Goal: Task Accomplishment & Management: Manage account settings

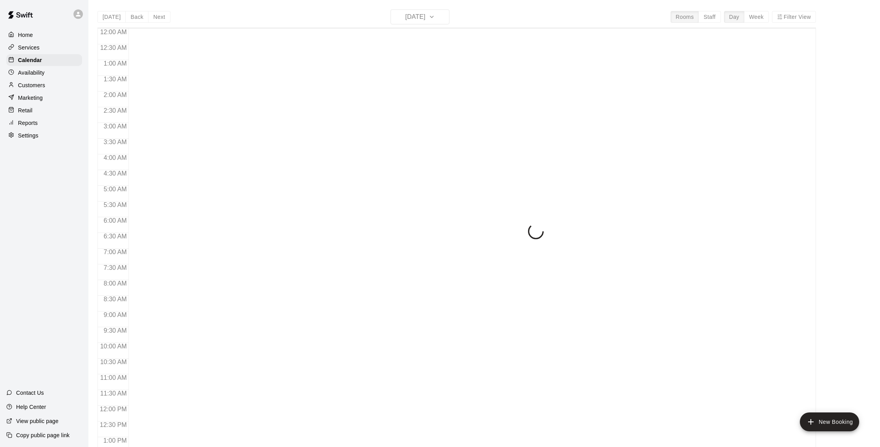
scroll to position [327, 0]
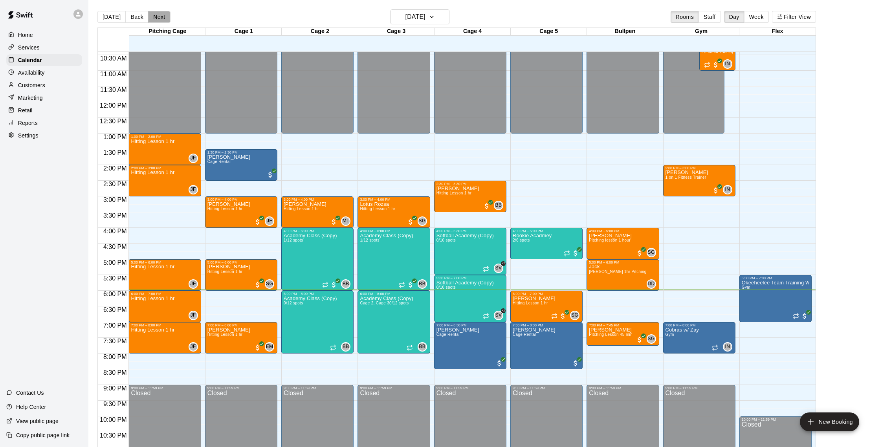
click at [156, 15] on button "Next" at bounding box center [159, 17] width 22 height 12
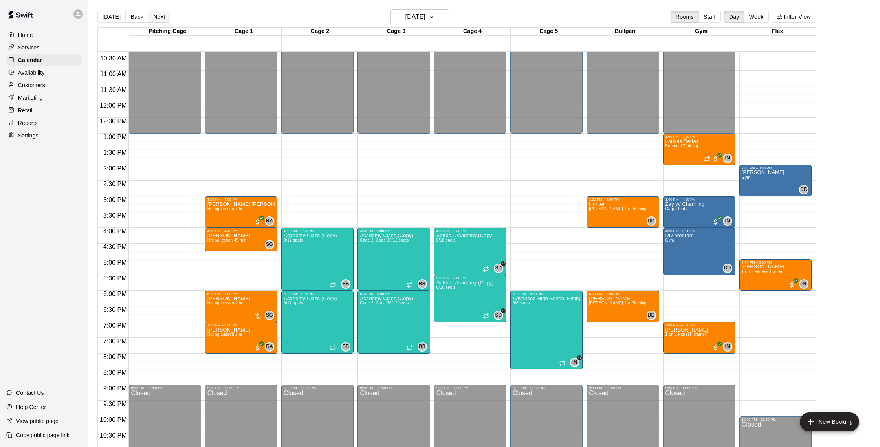
click at [163, 15] on button "Next" at bounding box center [159, 17] width 22 height 12
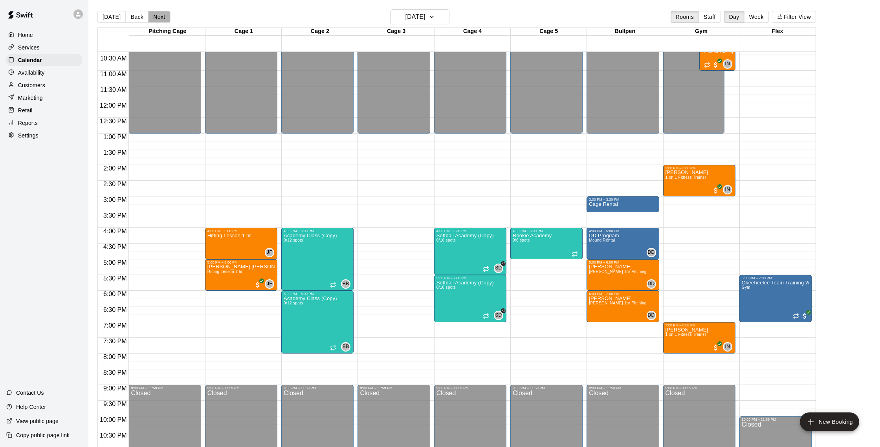
click at [160, 18] on button "Next" at bounding box center [159, 17] width 22 height 12
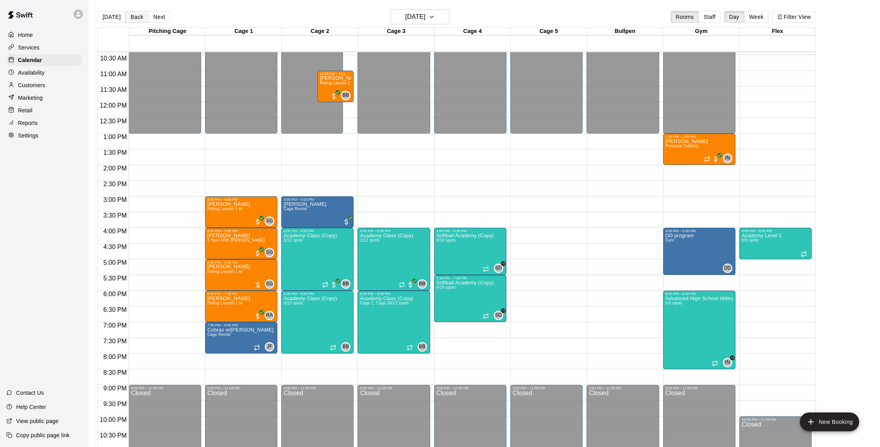
click at [141, 14] on button "Back" at bounding box center [136, 17] width 23 height 12
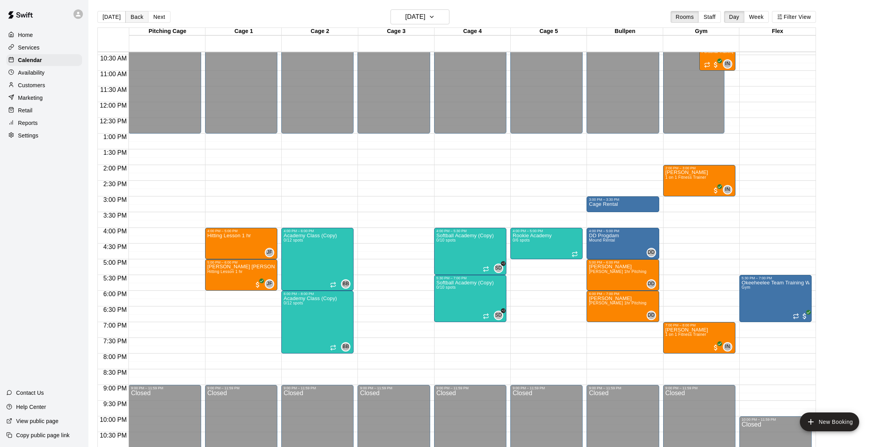
click at [140, 17] on button "Back" at bounding box center [136, 17] width 23 height 12
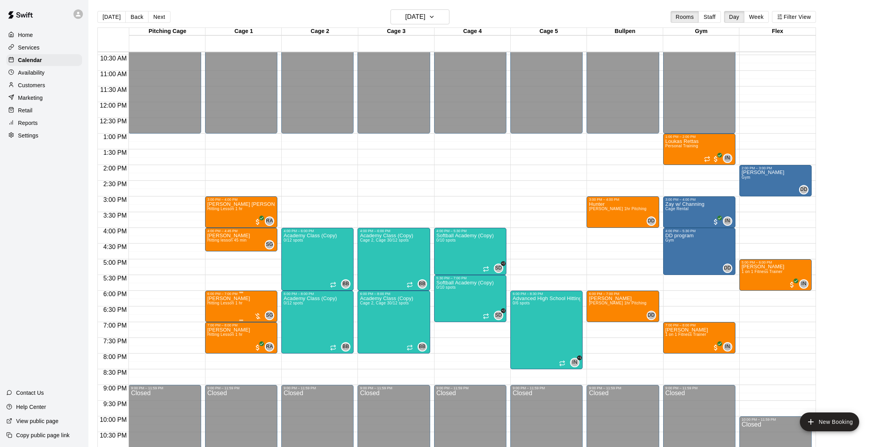
click at [237, 305] on span "Hitting Lesson 1 hr" at bounding box center [224, 303] width 35 height 4
click at [216, 346] on icon "delete" at bounding box center [214, 346] width 5 height 7
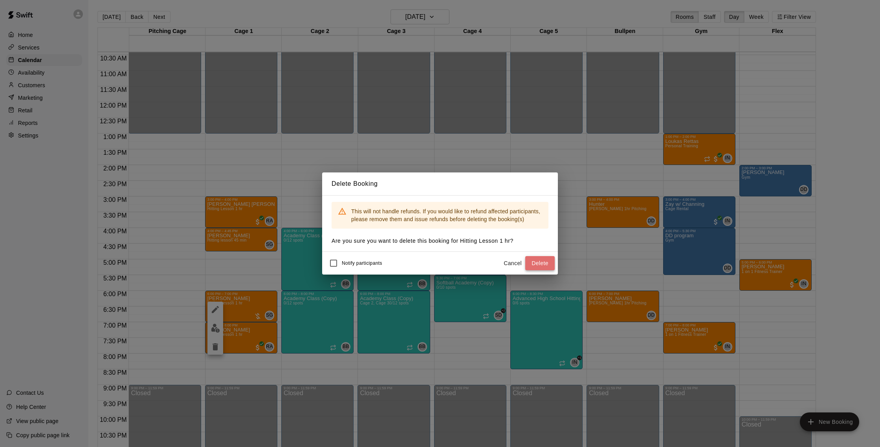
click at [550, 262] on button "Delete" at bounding box center [539, 263] width 29 height 15
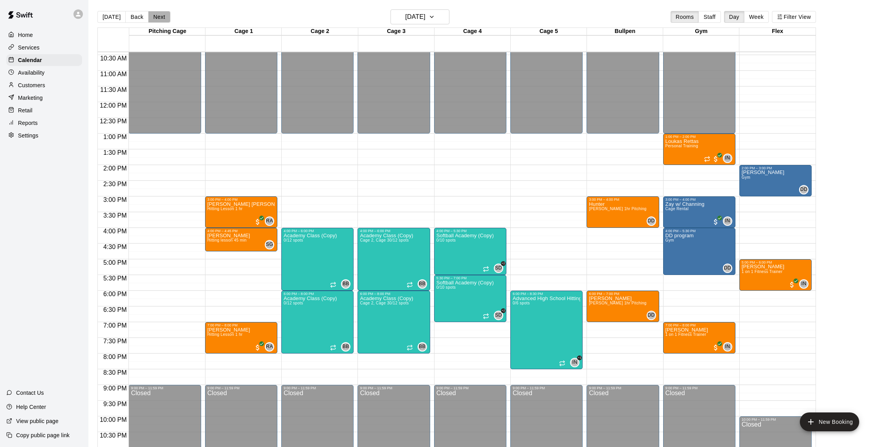
click at [159, 17] on button "Next" at bounding box center [159, 17] width 22 height 12
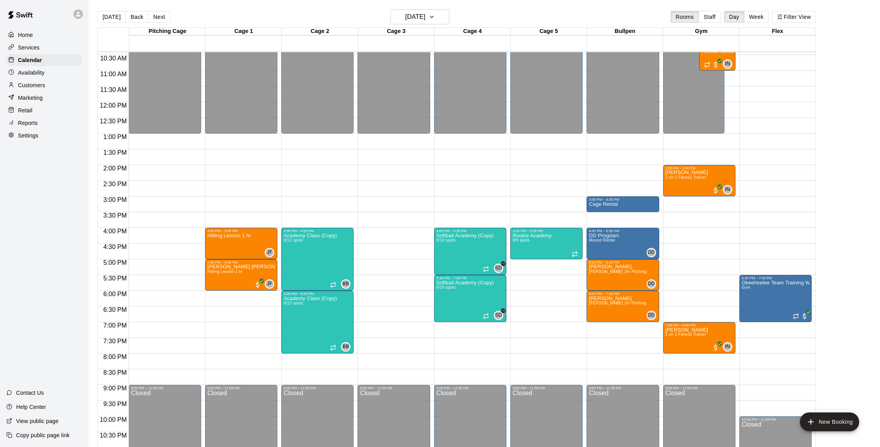
click at [159, 17] on button "Next" at bounding box center [159, 17] width 22 height 12
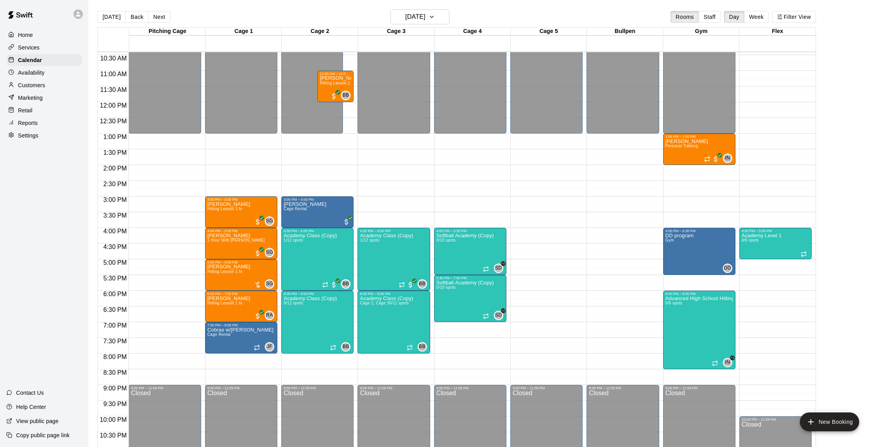
scroll to position [13, 0]
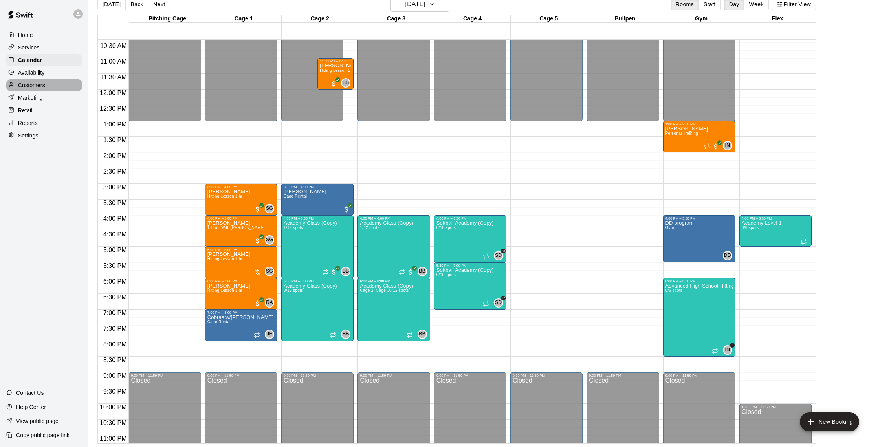
click at [33, 87] on p "Customers" at bounding box center [31, 85] width 27 height 8
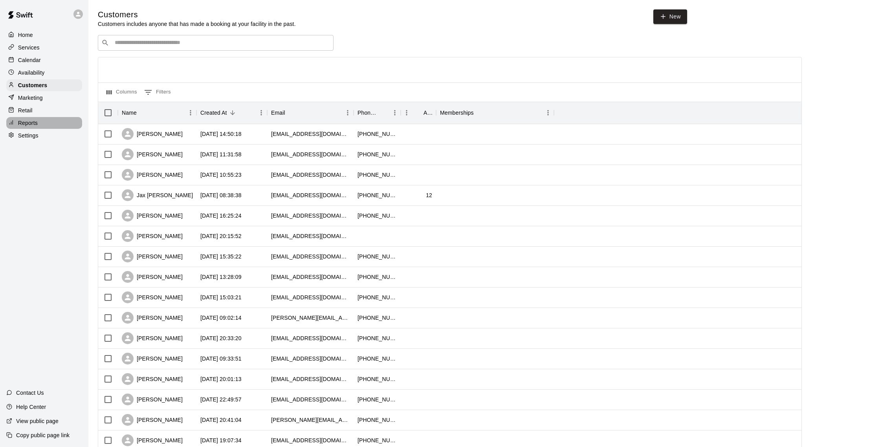
click at [42, 120] on div "Reports" at bounding box center [44, 123] width 76 height 12
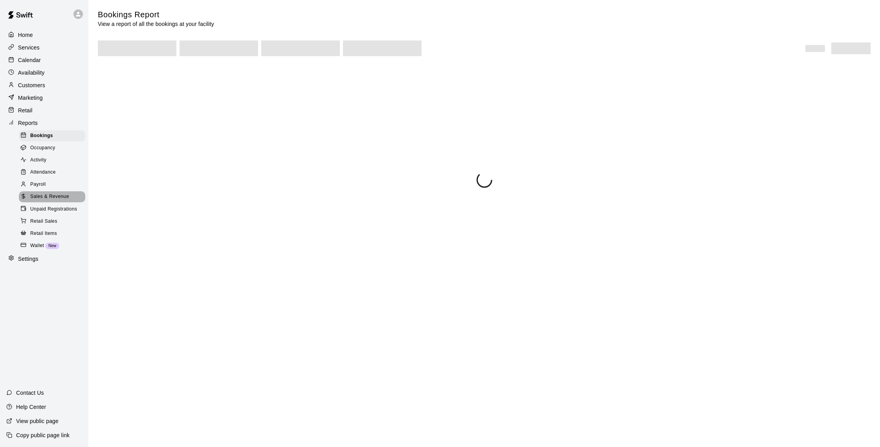
click at [51, 193] on span "Sales & Revenue" at bounding box center [49, 197] width 39 height 8
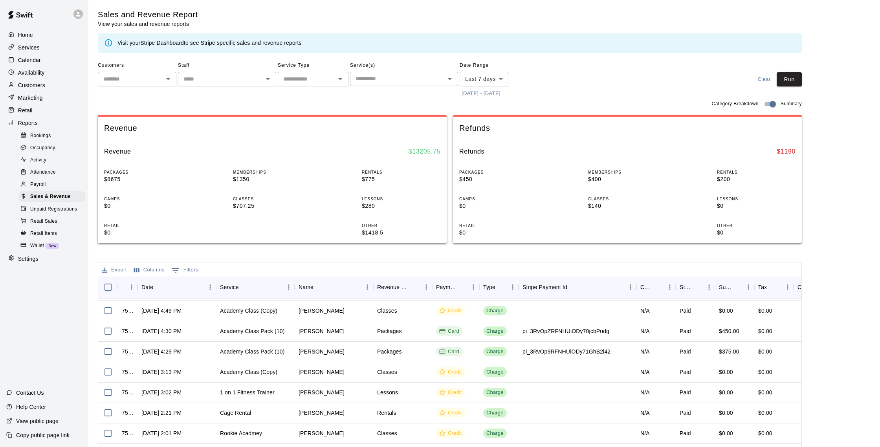
scroll to position [60, 0]
click at [793, 79] on button "Run" at bounding box center [788, 79] width 25 height 15
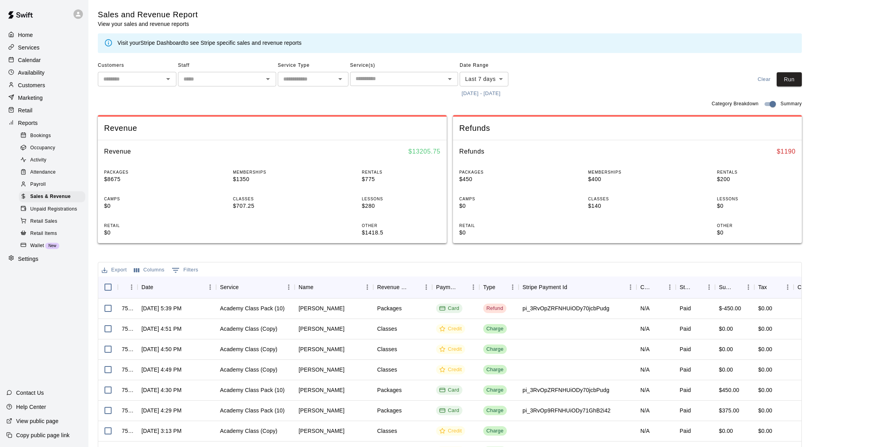
click at [496, 82] on body "Home Services Calendar Availability Customers Marketing Retail Reports Bookings…" at bounding box center [440, 270] width 880 height 540
click at [471, 176] on li "Custom" at bounding box center [484, 173] width 49 height 13
type input "******"
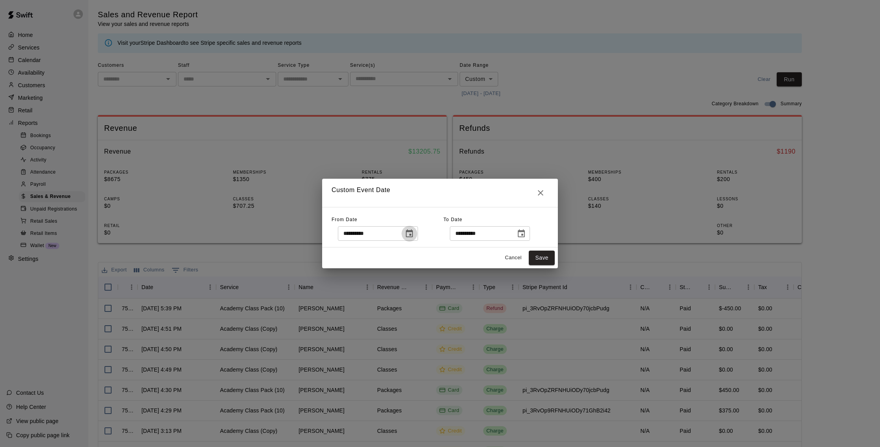
click at [409, 229] on icon "Choose date, selected date is Aug 5, 2025" at bounding box center [409, 233] width 7 height 8
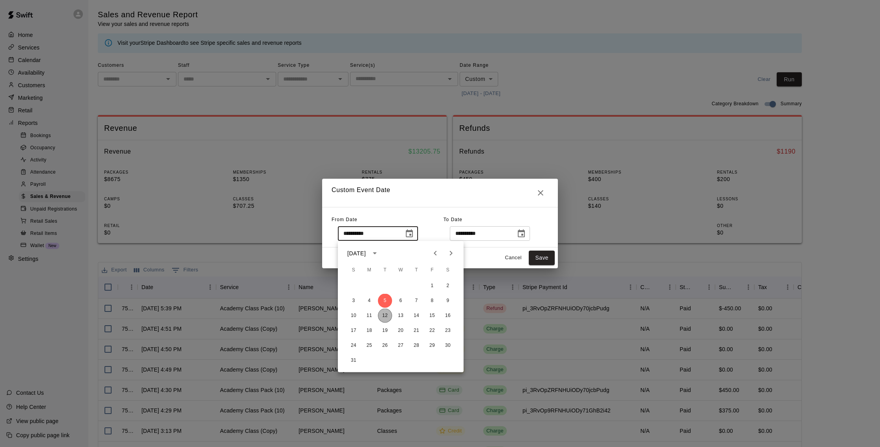
click at [384, 313] on button "12" at bounding box center [385, 316] width 14 height 14
type input "**********"
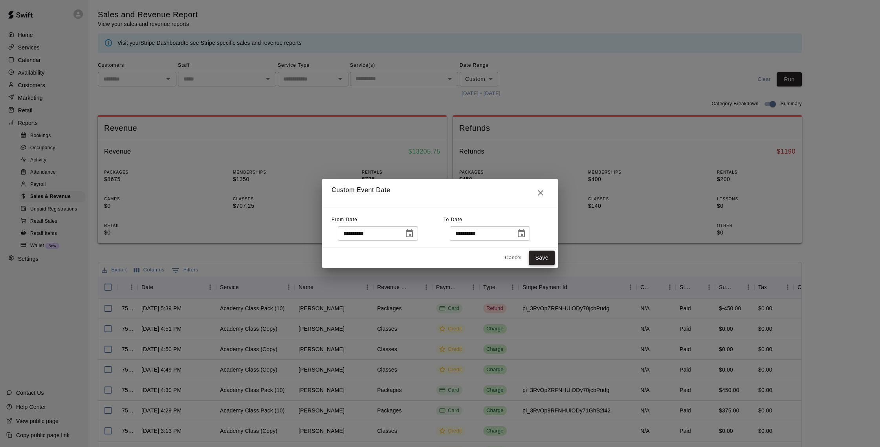
click at [536, 255] on button "Save" at bounding box center [542, 258] width 26 height 15
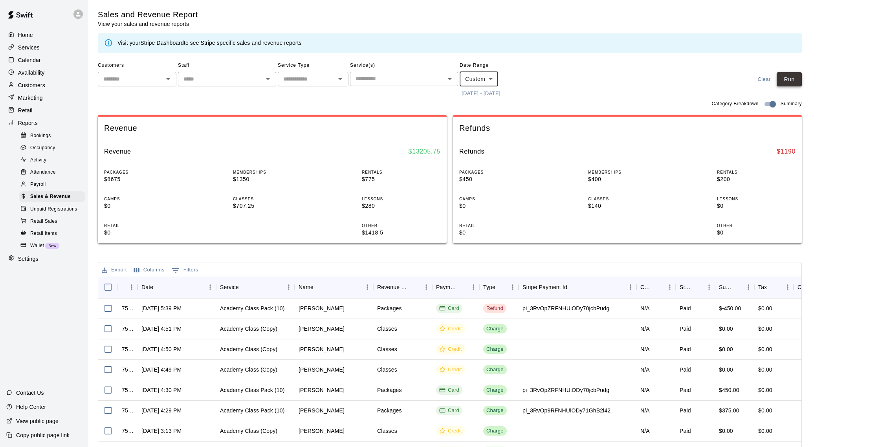
click at [791, 77] on button "Run" at bounding box center [788, 79] width 25 height 15
click at [37, 61] on p "Calendar" at bounding box center [29, 60] width 23 height 8
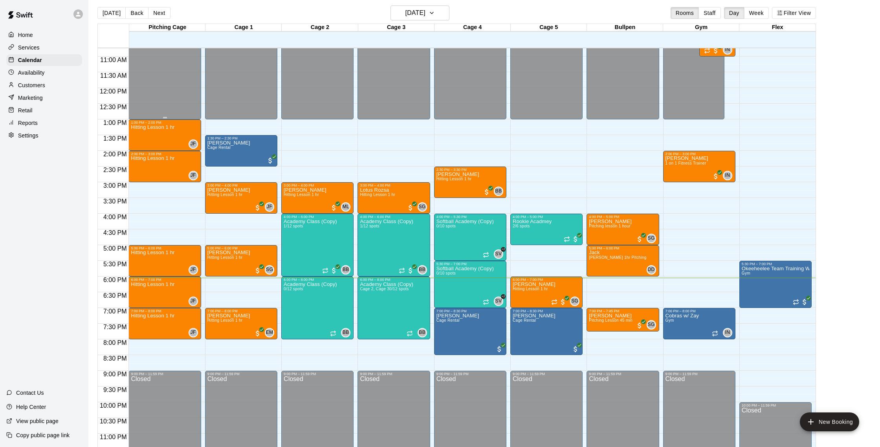
scroll to position [338, 0]
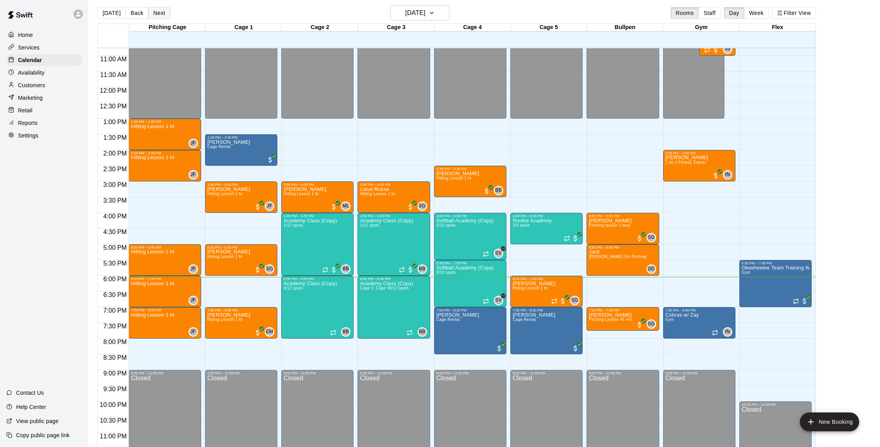
click at [164, 14] on button "Next" at bounding box center [159, 13] width 22 height 12
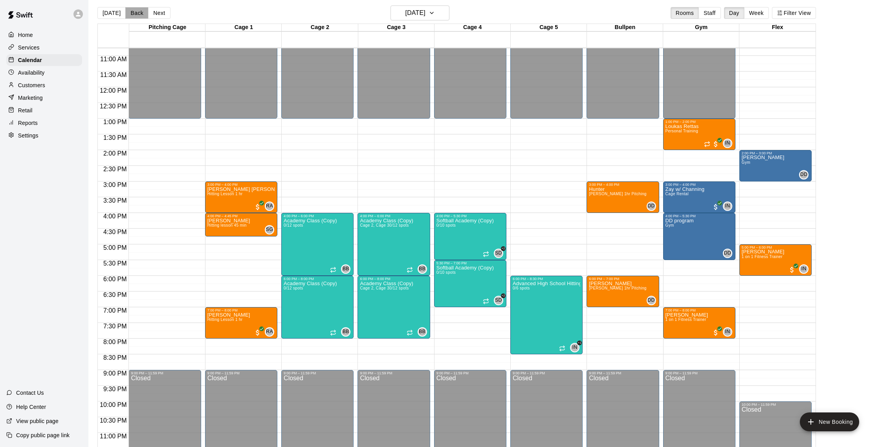
click at [137, 13] on button "Back" at bounding box center [136, 13] width 23 height 12
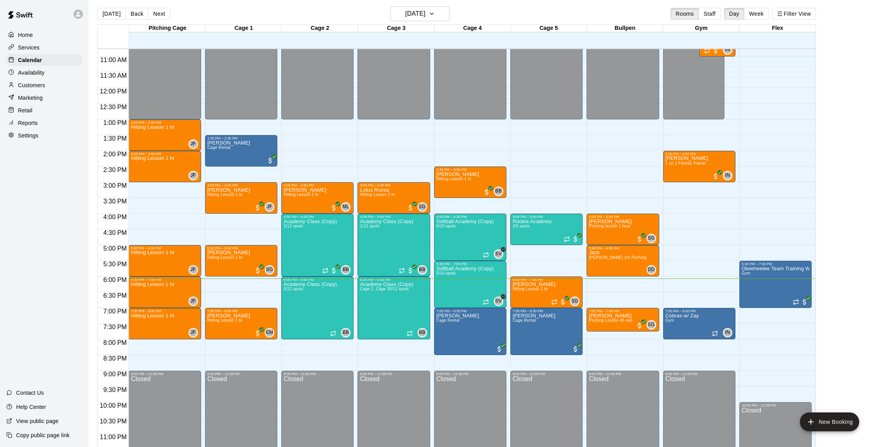
scroll to position [2, 0]
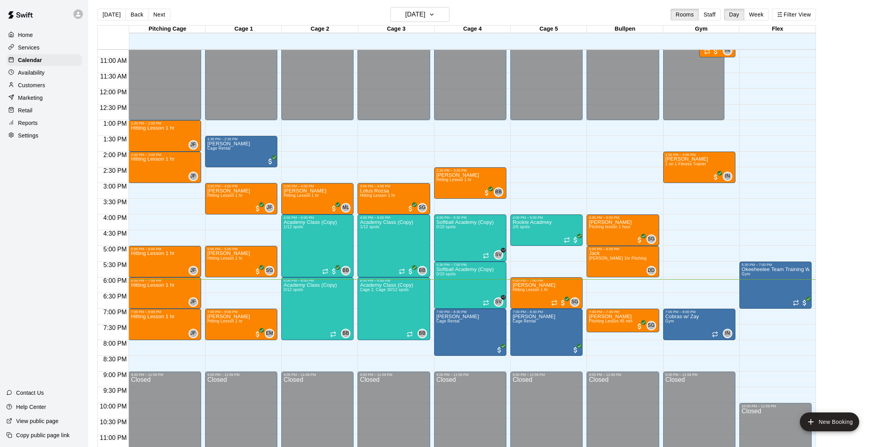
click at [32, 86] on p "Customers" at bounding box center [31, 85] width 27 height 8
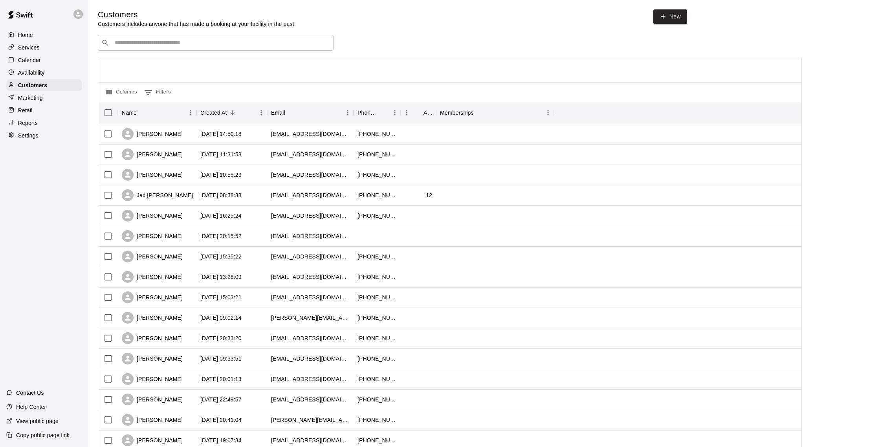
click at [162, 42] on input "Search customers by name or email" at bounding box center [221, 43] width 218 height 8
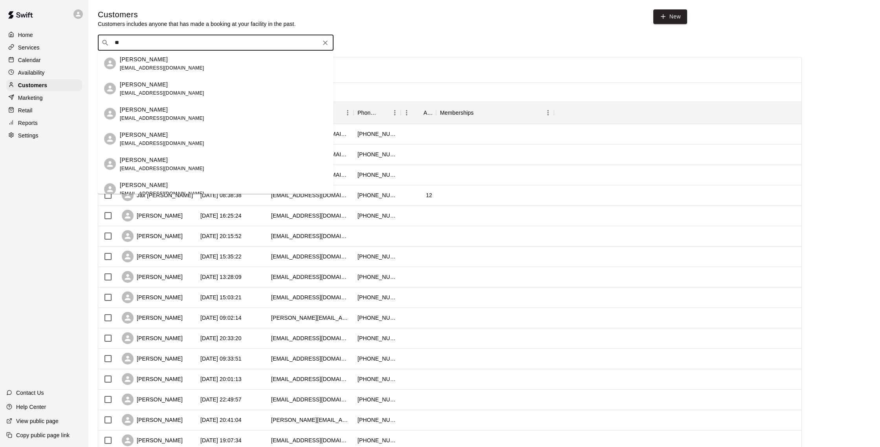
type input "*"
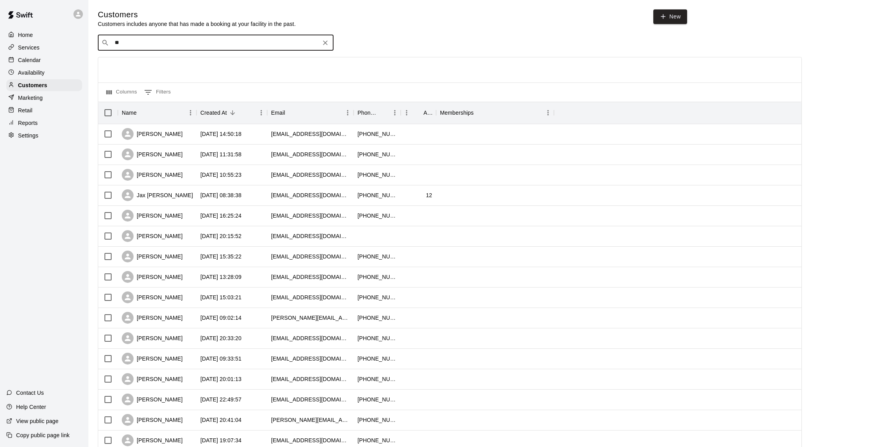
type input "***"
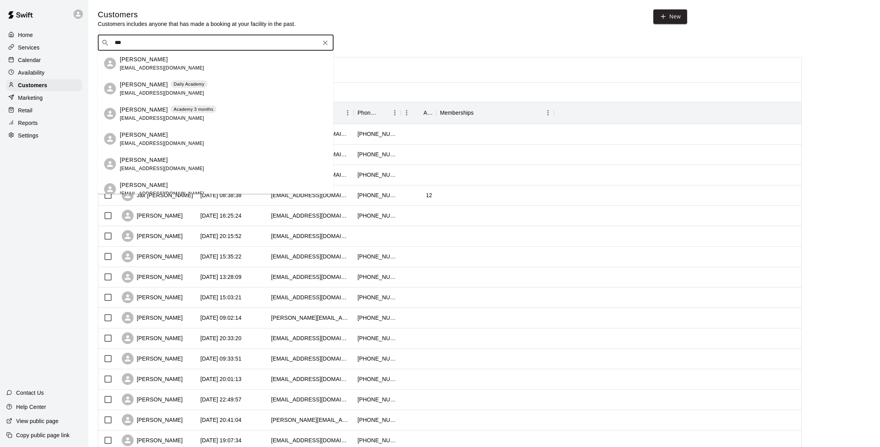
click at [154, 89] on div "Alfredo Hernandez Daily Academy alfredoh8555@gmail.com" at bounding box center [164, 88] width 88 height 17
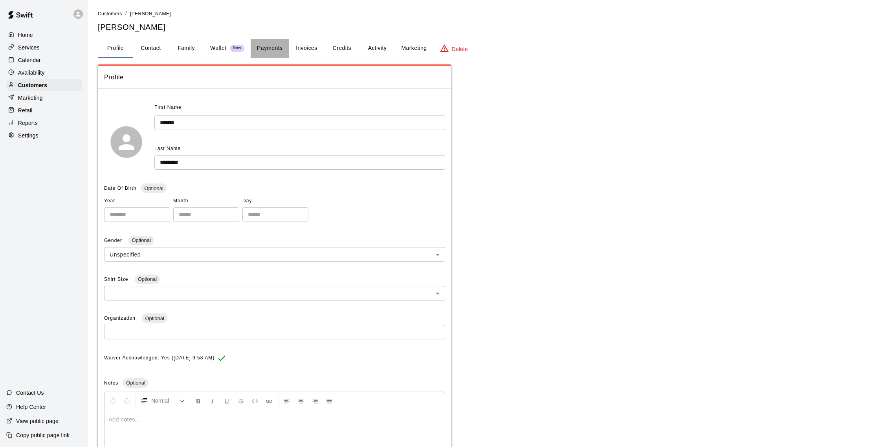
click at [252, 49] on button "Payments" at bounding box center [270, 48] width 38 height 19
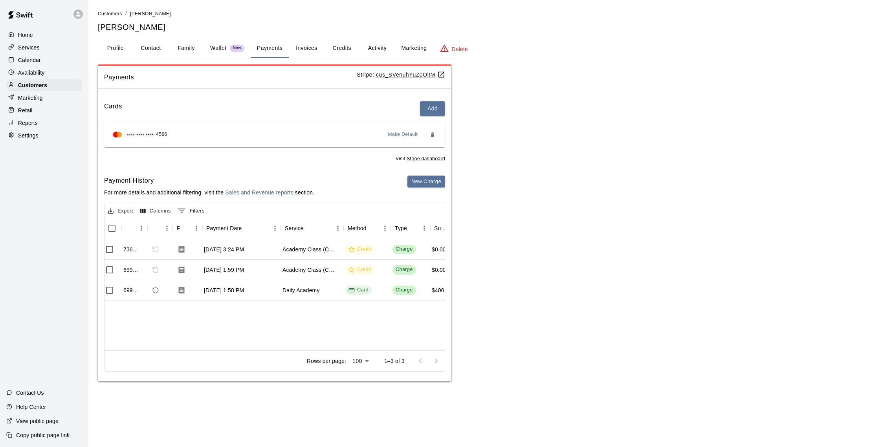
scroll to position [0, 2]
click at [376, 49] on button "Activity" at bounding box center [376, 48] width 35 height 19
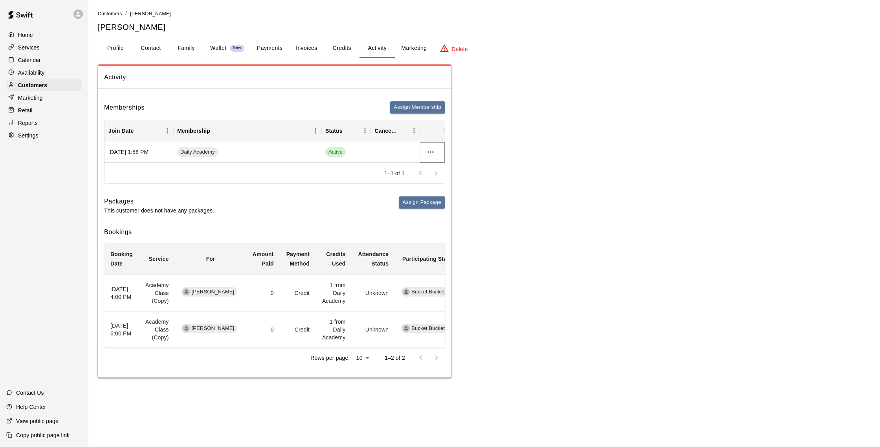
click at [430, 152] on icon "more actions" at bounding box center [430, 152] width 6 height 2
click at [433, 183] on li "Cancel" at bounding box center [446, 181] width 44 height 13
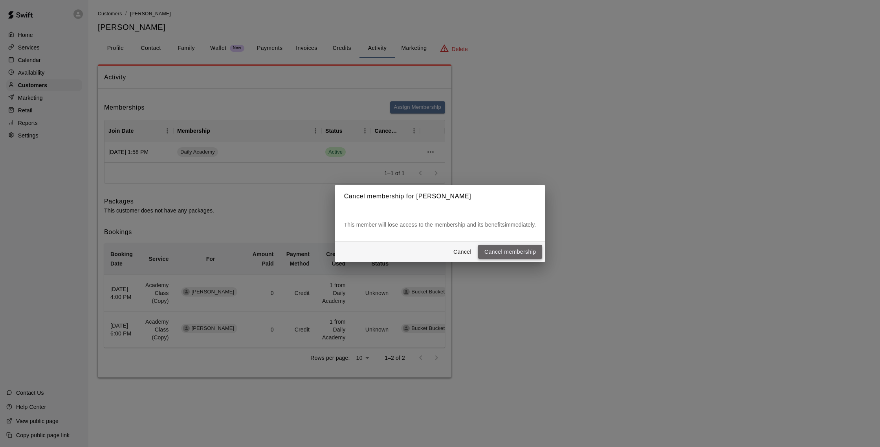
click at [496, 250] on button "Cancel membership" at bounding box center [510, 252] width 64 height 15
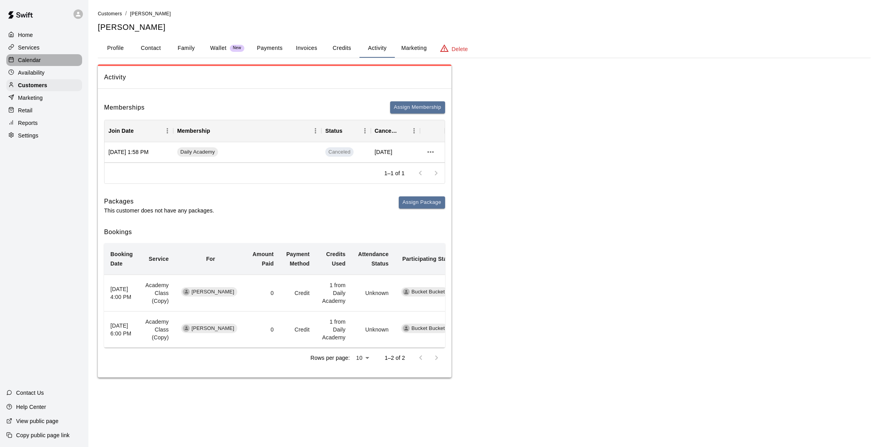
drag, startPoint x: 41, startPoint y: 62, endPoint x: 33, endPoint y: 62, distance: 7.5
click at [41, 62] on div "Calendar" at bounding box center [44, 60] width 76 height 12
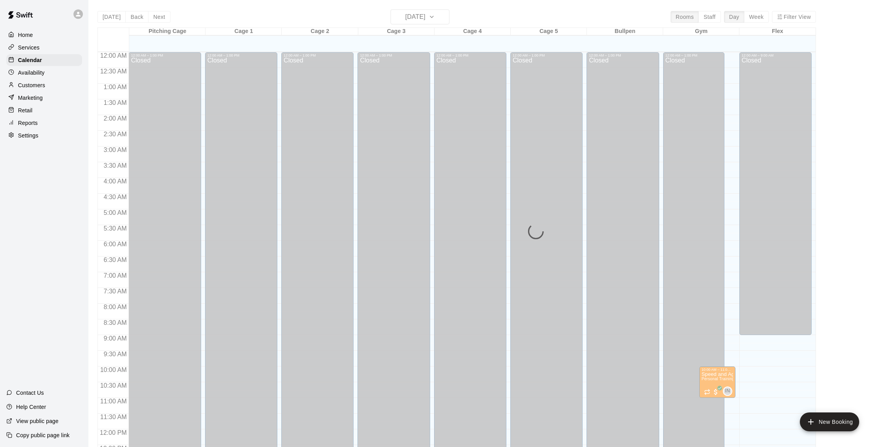
scroll to position [327, 0]
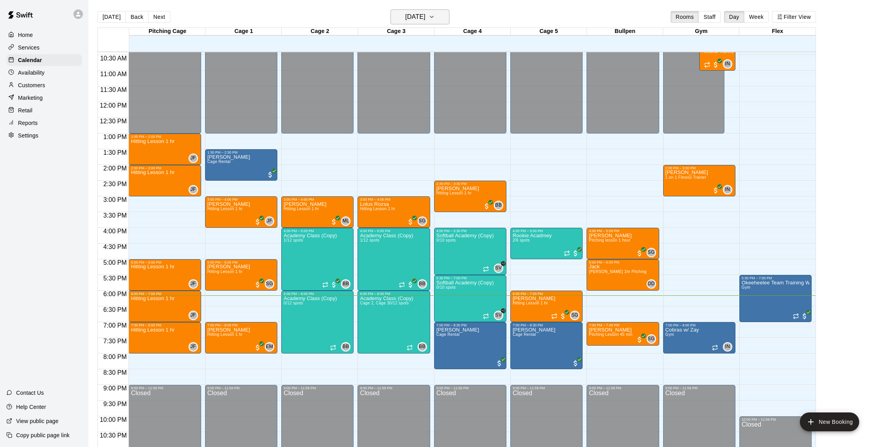
click at [424, 18] on h6 "[DATE]" at bounding box center [415, 16] width 20 height 11
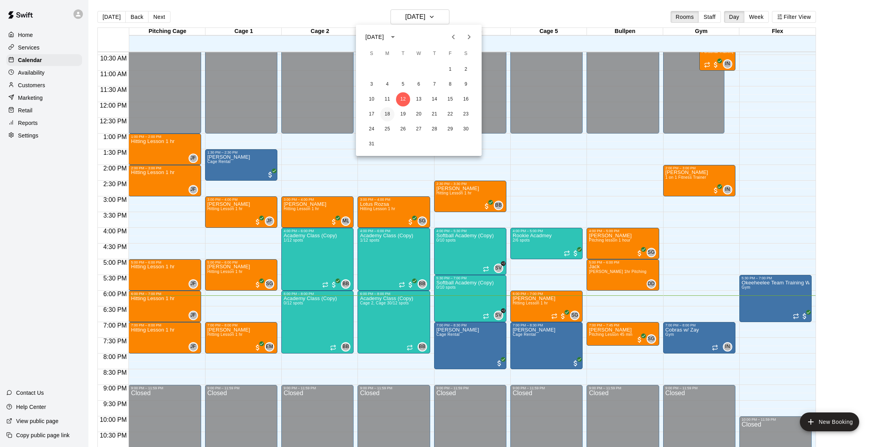
click at [387, 111] on button "18" at bounding box center [387, 114] width 14 height 14
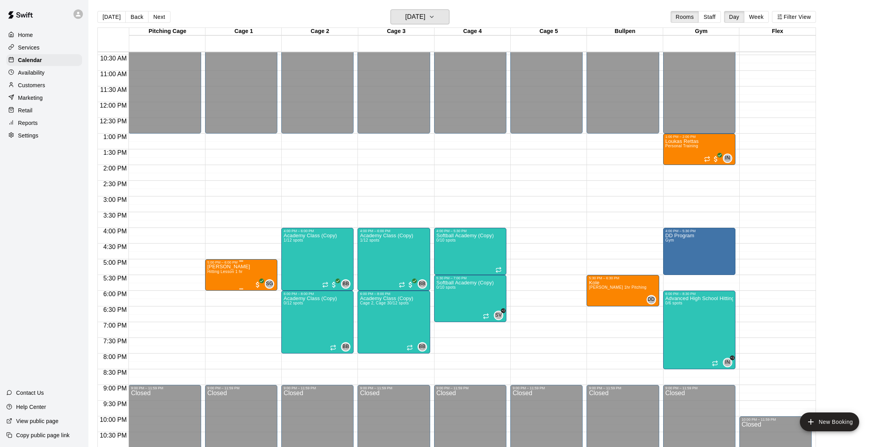
scroll to position [329, 0]
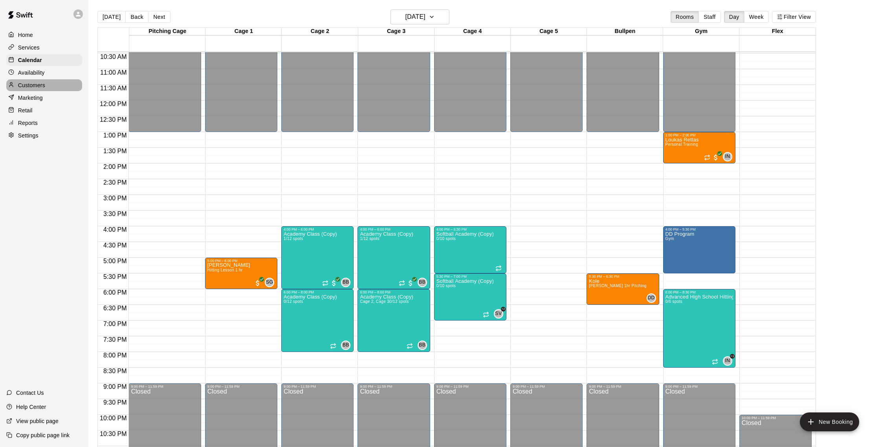
click at [42, 87] on p "Customers" at bounding box center [31, 85] width 27 height 8
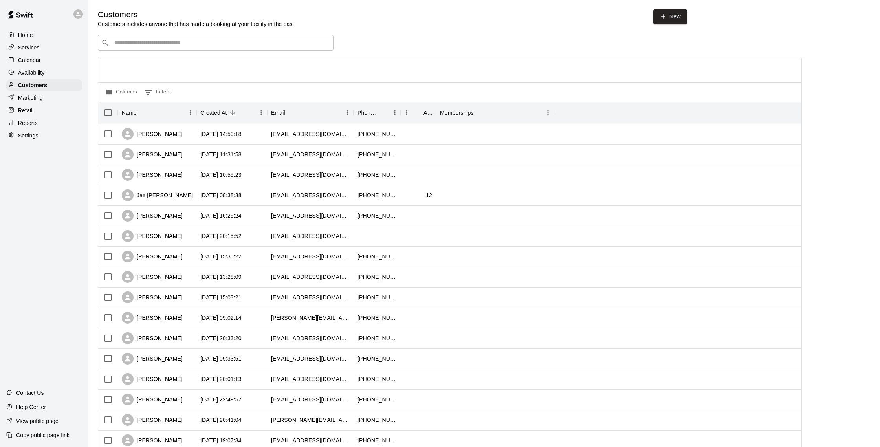
click at [27, 62] on p "Calendar" at bounding box center [29, 60] width 23 height 8
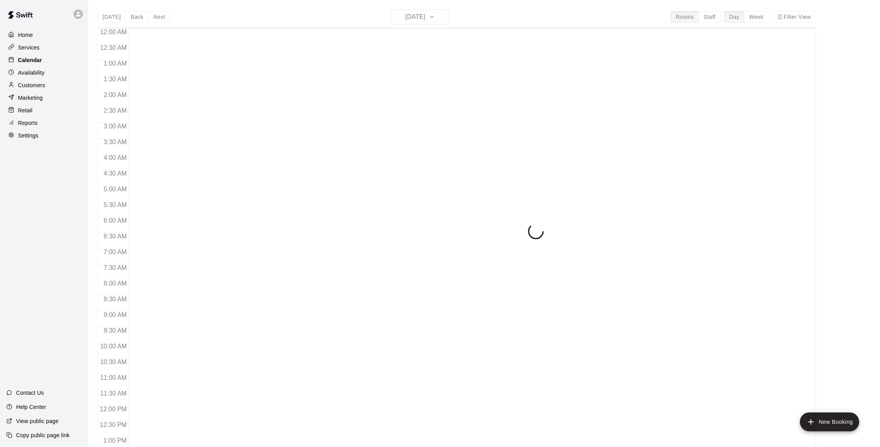
scroll to position [327, 0]
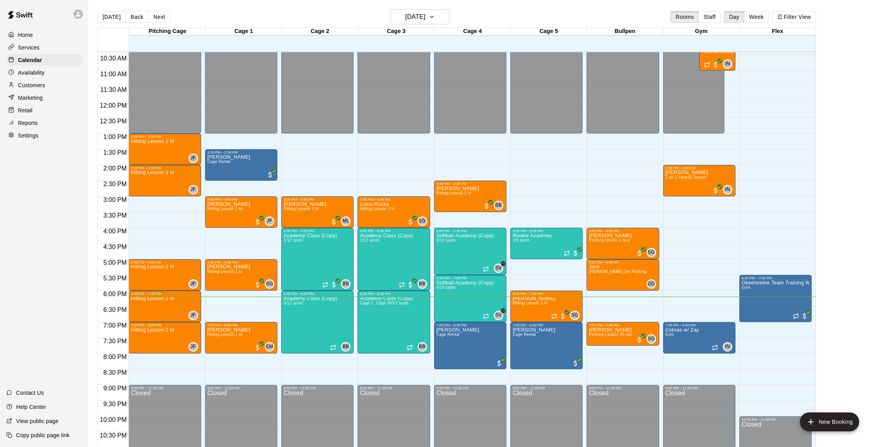
click at [45, 88] on div "Customers" at bounding box center [44, 85] width 76 height 12
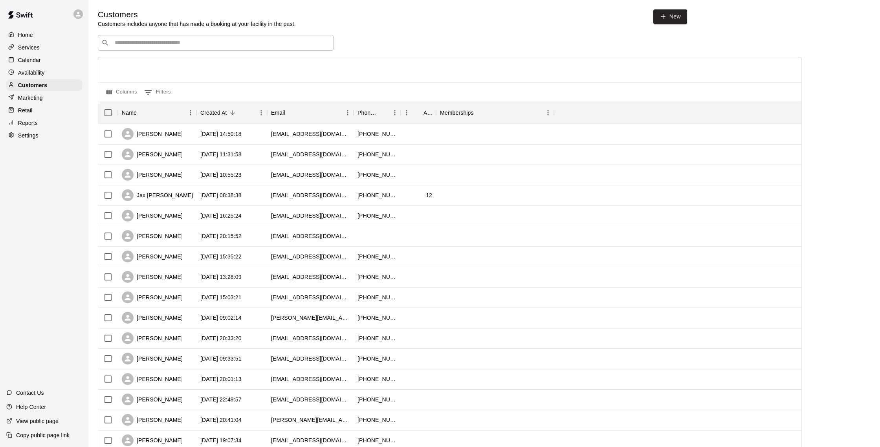
click at [179, 42] on input "Search customers by name or email" at bounding box center [221, 43] width 218 height 8
click at [670, 15] on link "New" at bounding box center [670, 16] width 34 height 15
select select "**"
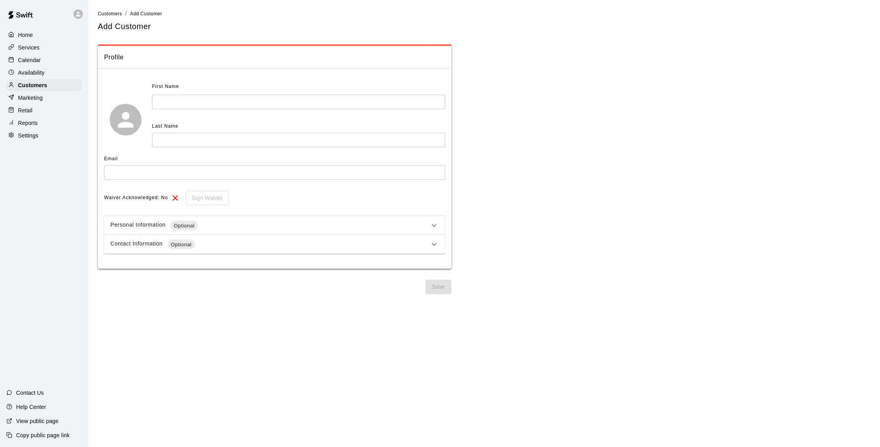
click at [211, 95] on input "text" at bounding box center [298, 102] width 293 height 15
type input "****"
click at [225, 147] on div "First Name **** ​ Last Name ​" at bounding box center [274, 120] width 341 height 78
click at [226, 145] on input "text" at bounding box center [298, 140] width 293 height 15
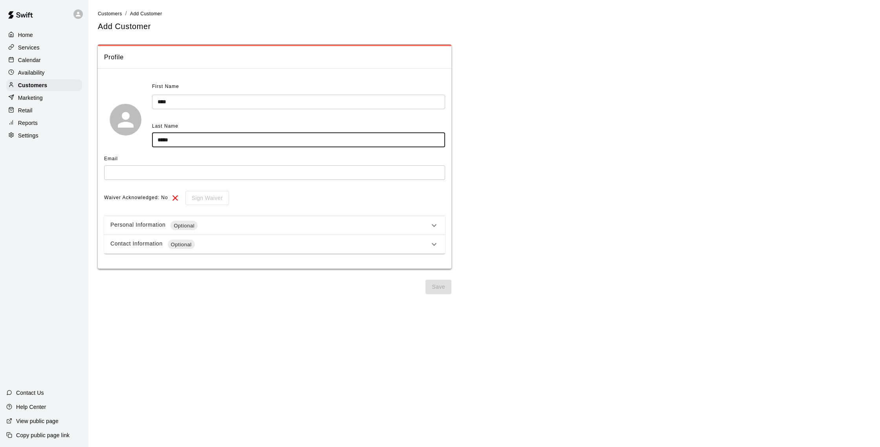
type input "*****"
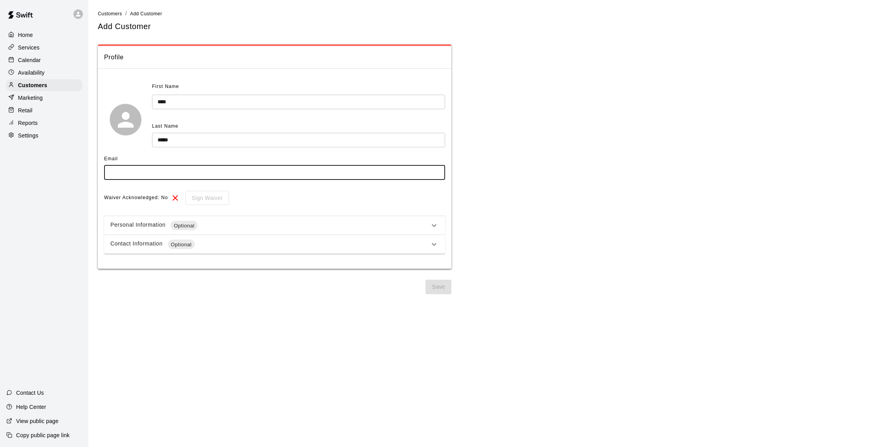
click at [134, 174] on input "text" at bounding box center [274, 172] width 341 height 15
type input "**********"
click at [439, 291] on button "Save" at bounding box center [438, 287] width 26 height 15
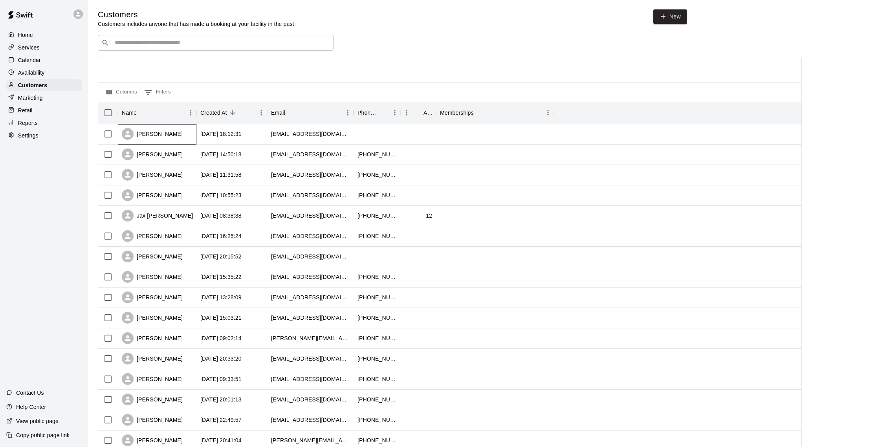
click at [186, 135] on div "[PERSON_NAME]" at bounding box center [157, 134] width 79 height 20
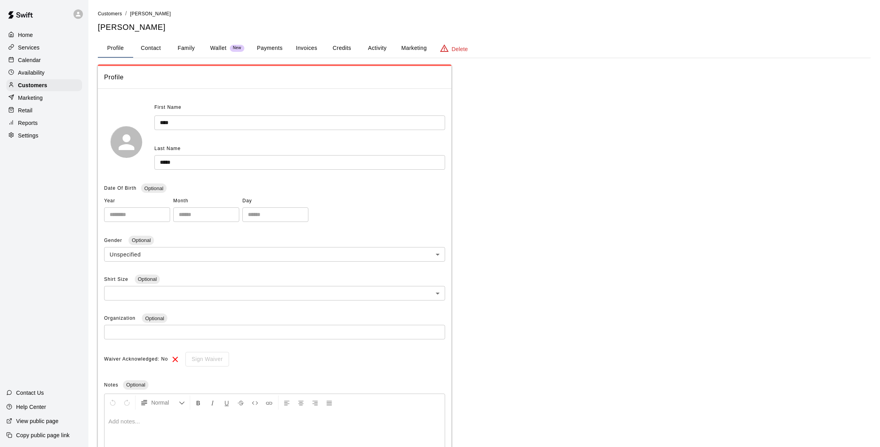
click at [269, 48] on button "Payments" at bounding box center [270, 48] width 38 height 19
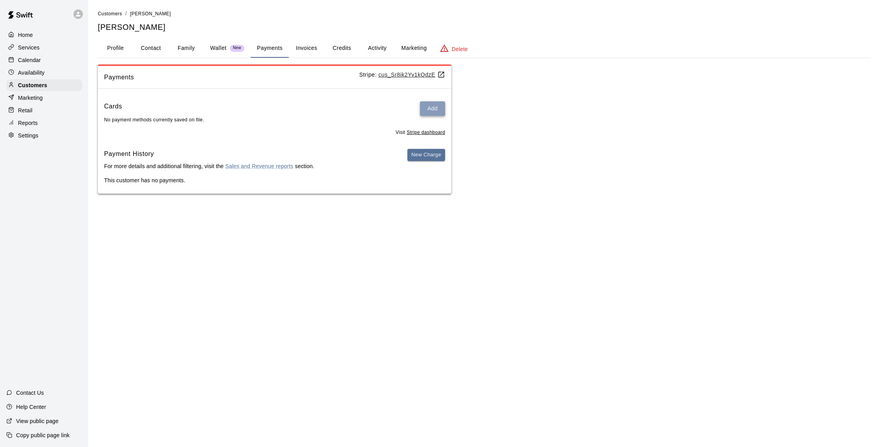
click at [437, 111] on button "Add" at bounding box center [432, 108] width 25 height 15
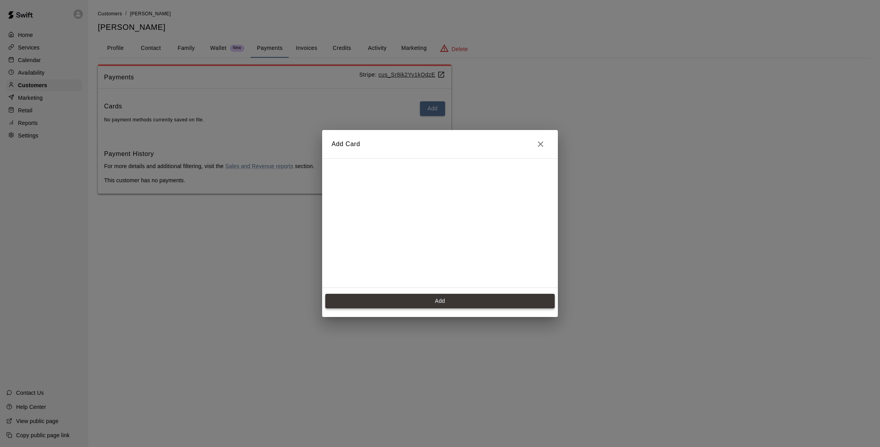
click at [451, 296] on button "Add" at bounding box center [439, 301] width 229 height 15
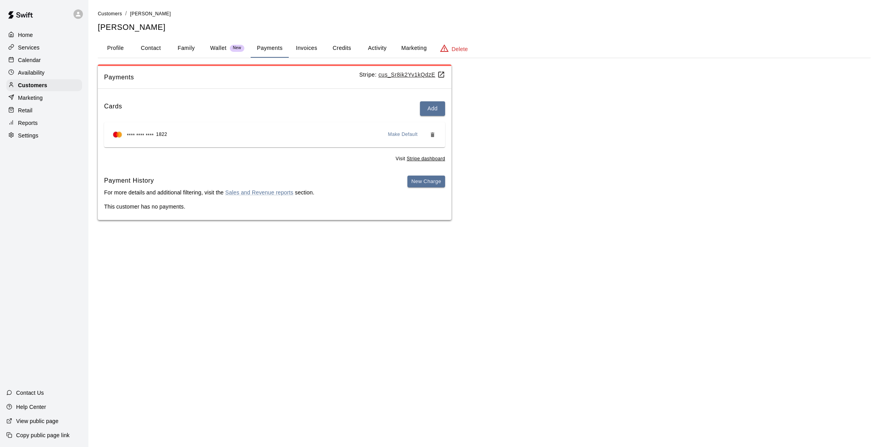
click at [310, 47] on button "Invoices" at bounding box center [306, 48] width 35 height 19
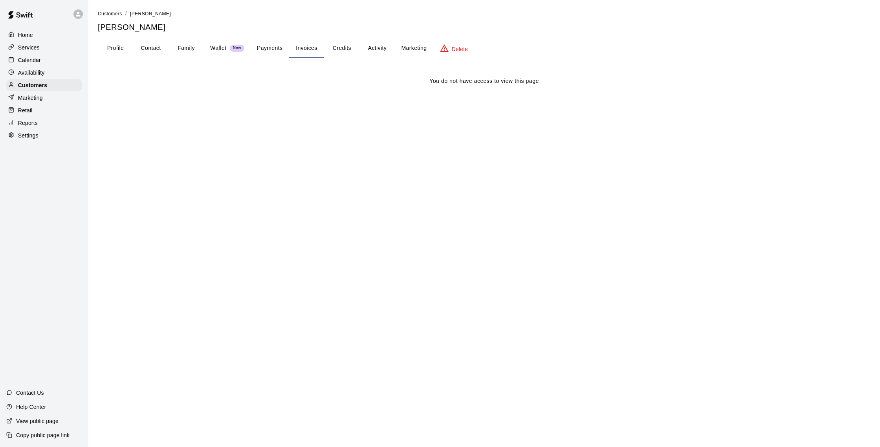
click at [269, 49] on button "Payments" at bounding box center [270, 48] width 38 height 19
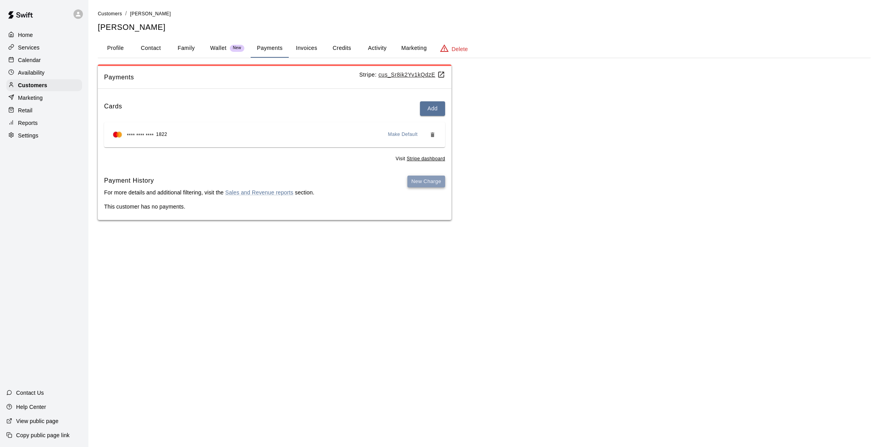
click at [434, 178] on button "New Charge" at bounding box center [426, 182] width 38 height 12
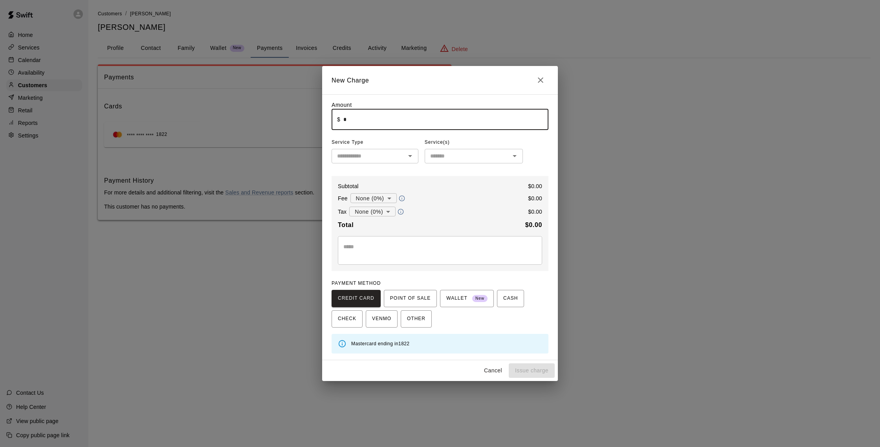
click at [372, 122] on input "*" at bounding box center [445, 119] width 205 height 21
click at [378, 162] on div "​" at bounding box center [374, 156] width 87 height 15
type input "*****"
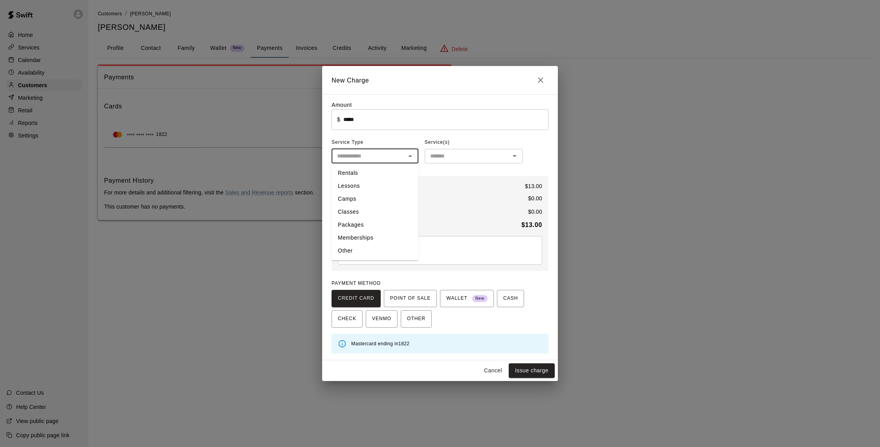
click at [355, 252] on li "Other" at bounding box center [374, 250] width 87 height 13
type input "*****"
click at [500, 157] on input "text" at bounding box center [467, 156] width 81 height 10
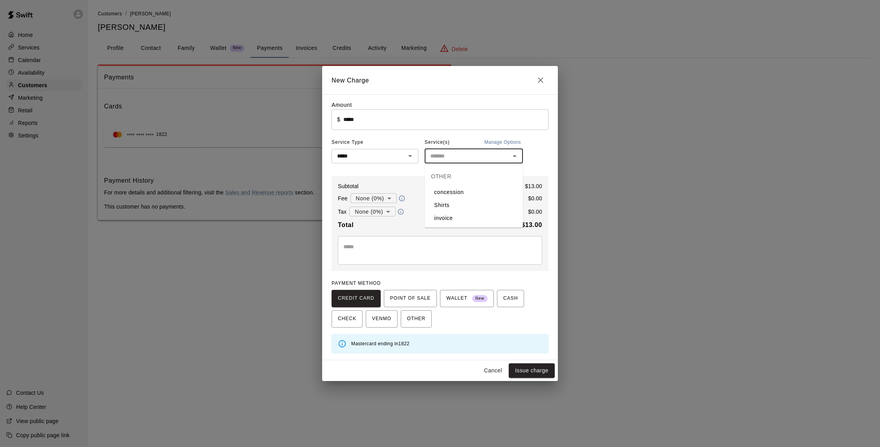
click at [456, 194] on li "concession" at bounding box center [474, 192] width 98 height 13
type input "**********"
click at [527, 370] on button "Issue charge" at bounding box center [532, 370] width 46 height 15
type input "*"
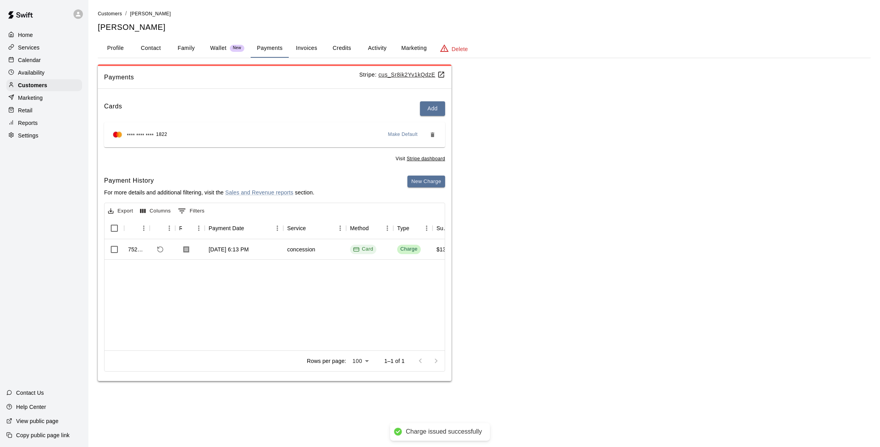
click at [37, 60] on p "Calendar" at bounding box center [29, 60] width 23 height 8
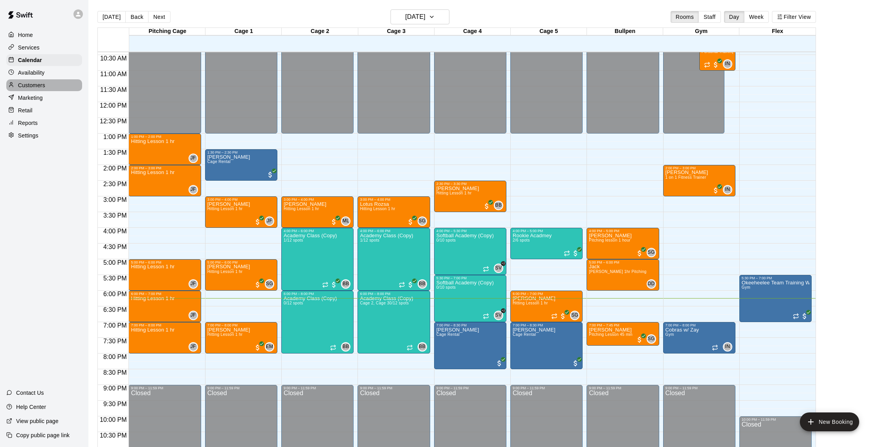
scroll to position [2, 0]
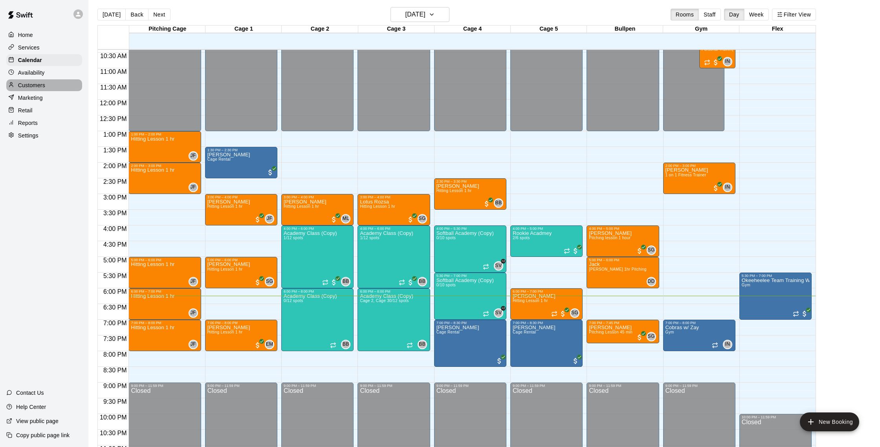
click at [35, 85] on p "Customers" at bounding box center [31, 85] width 27 height 8
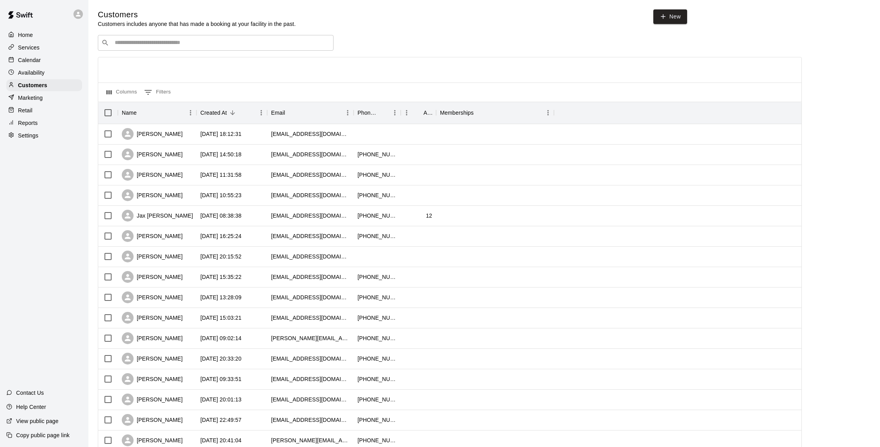
scroll to position [4, 0]
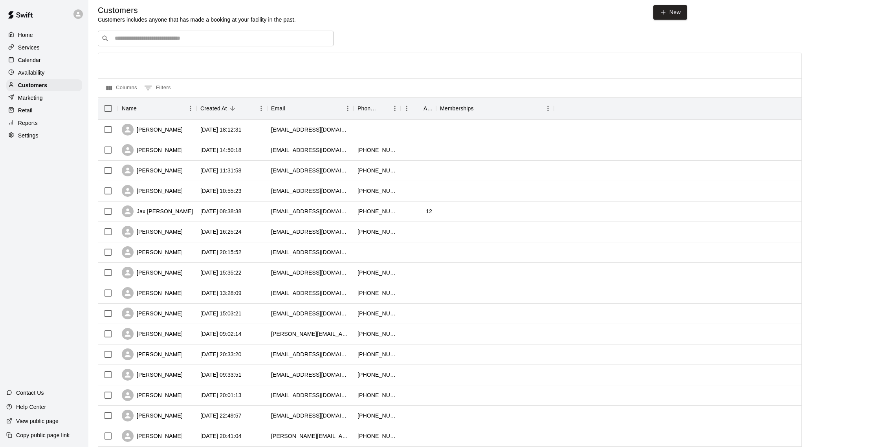
click at [41, 60] on div "Calendar" at bounding box center [44, 60] width 76 height 12
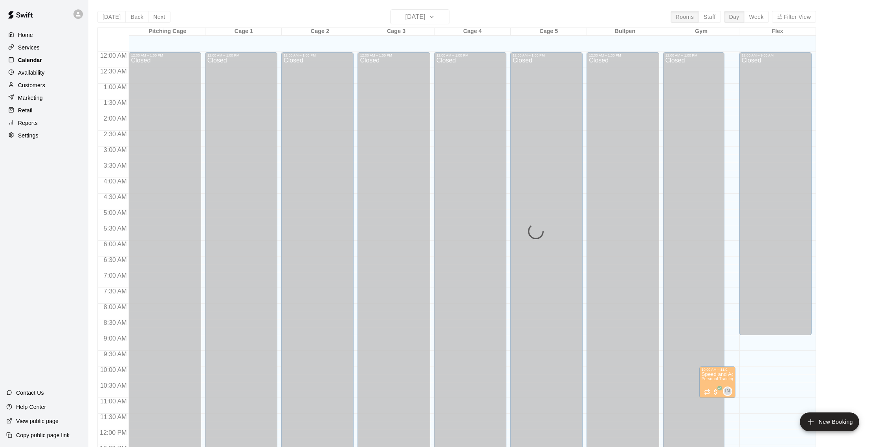
scroll to position [327, 0]
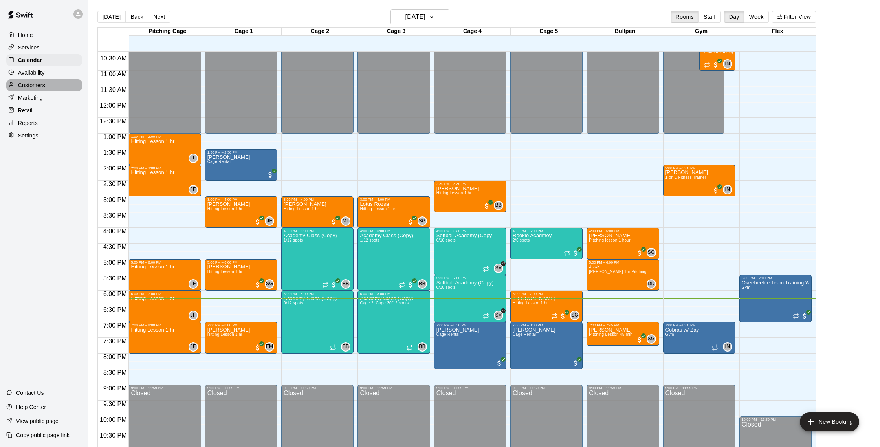
click at [40, 83] on p "Customers" at bounding box center [31, 85] width 27 height 8
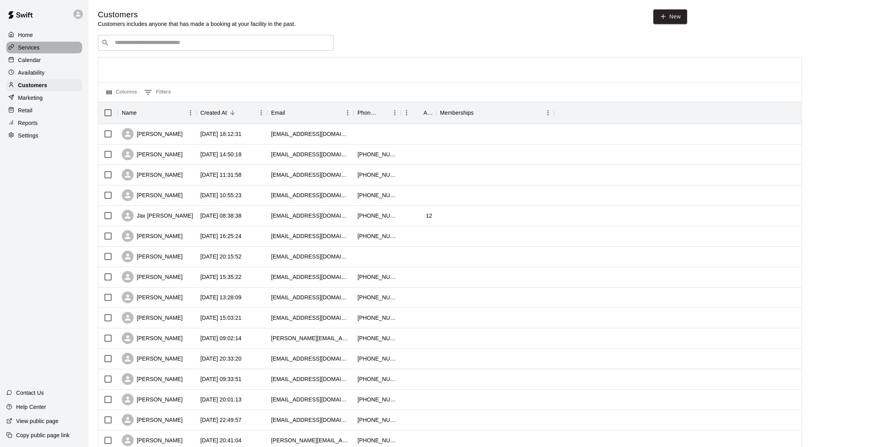
click at [40, 48] on div "Services" at bounding box center [44, 48] width 76 height 12
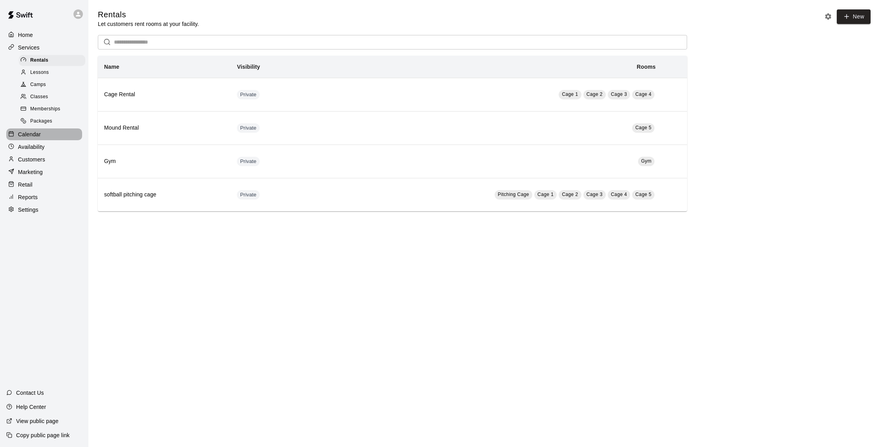
click at [37, 137] on p "Calendar" at bounding box center [29, 134] width 23 height 8
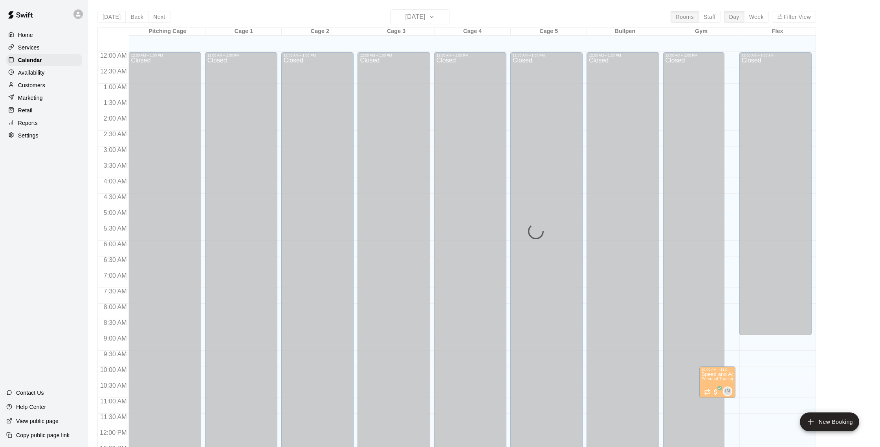
scroll to position [327, 0]
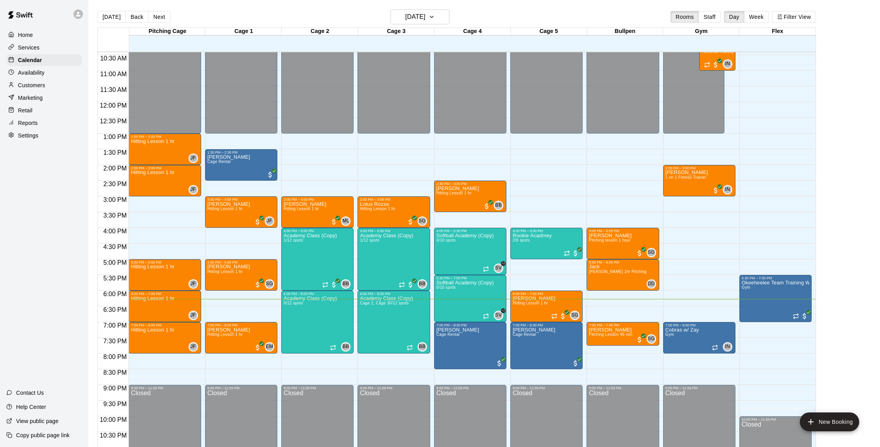
click at [38, 93] on div "Marketing" at bounding box center [44, 98] width 76 height 12
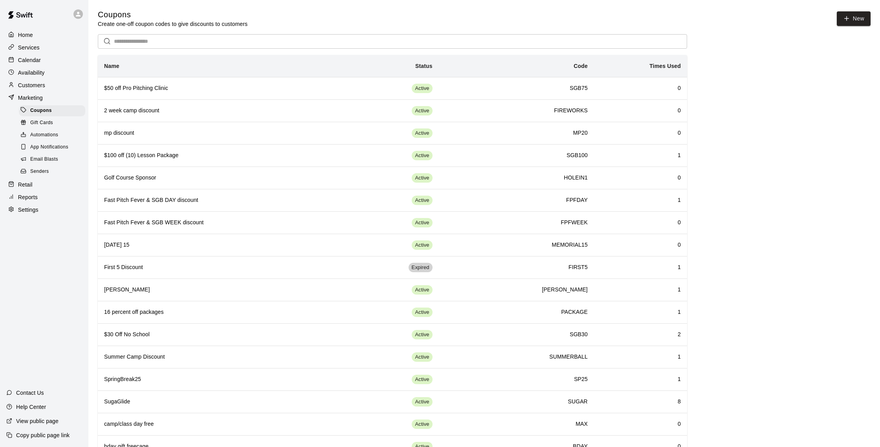
click at [50, 158] on span "Email Blasts" at bounding box center [44, 160] width 28 height 8
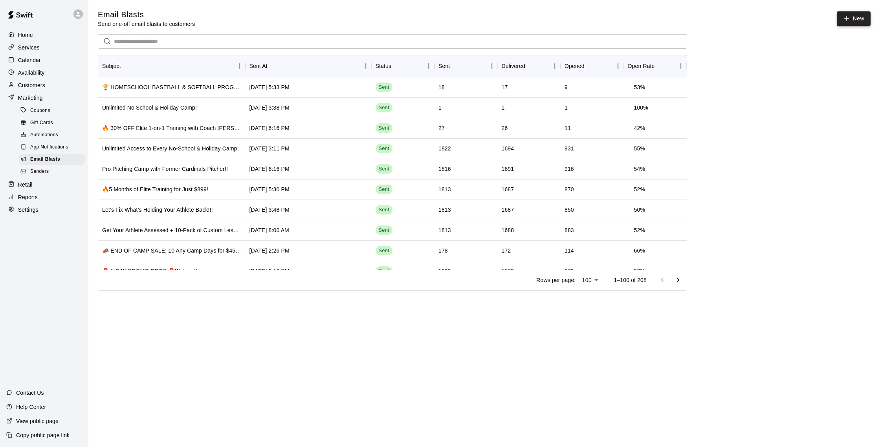
click at [853, 20] on link "New" at bounding box center [854, 18] width 34 height 15
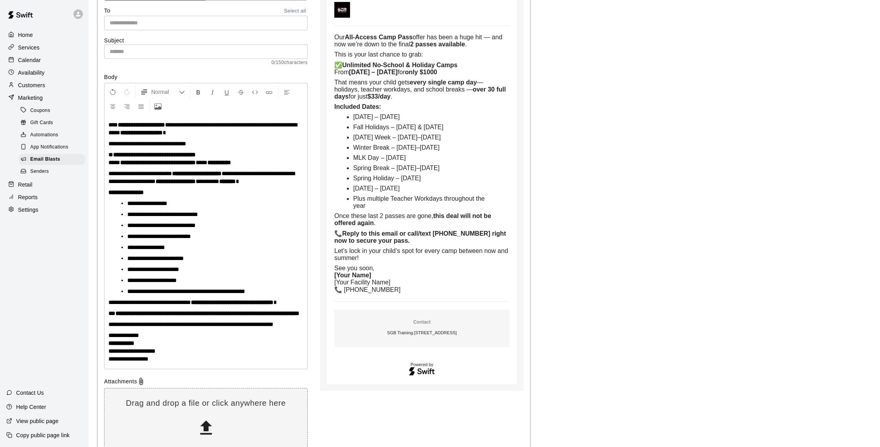
scroll to position [76, 0]
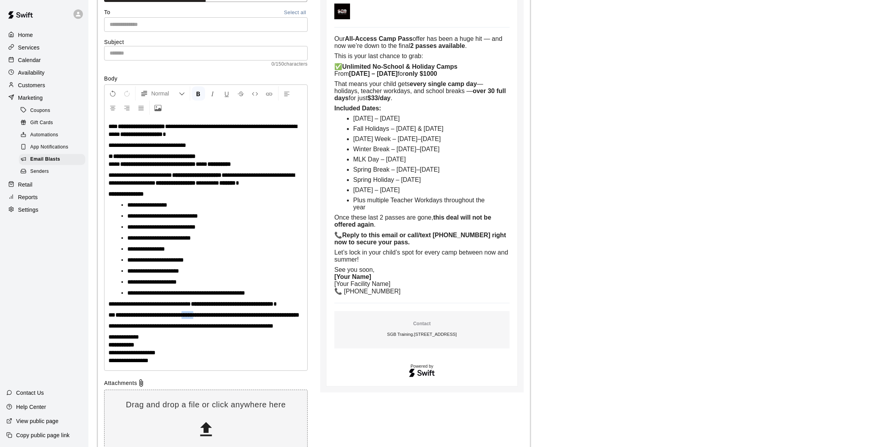
drag, startPoint x: 202, startPoint y: 315, endPoint x: 190, endPoint y: 315, distance: 12.6
click at [190, 315] on strong "**********" at bounding box center [207, 315] width 184 height 6
drag, startPoint x: 178, startPoint y: 315, endPoint x: 126, endPoint y: 315, distance: 51.1
click at [126, 315] on strong "**********" at bounding box center [201, 315] width 172 height 6
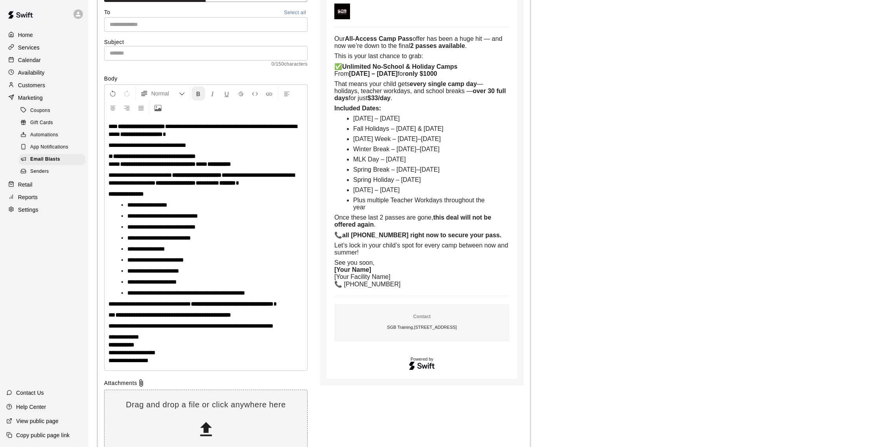
click at [202, 95] on button "Format Bold" at bounding box center [198, 93] width 13 height 14
drag, startPoint x: 145, startPoint y: 346, endPoint x: 145, endPoint y: 332, distance: 14.1
click at [109, 344] on p "**********" at bounding box center [205, 348] width 195 height 31
drag, startPoint x: 163, startPoint y: 354, endPoint x: 102, endPoint y: 350, distance: 61.0
click at [102, 350] on div "**********" at bounding box center [314, 218] width 432 height 489
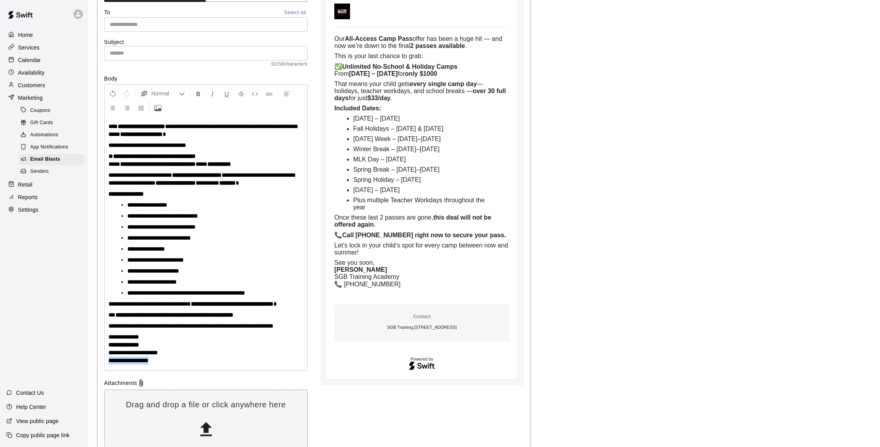
drag, startPoint x: 163, startPoint y: 357, endPoint x: 102, endPoint y: 359, distance: 61.3
click at [102, 359] on div "**********" at bounding box center [314, 218] width 432 height 489
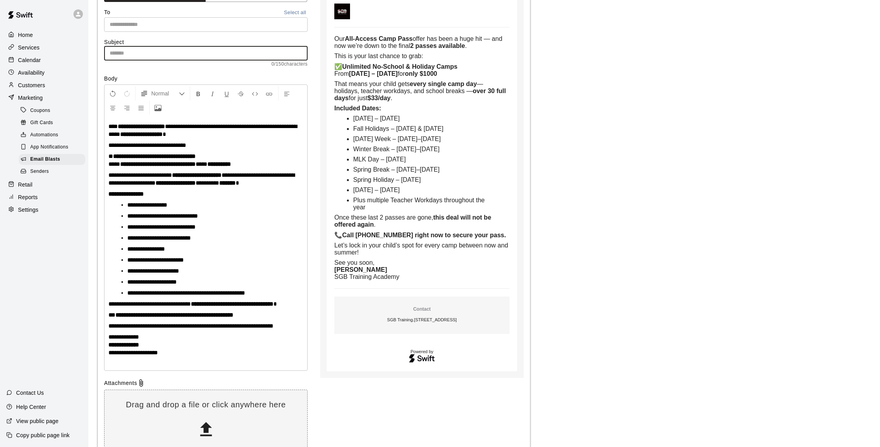
click at [163, 51] on input "text" at bounding box center [205, 53] width 203 height 15
paste input "**********"
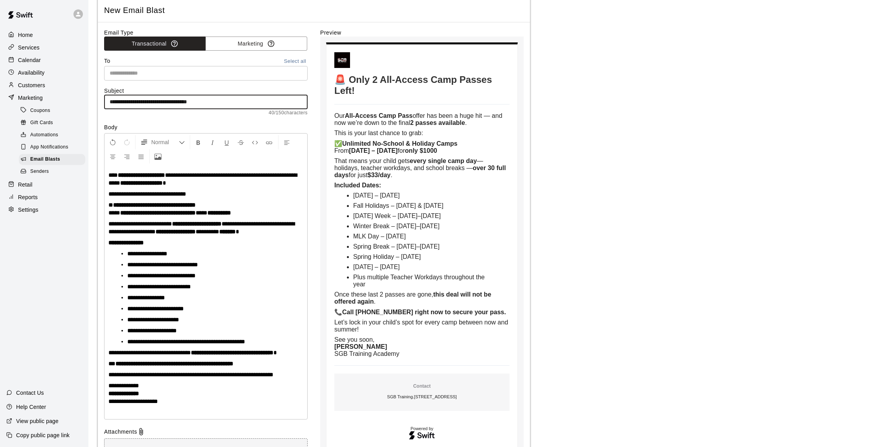
scroll to position [25, 0]
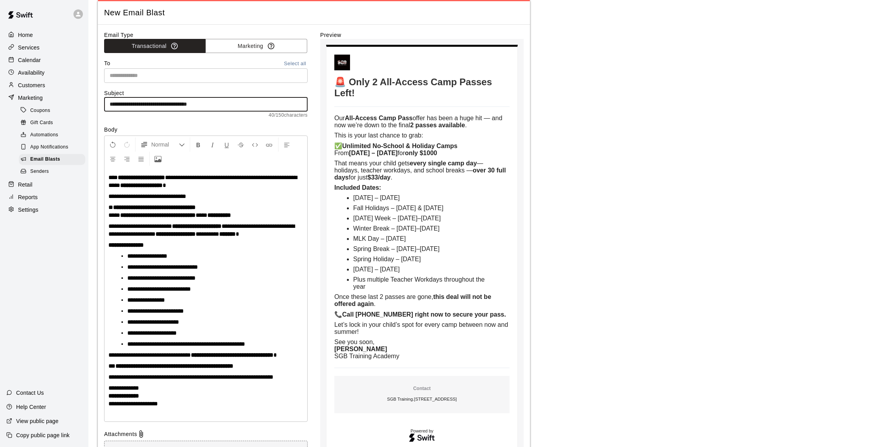
click at [296, 64] on button "Select all" at bounding box center [294, 63] width 25 height 9
type input "**********"
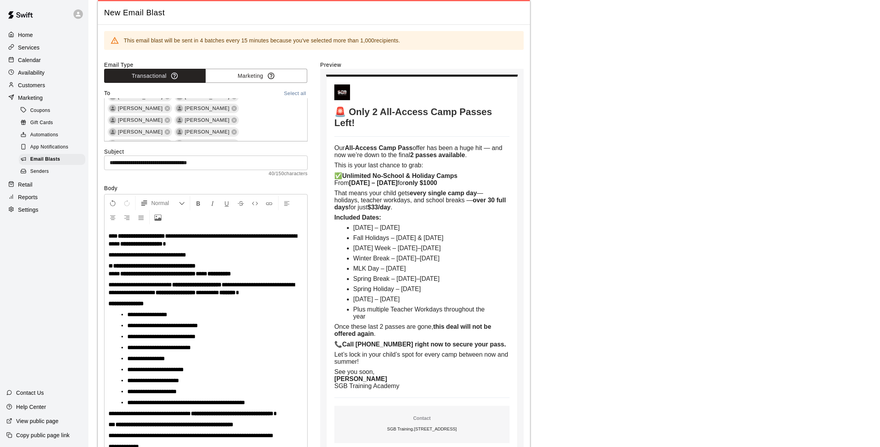
scroll to position [12640, 0]
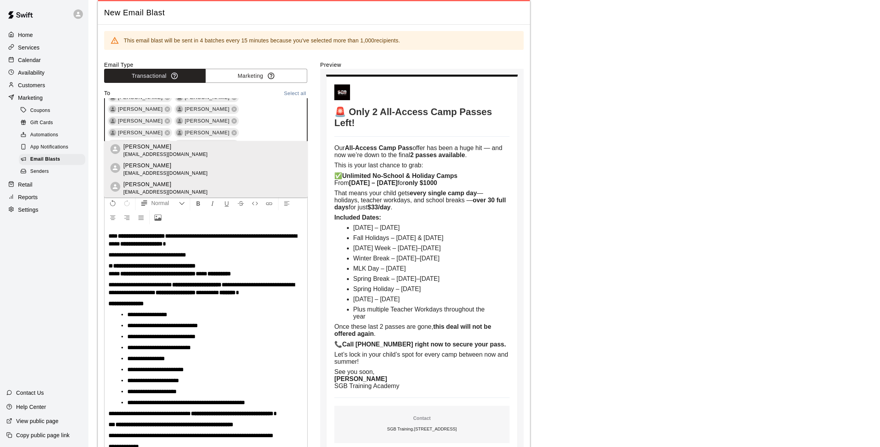
type input "*"
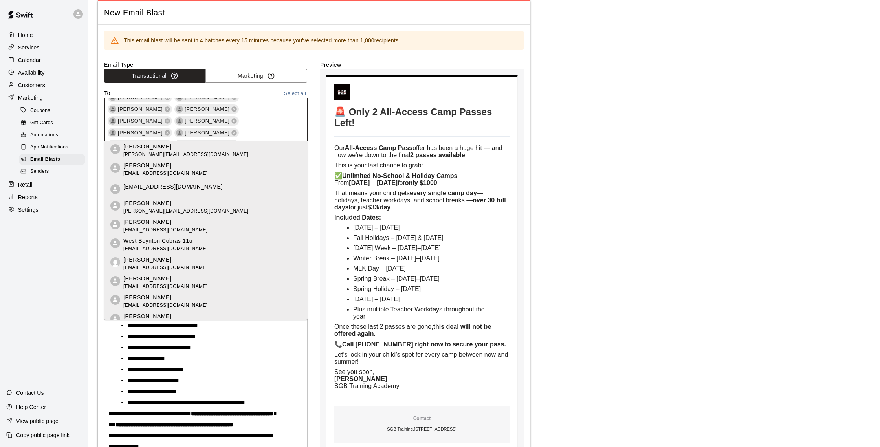
type input "*"
click at [321, 87] on body "🚨 Only 2 All-Access Camp Passes Left! 🚨 Only 2 All-Access Camp Passes Left! Our…" at bounding box center [421, 278] width 203 height 418
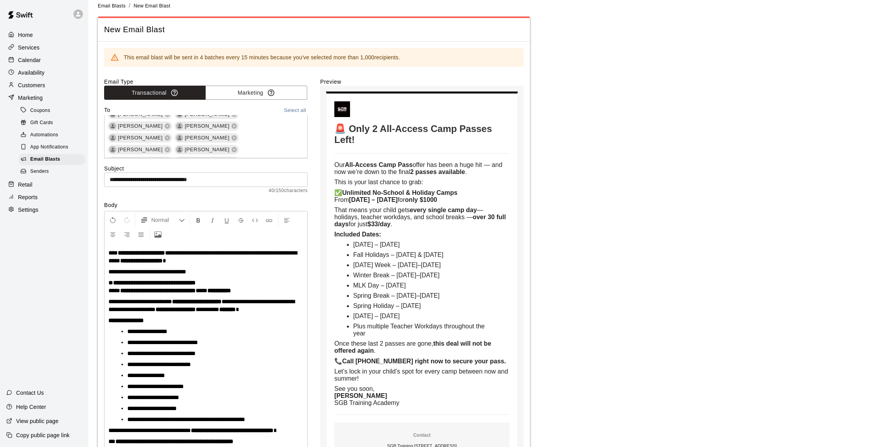
scroll to position [187, 0]
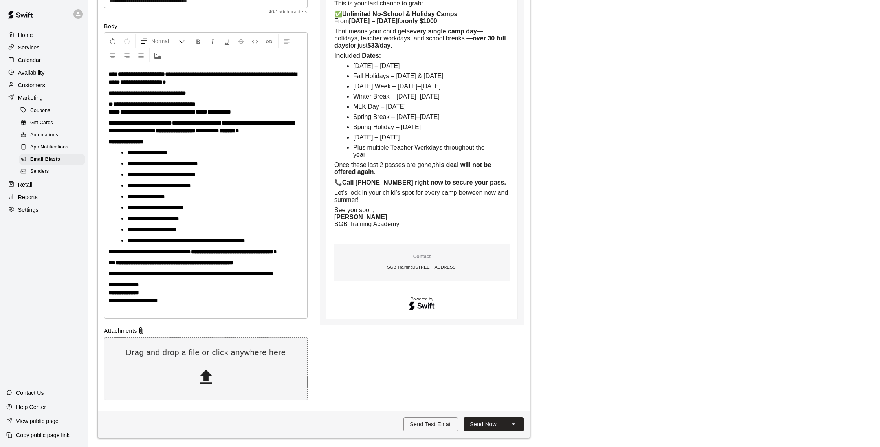
click at [487, 428] on button "Send Now" at bounding box center [482, 424] width 39 height 15
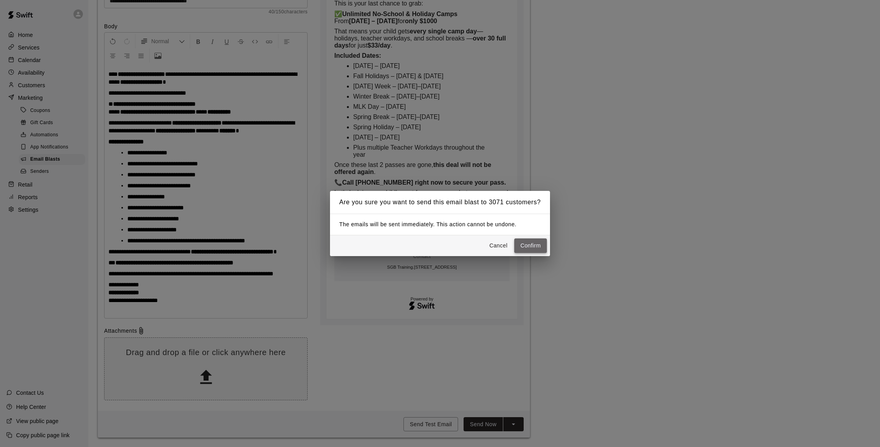
click at [533, 242] on button "Confirm" at bounding box center [530, 245] width 33 height 15
type input "**********"
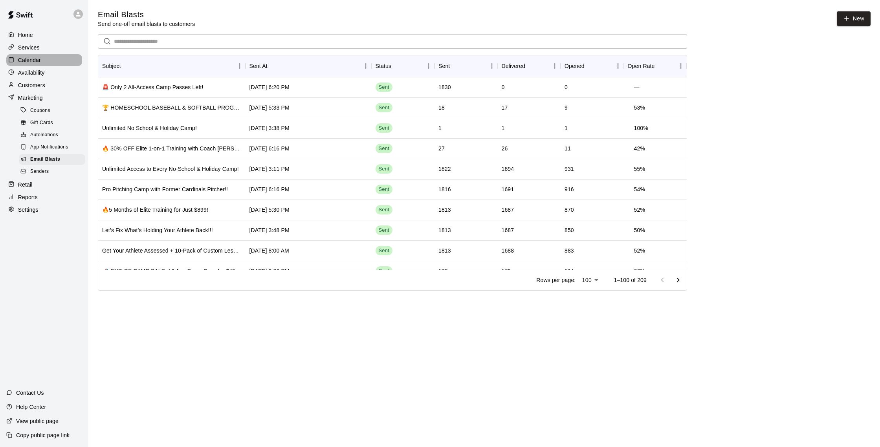
click at [35, 64] on p "Calendar" at bounding box center [29, 60] width 23 height 8
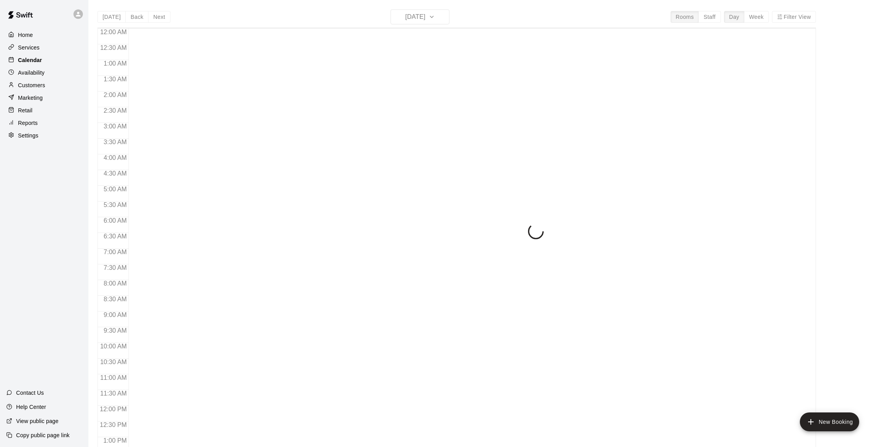
scroll to position [327, 0]
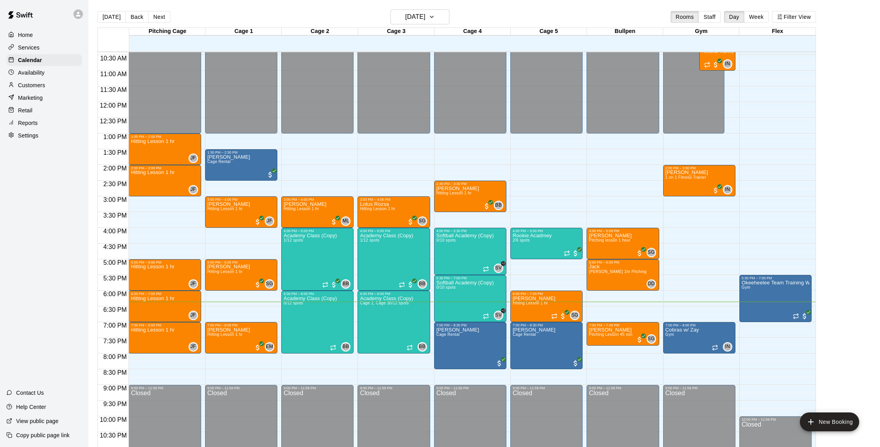
click at [33, 122] on p "Reports" at bounding box center [28, 123] width 20 height 8
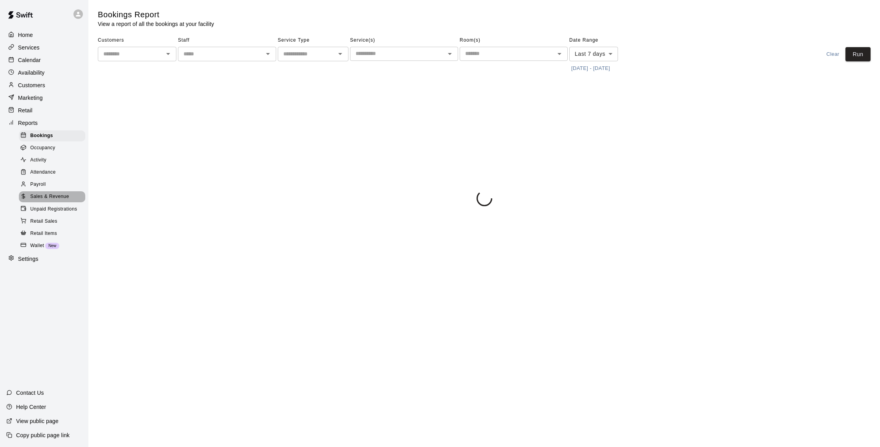
click at [57, 196] on span "Sales & Revenue" at bounding box center [49, 197] width 39 height 8
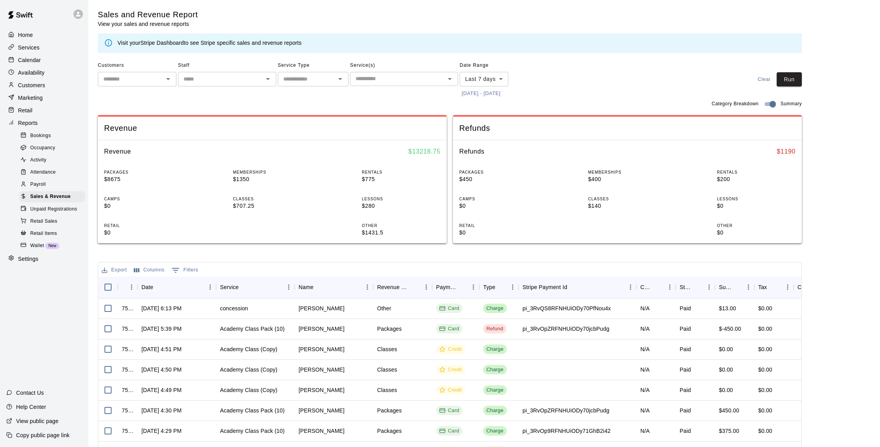
click at [483, 78] on body "Home Services Calendar Availability Customers Marketing Retail Reports Bookings…" at bounding box center [440, 270] width 880 height 540
click at [481, 173] on li "Custom" at bounding box center [484, 173] width 49 height 13
type input "******"
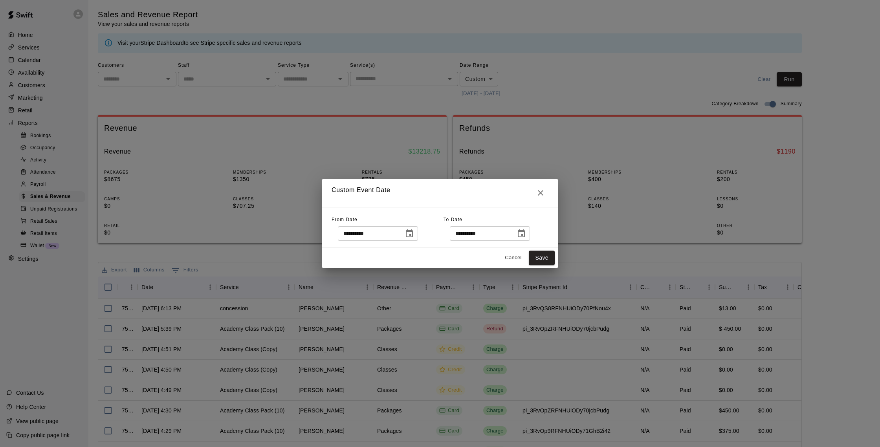
click at [510, 258] on button "Cancel" at bounding box center [512, 258] width 25 height 12
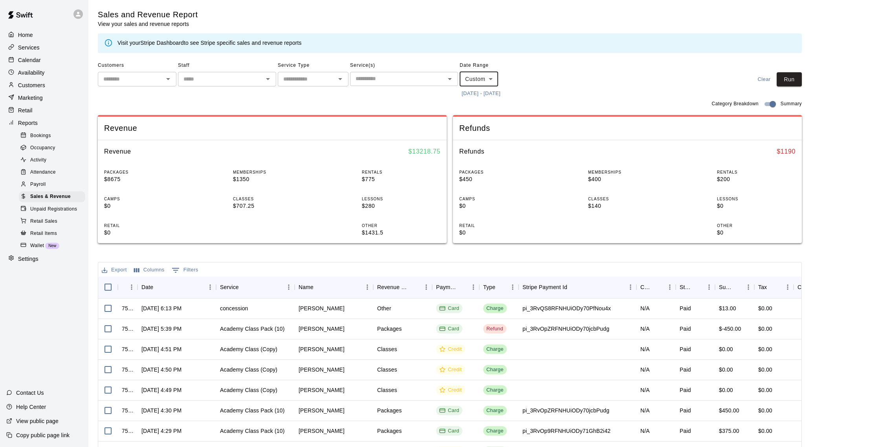
click at [51, 86] on div "Customers" at bounding box center [44, 85] width 76 height 12
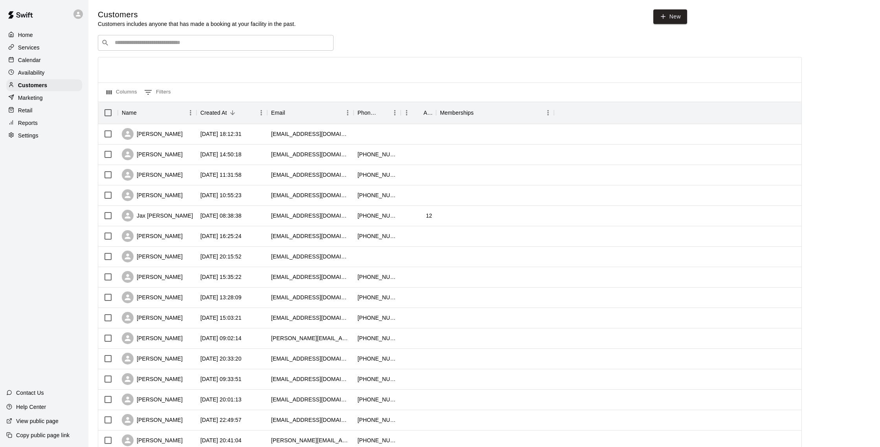
click at [34, 124] on p "Reports" at bounding box center [28, 123] width 20 height 8
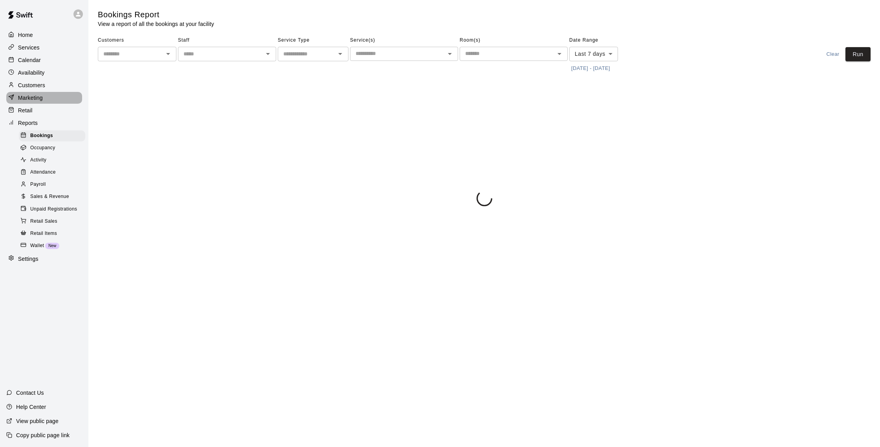
click at [36, 102] on div "Marketing" at bounding box center [44, 98] width 76 height 12
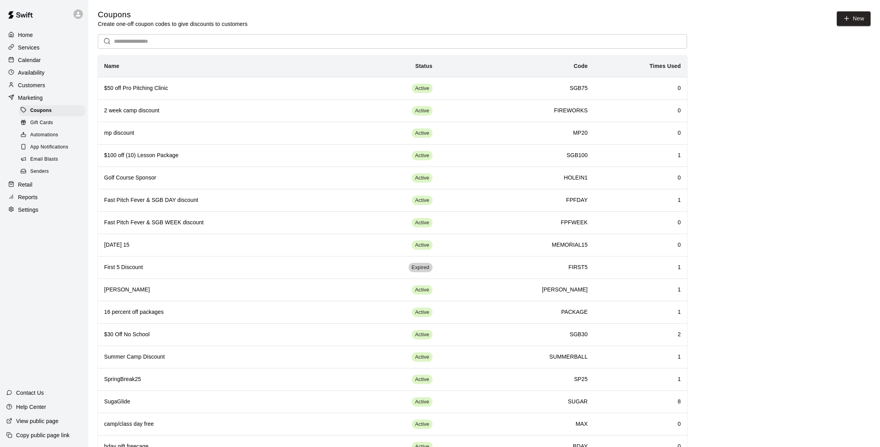
click at [55, 154] on div "Email Blasts" at bounding box center [52, 159] width 66 height 11
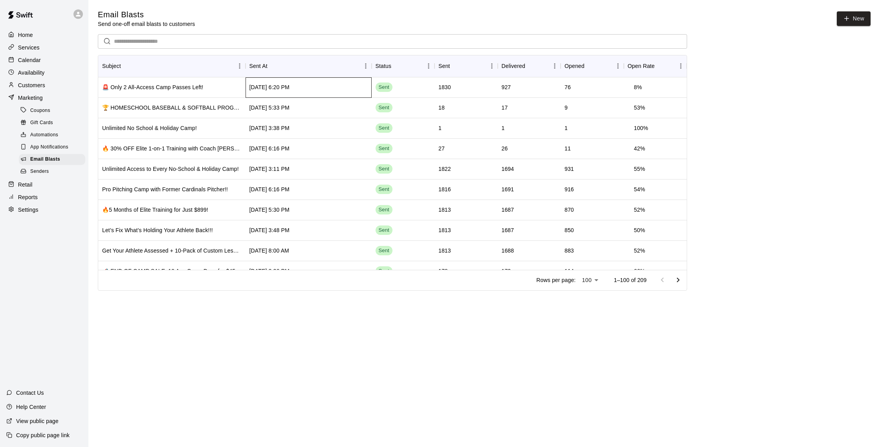
click at [344, 84] on div "[DATE] 6:20 PM" at bounding box center [308, 87] width 126 height 20
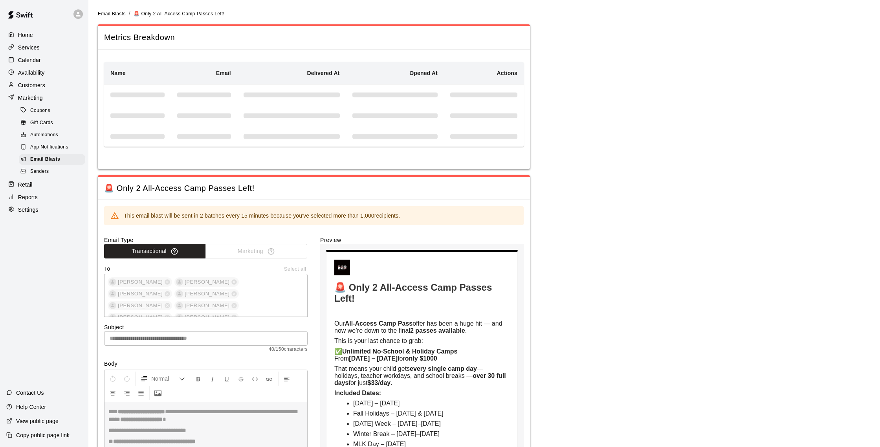
type input "**********"
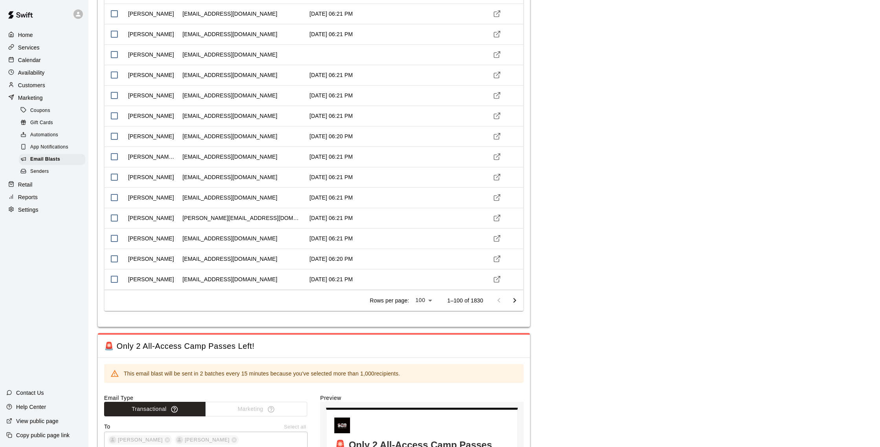
scroll to position [1850, 0]
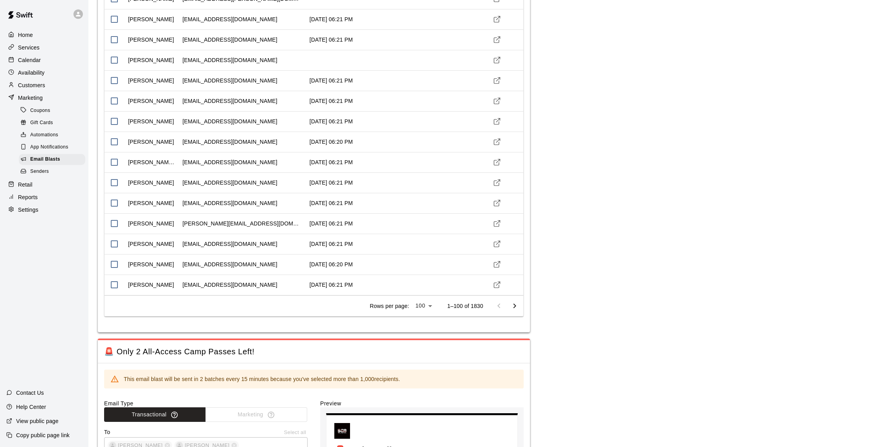
click at [515, 307] on icon "Go to next page" at bounding box center [514, 305] width 9 height 9
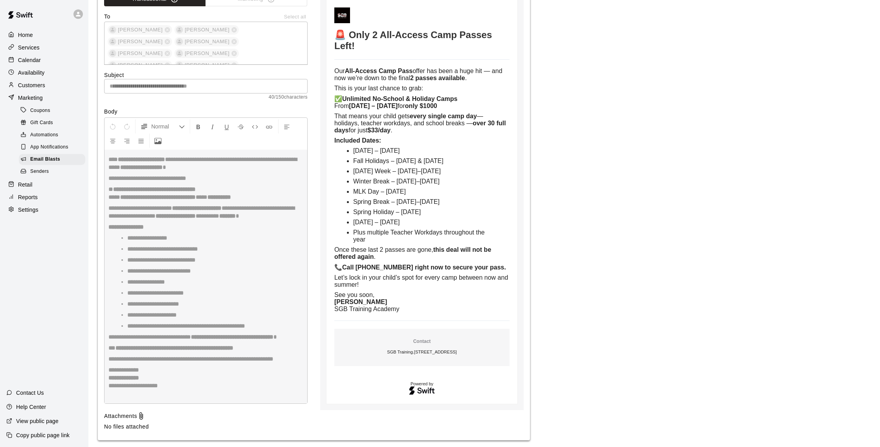
scroll to position [2269, 0]
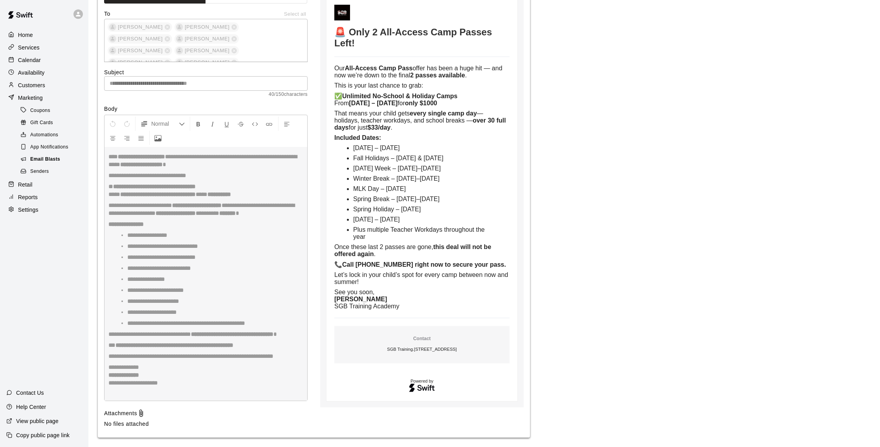
click at [43, 157] on span "Email Blasts" at bounding box center [45, 160] width 30 height 8
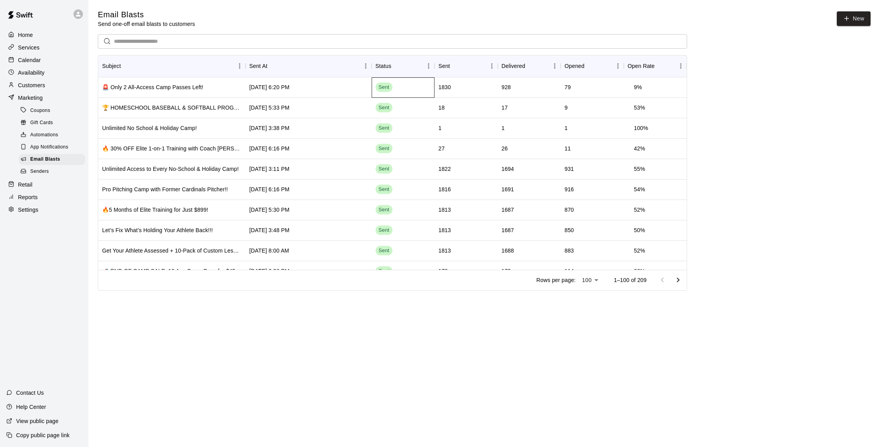
click at [420, 88] on div "Sent" at bounding box center [403, 87] width 63 height 20
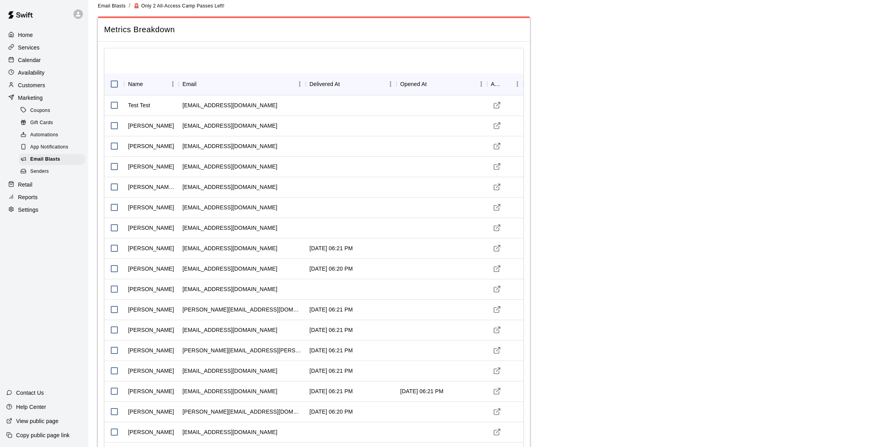
type input "**********"
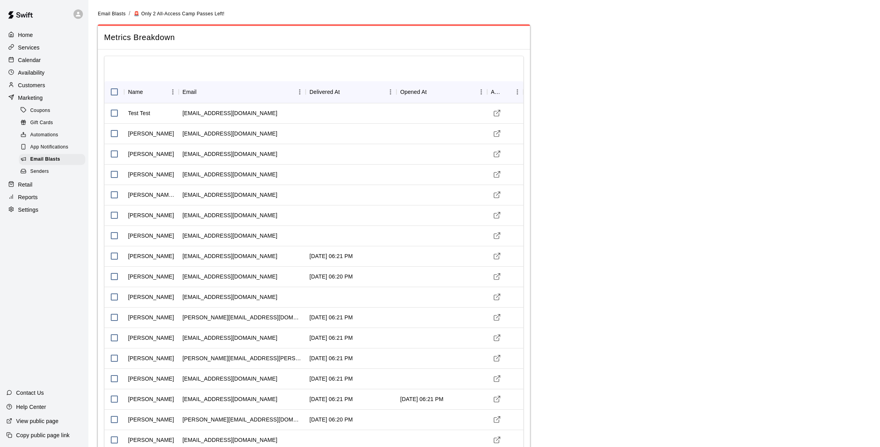
click at [43, 62] on div "Calendar" at bounding box center [44, 60] width 76 height 12
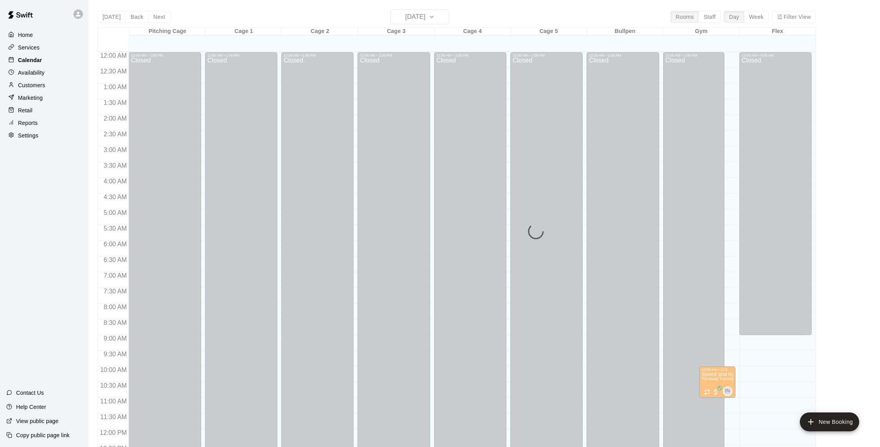
scroll to position [327, 0]
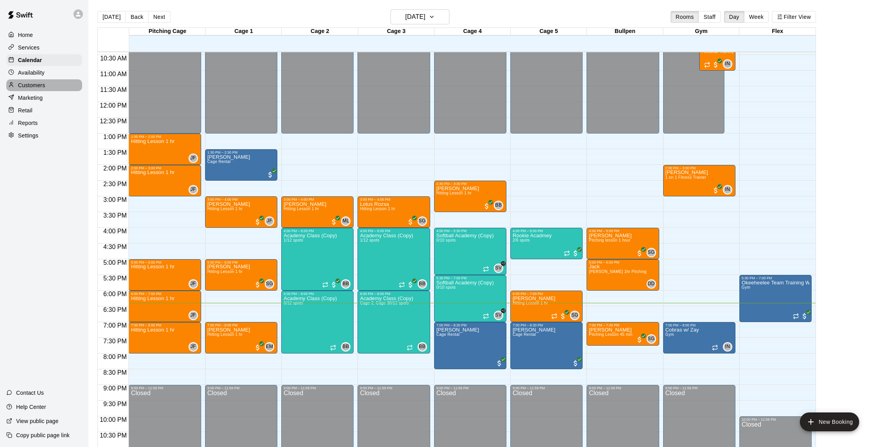
click at [43, 84] on p "Customers" at bounding box center [31, 85] width 27 height 8
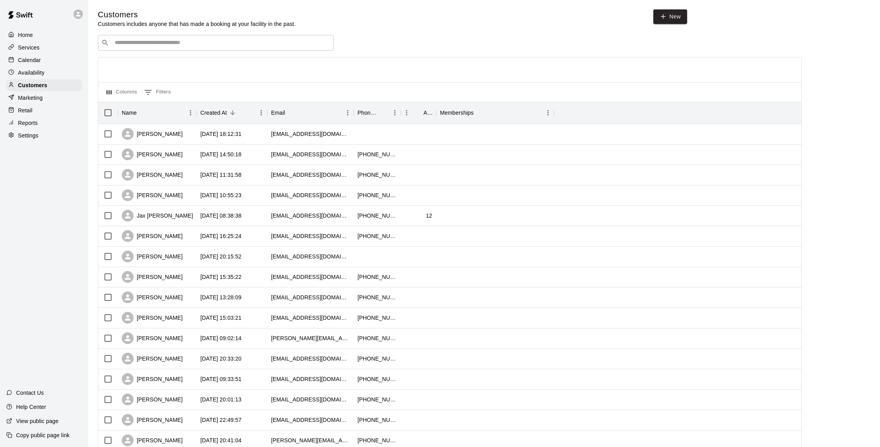
click at [183, 42] on input "Search customers by name or email" at bounding box center [221, 43] width 218 height 8
type input "********"
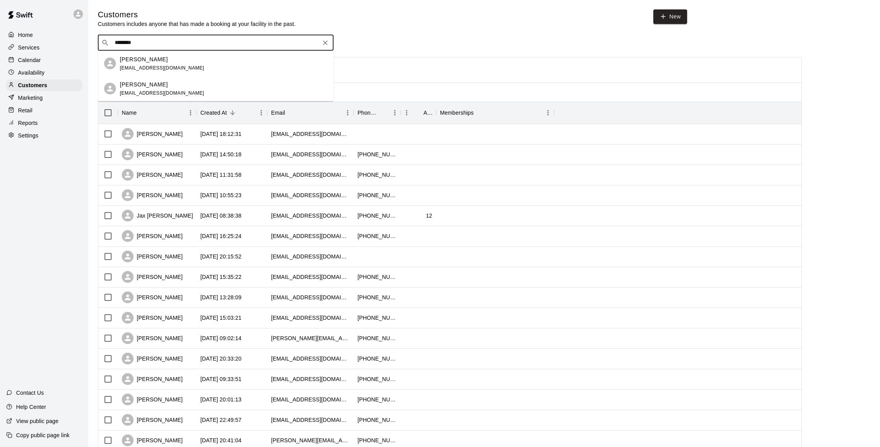
click at [186, 64] on div "[PERSON_NAME] [EMAIL_ADDRESS][DOMAIN_NAME]" at bounding box center [223, 63] width 207 height 17
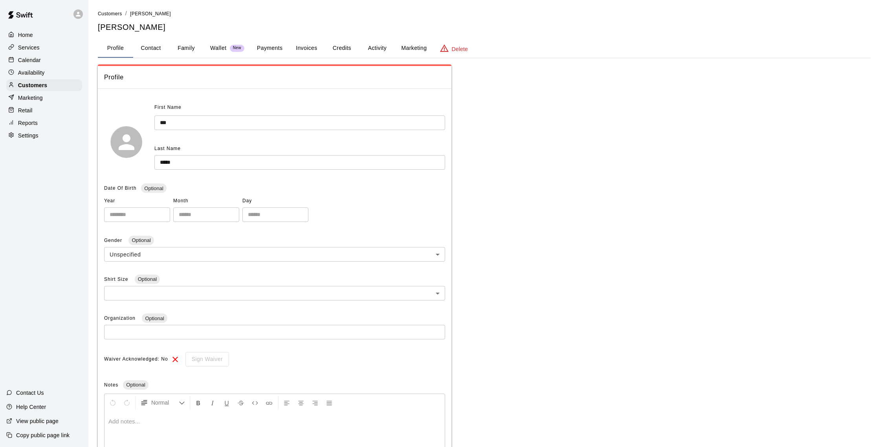
click at [371, 47] on button "Activity" at bounding box center [376, 48] width 35 height 19
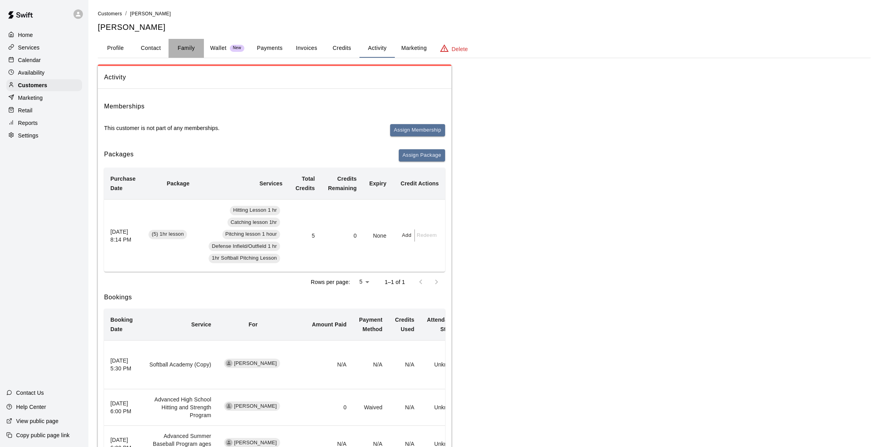
click at [186, 45] on button "Family" at bounding box center [185, 48] width 35 height 19
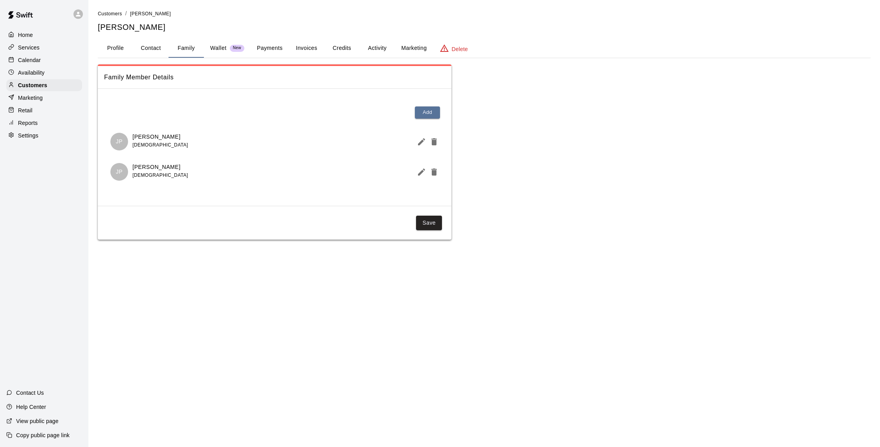
click at [377, 48] on button "Activity" at bounding box center [376, 48] width 35 height 19
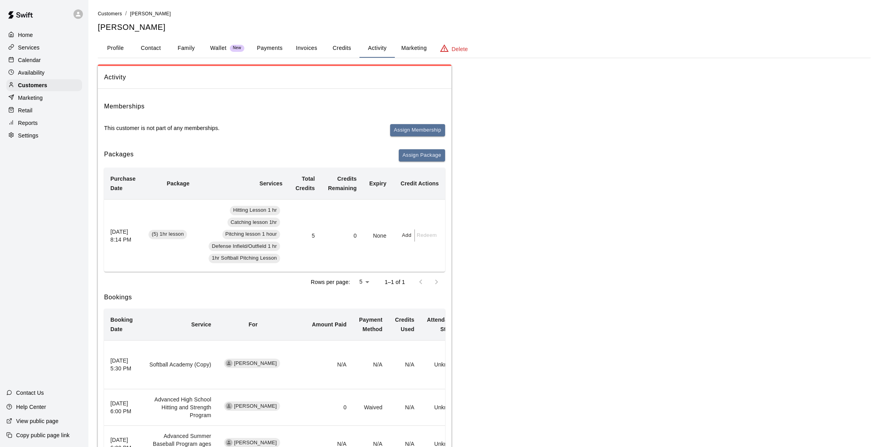
click at [154, 46] on button "Contact" at bounding box center [150, 48] width 35 height 19
select select "**"
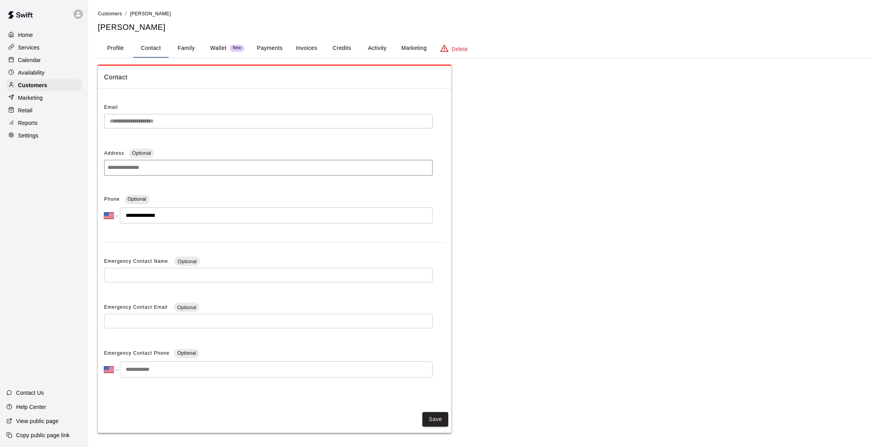
click at [447, 45] on icon "basic tabs example" at bounding box center [443, 48] width 9 height 9
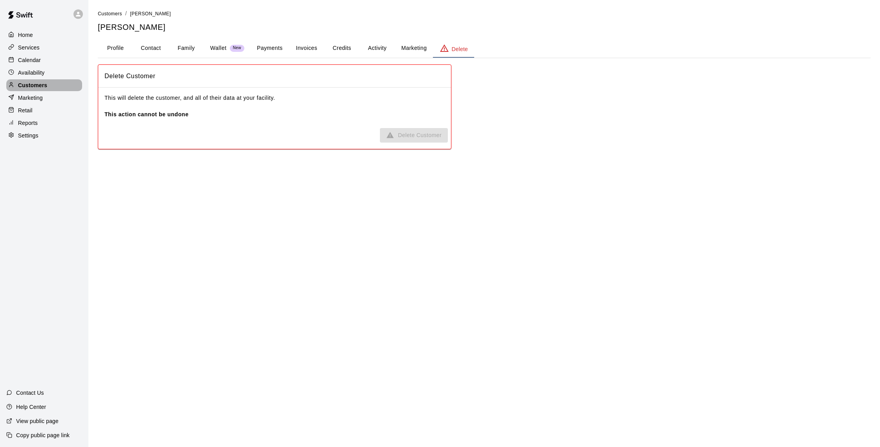
click at [39, 86] on p "Customers" at bounding box center [32, 85] width 29 height 8
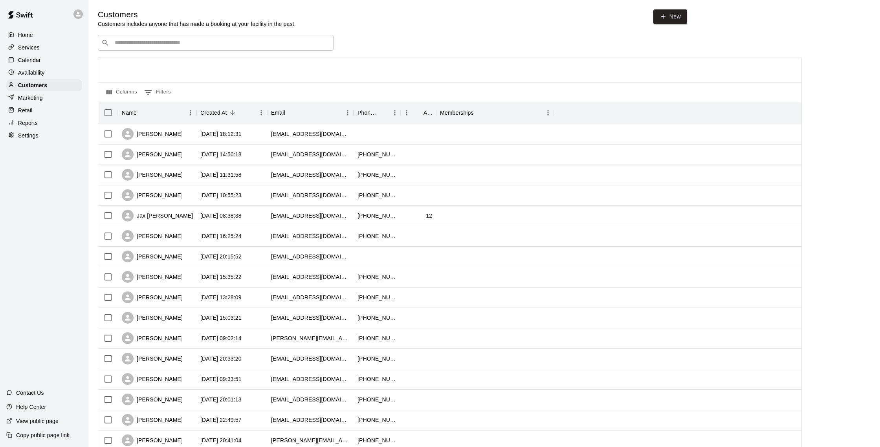
click at [157, 48] on div "​ ​" at bounding box center [216, 43] width 236 height 16
type input "*****"
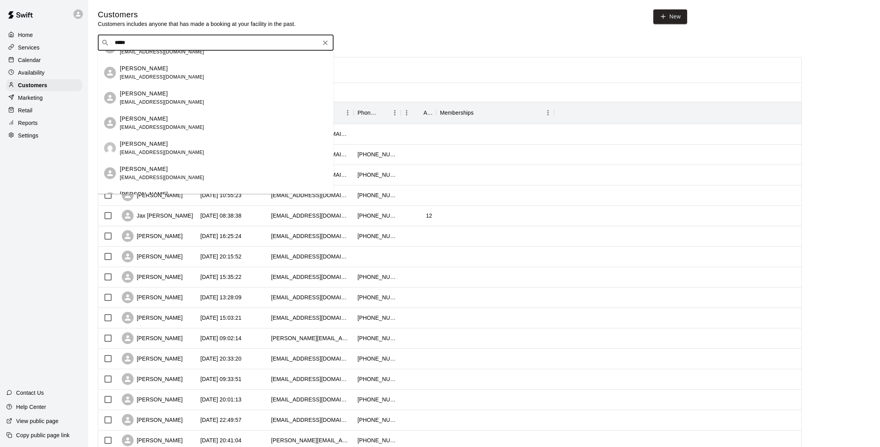
scroll to position [92, 0]
click at [130, 120] on p "[PERSON_NAME]" at bounding box center [144, 118] width 48 height 8
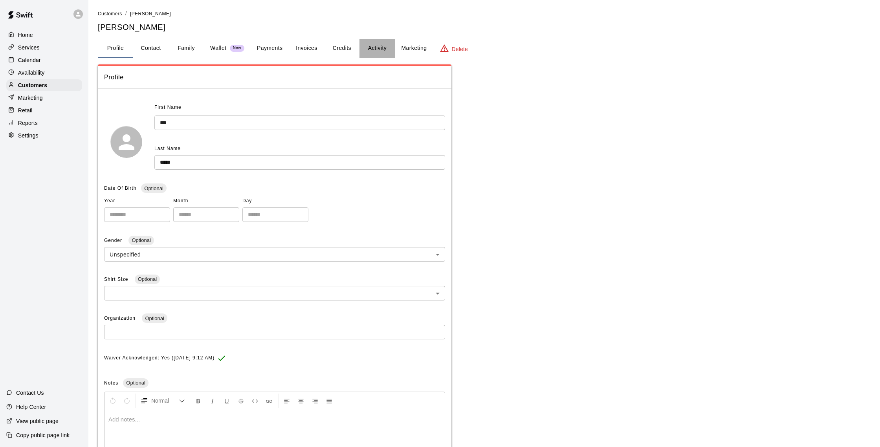
click at [368, 49] on button "Activity" at bounding box center [376, 48] width 35 height 19
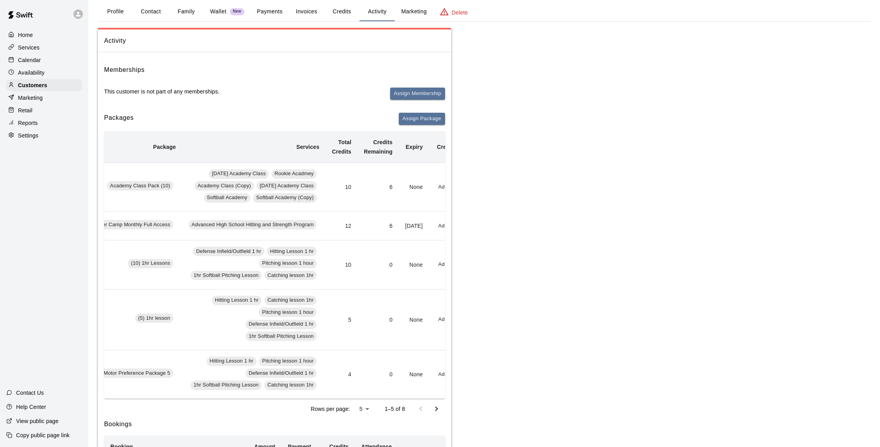
scroll to position [38, 0]
click at [32, 57] on p "Calendar" at bounding box center [29, 60] width 23 height 8
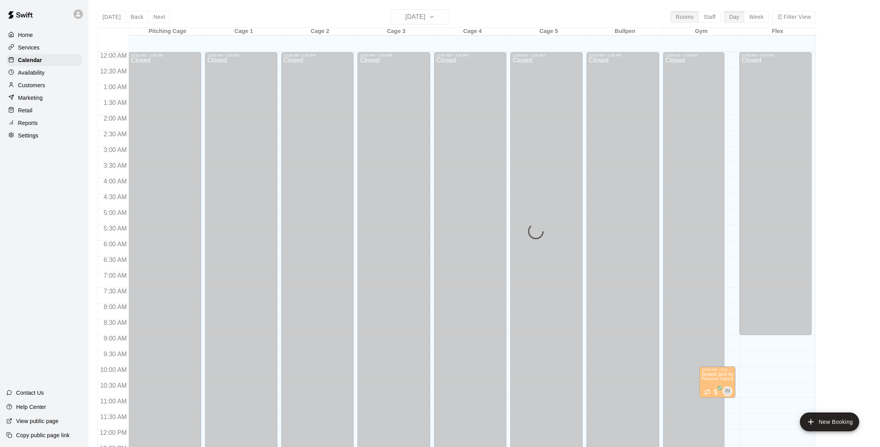
scroll to position [327, 0]
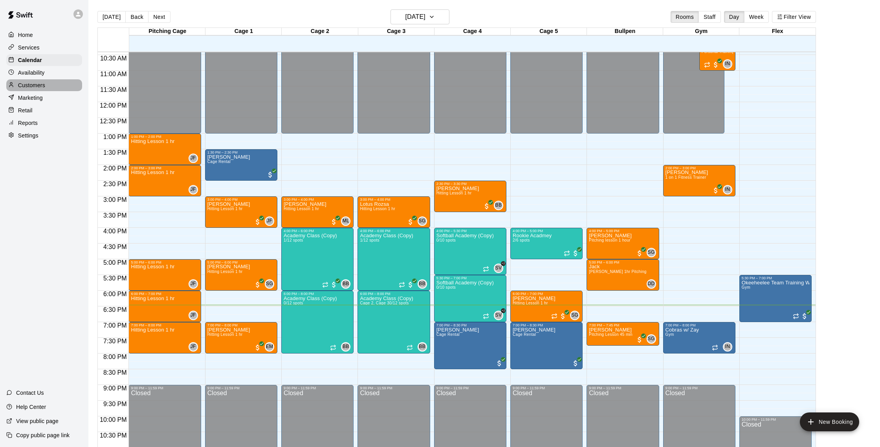
click at [38, 88] on p "Customers" at bounding box center [31, 85] width 27 height 8
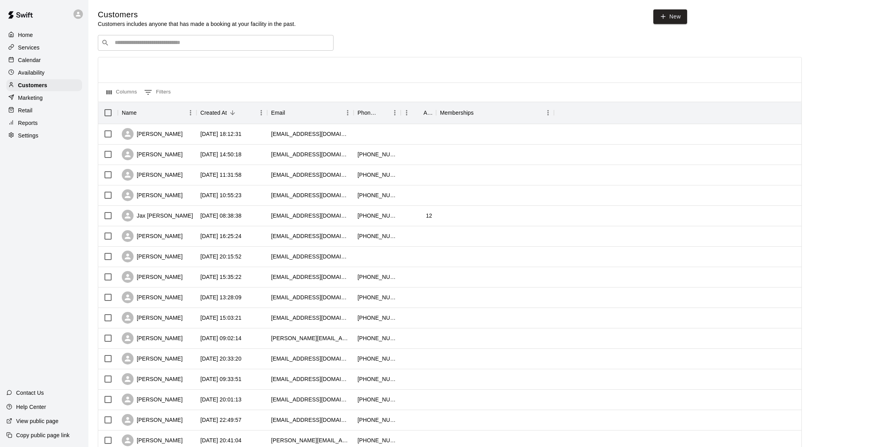
click at [31, 61] on p "Calendar" at bounding box center [29, 60] width 23 height 8
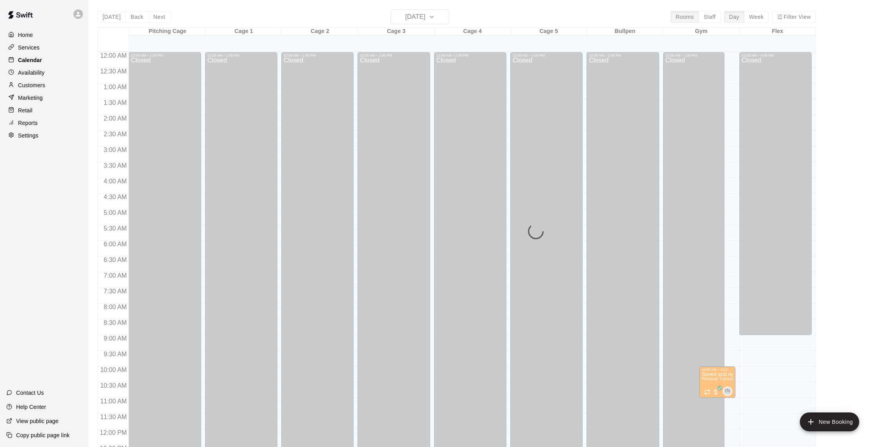
scroll to position [327, 0]
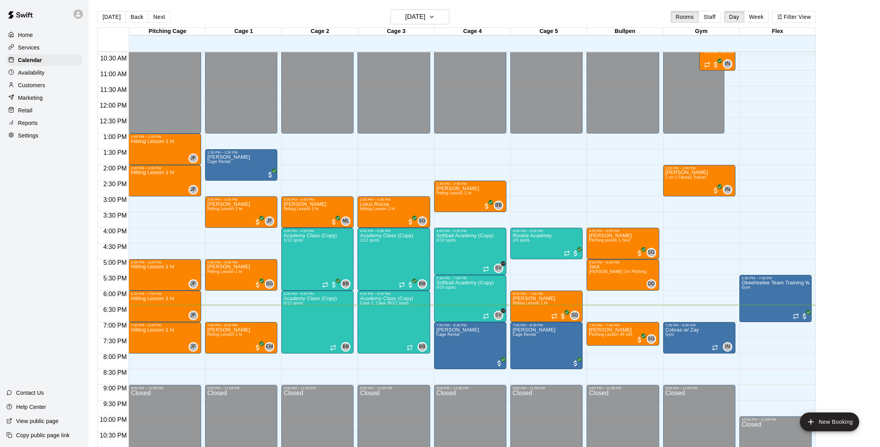
click at [34, 125] on p "Reports" at bounding box center [28, 123] width 20 height 8
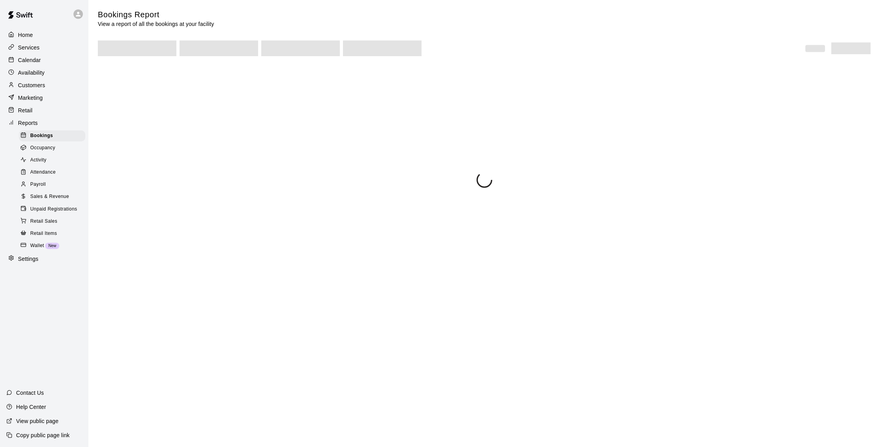
click at [66, 196] on span "Sales & Revenue" at bounding box center [49, 197] width 39 height 8
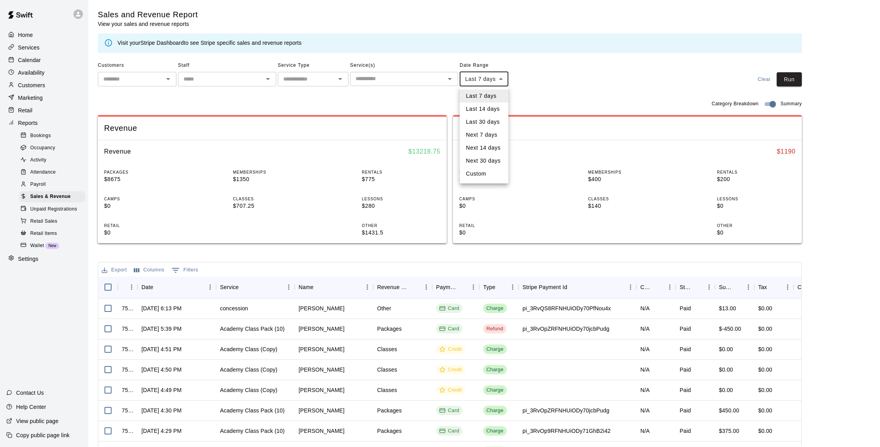
click at [502, 81] on body "Home Services Calendar Availability Customers Marketing Retail Reports Bookings…" at bounding box center [440, 270] width 880 height 540
click at [483, 173] on li "Custom" at bounding box center [484, 173] width 49 height 13
type input "******"
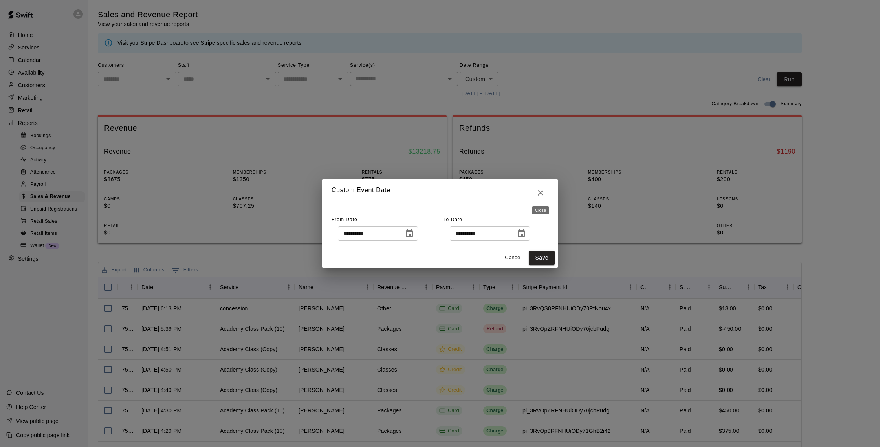
click at [545, 189] on icon "Close" at bounding box center [540, 192] width 9 height 9
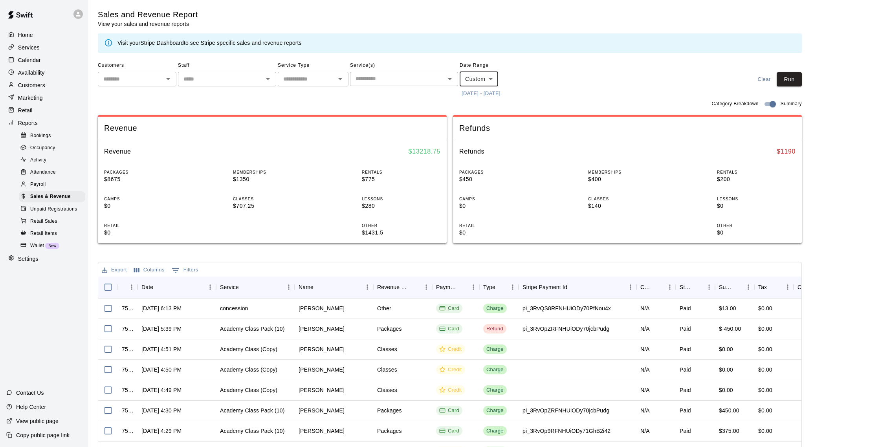
click at [29, 95] on p "Marketing" at bounding box center [30, 98] width 25 height 8
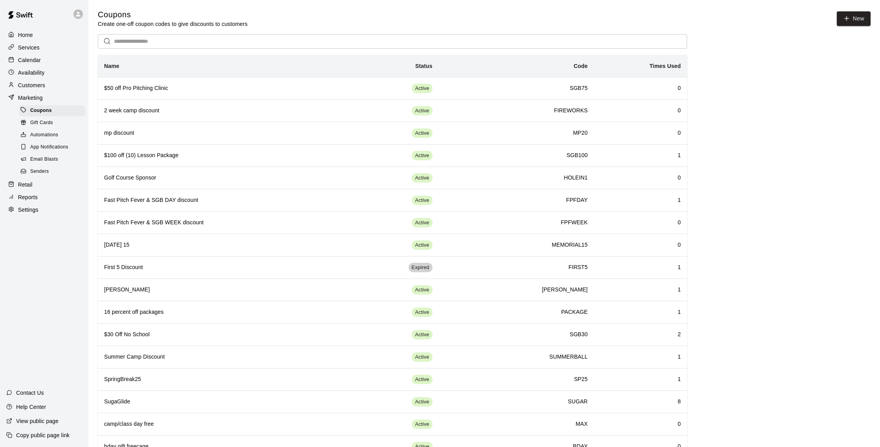
click at [50, 161] on span "Email Blasts" at bounding box center [44, 160] width 28 height 8
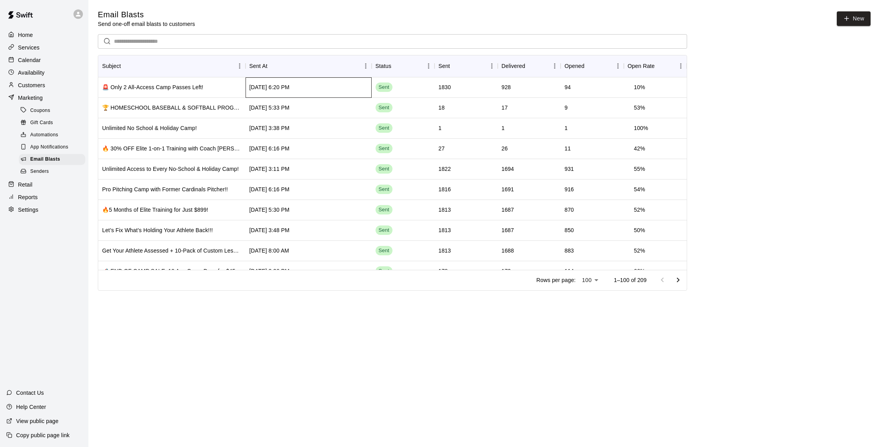
click at [345, 88] on div "[DATE] 6:20 PM" at bounding box center [308, 87] width 126 height 20
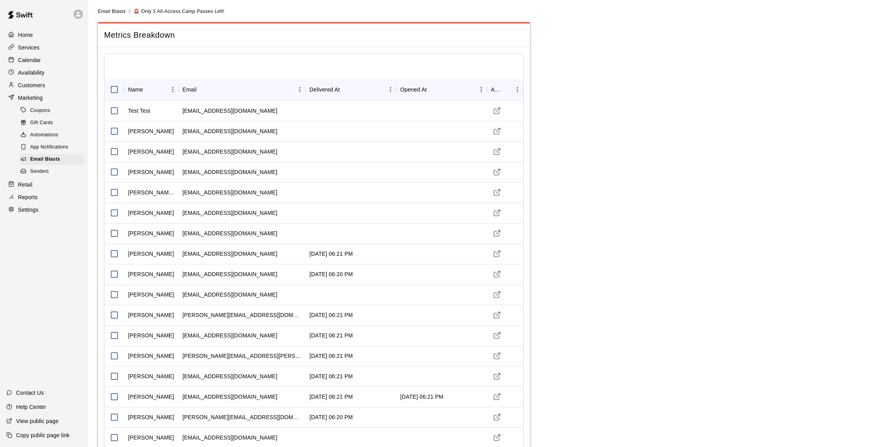
type input "**********"
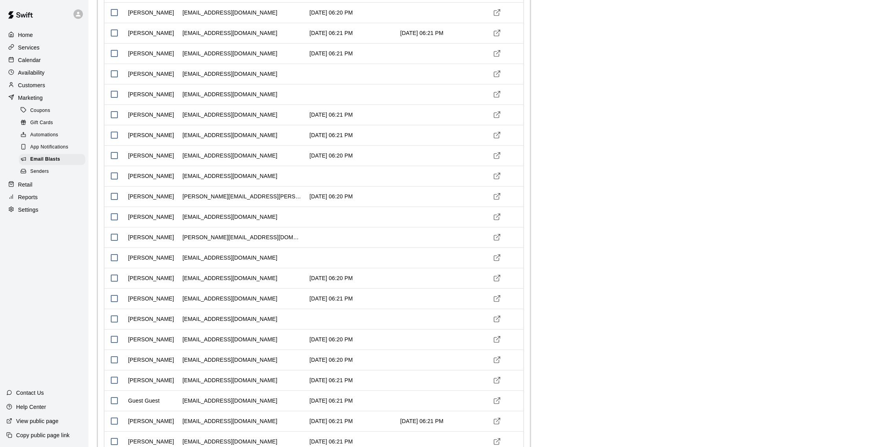
scroll to position [701, 0]
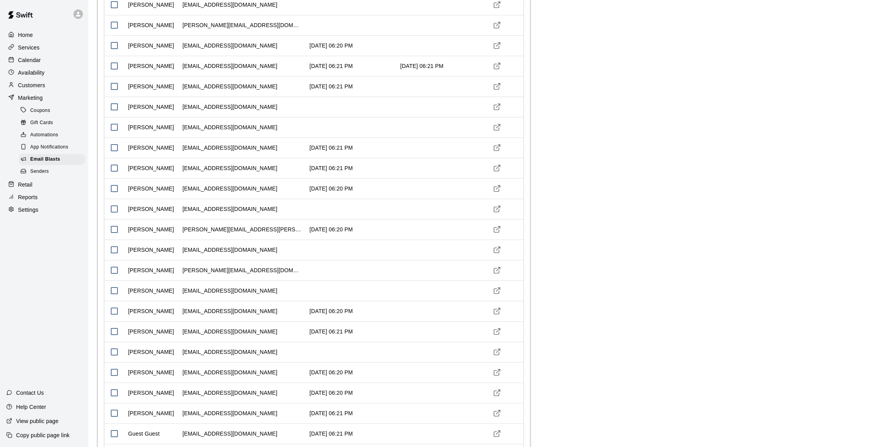
click at [32, 57] on p "Calendar" at bounding box center [29, 60] width 23 height 8
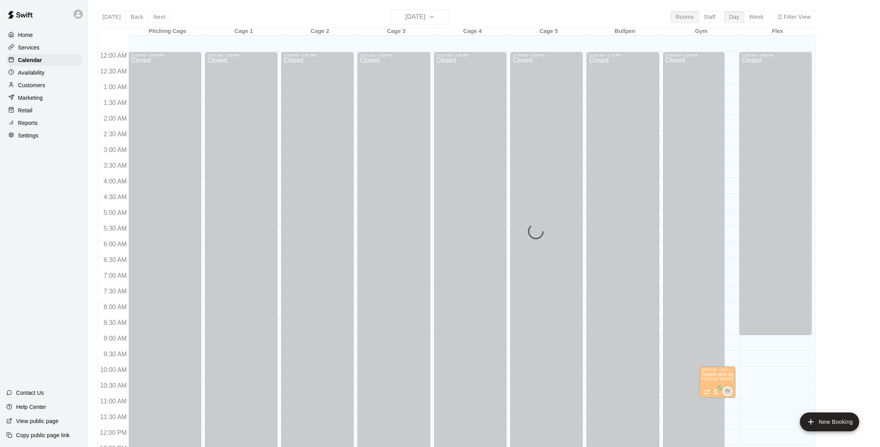
scroll to position [327, 0]
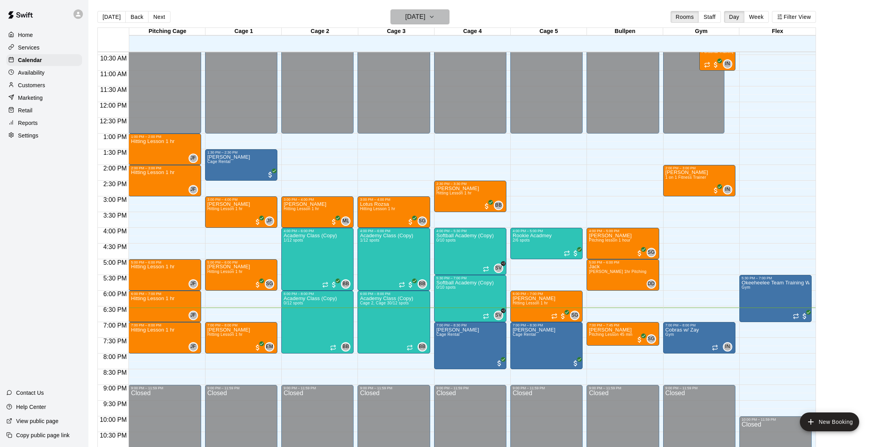
click at [435, 16] on icon "button" at bounding box center [431, 16] width 6 height 9
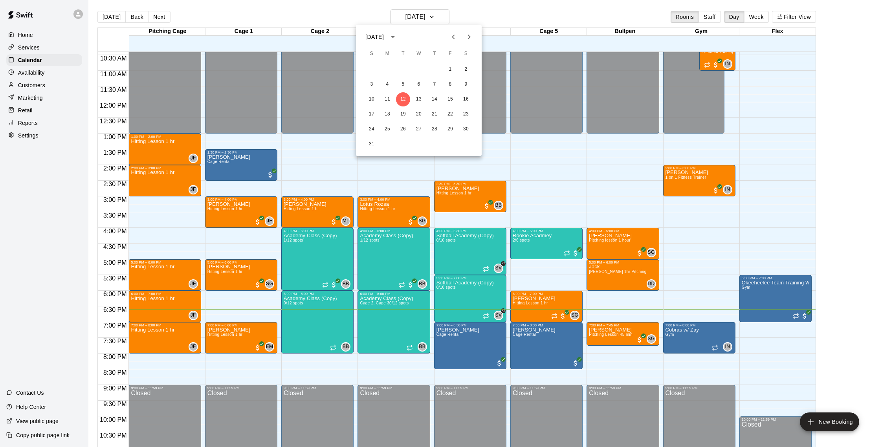
click at [465, 11] on div at bounding box center [440, 223] width 880 height 447
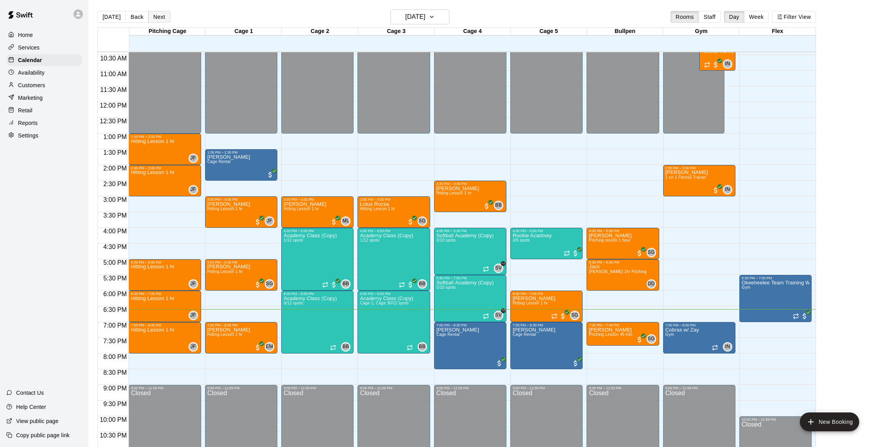
click at [163, 18] on button "Next" at bounding box center [159, 17] width 22 height 12
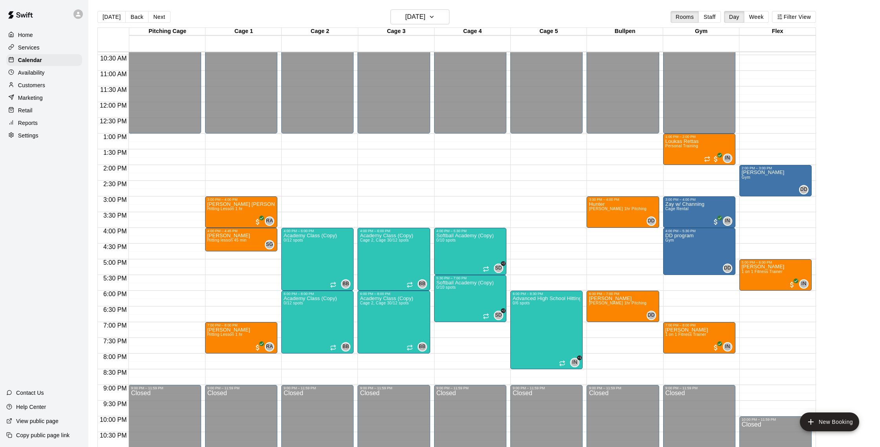
click at [45, 84] on p "Customers" at bounding box center [31, 85] width 27 height 8
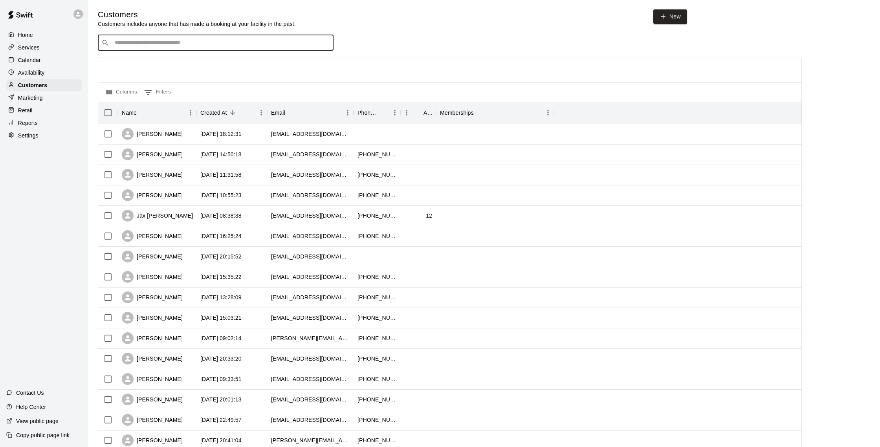
click at [168, 42] on input "Search customers by name or email" at bounding box center [221, 43] width 218 height 8
type input "***"
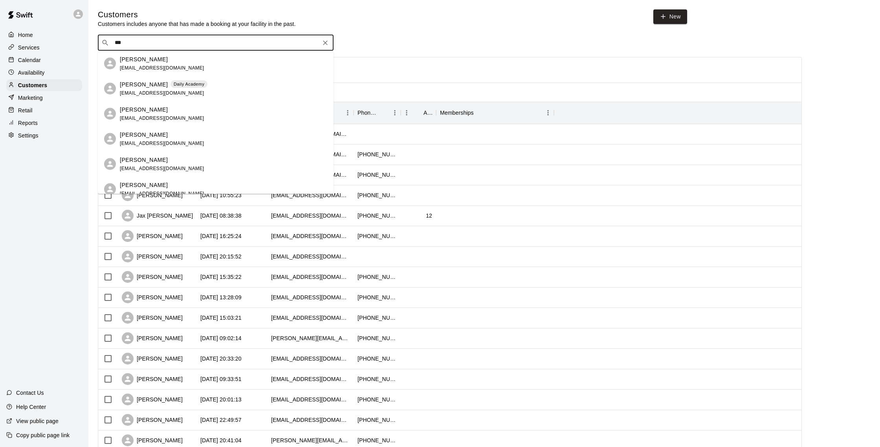
click at [154, 82] on p "[PERSON_NAME]" at bounding box center [144, 84] width 48 height 8
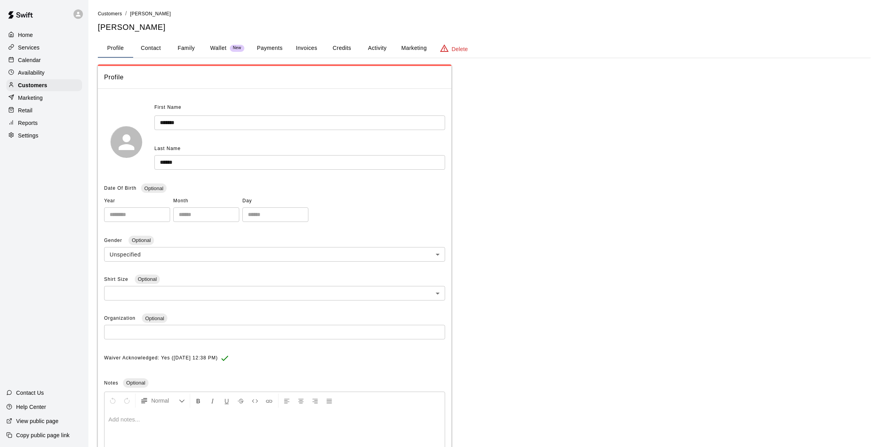
click at [373, 47] on button "Activity" at bounding box center [376, 48] width 35 height 19
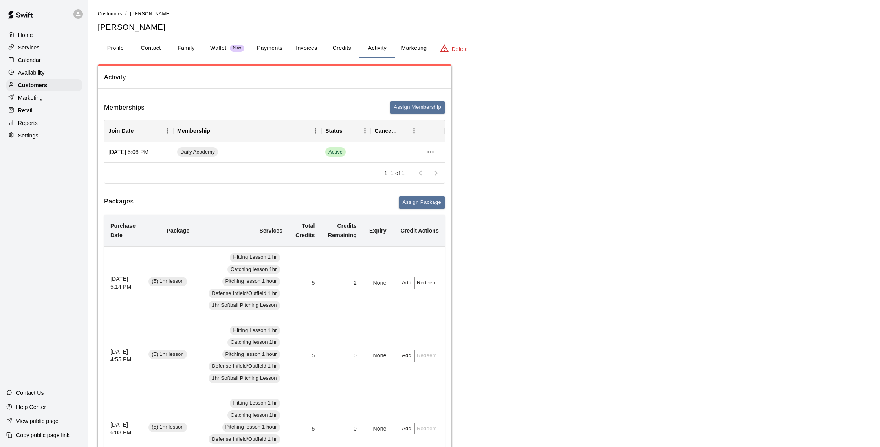
click at [53, 61] on div "Calendar" at bounding box center [44, 60] width 76 height 12
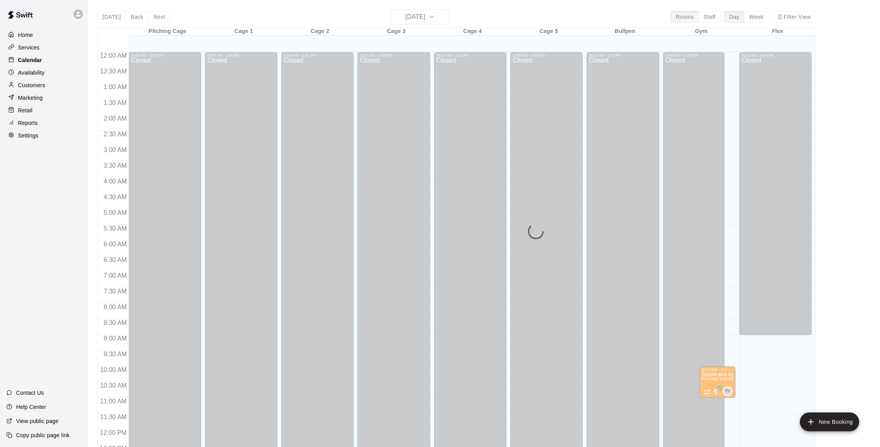
scroll to position [327, 0]
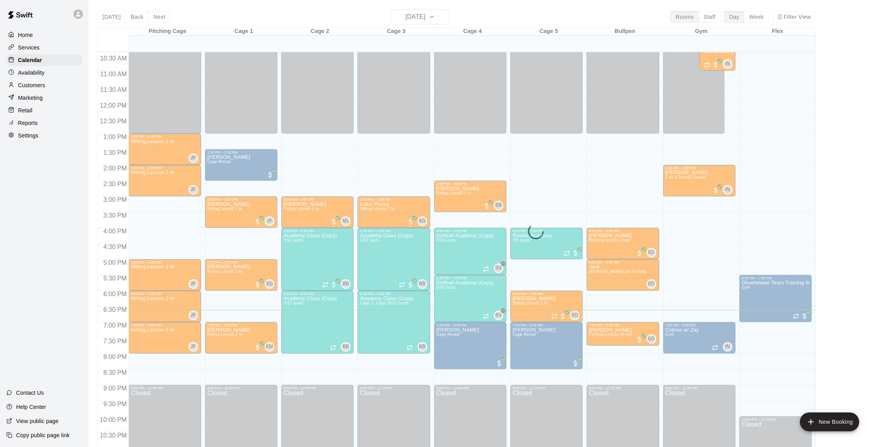
click at [44, 86] on p "Customers" at bounding box center [31, 85] width 27 height 8
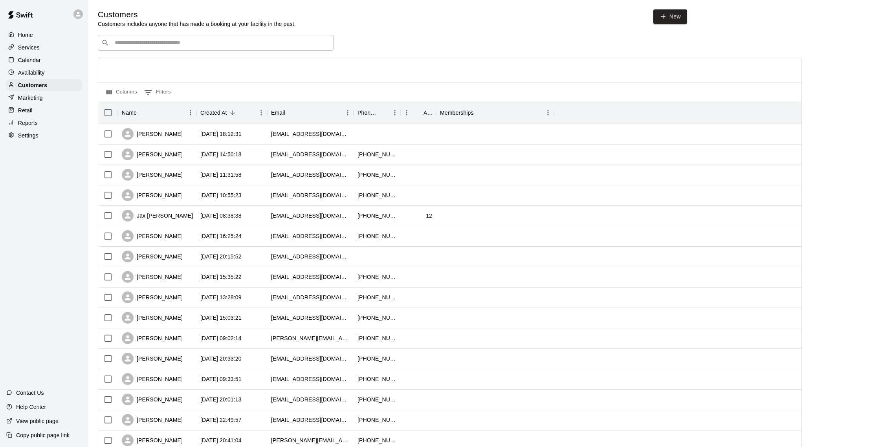
click at [35, 61] on p "Calendar" at bounding box center [29, 60] width 23 height 8
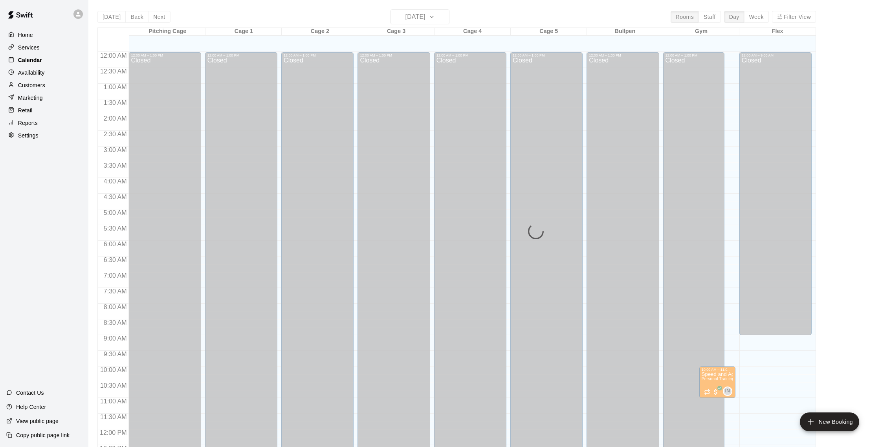
scroll to position [327, 0]
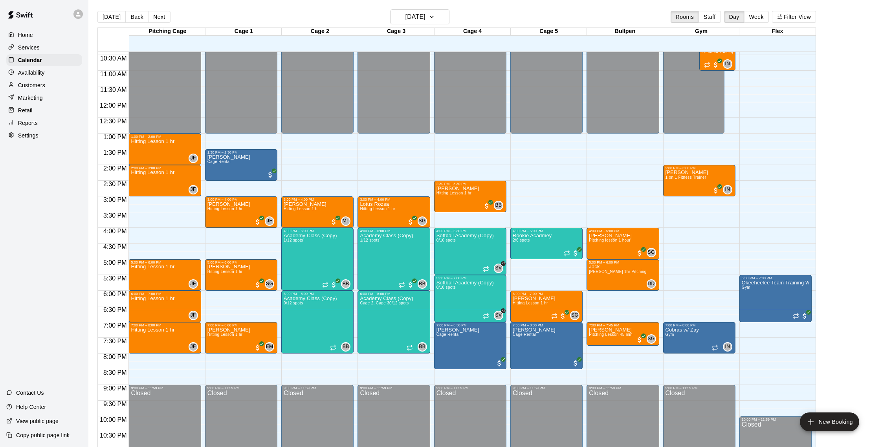
click at [37, 82] on p "Customers" at bounding box center [31, 85] width 27 height 8
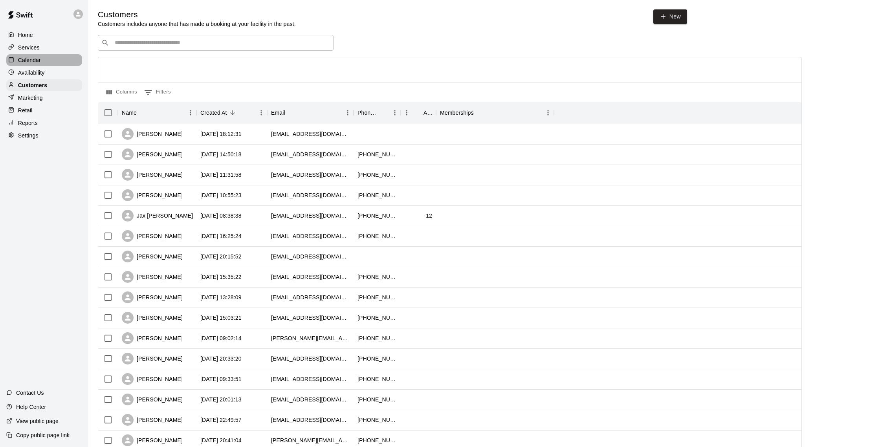
click at [28, 59] on p "Calendar" at bounding box center [29, 60] width 23 height 8
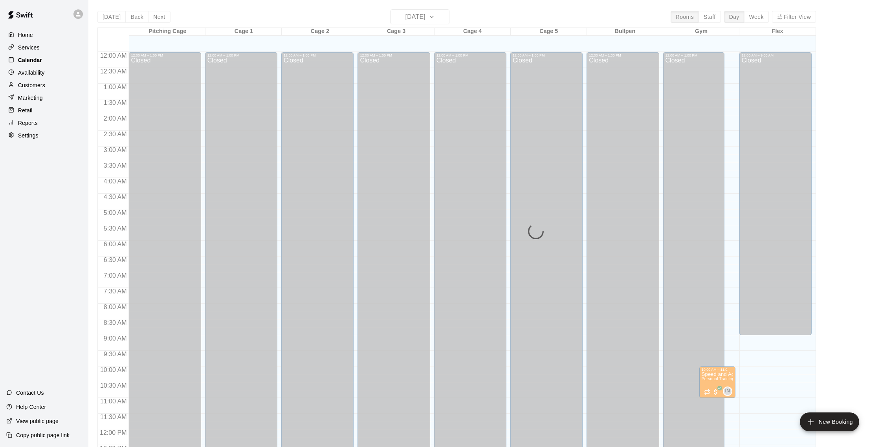
scroll to position [327, 0]
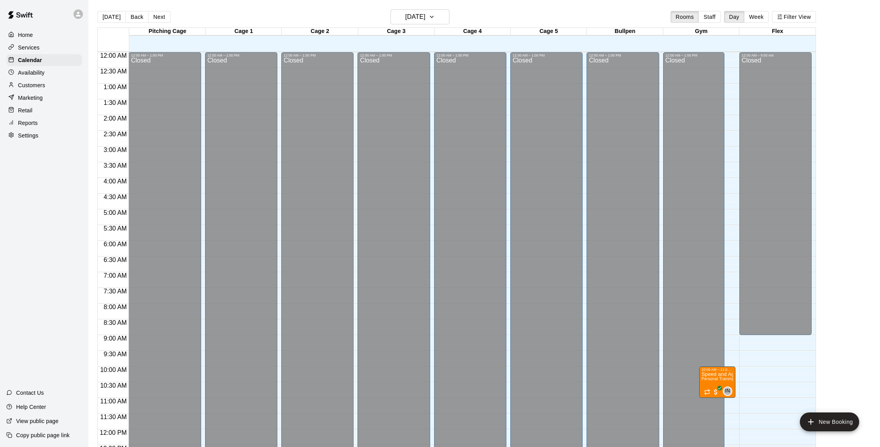
scroll to position [326, 0]
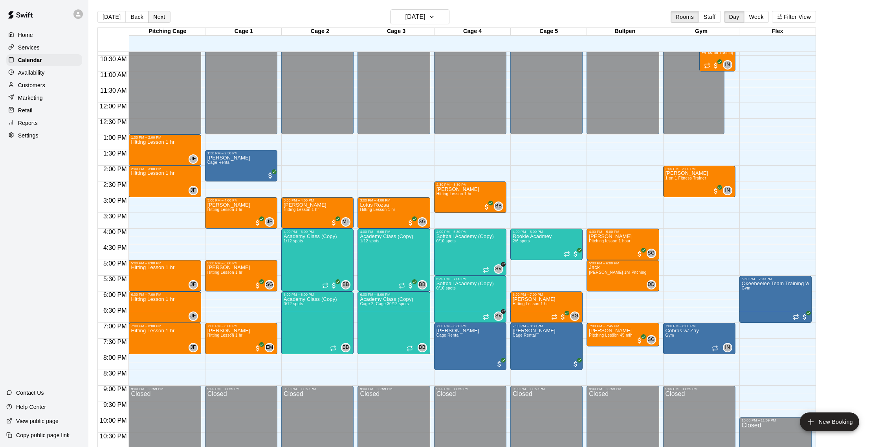
click at [150, 20] on button "Next" at bounding box center [159, 17] width 22 height 12
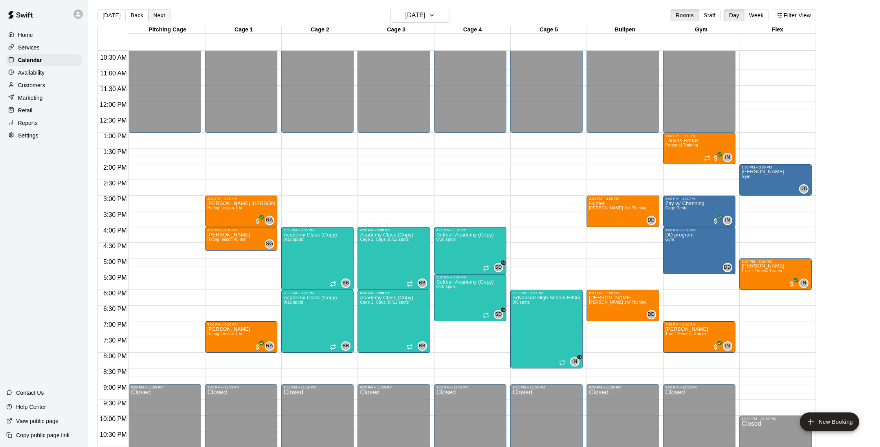
scroll to position [4, 0]
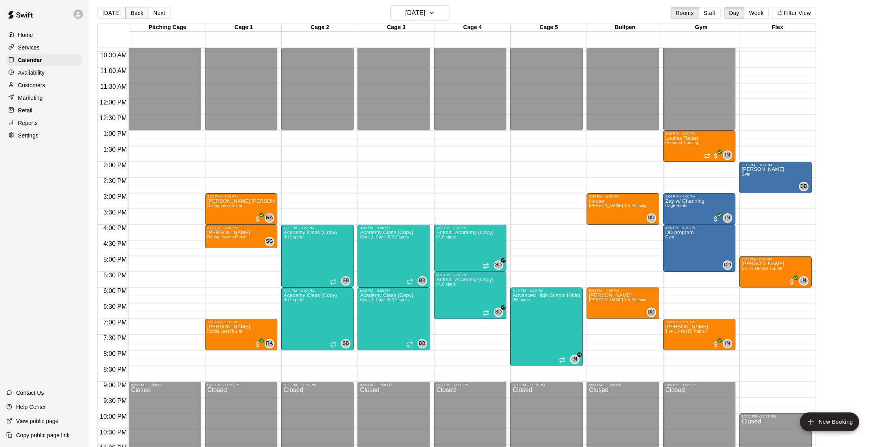
click at [137, 15] on button "Back" at bounding box center [136, 13] width 23 height 12
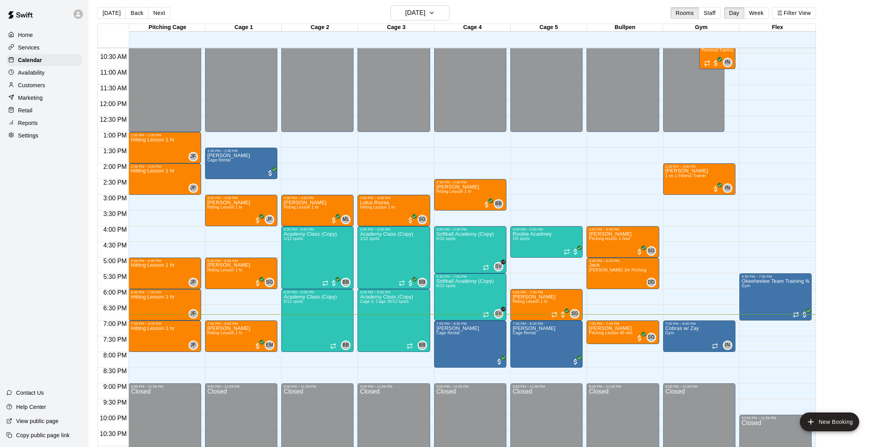
scroll to position [309, 0]
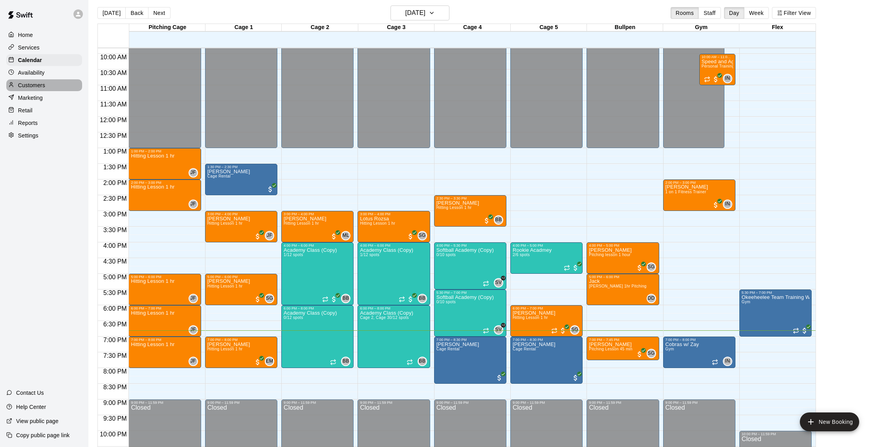
click at [27, 83] on p "Customers" at bounding box center [31, 85] width 27 height 8
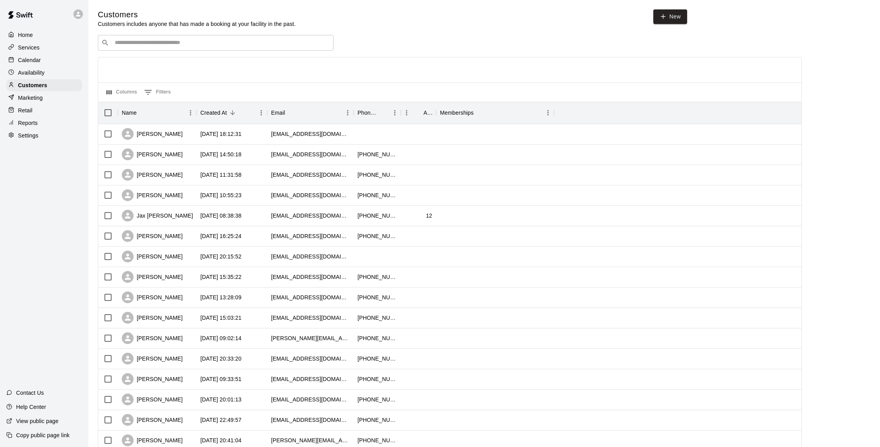
click at [28, 62] on p "Calendar" at bounding box center [29, 60] width 23 height 8
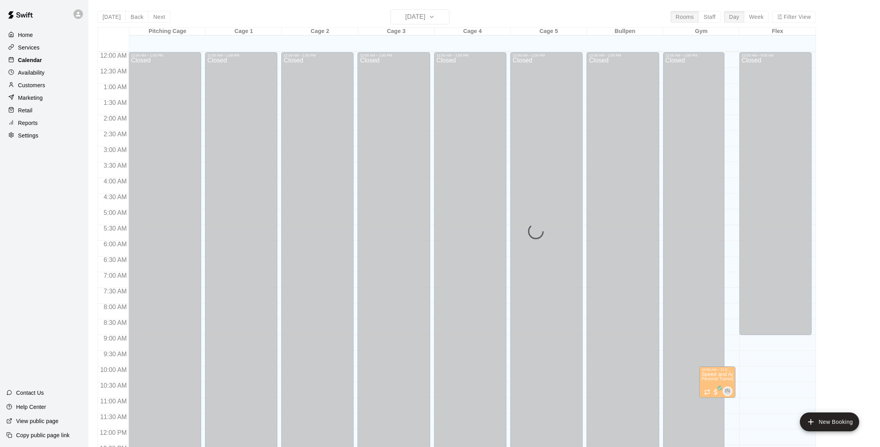
scroll to position [327, 0]
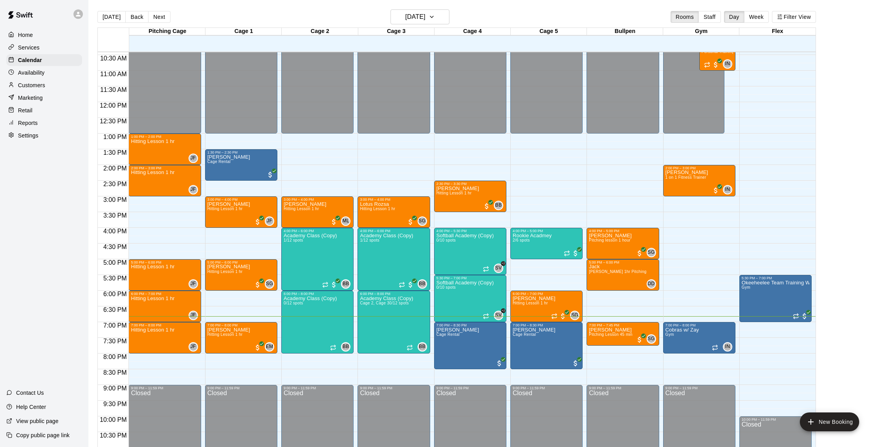
click at [31, 82] on p "Customers" at bounding box center [31, 85] width 27 height 8
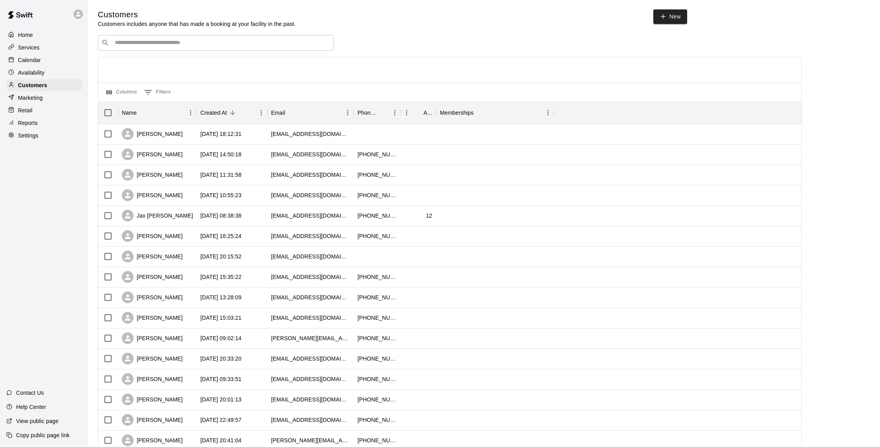
click at [31, 60] on p "Calendar" at bounding box center [29, 60] width 23 height 8
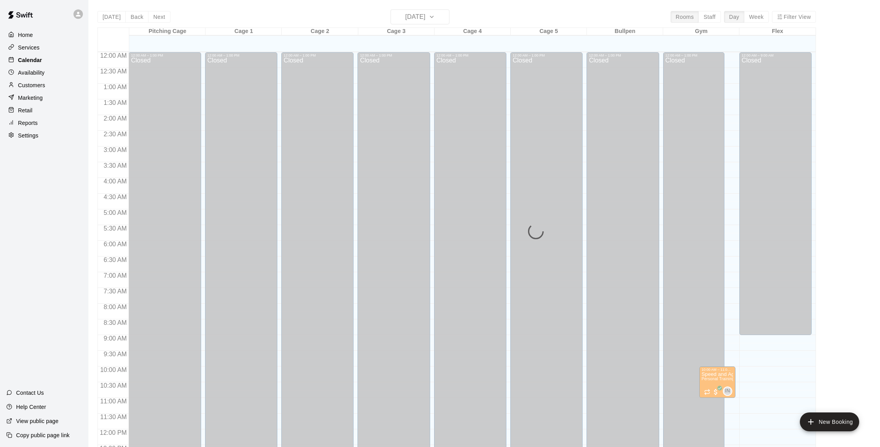
scroll to position [327, 0]
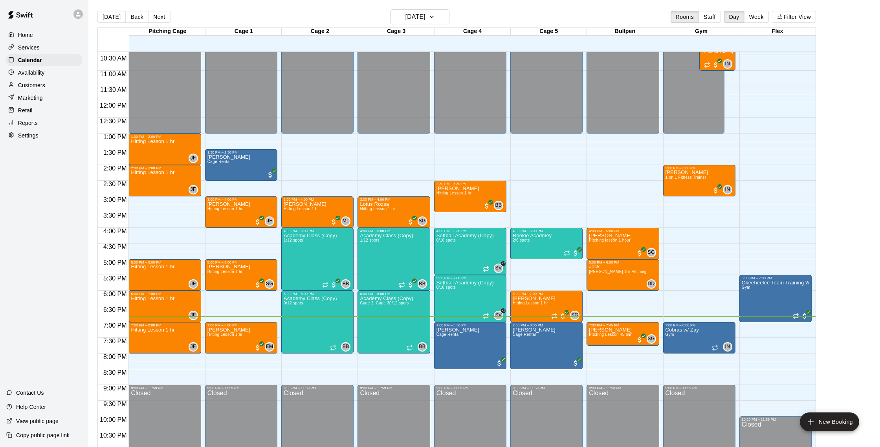
click at [32, 89] on div "Customers" at bounding box center [44, 85] width 76 height 12
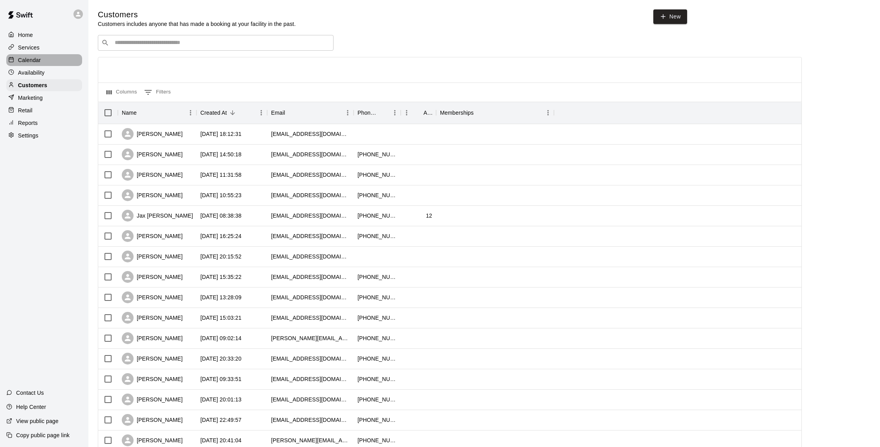
click at [42, 63] on div "Calendar" at bounding box center [44, 60] width 76 height 12
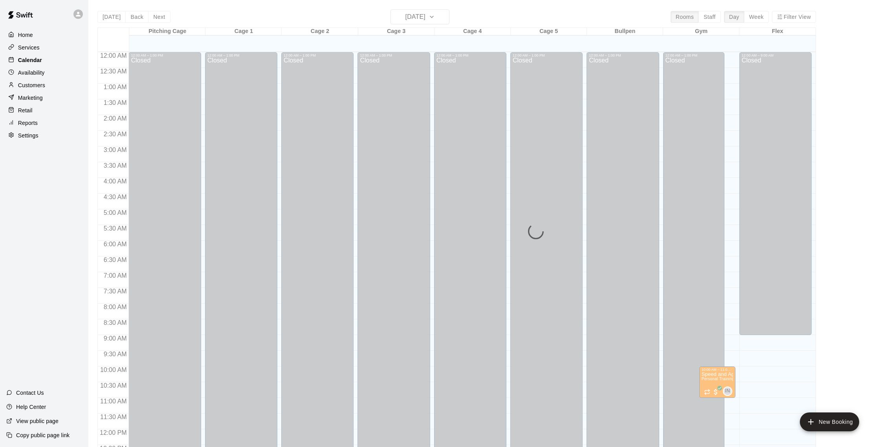
scroll to position [327, 0]
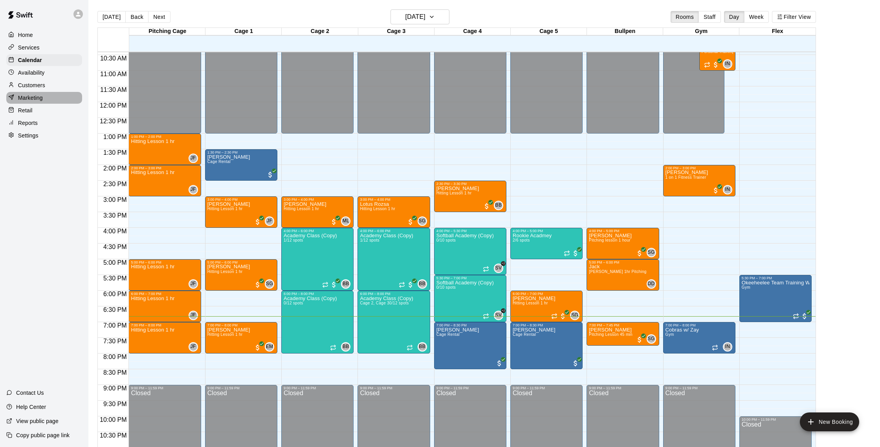
click at [34, 94] on p "Marketing" at bounding box center [30, 98] width 25 height 8
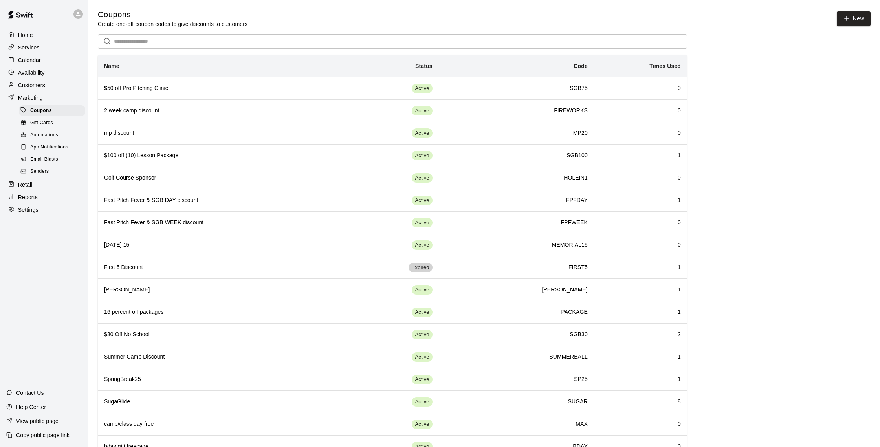
click at [47, 156] on span "Email Blasts" at bounding box center [44, 160] width 28 height 8
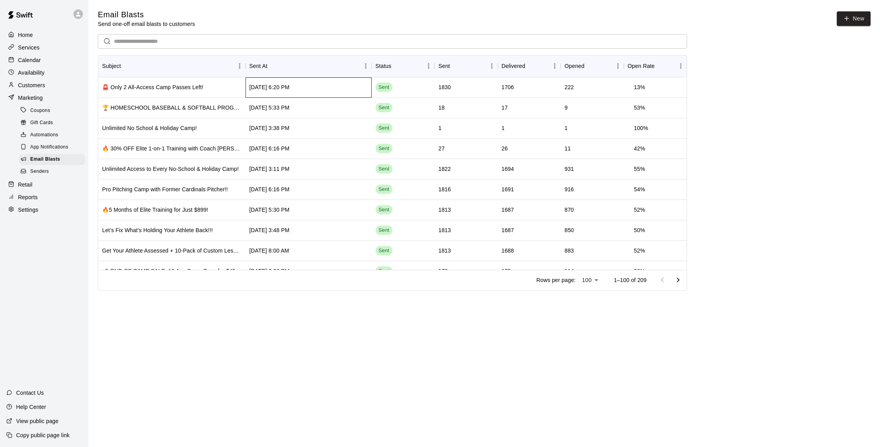
click at [333, 85] on div "[DATE] 6:20 PM" at bounding box center [308, 87] width 126 height 20
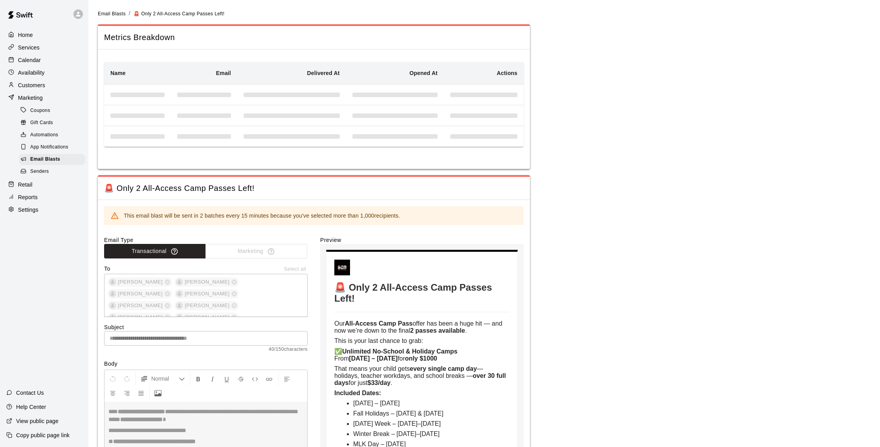
type input "**********"
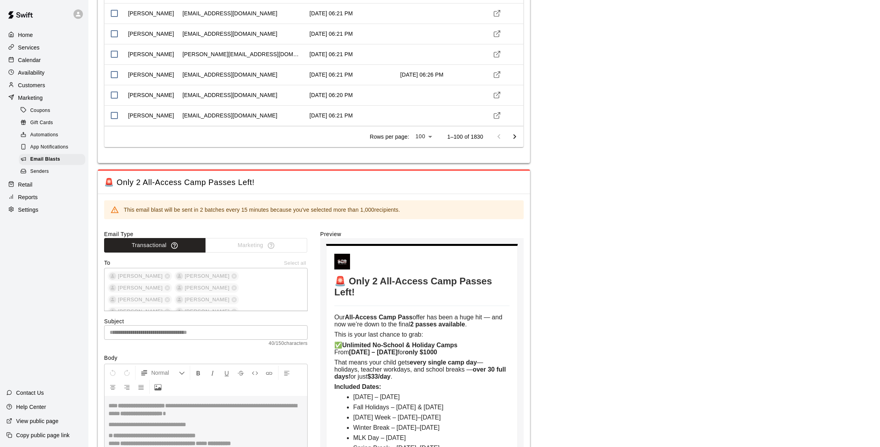
scroll to position [2023, 0]
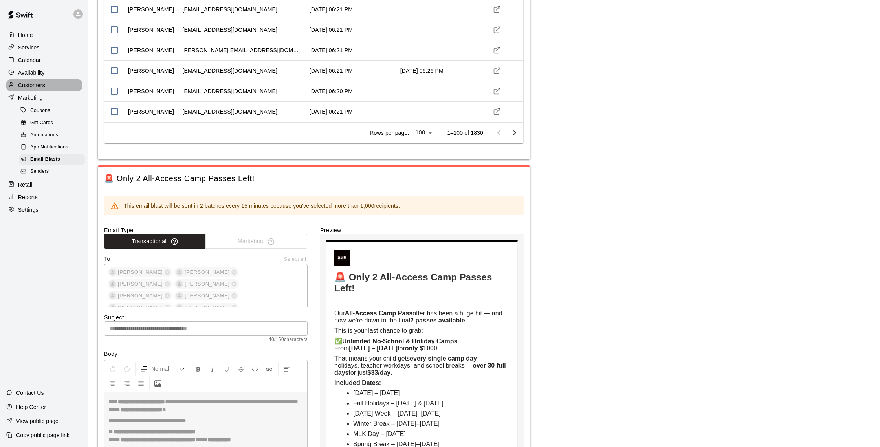
click at [37, 88] on p "Customers" at bounding box center [31, 85] width 27 height 8
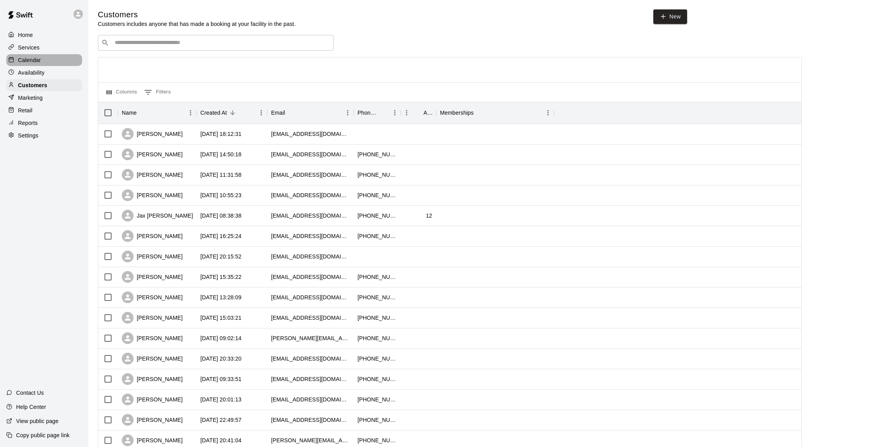
click at [23, 63] on p "Calendar" at bounding box center [29, 60] width 23 height 8
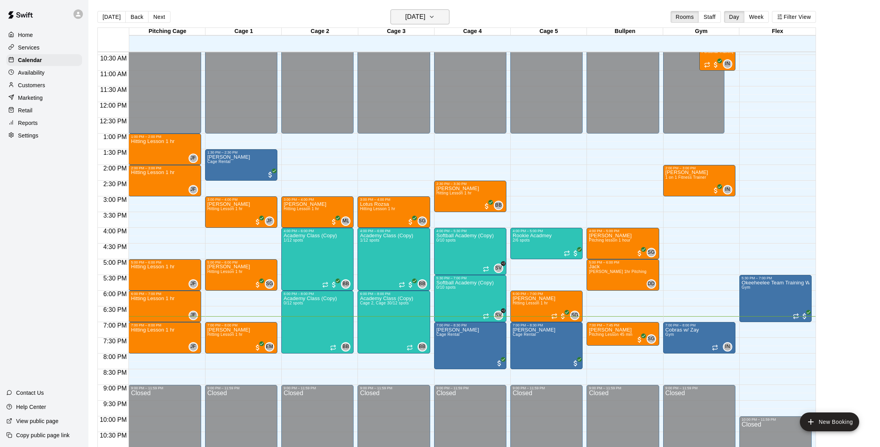
click at [417, 17] on h6 "[DATE]" at bounding box center [415, 16] width 20 height 11
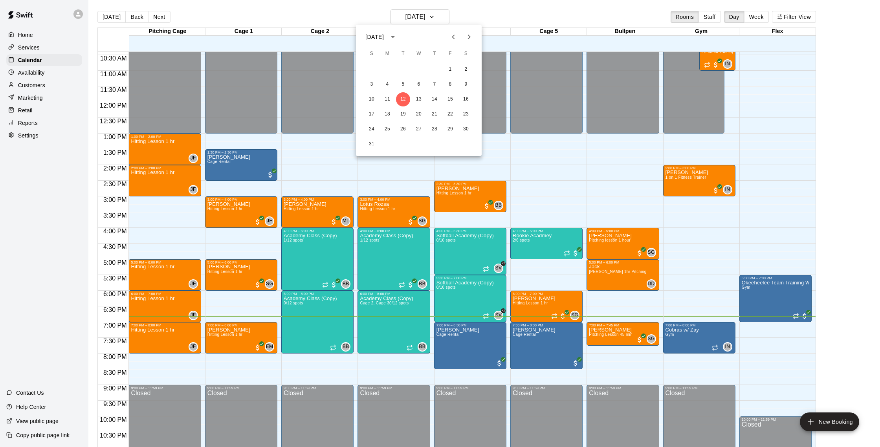
click at [452, 38] on icon "Previous month" at bounding box center [453, 36] width 9 height 9
click at [471, 38] on icon "Next month" at bounding box center [468, 36] width 9 height 9
drag, startPoint x: 267, startPoint y: 22, endPoint x: 236, endPoint y: 22, distance: 30.6
click at [267, 22] on div at bounding box center [440, 223] width 880 height 447
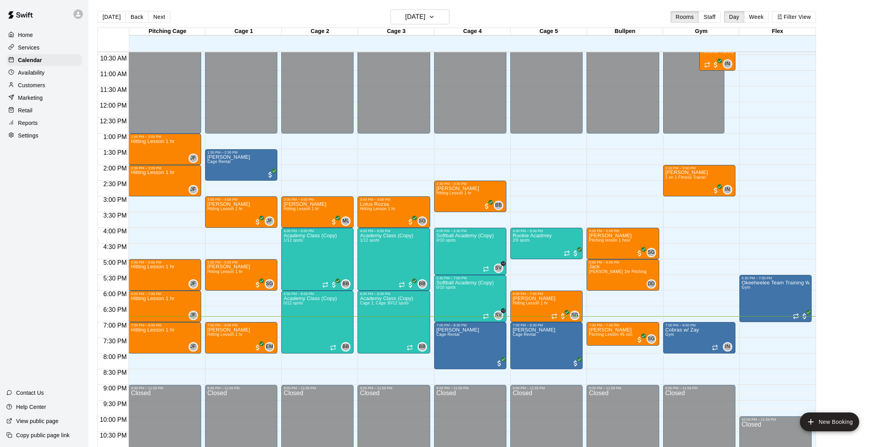
scroll to position [1, 0]
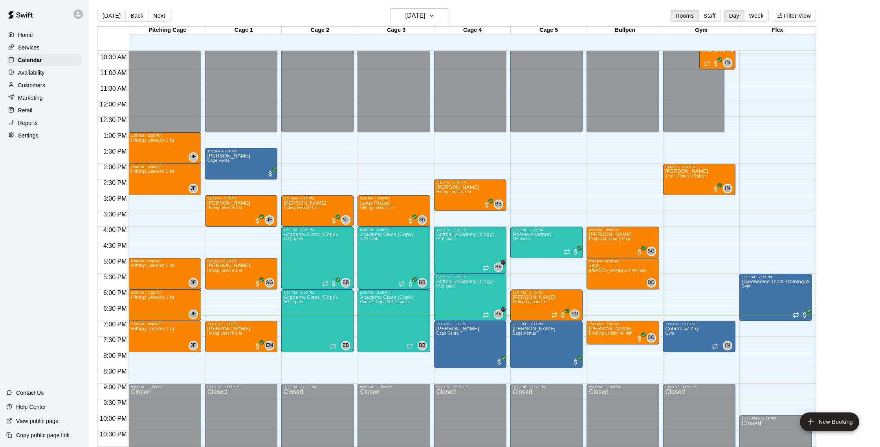
click at [42, 87] on p "Customers" at bounding box center [31, 85] width 27 height 8
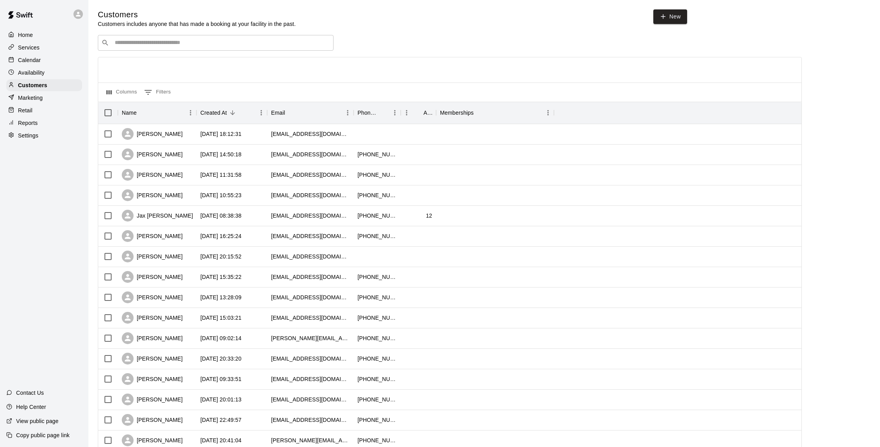
click at [52, 63] on div "Calendar" at bounding box center [44, 60] width 76 height 12
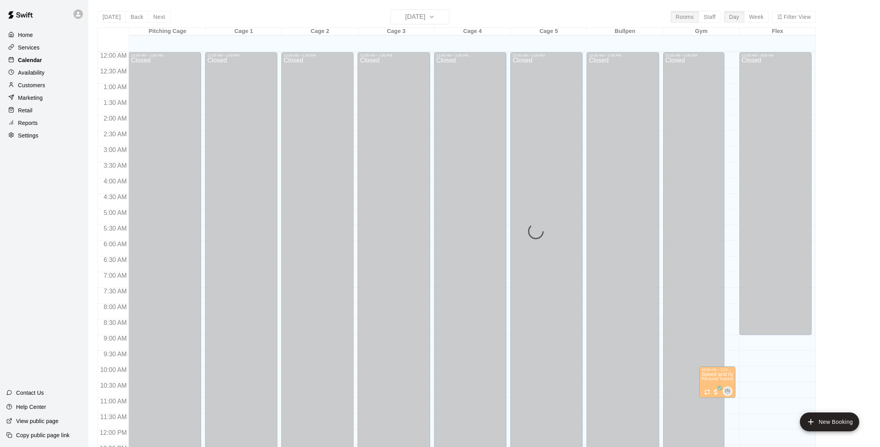
scroll to position [327, 0]
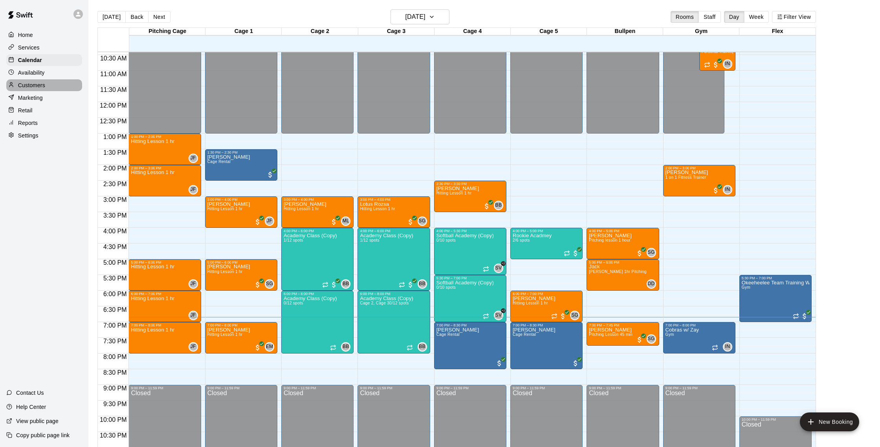
click at [42, 88] on p "Customers" at bounding box center [31, 85] width 27 height 8
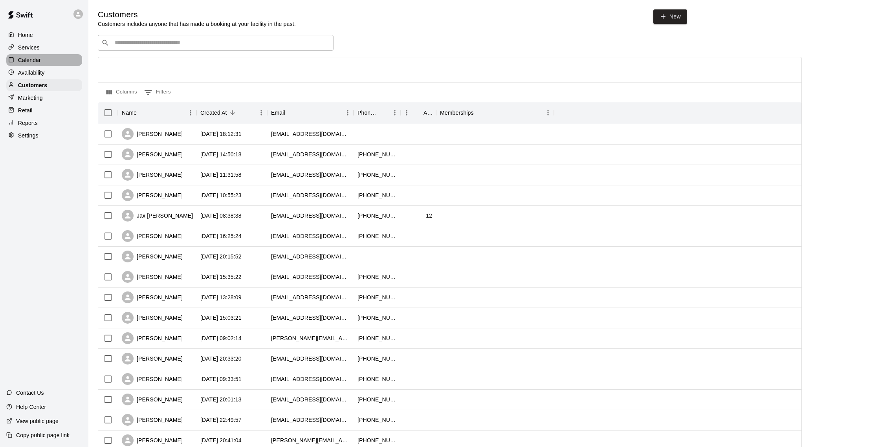
click at [42, 58] on div "Calendar" at bounding box center [44, 60] width 76 height 12
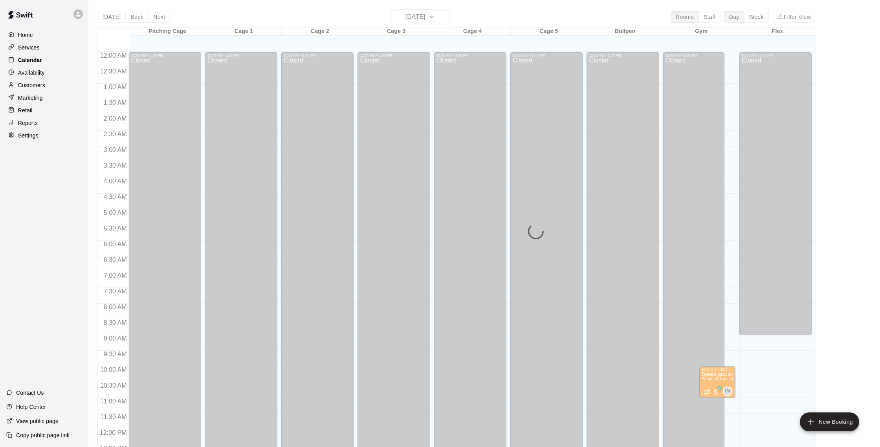
scroll to position [327, 0]
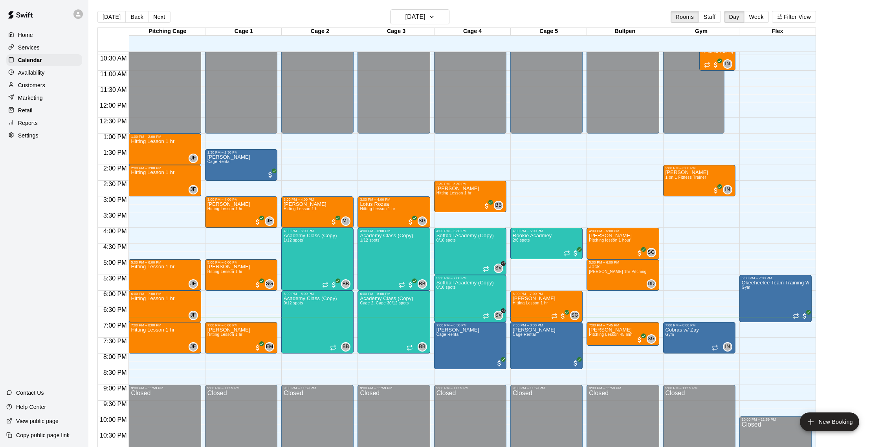
click at [42, 98] on p "Marketing" at bounding box center [30, 98] width 25 height 8
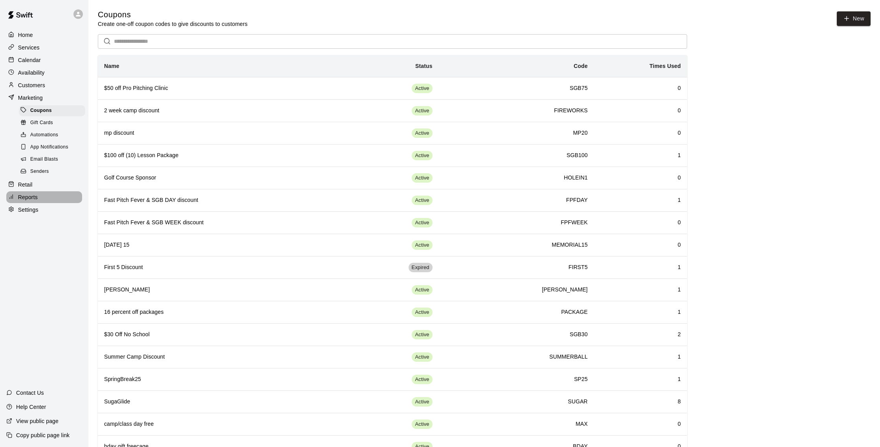
click at [36, 194] on p "Reports" at bounding box center [28, 197] width 20 height 8
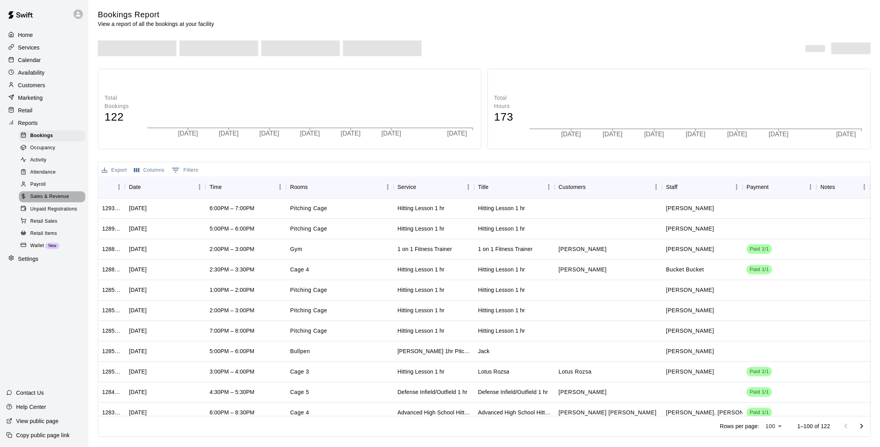
click at [56, 197] on span "Sales & Revenue" at bounding box center [49, 197] width 39 height 8
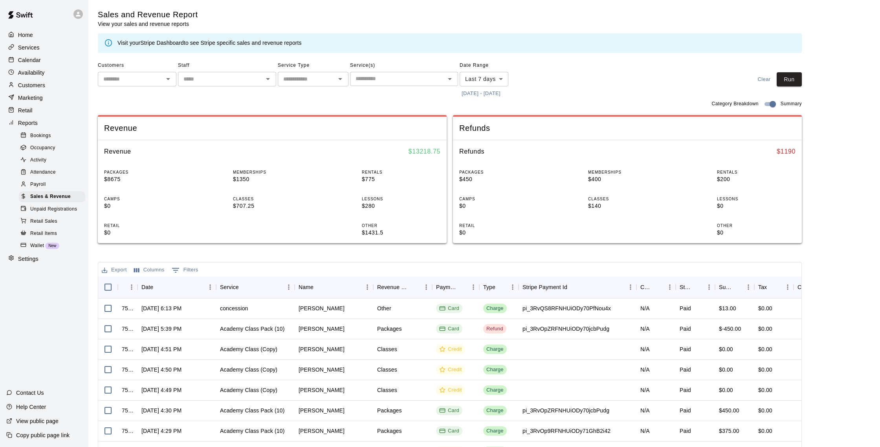
click at [476, 79] on body "Home Services Calendar Availability Customers Marketing Retail Reports Bookings…" at bounding box center [440, 270] width 880 height 540
click at [472, 179] on li "Custom" at bounding box center [484, 173] width 49 height 13
type input "******"
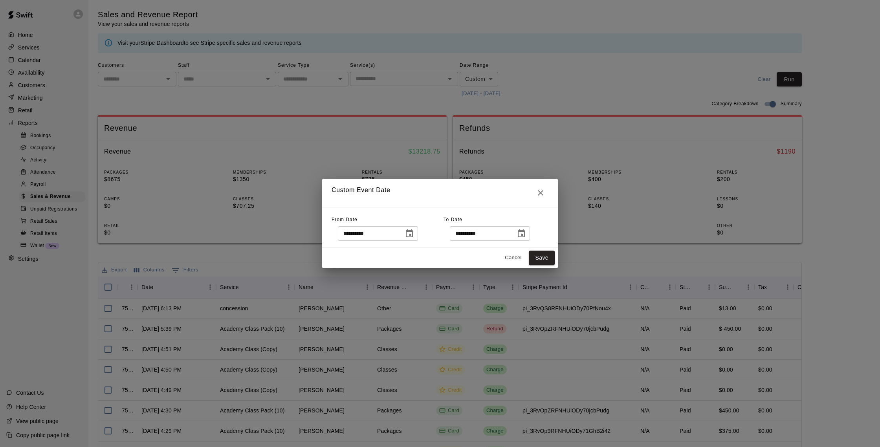
click at [511, 257] on button "Cancel" at bounding box center [512, 258] width 25 height 12
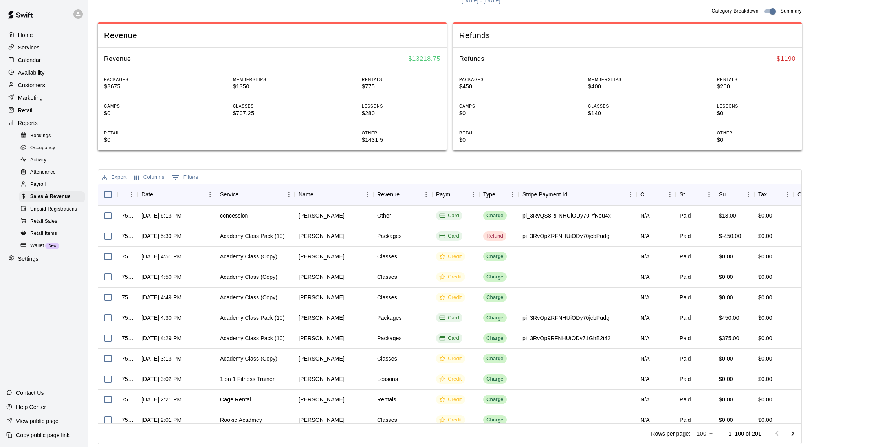
scroll to position [9, 0]
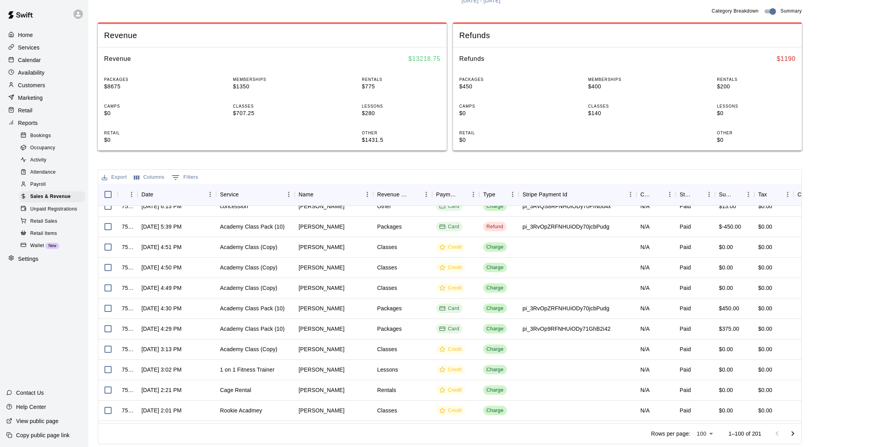
click at [46, 62] on div "Calendar" at bounding box center [44, 60] width 76 height 12
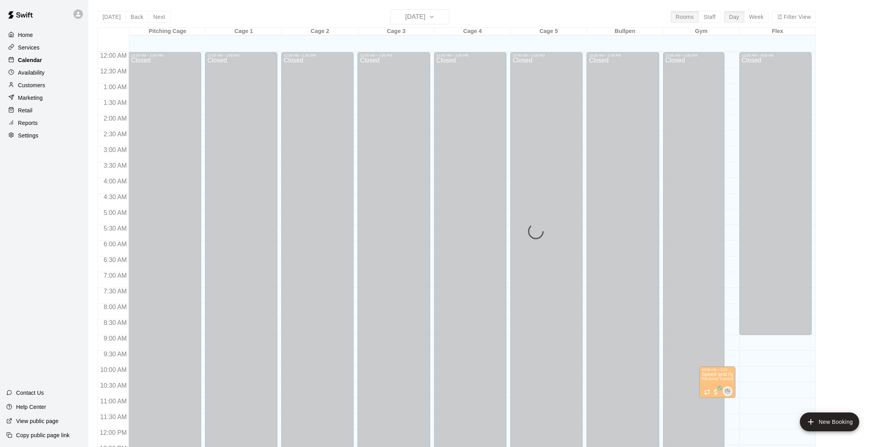
scroll to position [327, 0]
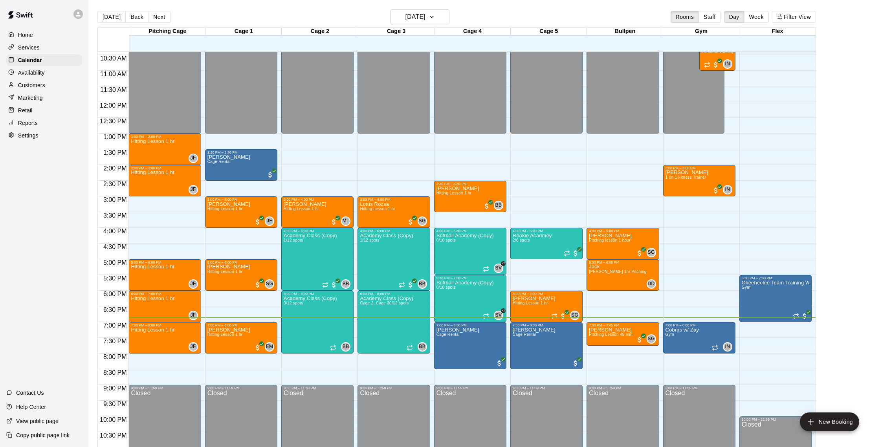
click at [37, 116] on div "Home Services Calendar Availability Customers Marketing Retail Reports Settings" at bounding box center [44, 85] width 88 height 114
click at [38, 119] on div "Reports" at bounding box center [44, 123] width 76 height 12
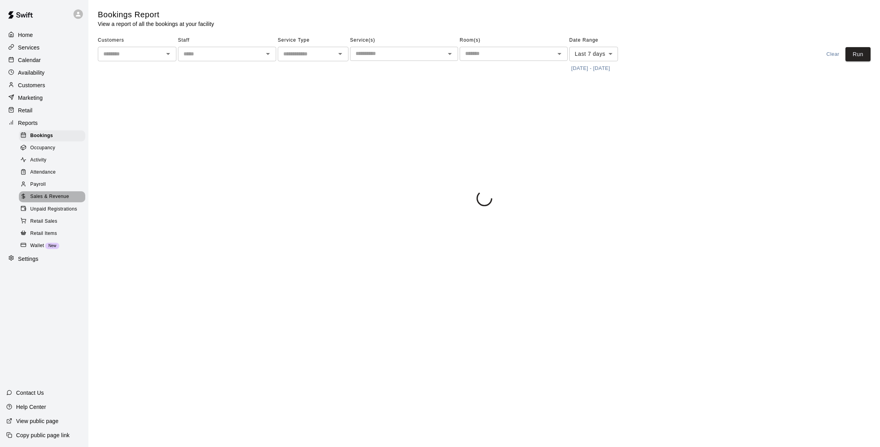
click at [57, 195] on span "Sales & Revenue" at bounding box center [49, 197] width 39 height 8
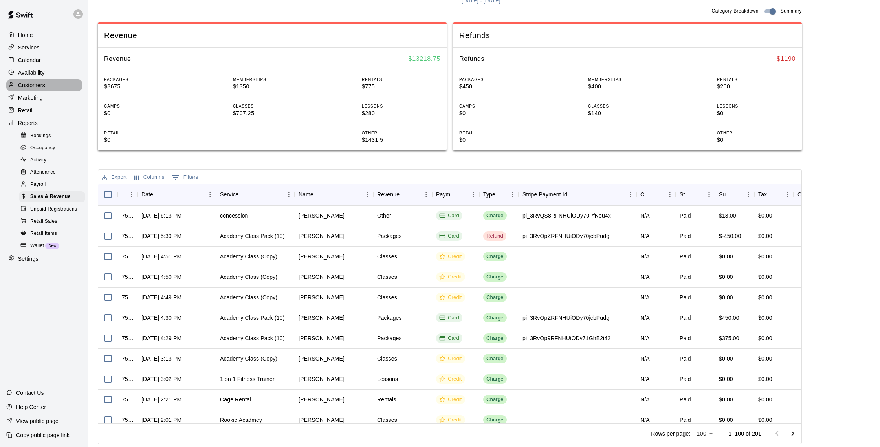
click at [48, 86] on div "Customers" at bounding box center [44, 85] width 76 height 12
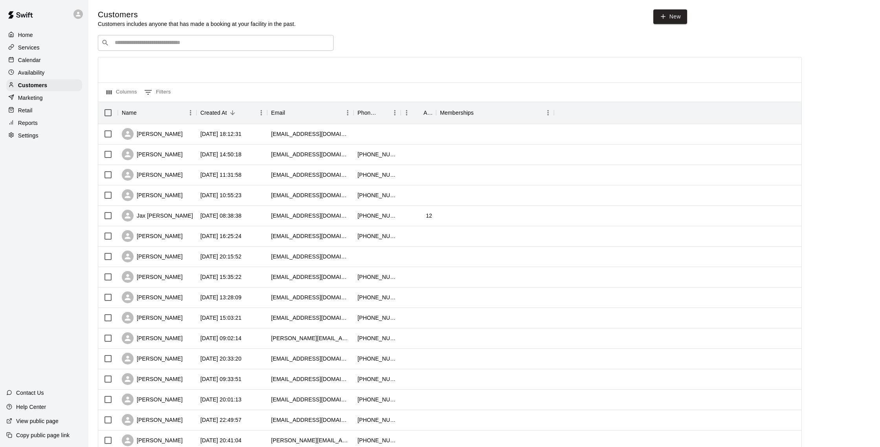
click at [36, 123] on p "Reports" at bounding box center [28, 123] width 20 height 8
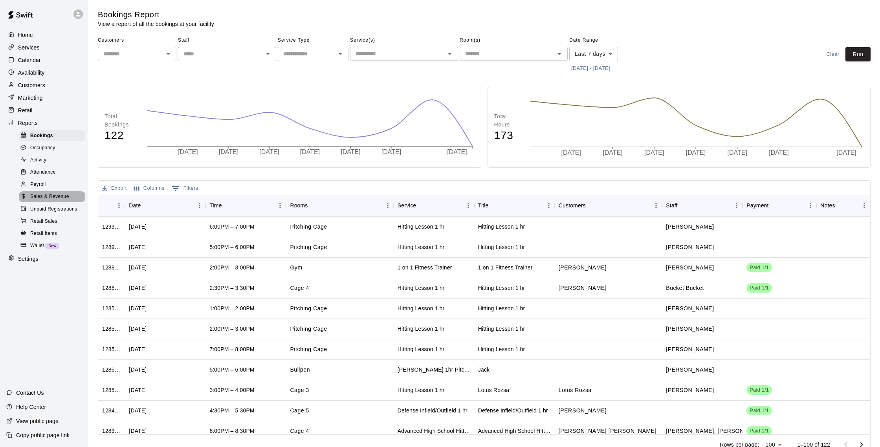
click at [62, 196] on span "Sales & Revenue" at bounding box center [49, 197] width 39 height 8
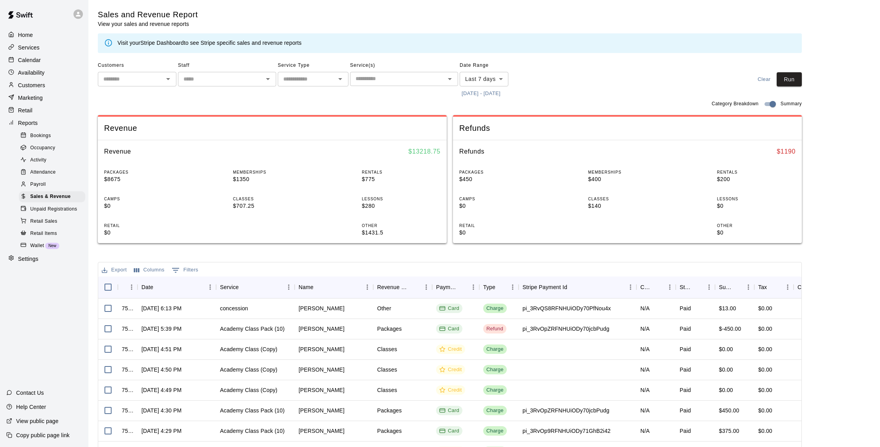
click at [432, 81] on input "text" at bounding box center [397, 79] width 90 height 10
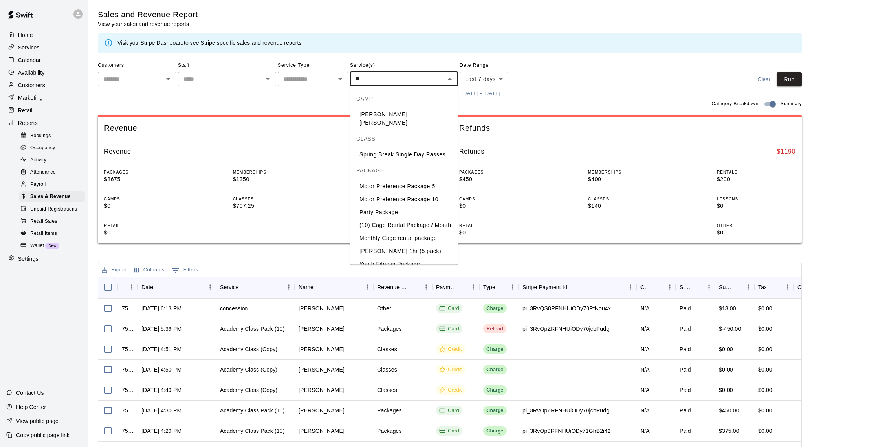
type input "***"
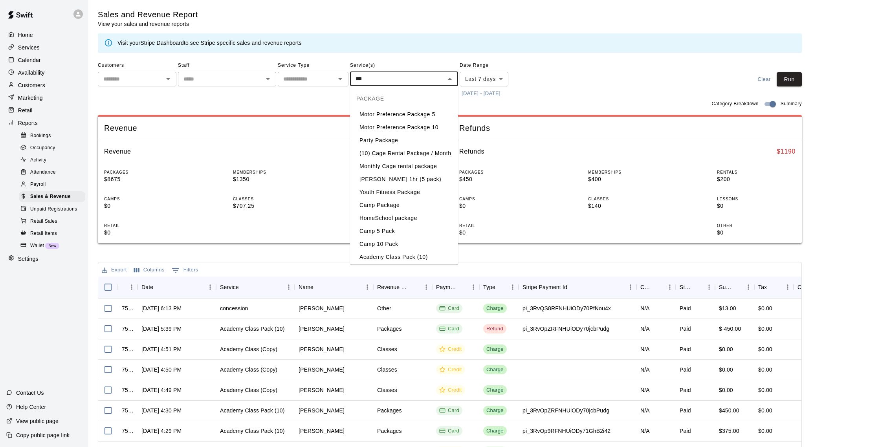
scroll to position [0, 0]
drag, startPoint x: 377, startPoint y: 78, endPoint x: 332, endPoint y: 77, distance: 45.2
click at [332, 77] on div "Customers ​ Staff ​ Service Type ​ Service(s) *** ​ Date Range Last 7 days ****…" at bounding box center [313, 79] width 430 height 40
type input "****"
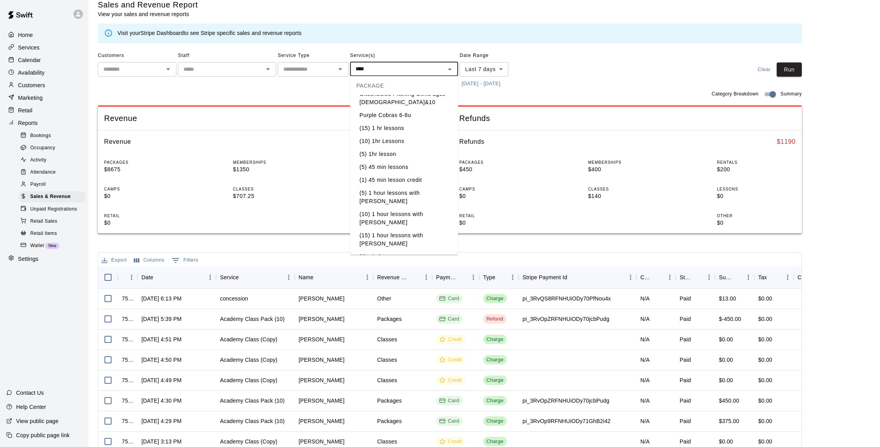
scroll to position [13, 0]
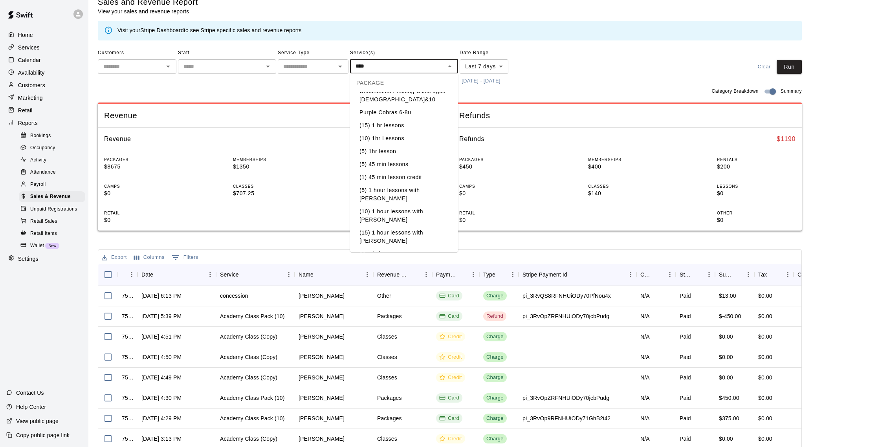
click at [387, 128] on li "(15) 1 hr lessons" at bounding box center [404, 125] width 108 height 13
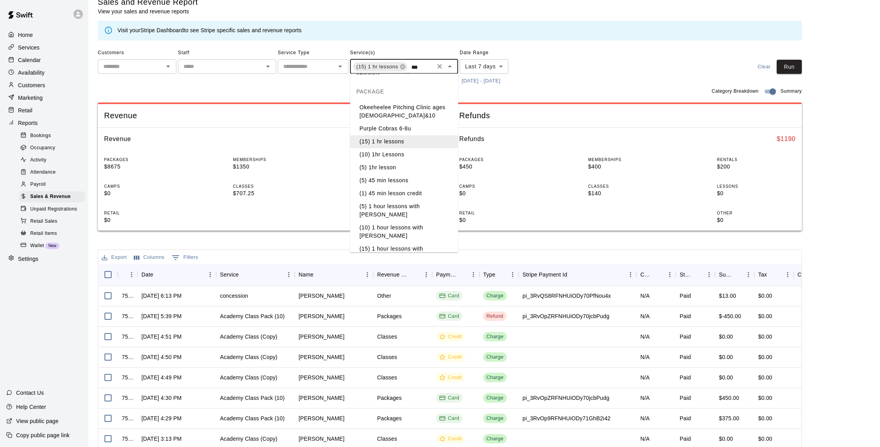
type input "****"
click at [391, 155] on li "(10) 1hr Lessons" at bounding box center [404, 155] width 108 height 13
type input "****"
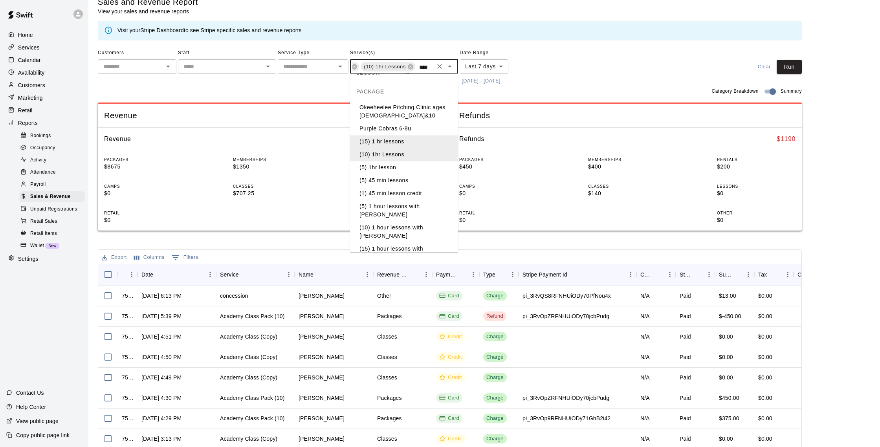
click at [396, 170] on li "(5) 1hr lesson" at bounding box center [404, 167] width 108 height 13
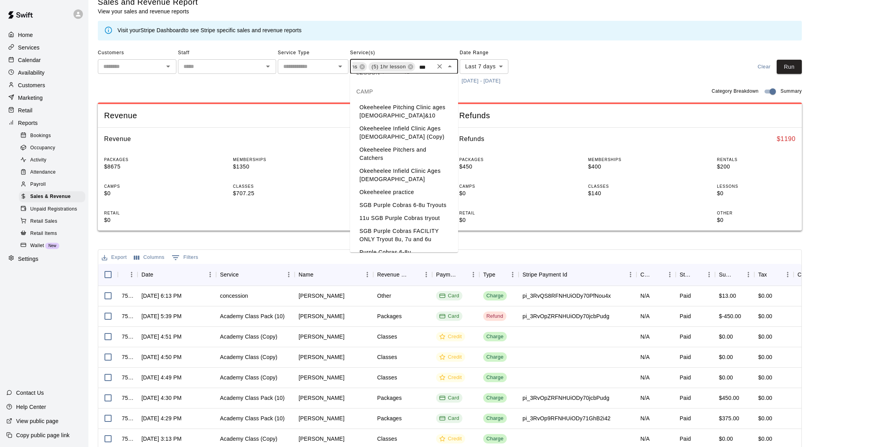
type input "****"
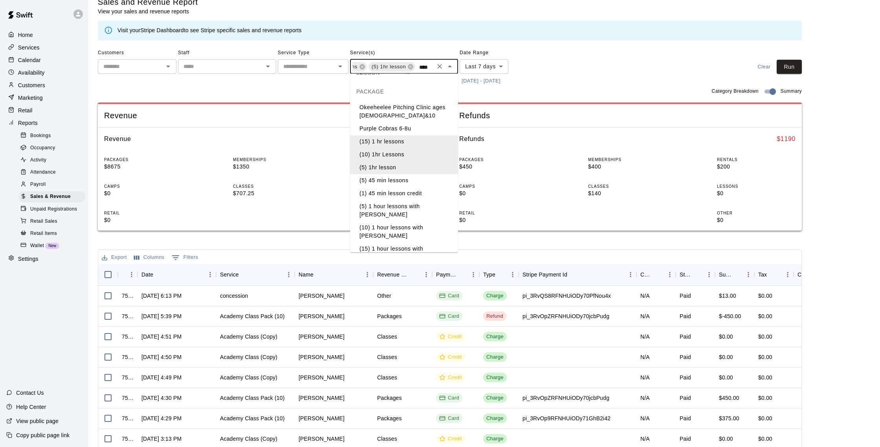
click at [394, 181] on li "(5) 45 min lessons" at bounding box center [404, 180] width 108 height 13
type input "****"
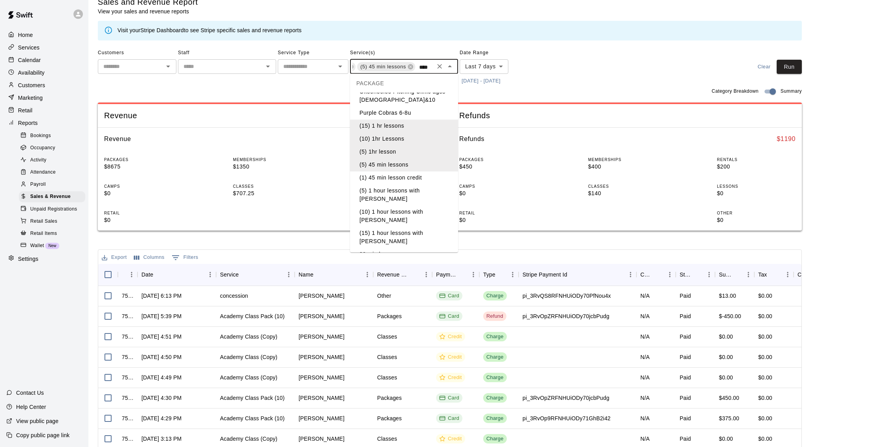
click at [399, 248] on li "30 min lesson" at bounding box center [404, 254] width 108 height 13
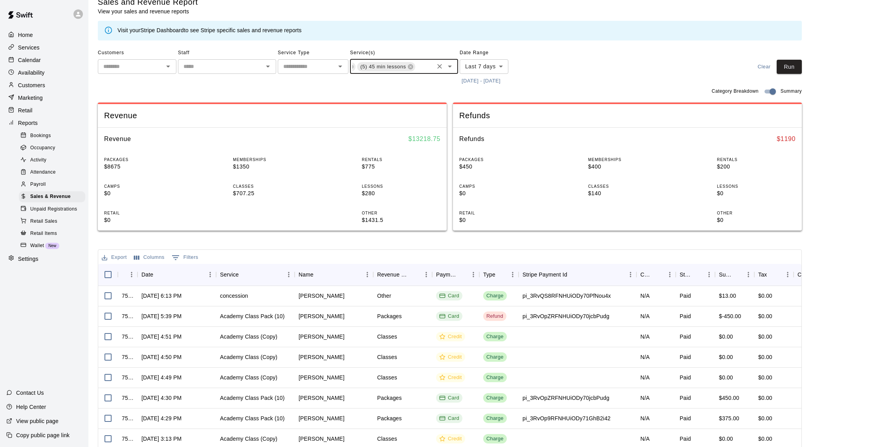
scroll to position [0, 205]
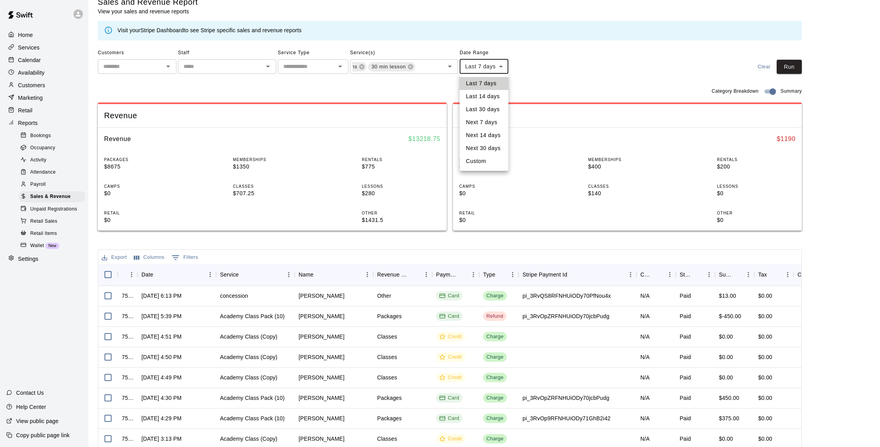
click at [504, 64] on body "Home Services Calendar Availability Customers Marketing Retail Reports Bookings…" at bounding box center [440, 257] width 880 height 540
click at [494, 106] on li "Last 30 days" at bounding box center [484, 109] width 49 height 13
type input "*****"
click at [795, 68] on button "Run" at bounding box center [788, 67] width 25 height 15
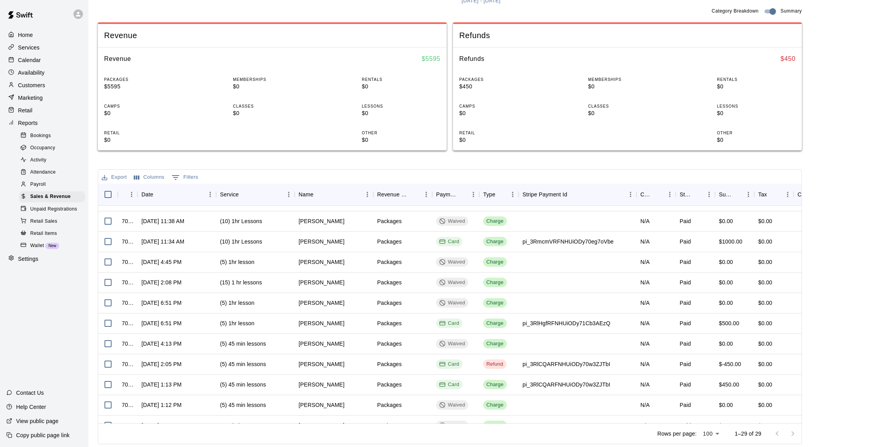
scroll to position [375, 0]
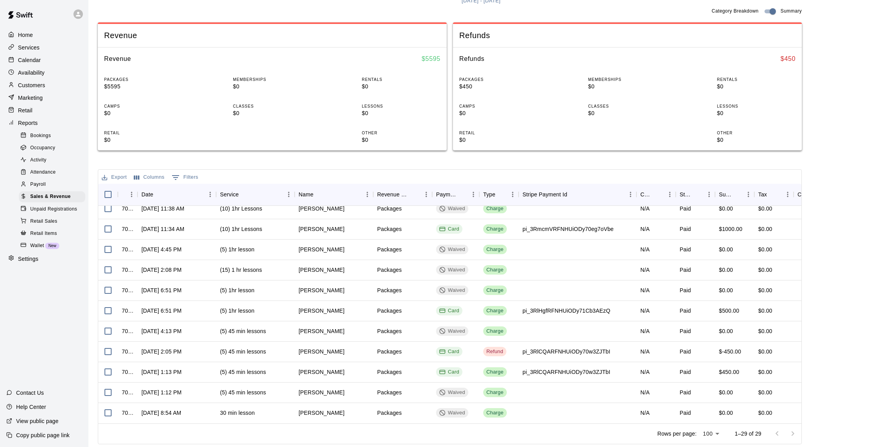
click at [792, 434] on div at bounding box center [784, 434] width 31 height 16
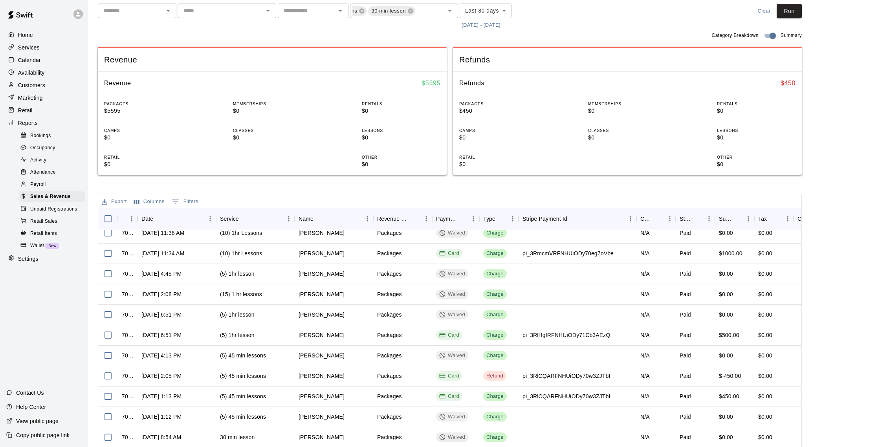
click at [480, 27] on button "7/13/2025 - 8/12/2025" at bounding box center [481, 25] width 43 height 12
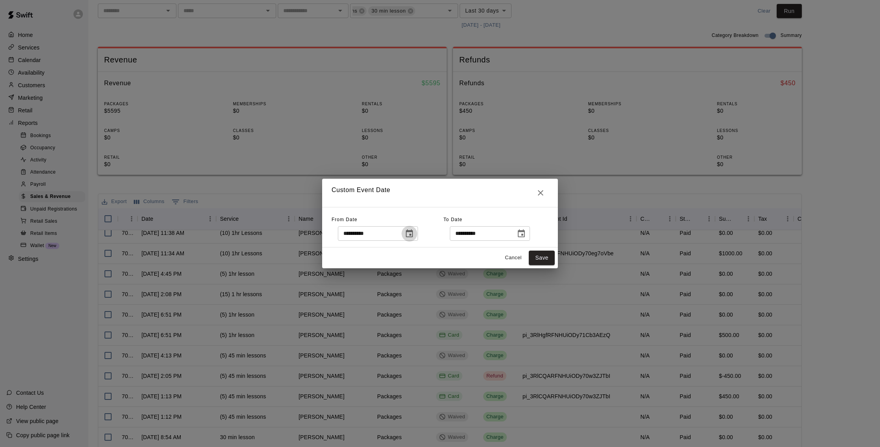
click at [414, 234] on icon "Choose date, selected date is Jul 13, 2025" at bounding box center [409, 233] width 9 height 9
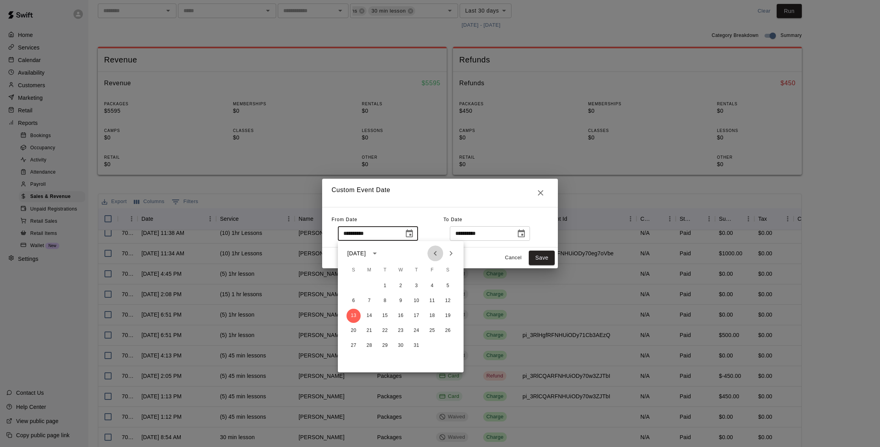
click at [440, 255] on button "Previous month" at bounding box center [435, 253] width 16 height 16
click at [419, 286] on button "1" at bounding box center [416, 286] width 14 height 14
type input "**********"
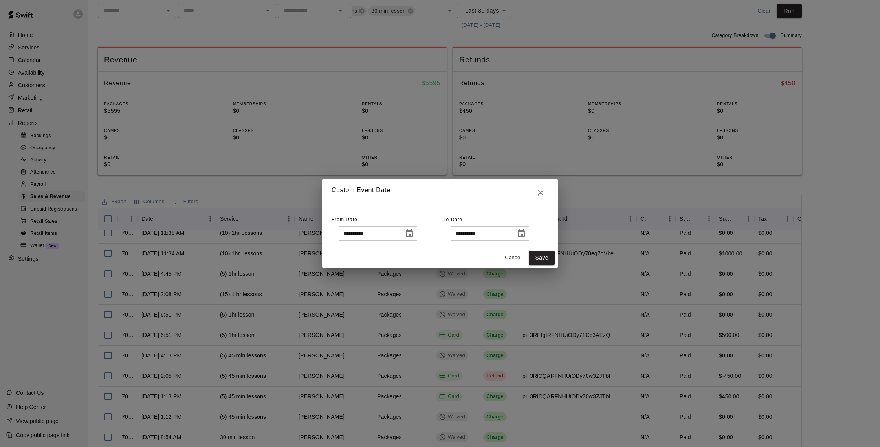
click at [528, 233] on button "Choose date, selected date is Aug 12, 2025" at bounding box center [521, 234] width 16 height 16
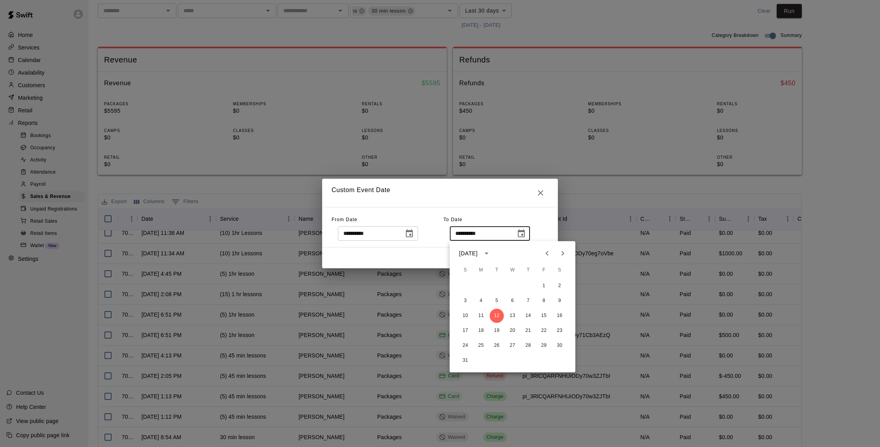
click at [546, 256] on icon "Previous month" at bounding box center [546, 253] width 9 height 9
click at [512, 313] on button "16" at bounding box center [512, 316] width 14 height 14
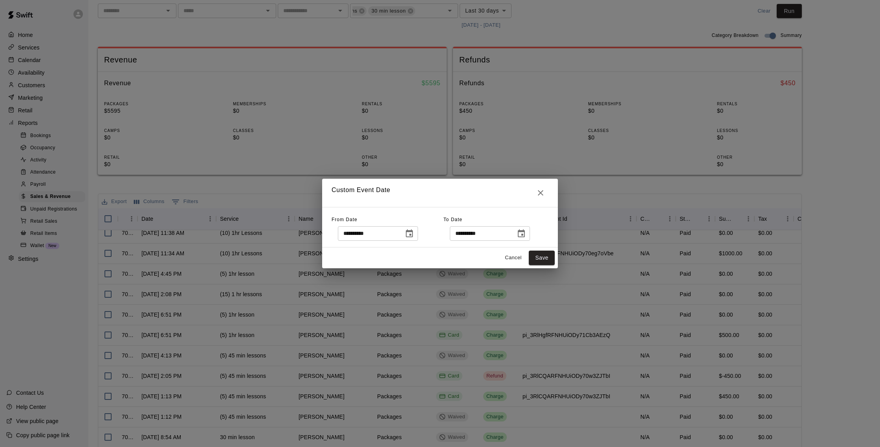
click at [523, 234] on icon "Choose date, selected date is Jul 16, 2025" at bounding box center [520, 233] width 9 height 9
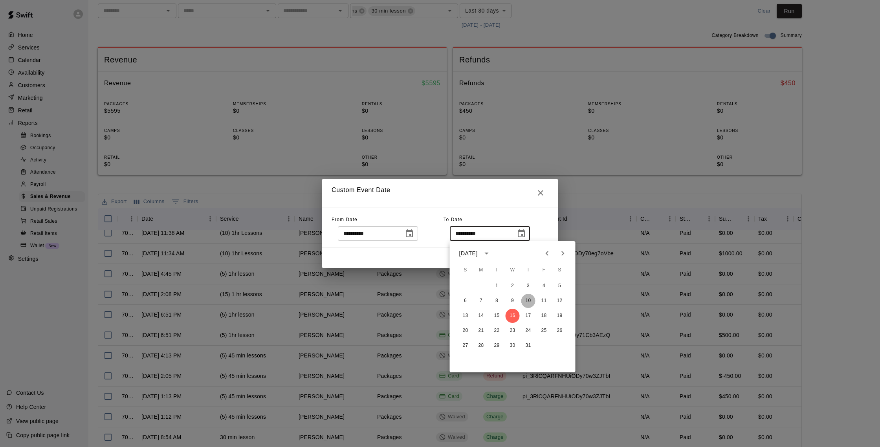
click at [529, 298] on button "10" at bounding box center [528, 301] width 14 height 14
type input "**********"
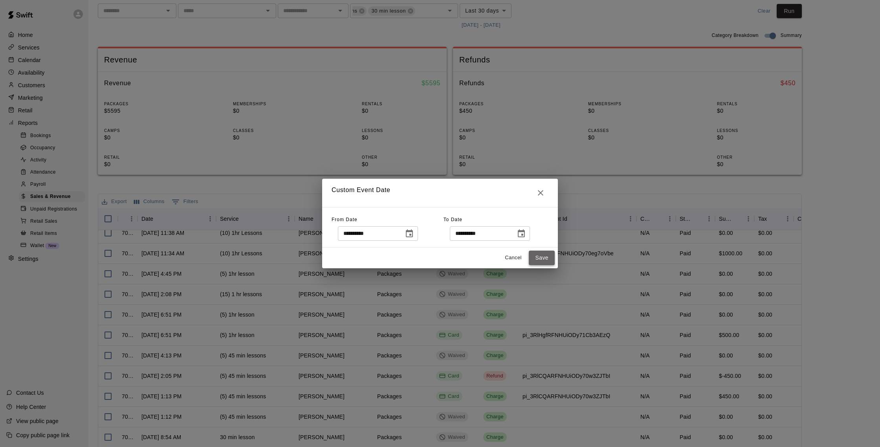
click at [542, 255] on button "Save" at bounding box center [542, 258] width 26 height 15
type input "******"
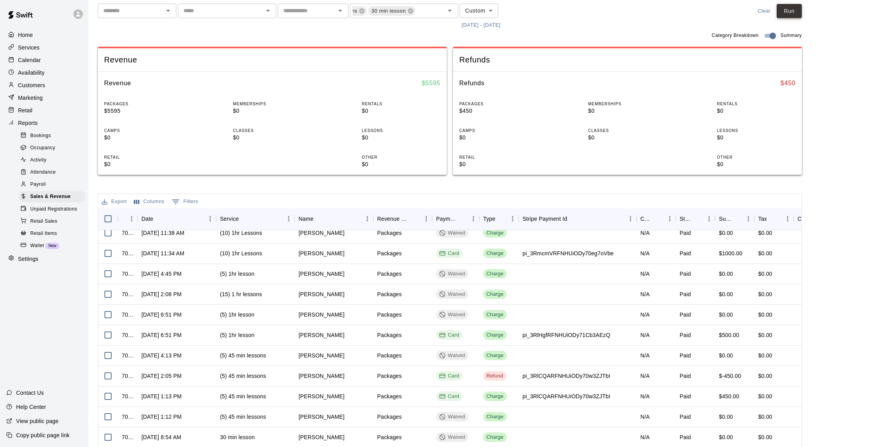
click at [791, 14] on button "Run" at bounding box center [788, 11] width 25 height 15
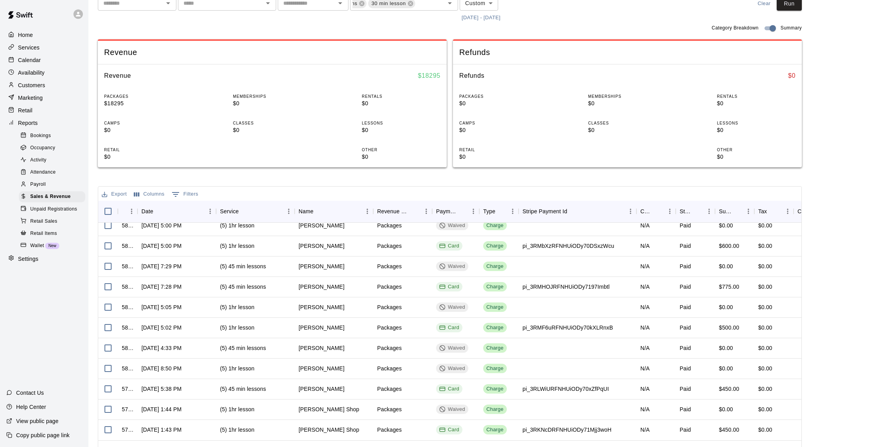
scroll to position [93, 0]
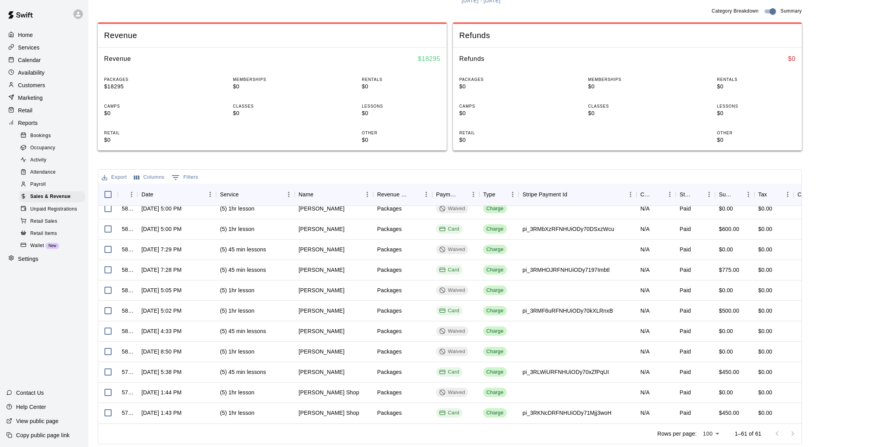
click at [35, 61] on p "Calendar" at bounding box center [29, 60] width 23 height 8
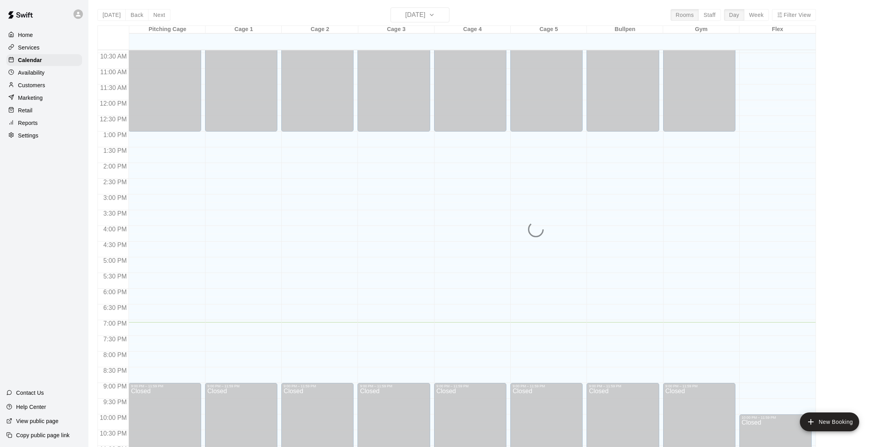
scroll to position [2, 0]
click at [43, 84] on p "Customers" at bounding box center [31, 85] width 27 height 8
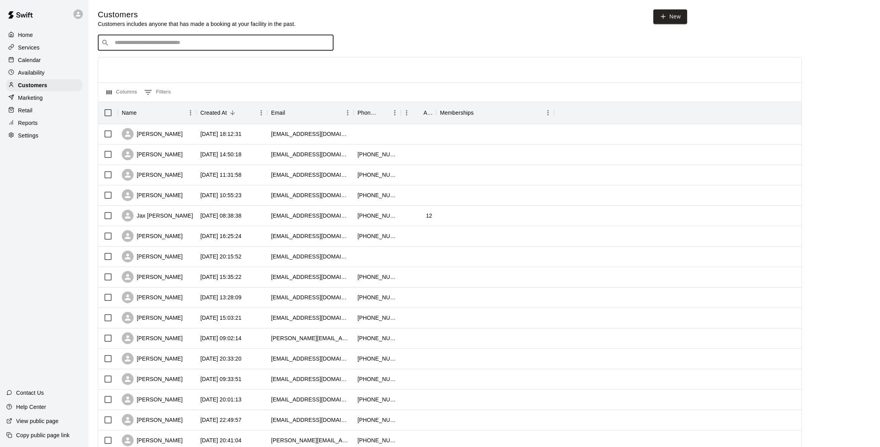
click at [163, 41] on input "Search customers by name or email" at bounding box center [221, 43] width 218 height 8
type input "****"
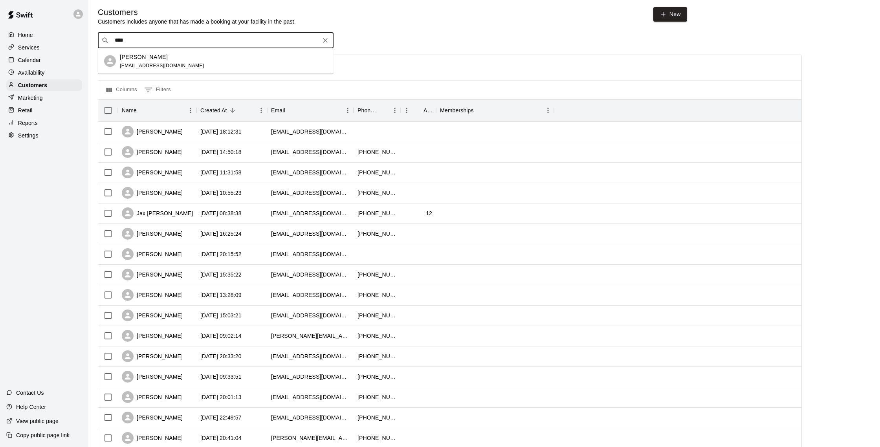
click at [173, 60] on div "[PERSON_NAME]" at bounding box center [162, 57] width 84 height 8
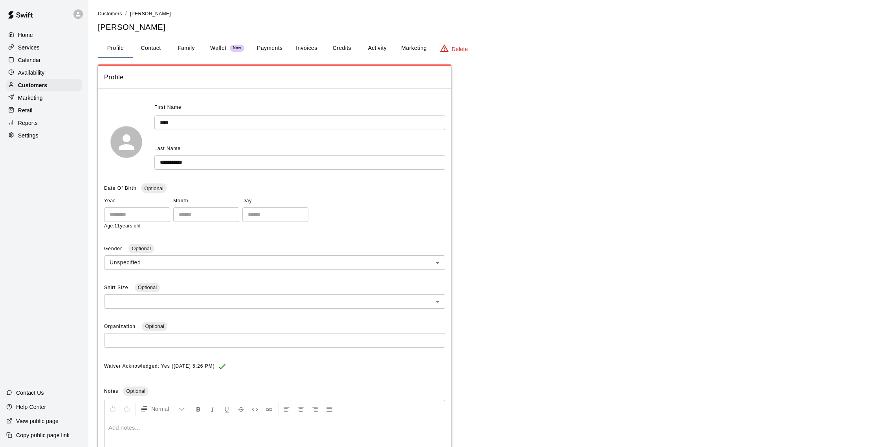
click at [369, 51] on button "Activity" at bounding box center [376, 48] width 35 height 19
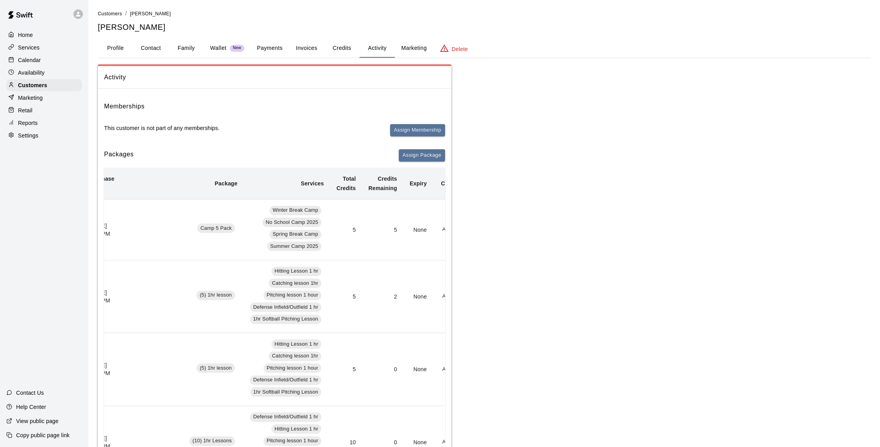
scroll to position [0, 33]
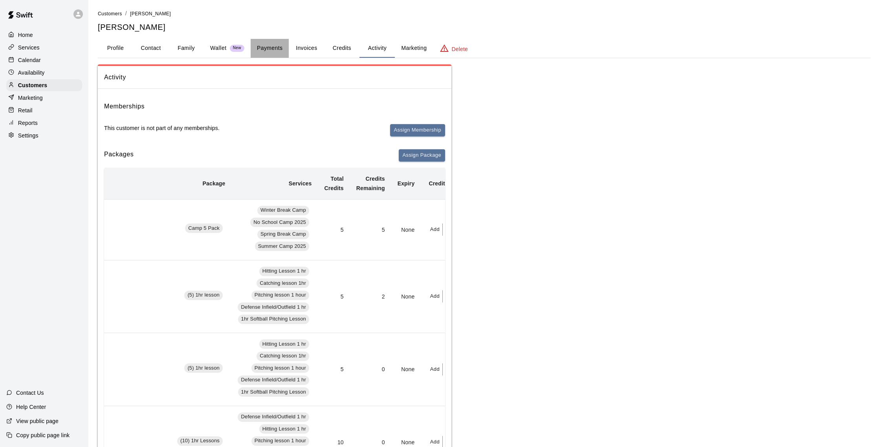
click at [276, 47] on button "Payments" at bounding box center [270, 48] width 38 height 19
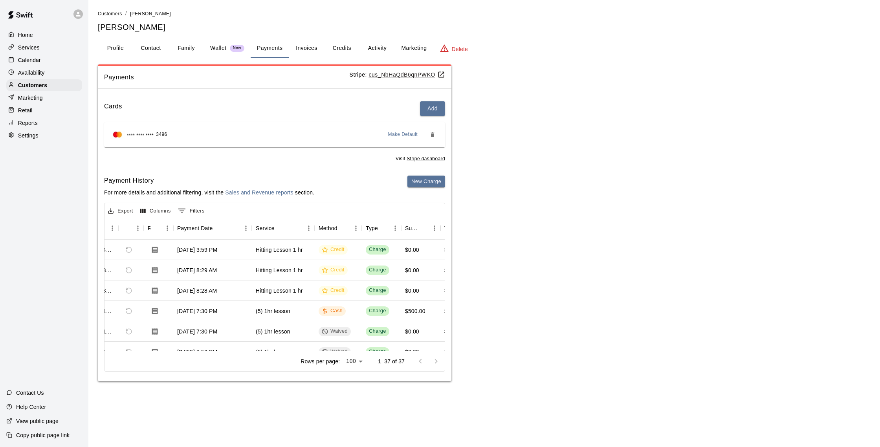
scroll to position [193, 31]
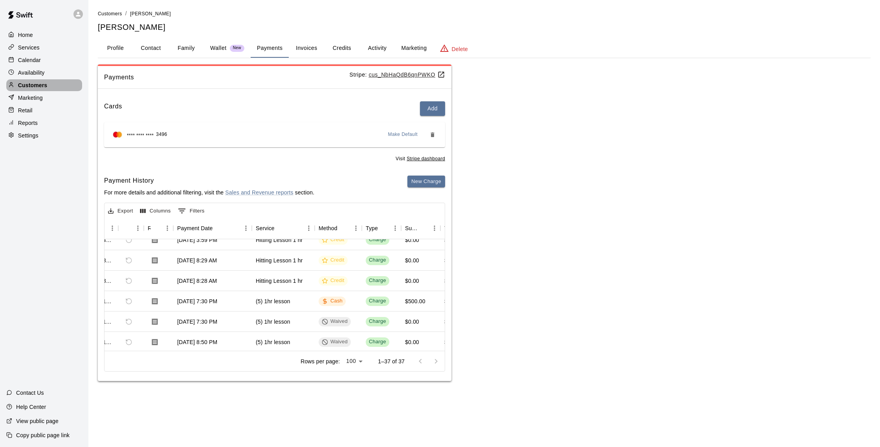
click at [40, 83] on p "Customers" at bounding box center [32, 85] width 29 height 8
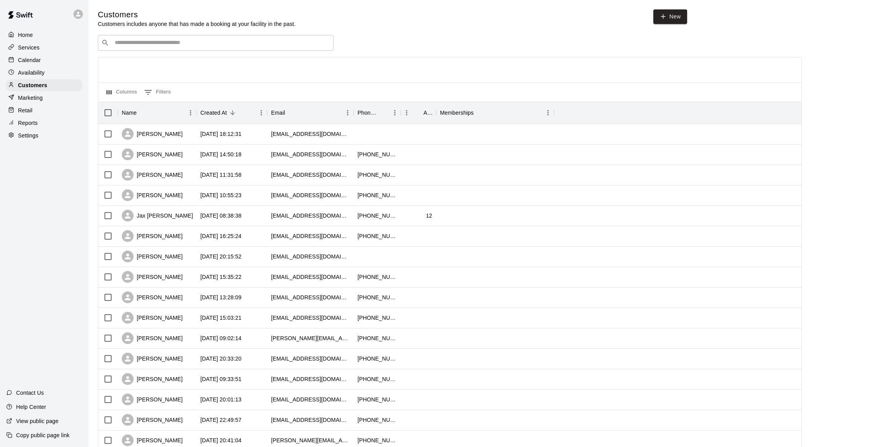
click at [183, 42] on input "Search customers by name or email" at bounding box center [221, 43] width 218 height 8
type input "***"
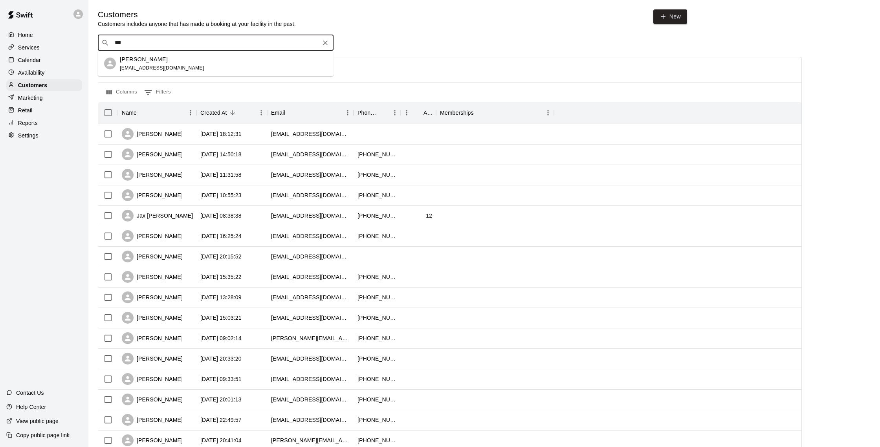
click at [168, 61] on div "[PERSON_NAME]" at bounding box center [162, 59] width 84 height 8
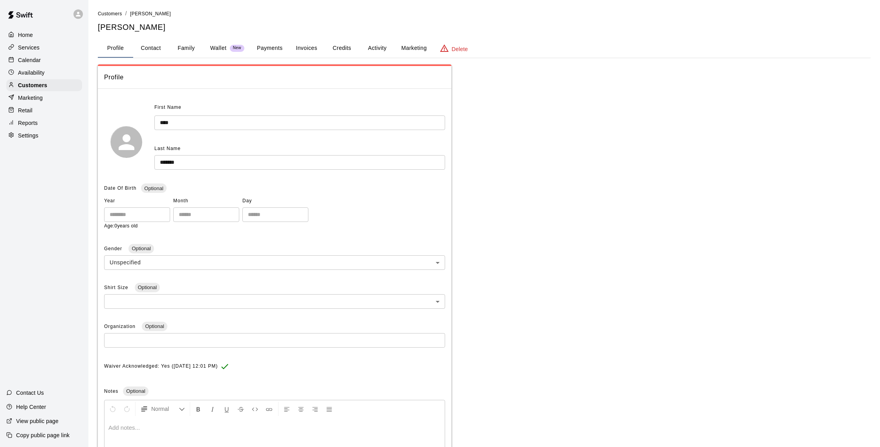
click at [374, 51] on button "Activity" at bounding box center [376, 48] width 35 height 19
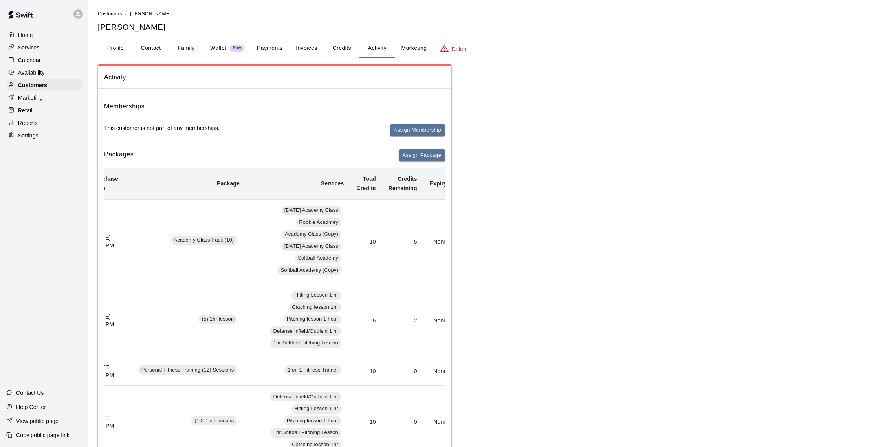
scroll to position [0, 18]
click at [46, 86] on p "Customers" at bounding box center [32, 85] width 29 height 8
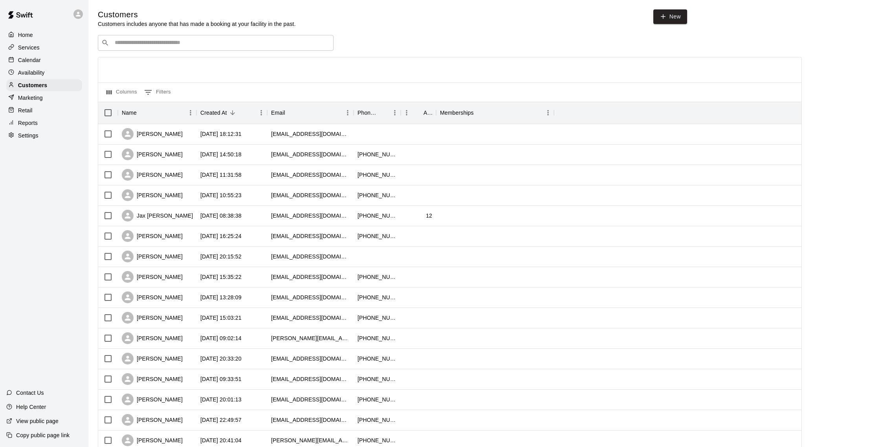
click at [185, 52] on div "​ ​ Columns 0 Filters Name Created At Email Phone Number Age Memberships Tara S…" at bounding box center [450, 345] width 704 height 621
click at [208, 37] on div "​ ​" at bounding box center [216, 43] width 236 height 16
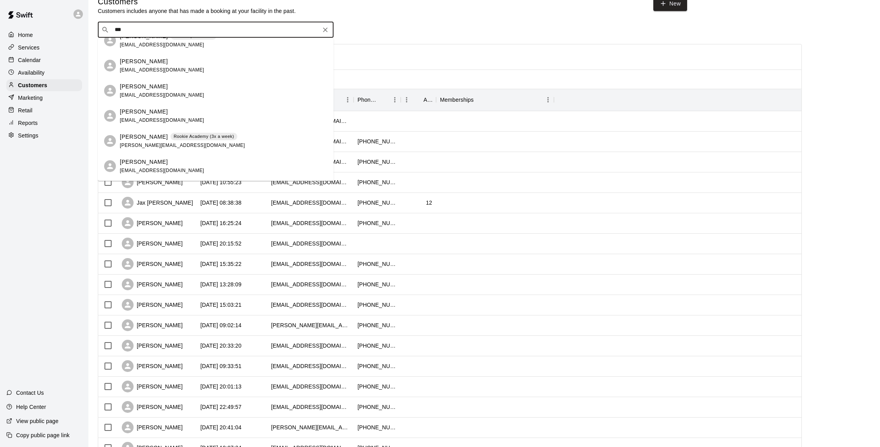
scroll to position [36, 0]
type input "****"
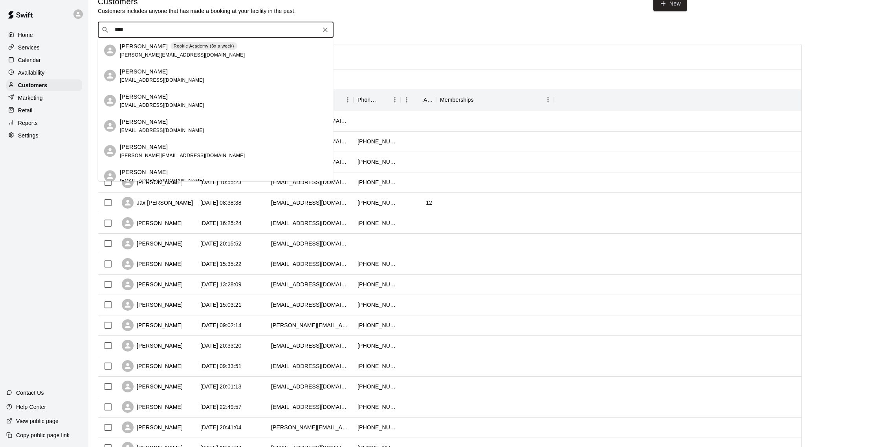
click at [172, 71] on div "Analisa Arner Rookie Academy (3x a week) analisa@arnerelectric.com Aden Aliscio…" at bounding box center [216, 109] width 236 height 143
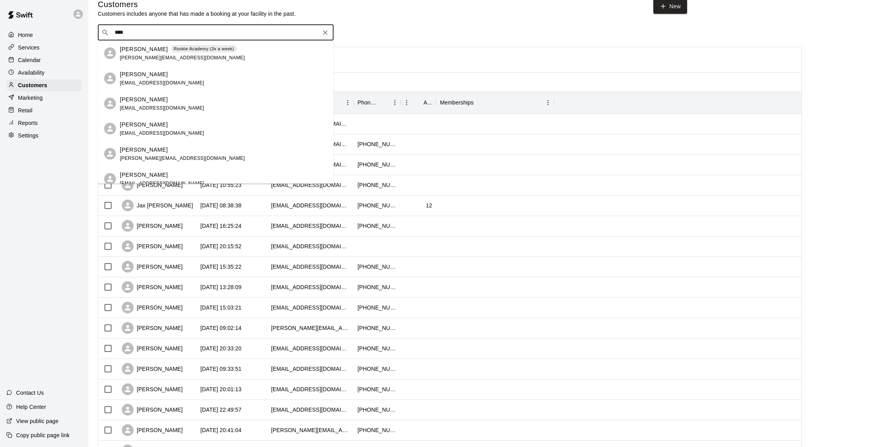
click at [187, 81] on div "Aden Aliscio jaliscio@gmail.com" at bounding box center [223, 78] width 207 height 17
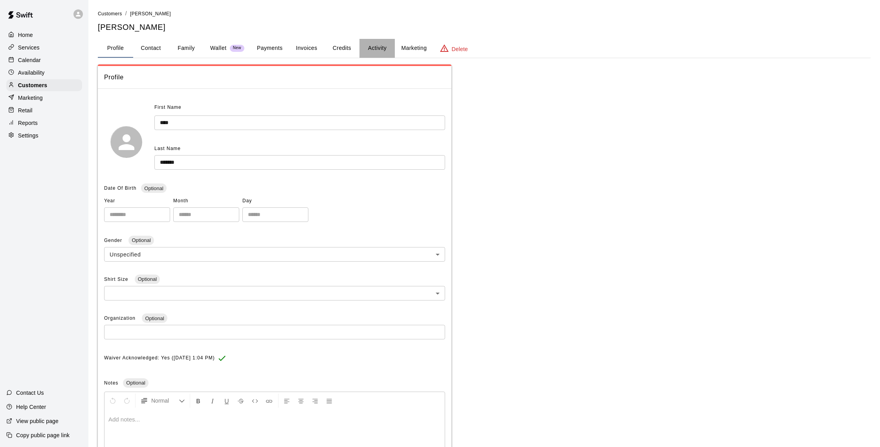
click at [374, 46] on button "Activity" at bounding box center [376, 48] width 35 height 19
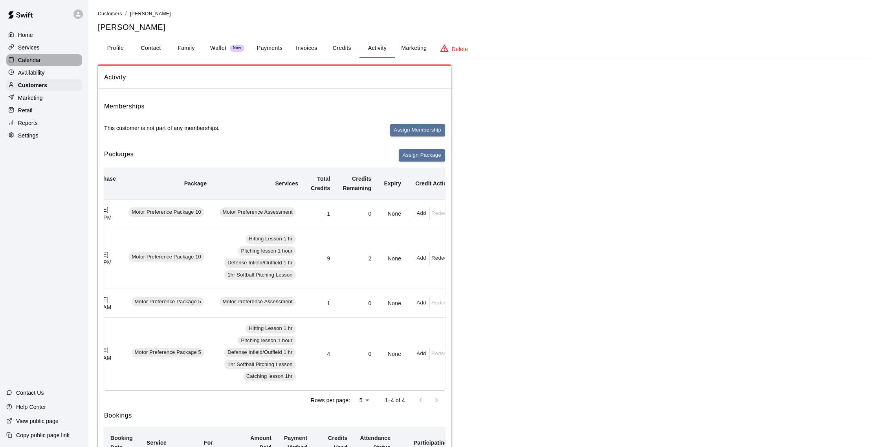
click at [34, 59] on p "Calendar" at bounding box center [29, 60] width 23 height 8
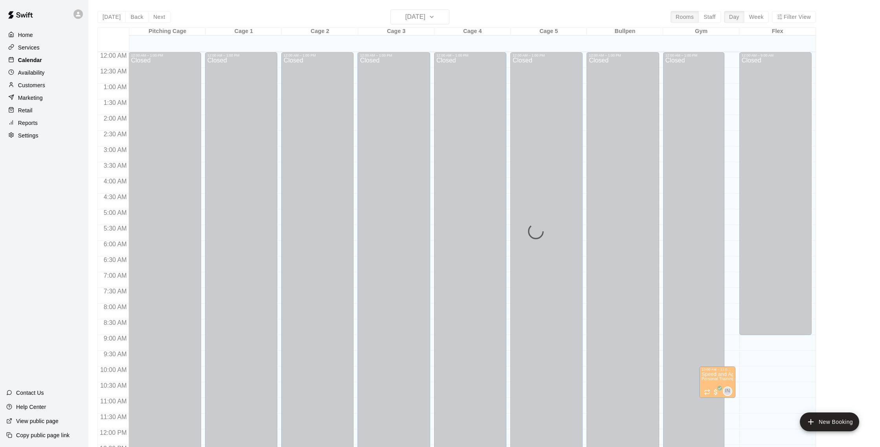
scroll to position [327, 0]
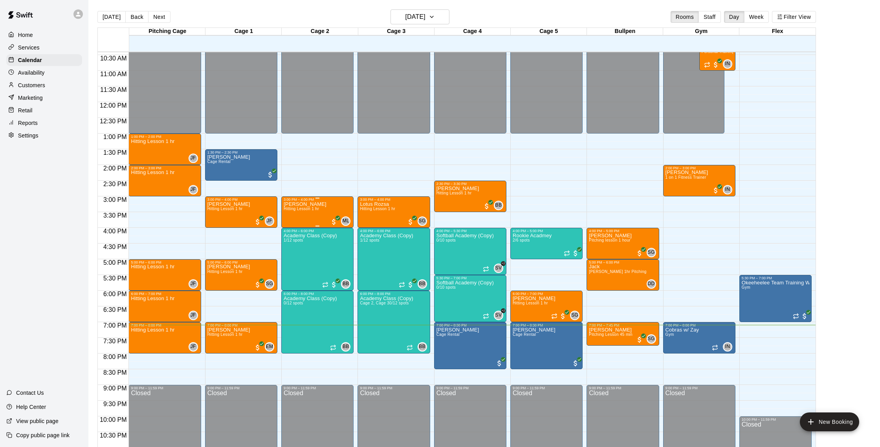
click at [320, 215] on div "Varun Rozsa Hitting Lesson 1 hr ML 0" at bounding box center [318, 424] width 68 height 447
click at [286, 226] on button "edit" at bounding box center [292, 228] width 16 height 15
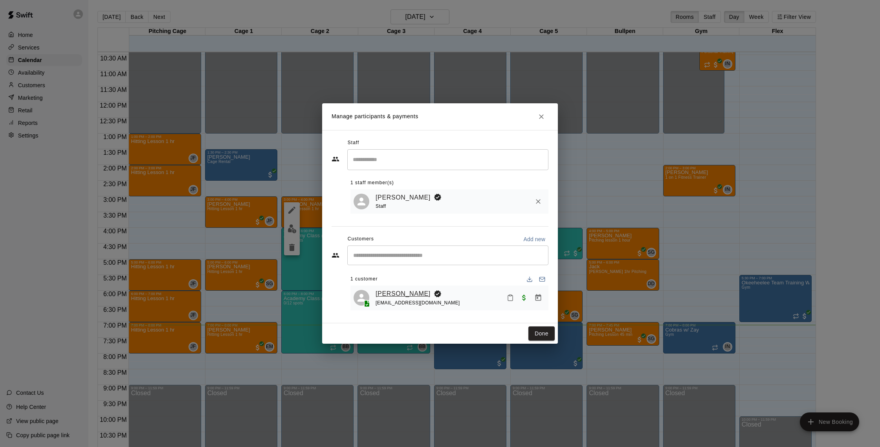
click at [405, 295] on link "[PERSON_NAME]" at bounding box center [402, 294] width 55 height 10
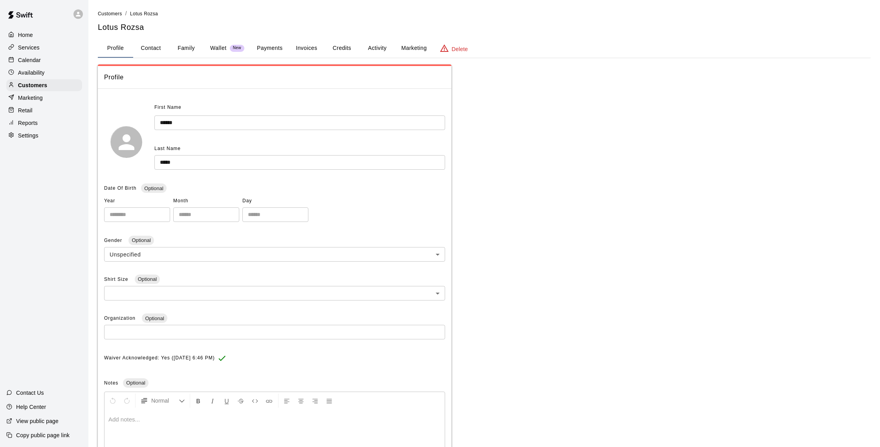
scroll to position [2, 0]
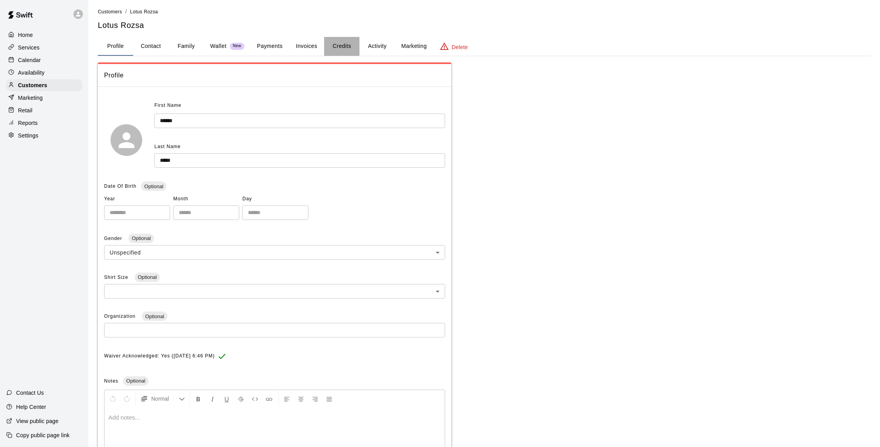
click at [355, 43] on button "Credits" at bounding box center [341, 46] width 35 height 19
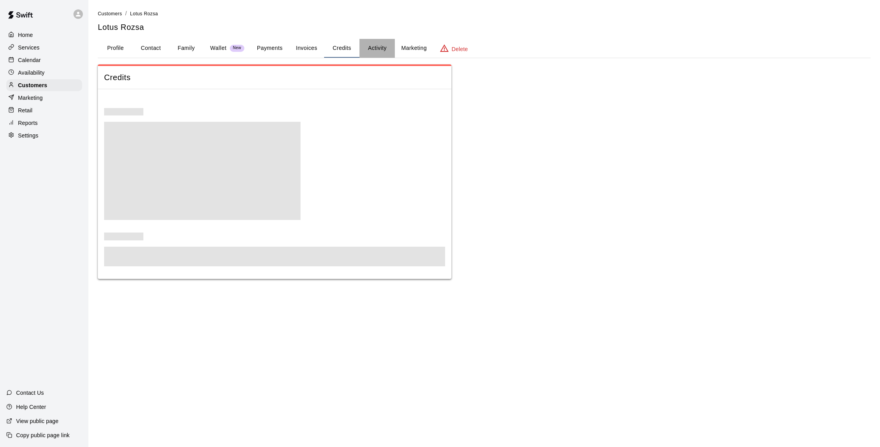
click at [376, 47] on button "Activity" at bounding box center [376, 48] width 35 height 19
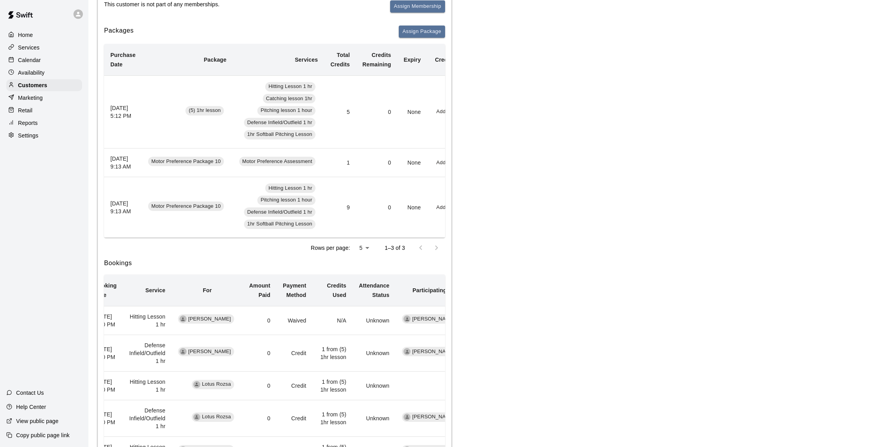
scroll to position [0, 22]
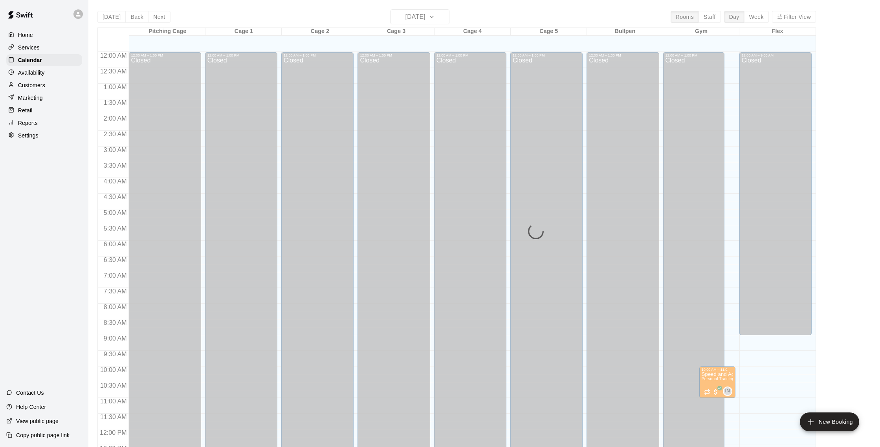
scroll to position [327, 0]
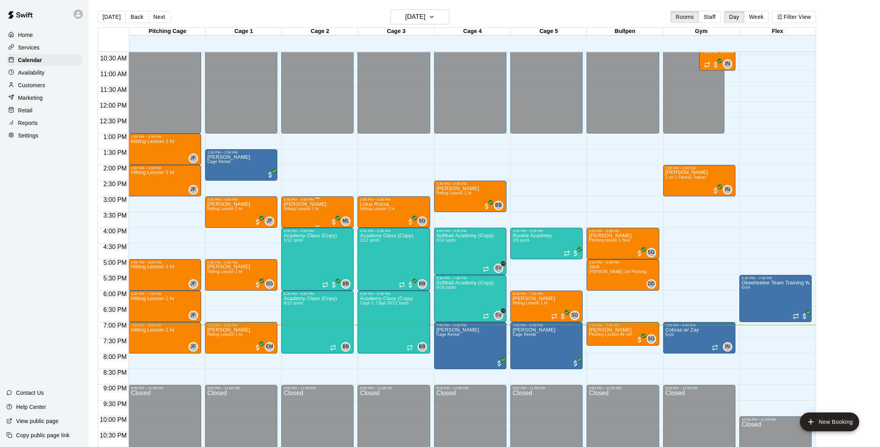
click at [309, 211] on span "Hitting Lesson 1 hr" at bounding box center [301, 209] width 35 height 4
click at [292, 241] on button "edit" at bounding box center [292, 233] width 16 height 15
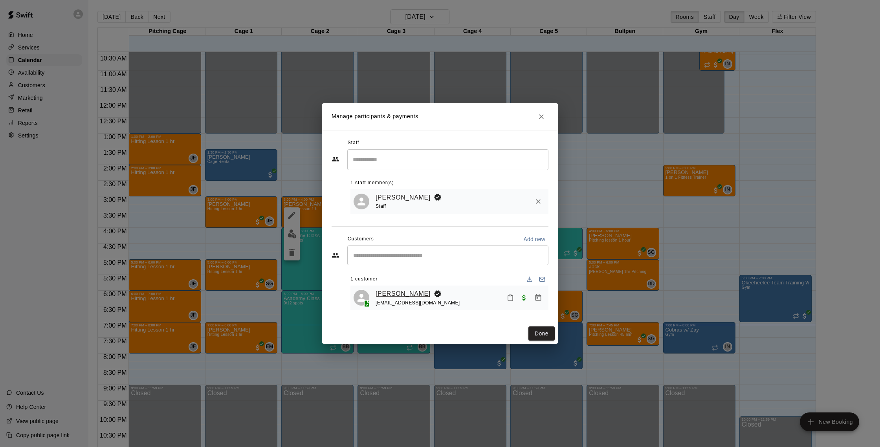
click at [395, 290] on link "[PERSON_NAME]" at bounding box center [402, 294] width 55 height 10
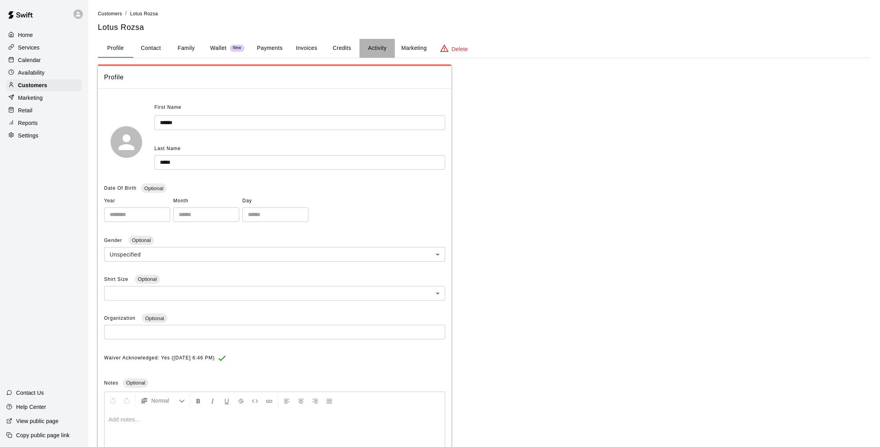
click at [372, 46] on button "Activity" at bounding box center [376, 48] width 35 height 19
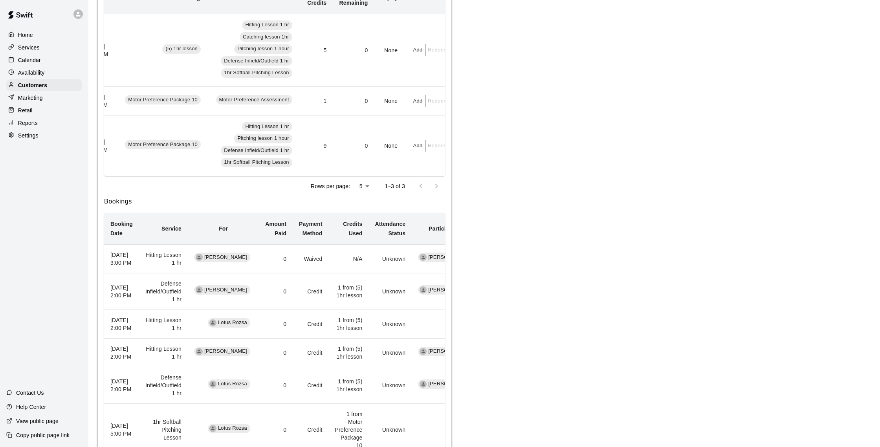
scroll to position [194, 0]
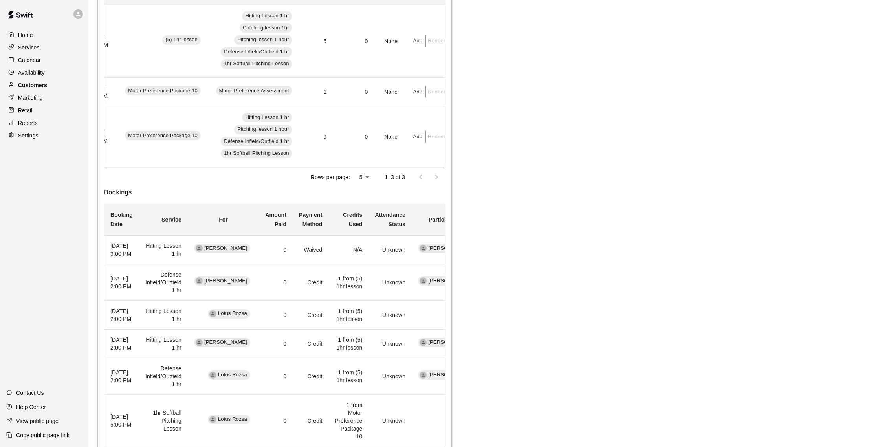
click at [38, 84] on p "Customers" at bounding box center [32, 85] width 29 height 8
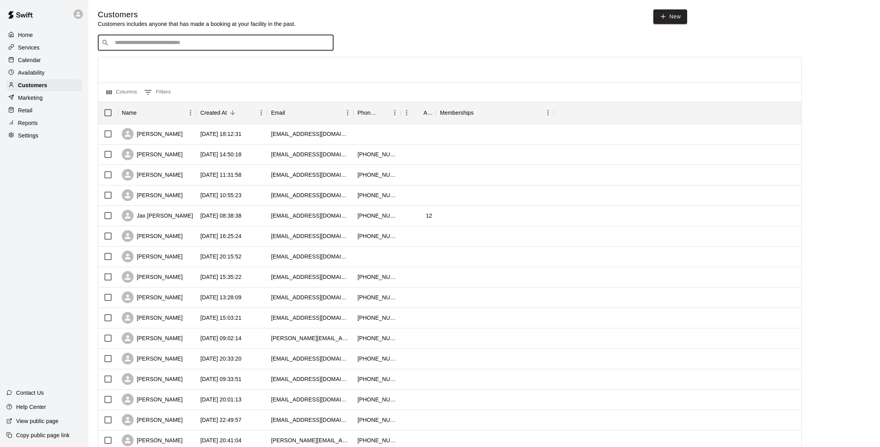
click at [145, 45] on input "Search customers by name or email" at bounding box center [221, 43] width 218 height 8
type input "***"
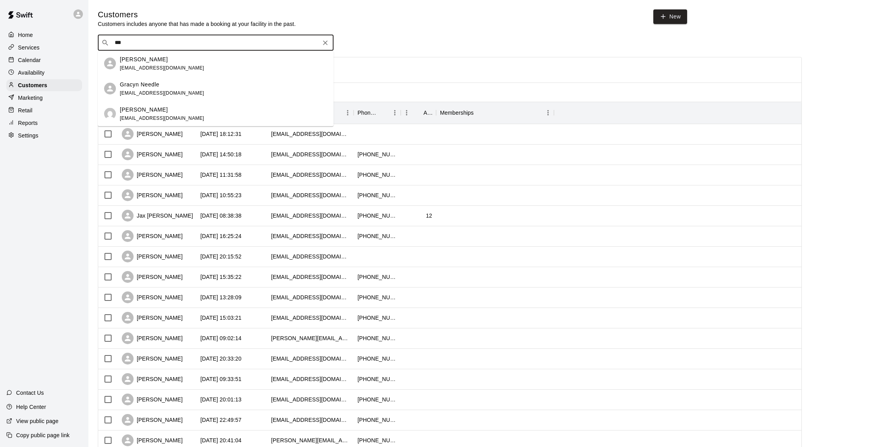
click at [173, 106] on div "Edlyn Rozsa mchalek@hotmail.com" at bounding box center [223, 113] width 207 height 17
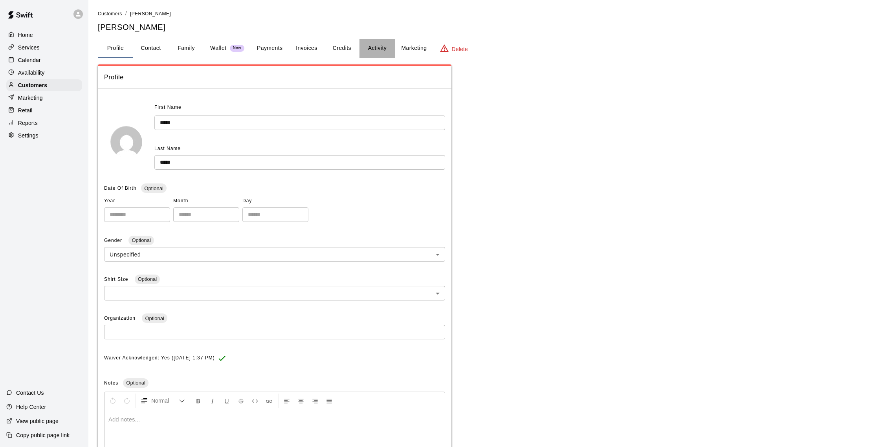
click at [366, 47] on button "Activity" at bounding box center [376, 48] width 35 height 19
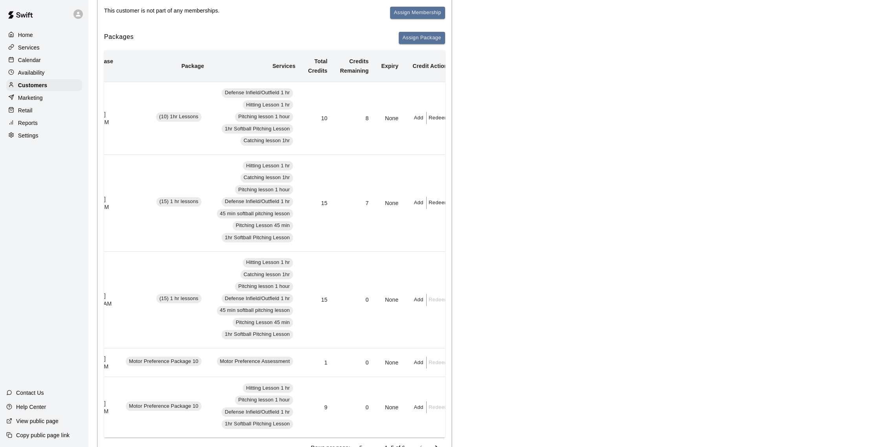
scroll to position [121, 0]
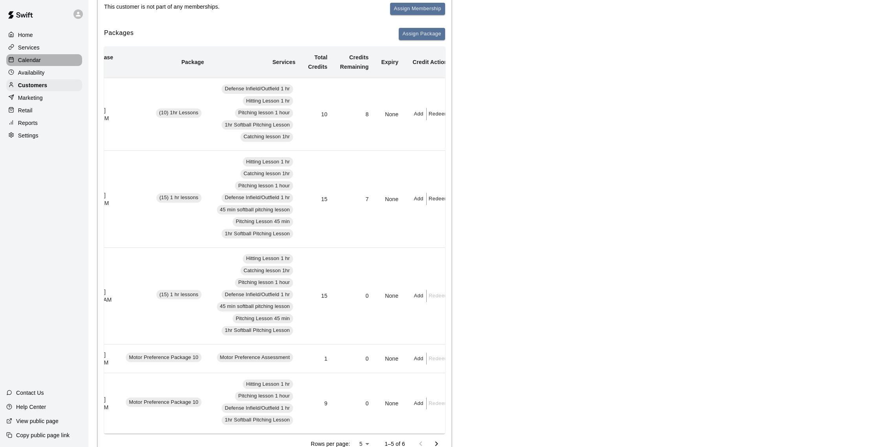
click at [37, 60] on p "Calendar" at bounding box center [29, 60] width 23 height 8
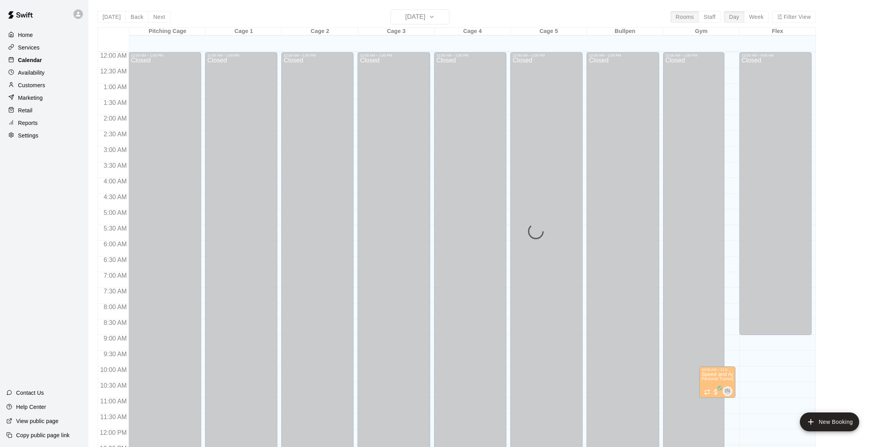
scroll to position [327, 0]
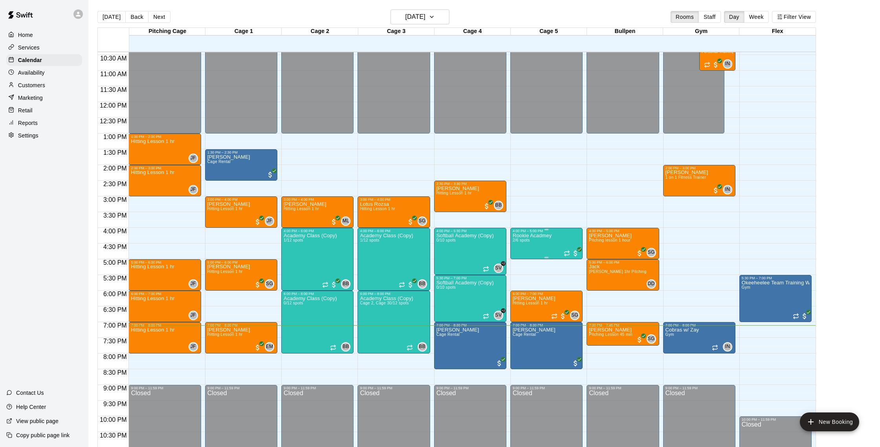
click at [521, 262] on img "edit" at bounding box center [520, 259] width 9 height 9
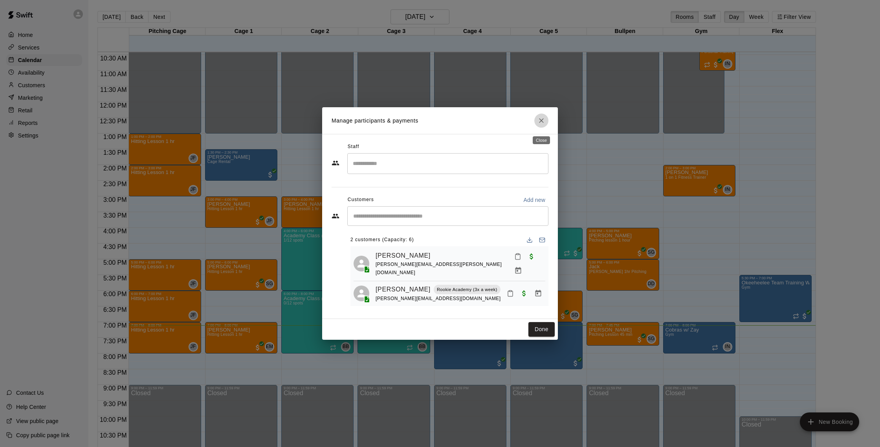
click at [546, 128] on button "Close" at bounding box center [541, 121] width 14 height 14
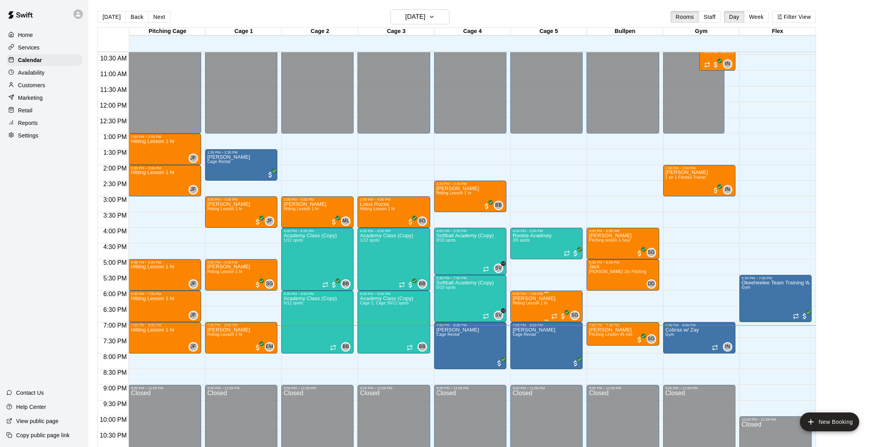
click at [521, 321] on img "edit" at bounding box center [520, 323] width 9 height 9
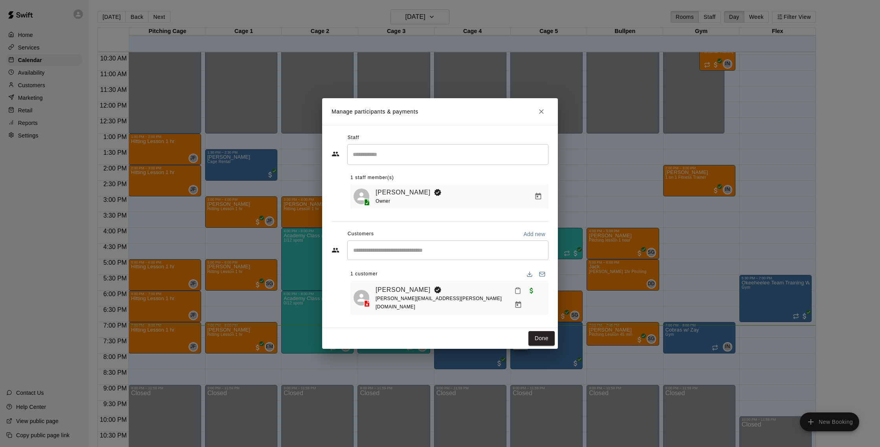
click at [396, 287] on div "Valentyna Spooner valentyna.spooner@gmail.com" at bounding box center [449, 297] width 198 height 35
click at [397, 295] on link "[PERSON_NAME]" at bounding box center [402, 290] width 55 height 10
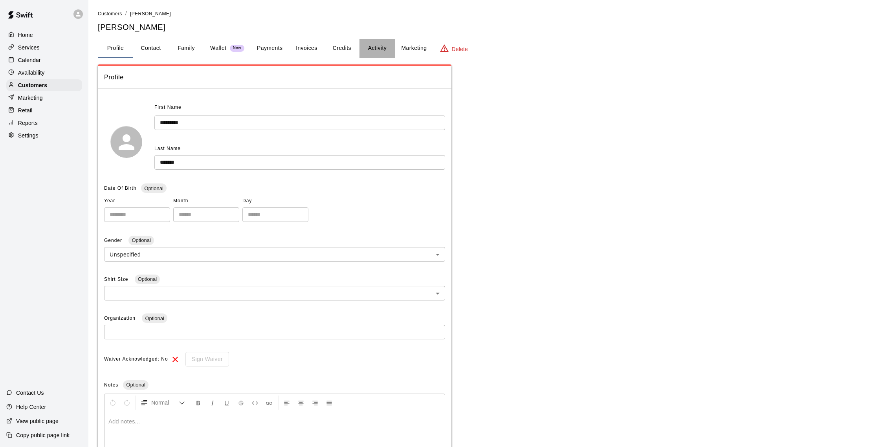
click at [375, 50] on button "Activity" at bounding box center [376, 48] width 35 height 19
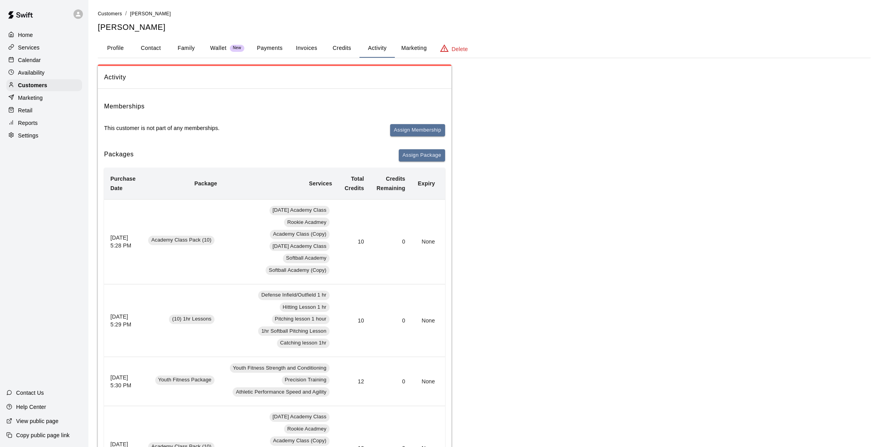
click at [263, 48] on button "Payments" at bounding box center [270, 48] width 38 height 19
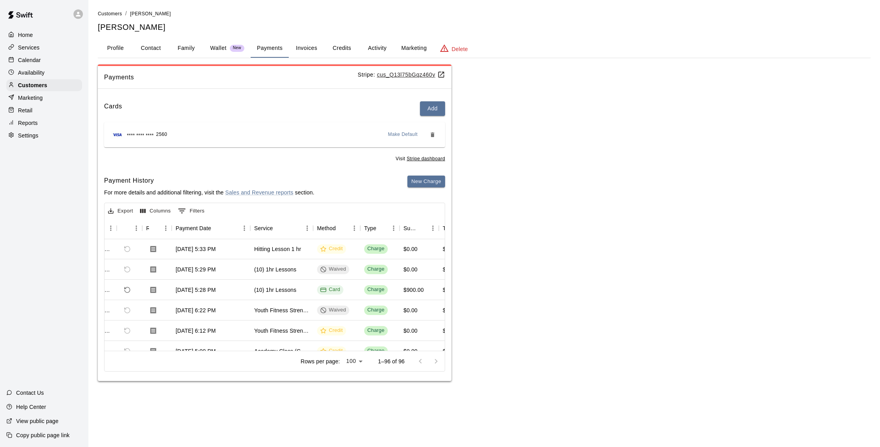
scroll to position [398, 33]
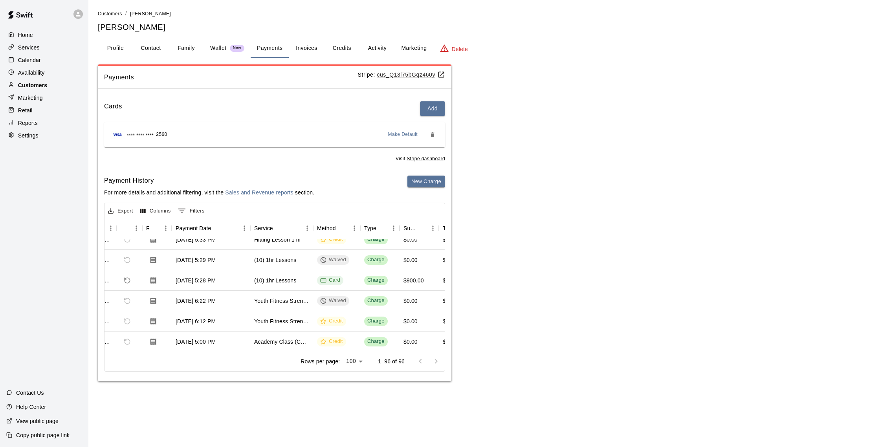
click at [29, 86] on p "Customers" at bounding box center [32, 85] width 29 height 8
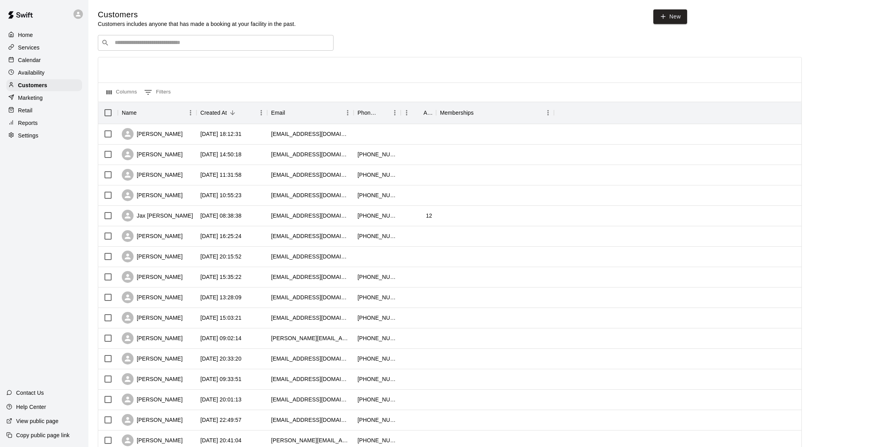
click at [185, 42] on input "Search customers by name or email" at bounding box center [221, 43] width 218 height 8
type input "******"
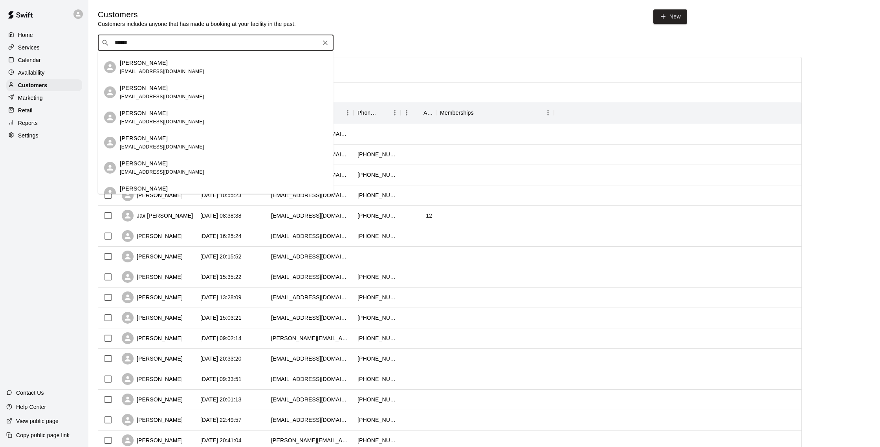
scroll to position [255, 0]
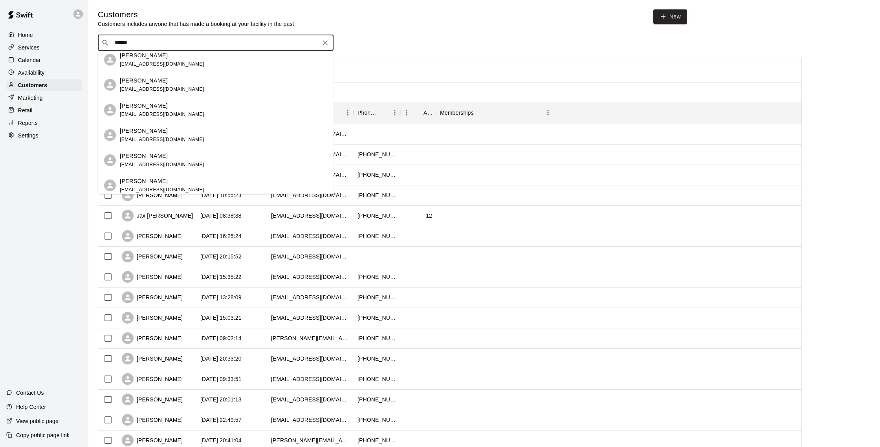
click at [121, 105] on p "[PERSON_NAME]" at bounding box center [144, 106] width 48 height 8
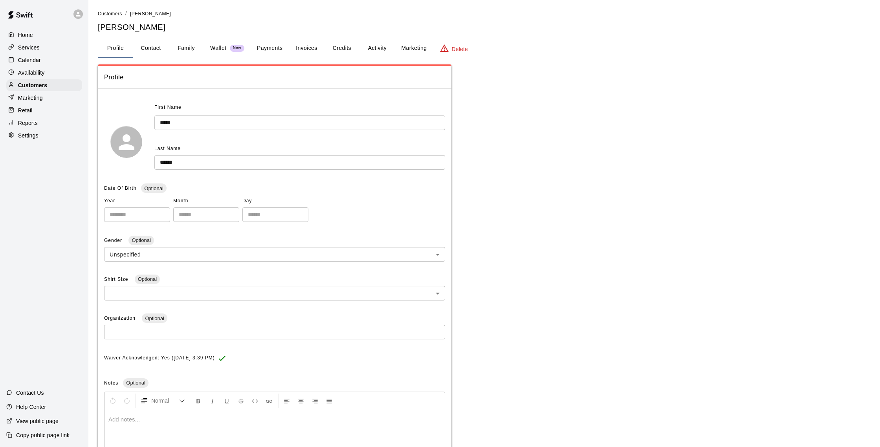
click at [283, 47] on button "Payments" at bounding box center [270, 48] width 38 height 19
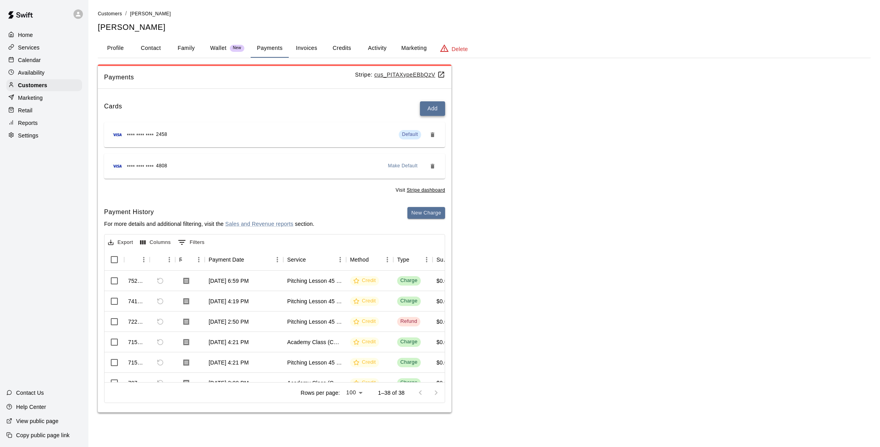
click at [441, 110] on button "Add" at bounding box center [432, 108] width 25 height 15
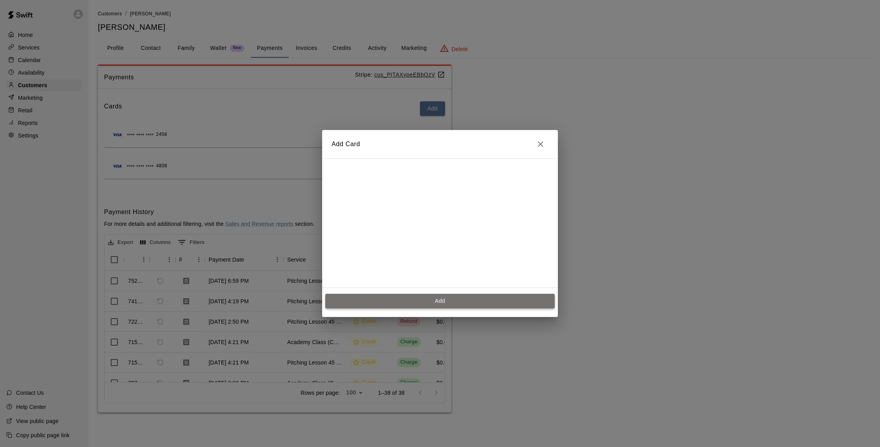
click at [435, 306] on button "Add" at bounding box center [439, 301] width 229 height 15
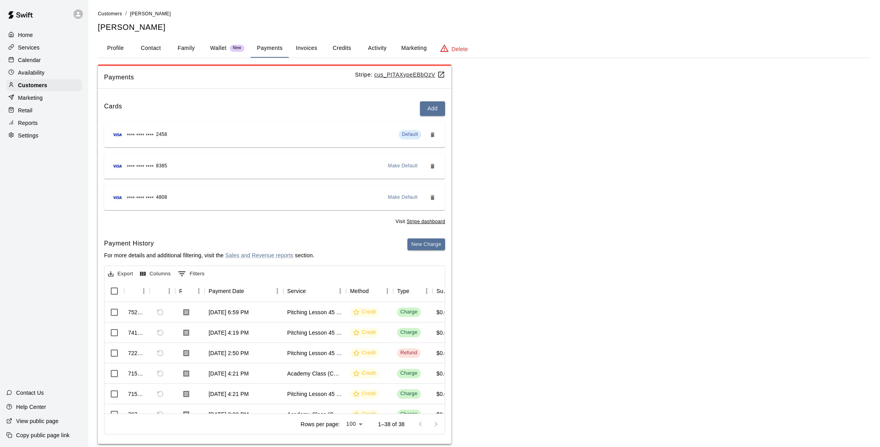
click at [392, 166] on span "Make Default" at bounding box center [403, 166] width 30 height 8
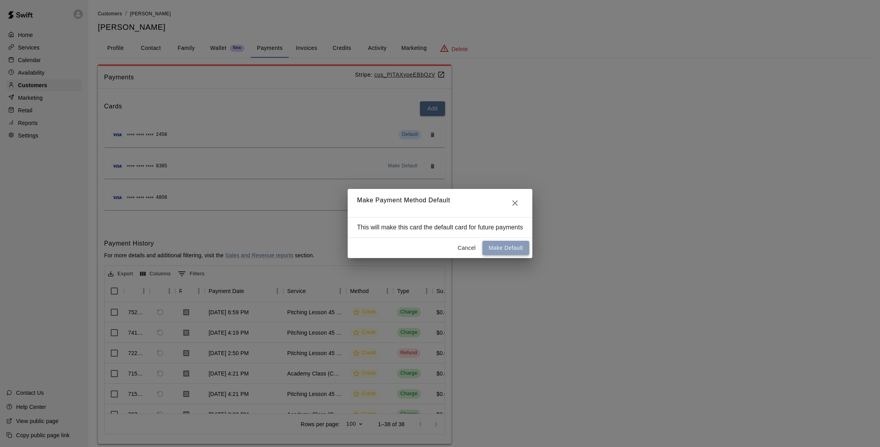
click at [507, 245] on button "Make Default" at bounding box center [505, 248] width 47 height 15
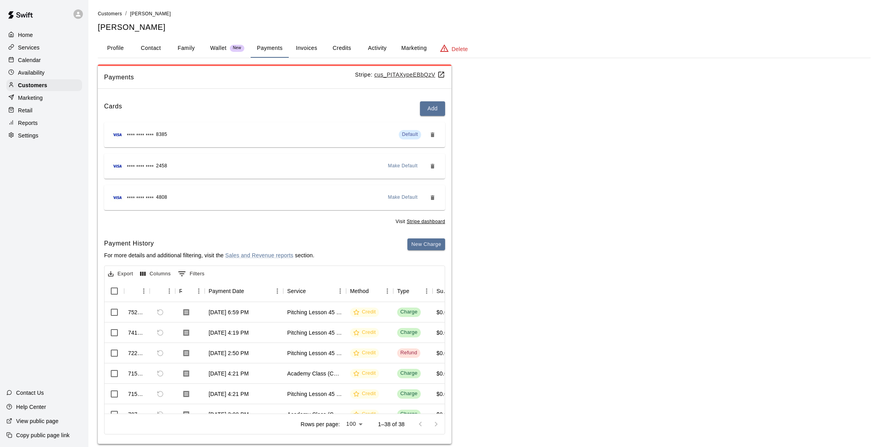
click at [308, 44] on button "Invoices" at bounding box center [306, 48] width 35 height 19
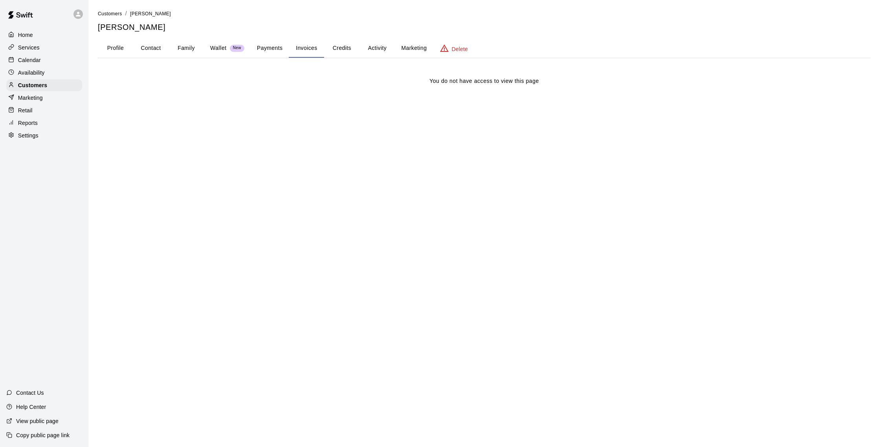
click at [264, 47] on button "Payments" at bounding box center [270, 48] width 38 height 19
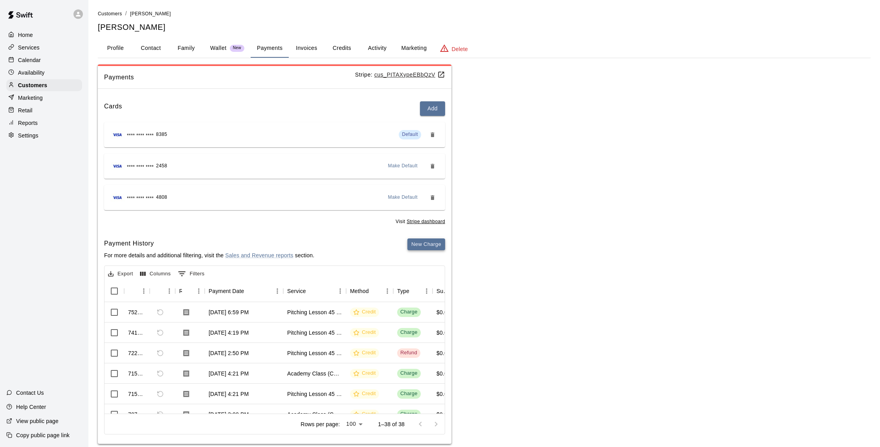
click at [430, 239] on button "New Charge" at bounding box center [426, 244] width 38 height 12
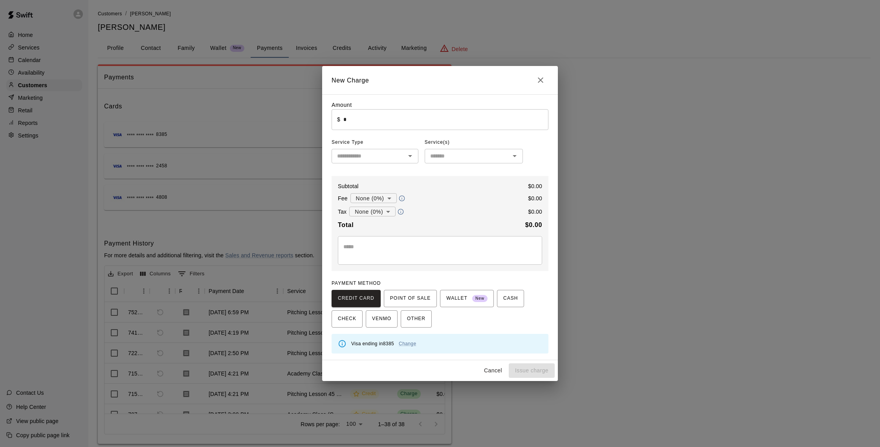
click at [371, 121] on input "*" at bounding box center [445, 119] width 205 height 21
click at [533, 371] on button "Issue charge" at bounding box center [532, 370] width 46 height 15
type input "*"
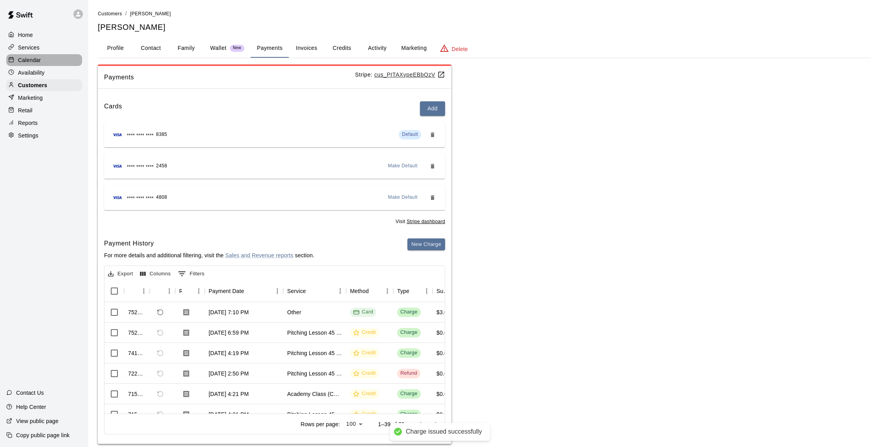
click at [56, 64] on div "Calendar" at bounding box center [44, 60] width 76 height 12
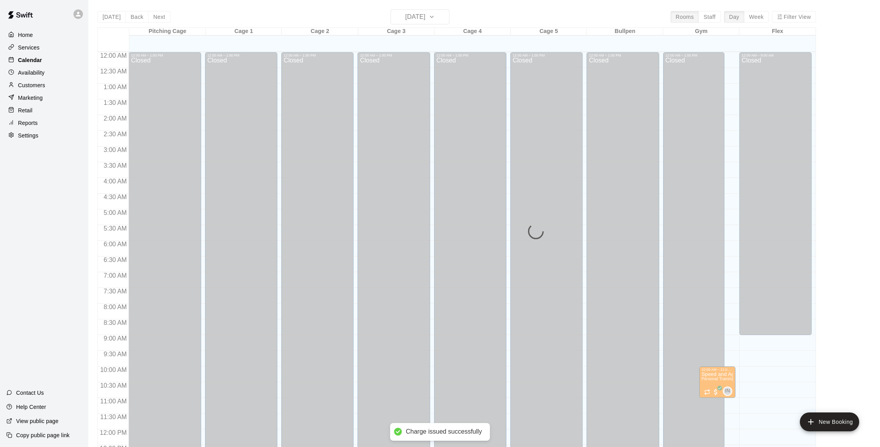
scroll to position [327, 0]
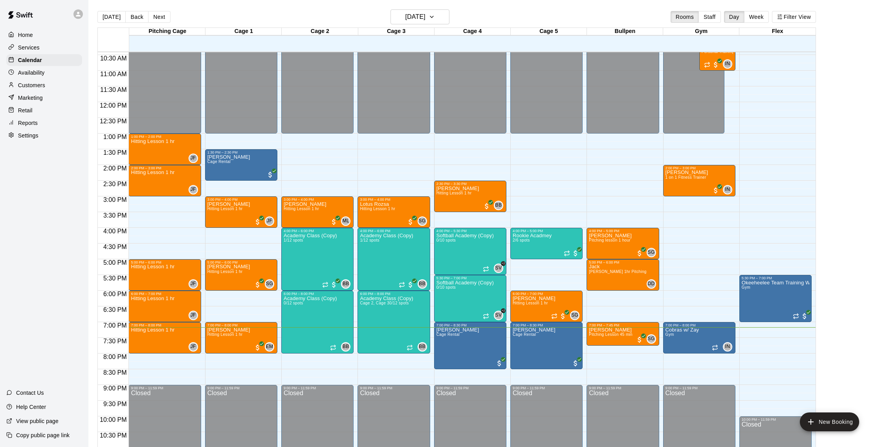
click at [45, 86] on div "Customers" at bounding box center [44, 85] width 76 height 12
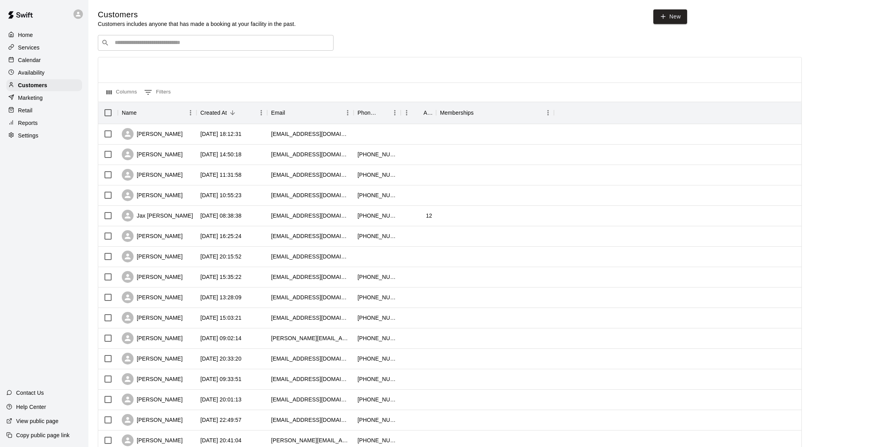
click at [171, 48] on div "​ ​" at bounding box center [216, 43] width 236 height 16
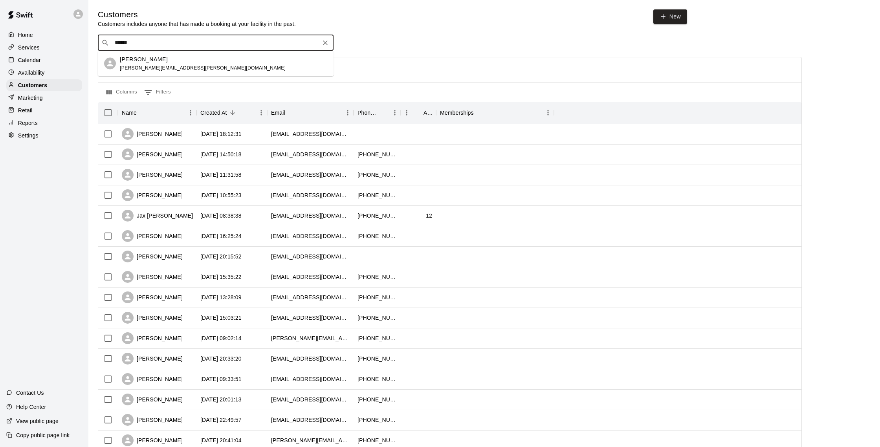
type input "*******"
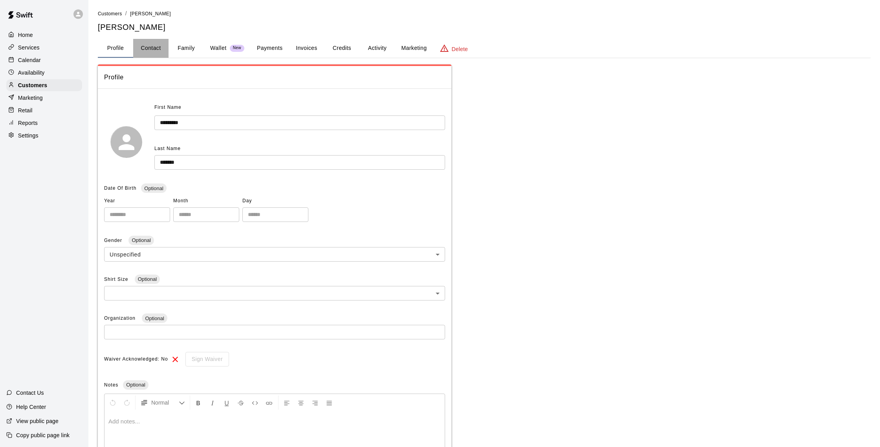
click at [161, 46] on button "Contact" at bounding box center [150, 48] width 35 height 19
select select "**"
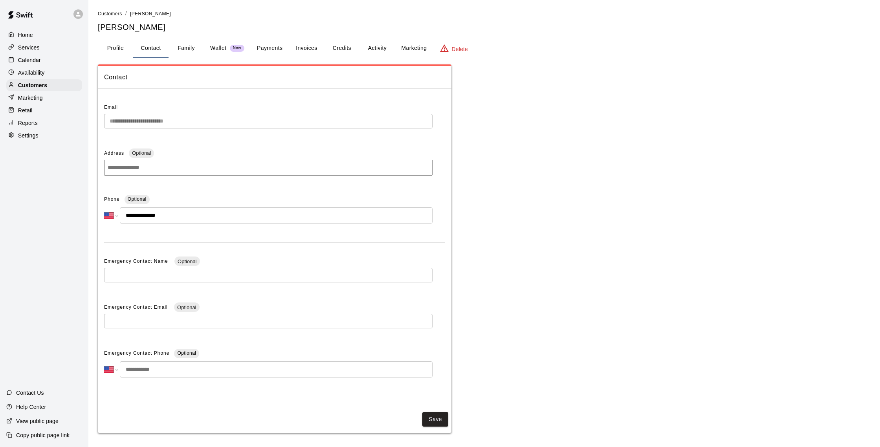
click at [33, 59] on p "Calendar" at bounding box center [29, 60] width 23 height 8
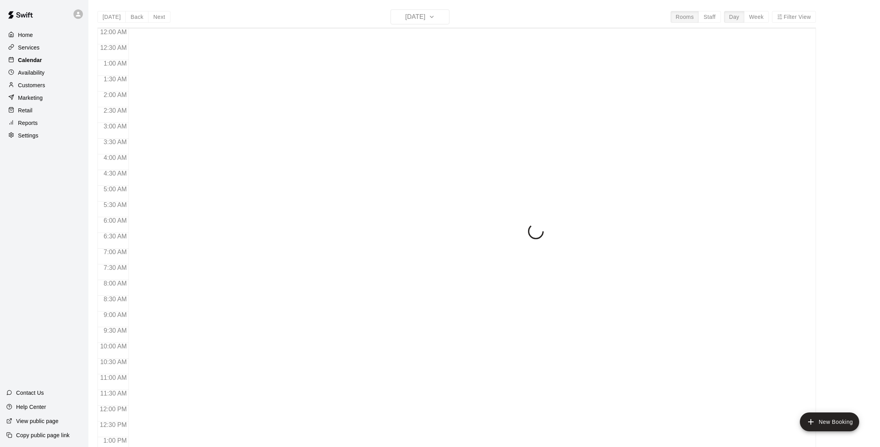
scroll to position [327, 0]
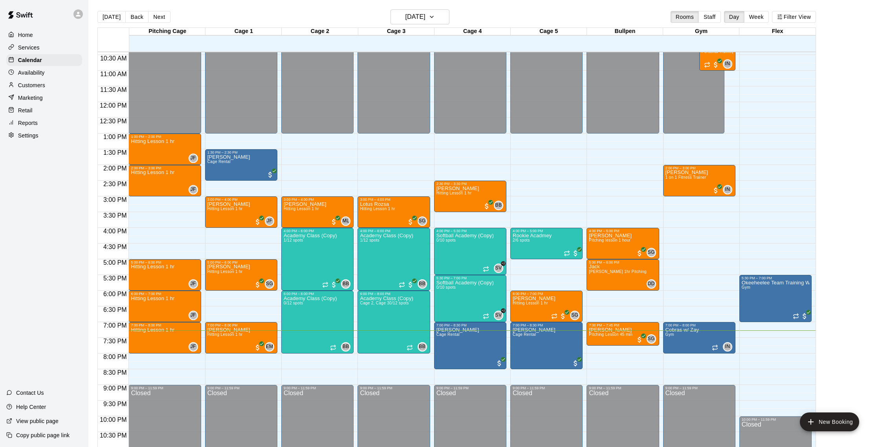
click at [45, 96] on div "Marketing" at bounding box center [44, 98] width 76 height 12
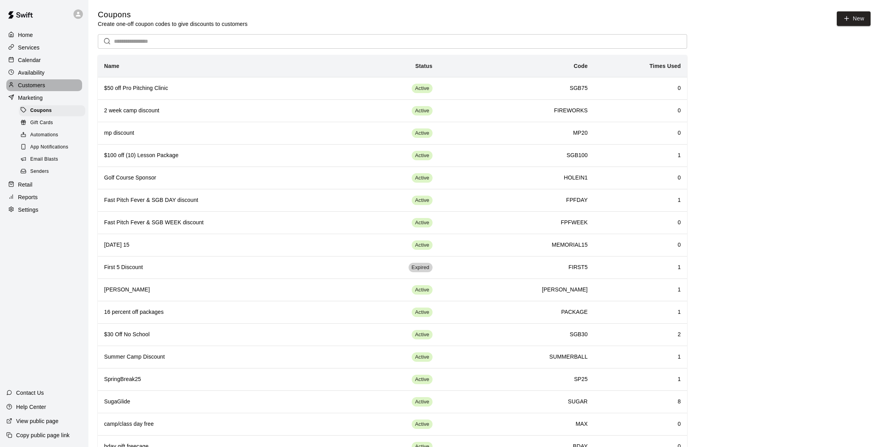
click at [44, 80] on div "Customers" at bounding box center [44, 85] width 76 height 12
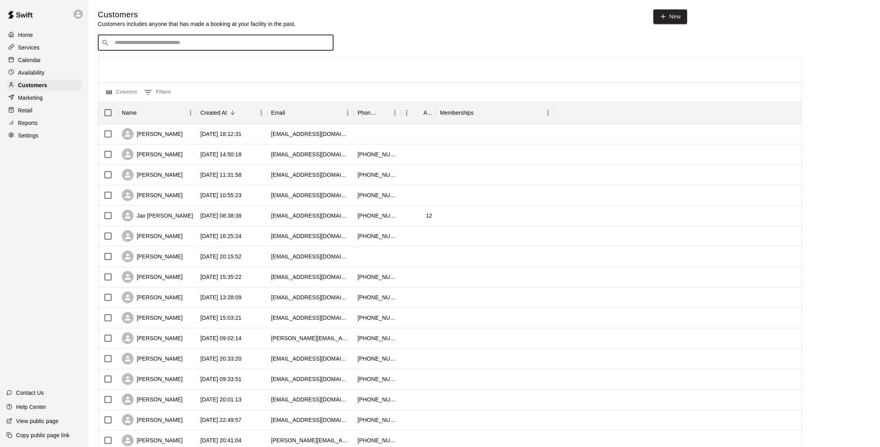
click at [137, 43] on input "Search customers by name or email" at bounding box center [221, 43] width 218 height 8
type input "*******"
click at [184, 69] on span "valentyna.spooner@gmail.com" at bounding box center [203, 67] width 166 height 5
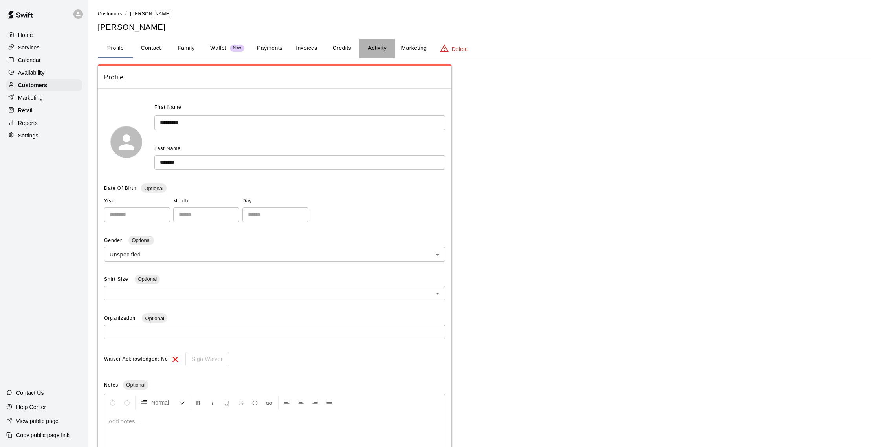
click at [385, 49] on button "Activity" at bounding box center [376, 48] width 35 height 19
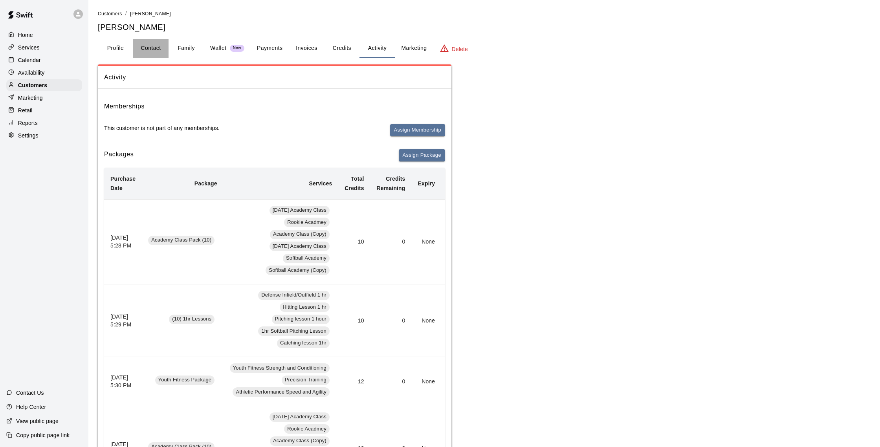
click at [161, 47] on button "Contact" at bounding box center [150, 48] width 35 height 19
select select "**"
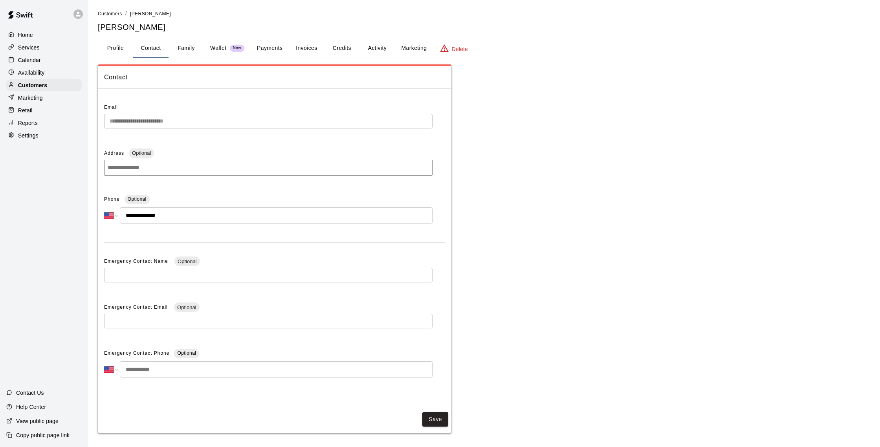
click at [328, 48] on button "Credits" at bounding box center [341, 48] width 35 height 19
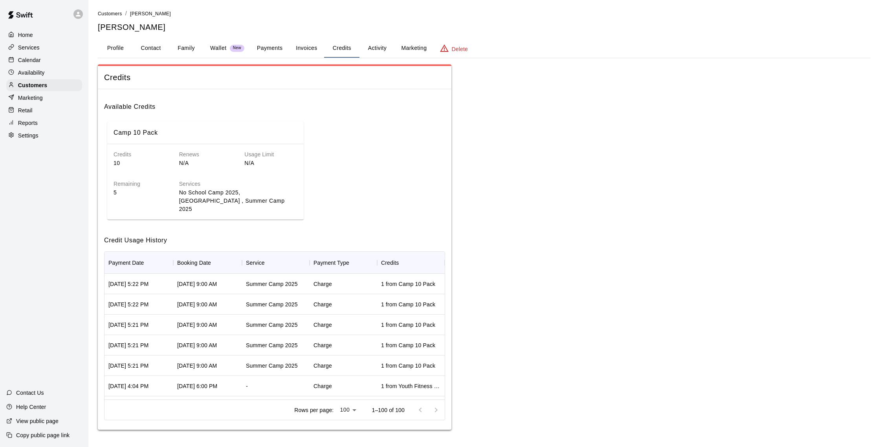
click at [386, 51] on button "Activity" at bounding box center [376, 48] width 35 height 19
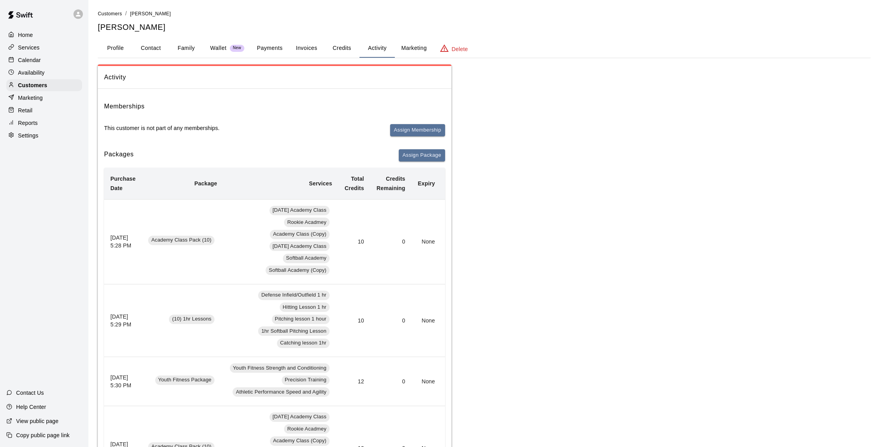
click at [149, 45] on button "Contact" at bounding box center [150, 48] width 35 height 19
select select "**"
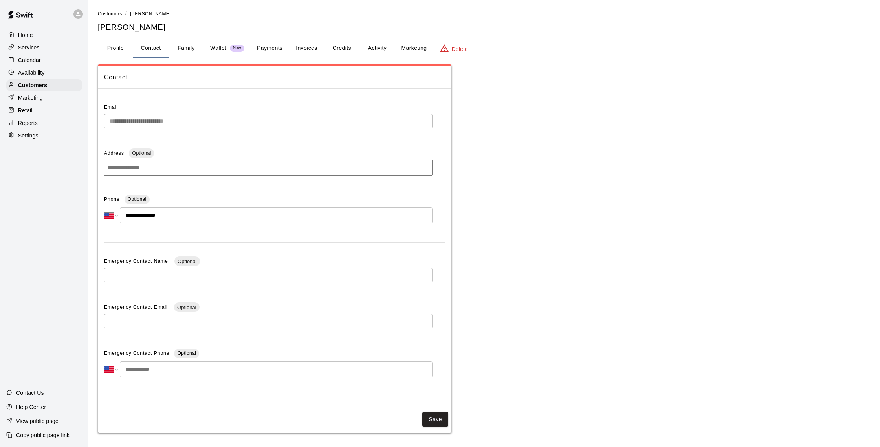
click at [59, 99] on div "Marketing" at bounding box center [44, 98] width 76 height 12
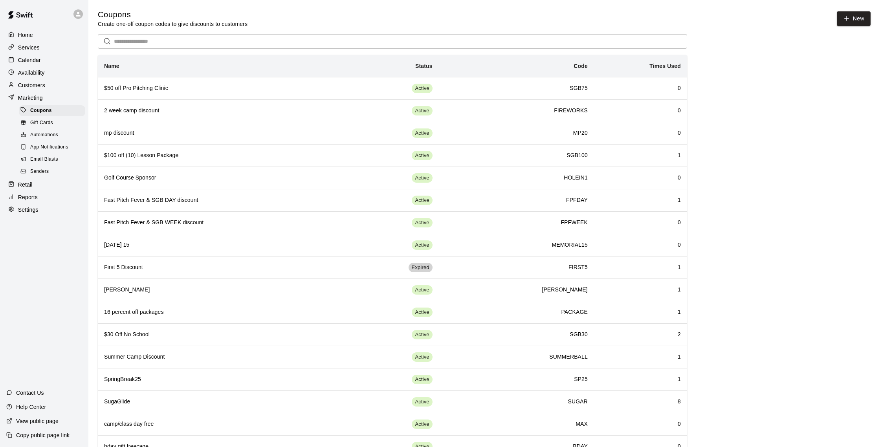
click at [37, 185] on div "Retail" at bounding box center [44, 185] width 76 height 12
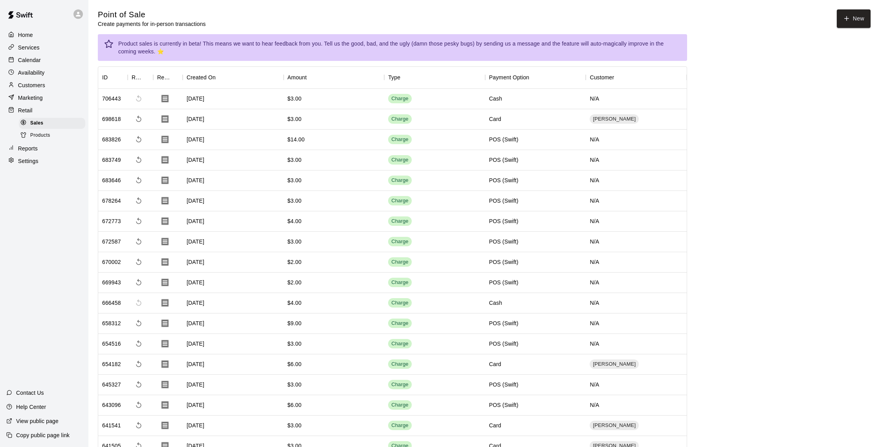
click at [44, 85] on p "Customers" at bounding box center [31, 85] width 27 height 8
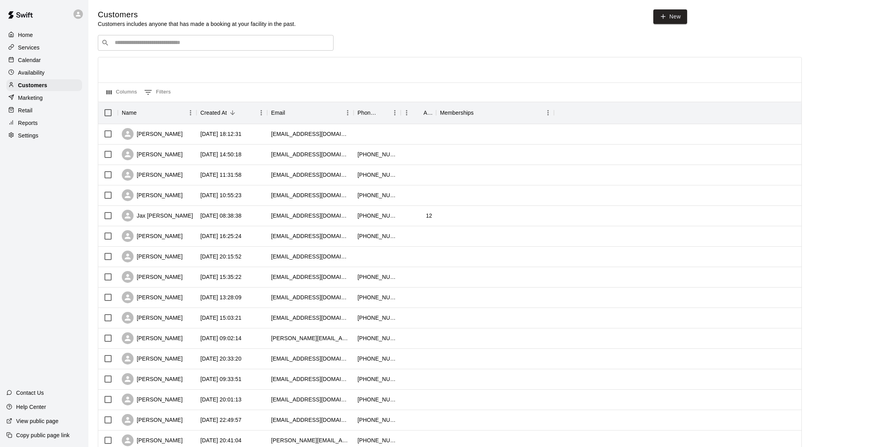
click at [39, 123] on div "Reports" at bounding box center [44, 123] width 76 height 12
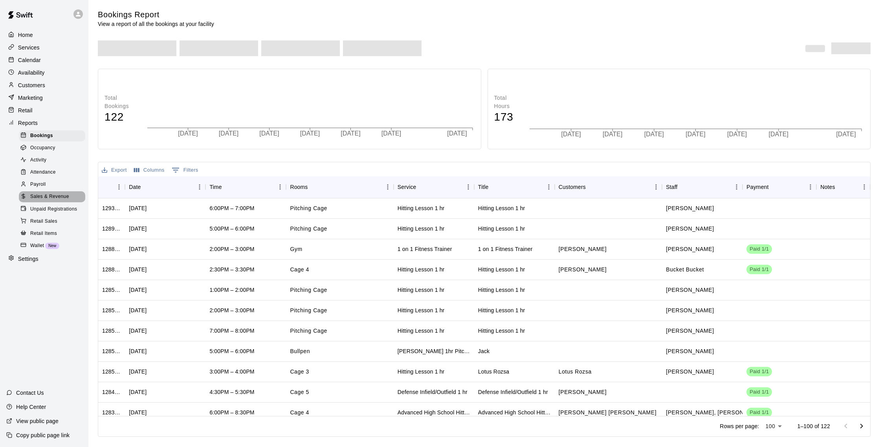
click at [56, 198] on span "Sales & Revenue" at bounding box center [49, 197] width 39 height 8
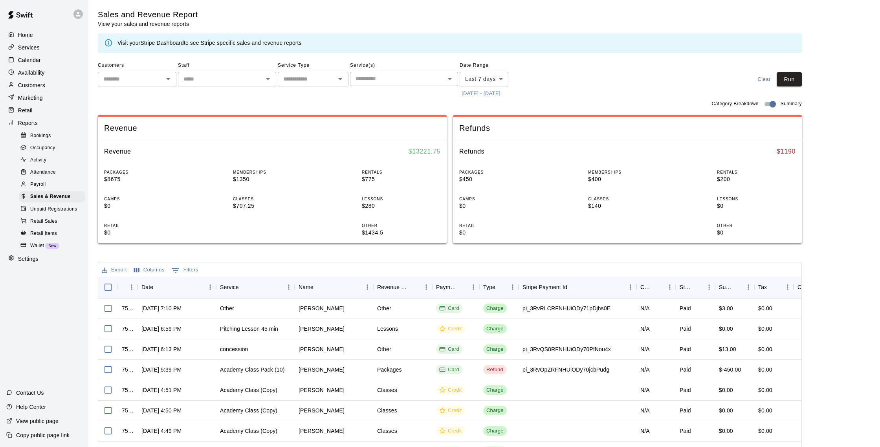
scroll to position [1, 0]
click at [495, 82] on body "Home Services Calendar Availability Customers Marketing Retail Reports Bookings…" at bounding box center [440, 269] width 880 height 540
click at [546, 97] on div at bounding box center [440, 223] width 880 height 447
click at [472, 80] on body "Home Services Calendar Availability Customers Marketing Retail Reports Bookings…" at bounding box center [440, 269] width 880 height 540
click at [546, 95] on div at bounding box center [440, 223] width 880 height 447
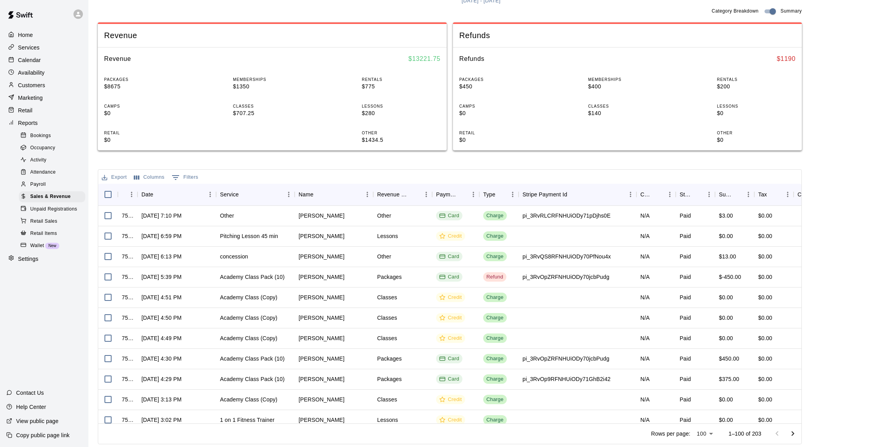
scroll to position [0, 0]
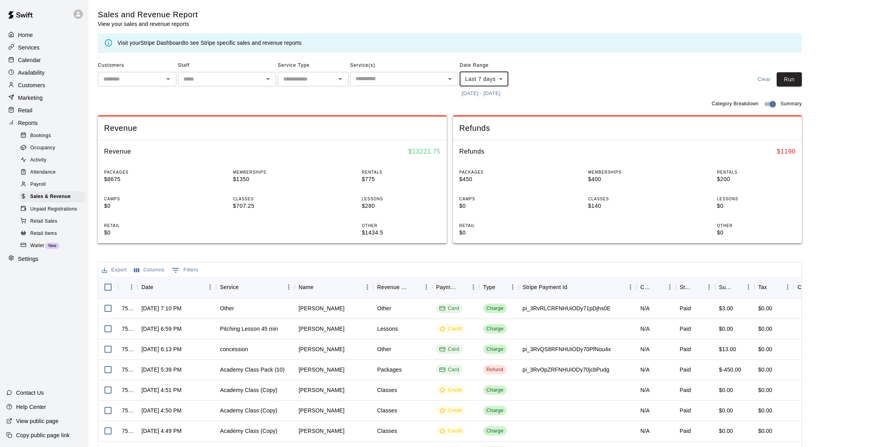
click at [38, 87] on p "Customers" at bounding box center [31, 85] width 27 height 8
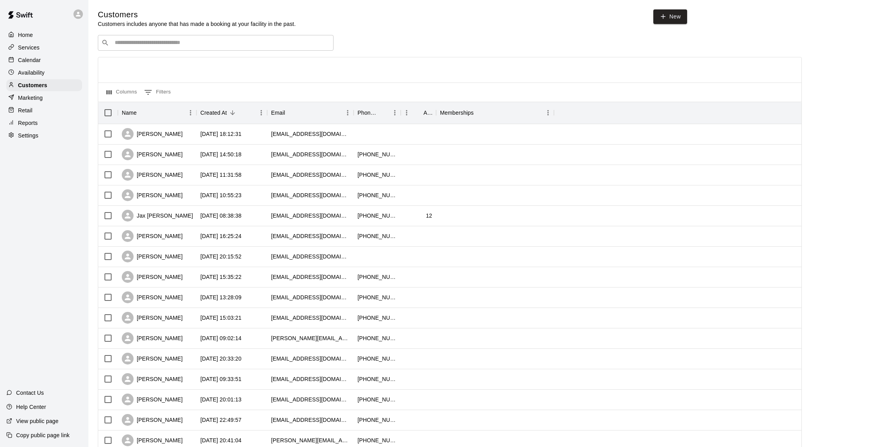
click at [37, 55] on div "Calendar" at bounding box center [44, 60] width 76 height 12
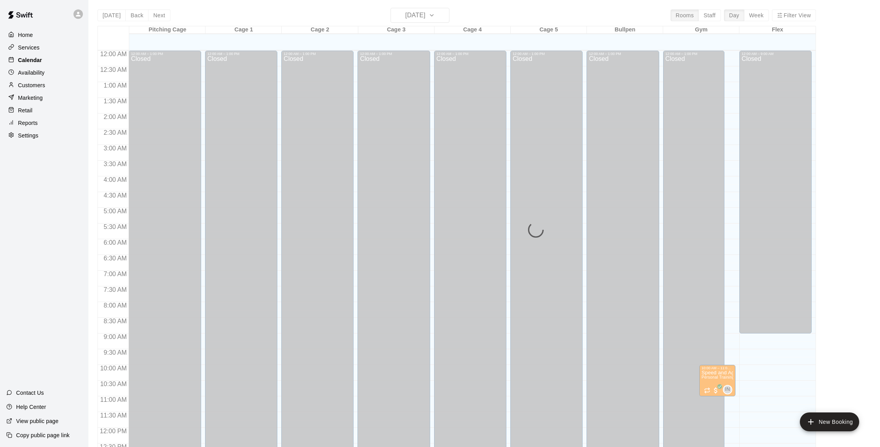
scroll to position [327, 0]
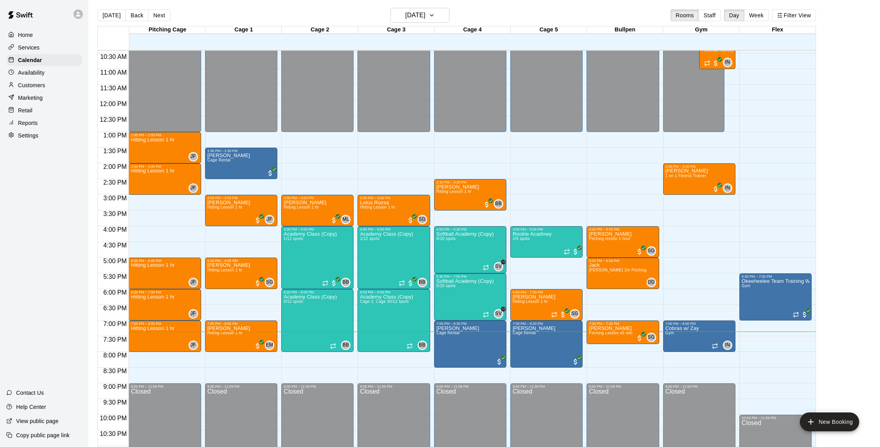
click at [34, 88] on p "Customers" at bounding box center [31, 85] width 27 height 8
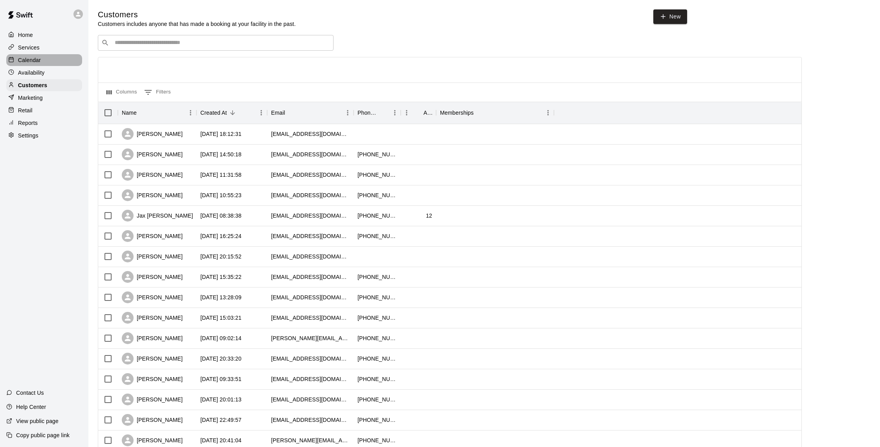
click at [51, 60] on div "Calendar" at bounding box center [44, 60] width 76 height 12
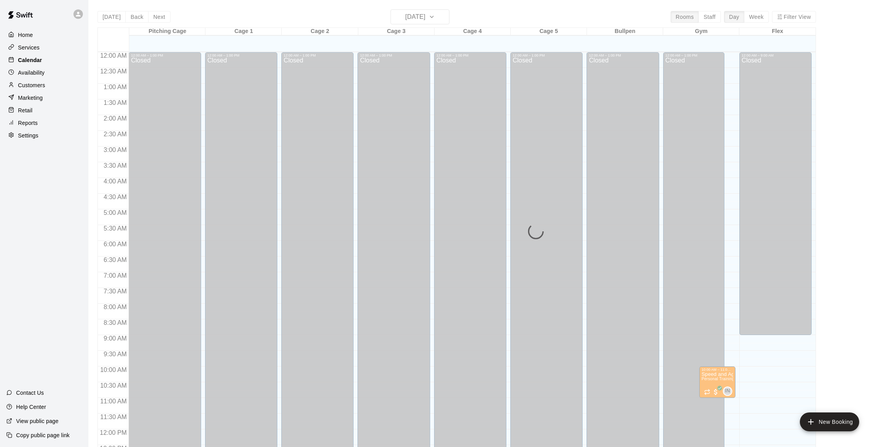
scroll to position [327, 0]
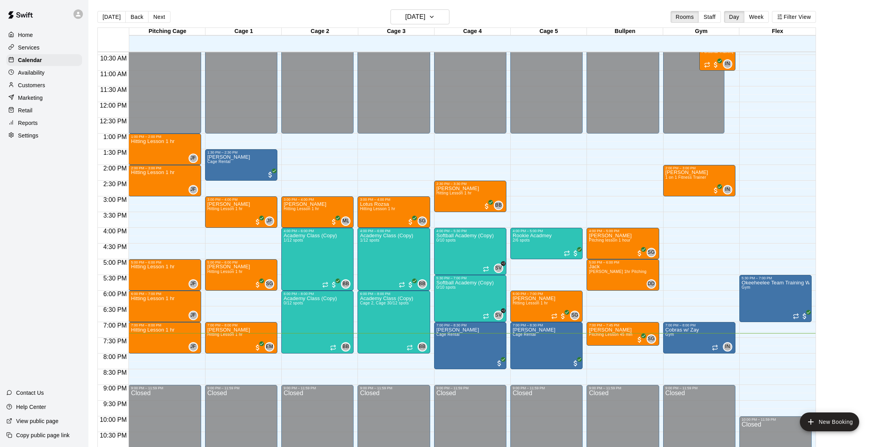
click at [31, 81] on div "Customers" at bounding box center [44, 85] width 76 height 12
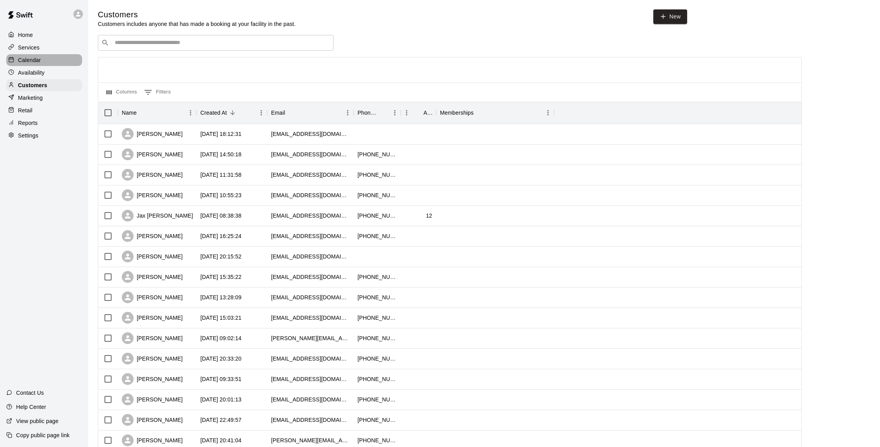
click at [40, 58] on p "Calendar" at bounding box center [29, 60] width 23 height 8
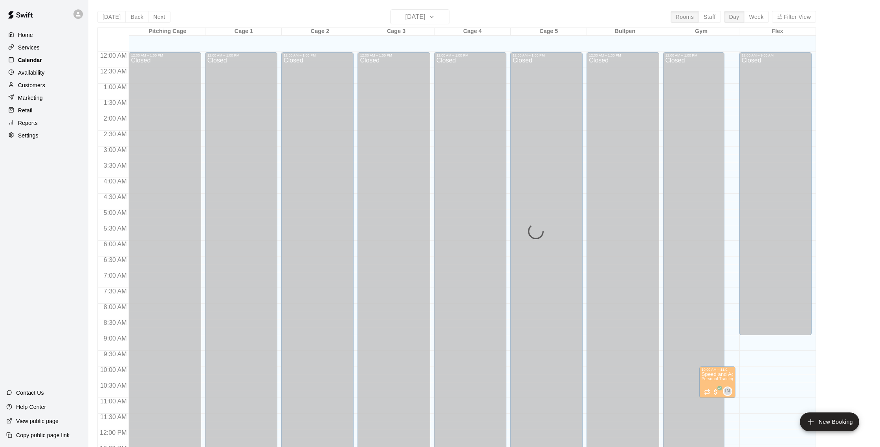
scroll to position [327, 0]
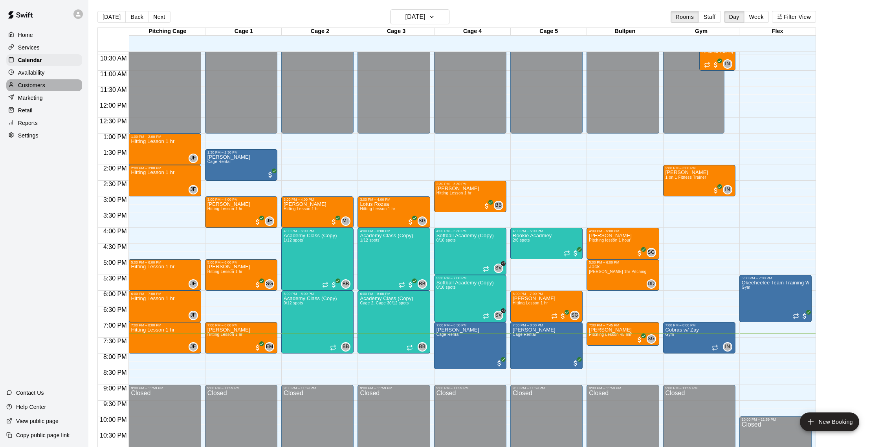
click at [54, 87] on div "Customers" at bounding box center [44, 85] width 76 height 12
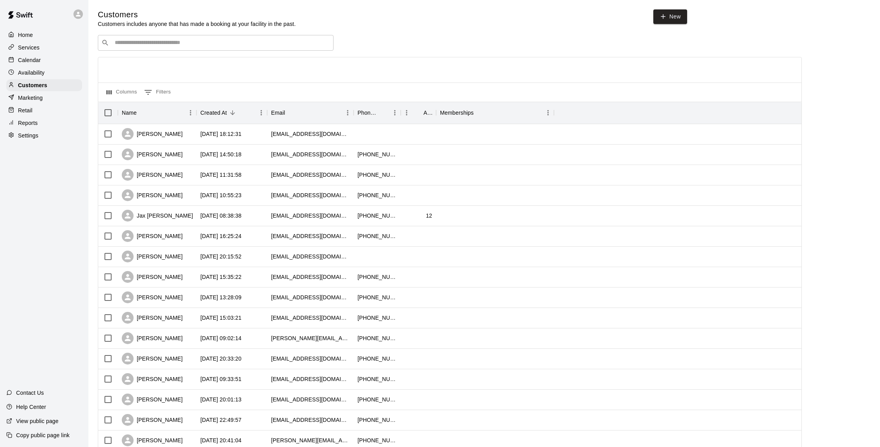
click at [53, 61] on div "Calendar" at bounding box center [44, 60] width 76 height 12
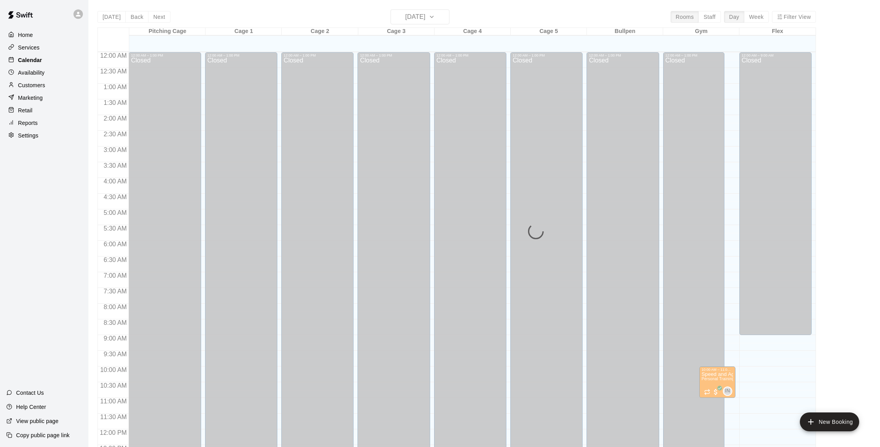
scroll to position [327, 0]
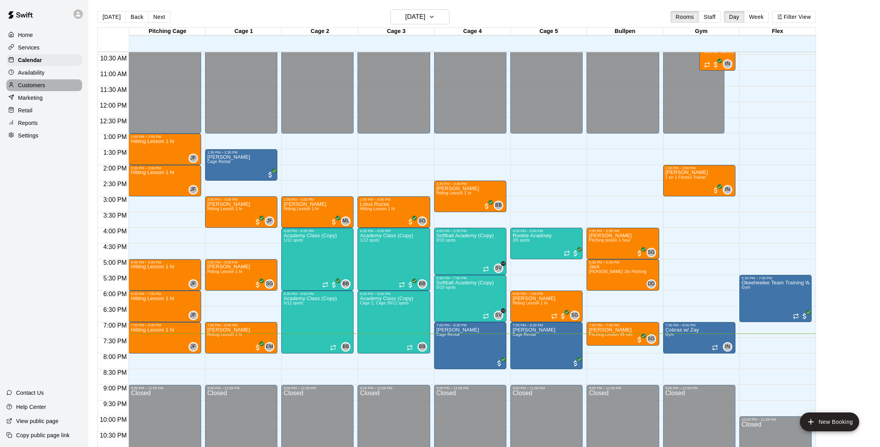
click at [51, 85] on div "Customers" at bounding box center [44, 85] width 76 height 12
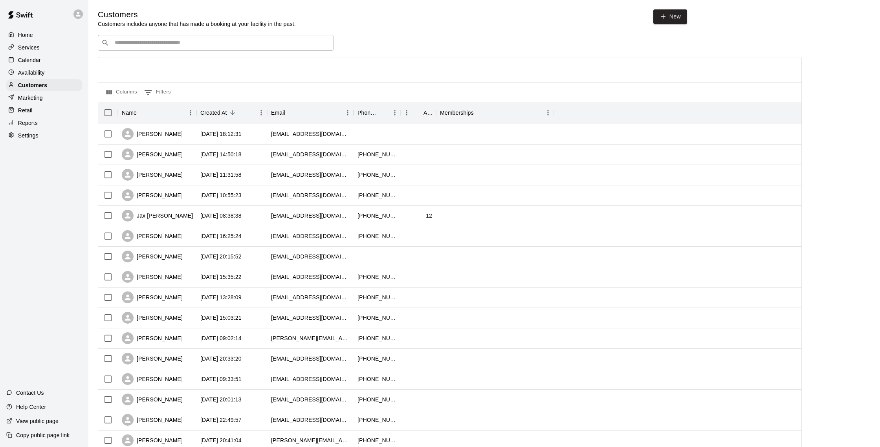
click at [140, 45] on input "Search customers by name or email" at bounding box center [221, 43] width 218 height 8
type input "*******"
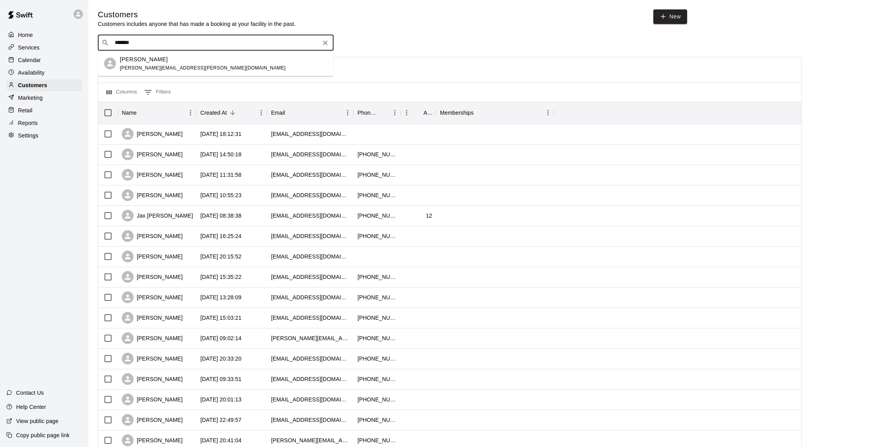
click at [145, 71] on div "Valentyna Spooner valentyna.spooner@gmail.com" at bounding box center [203, 63] width 166 height 17
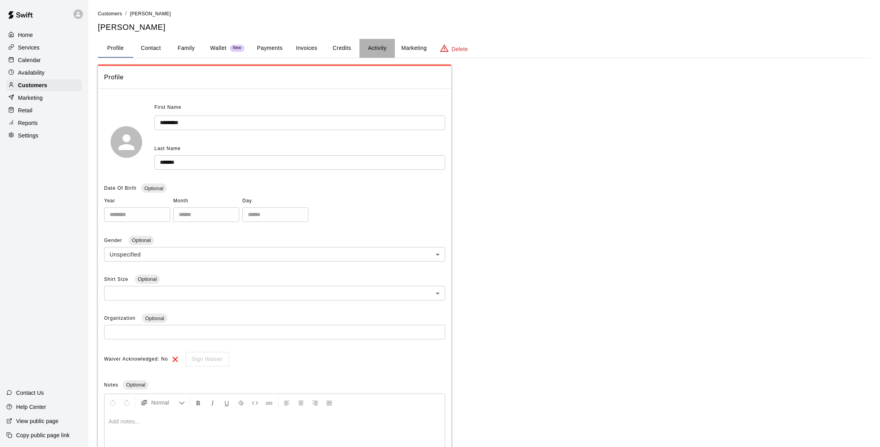
click at [369, 51] on button "Activity" at bounding box center [376, 48] width 35 height 19
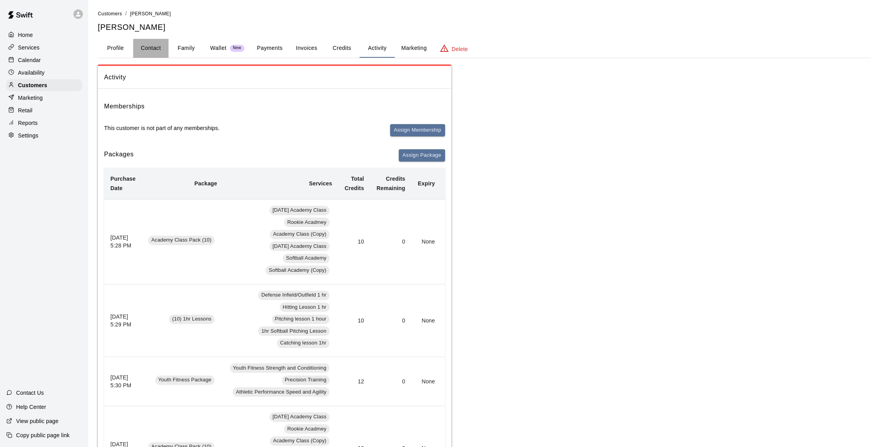
click at [152, 51] on button "Contact" at bounding box center [150, 48] width 35 height 19
select select "**"
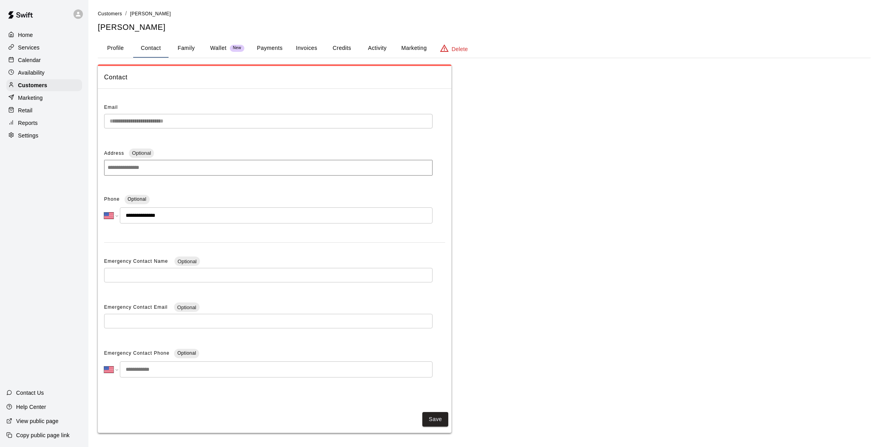
click at [32, 60] on p "Calendar" at bounding box center [29, 60] width 23 height 8
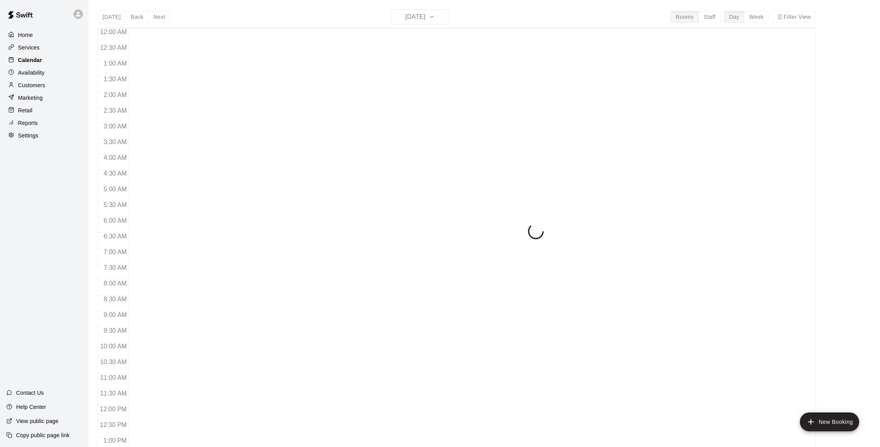
scroll to position [327, 0]
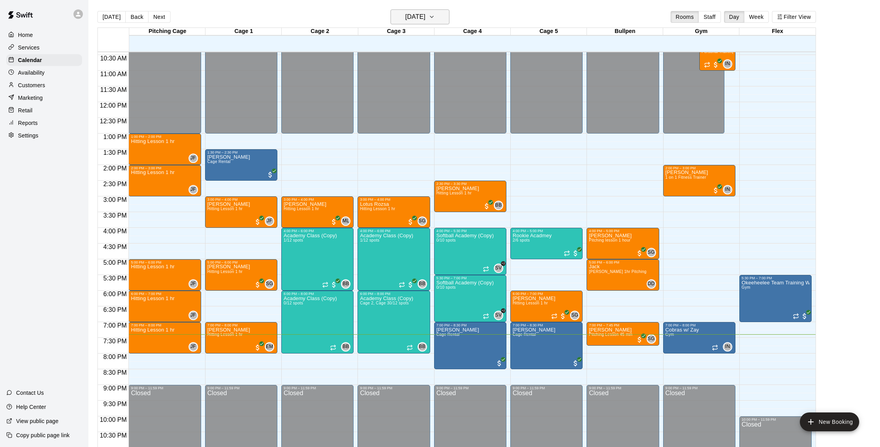
click at [405, 16] on h6 "[DATE]" at bounding box center [415, 16] width 20 height 11
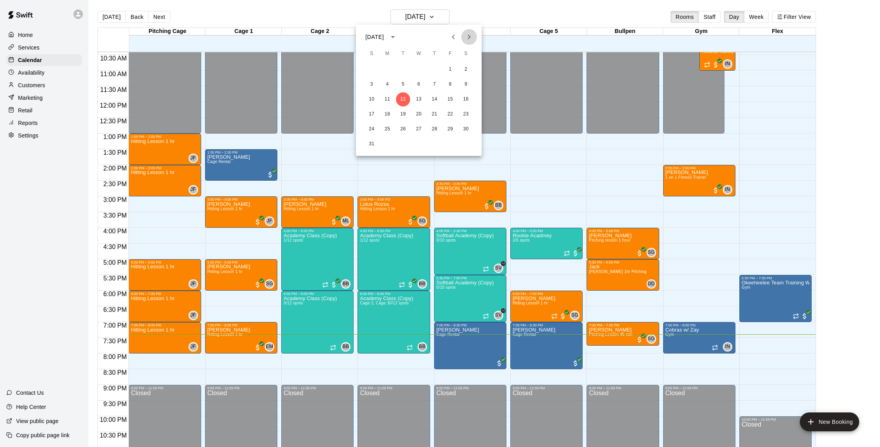
click at [468, 39] on icon "Next month" at bounding box center [469, 37] width 3 height 5
click at [452, 100] on button "19" at bounding box center [450, 99] width 14 height 14
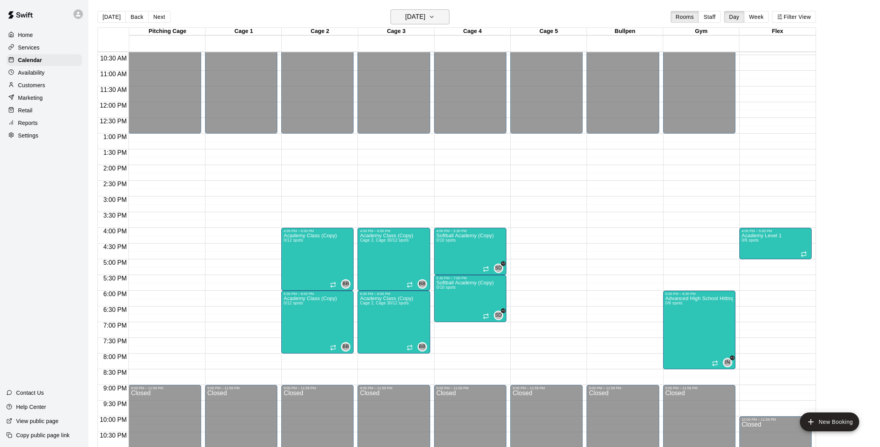
click at [405, 15] on h6 "Friday Sep 19" at bounding box center [415, 16] width 20 height 11
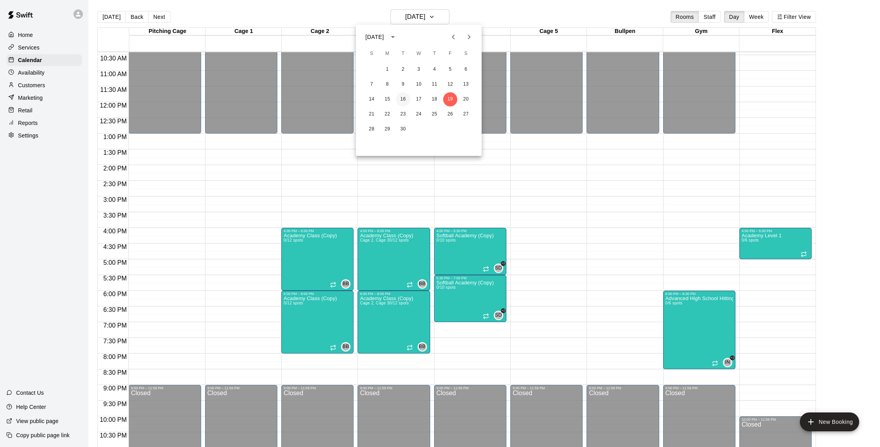
click at [403, 99] on button "16" at bounding box center [403, 99] width 14 height 14
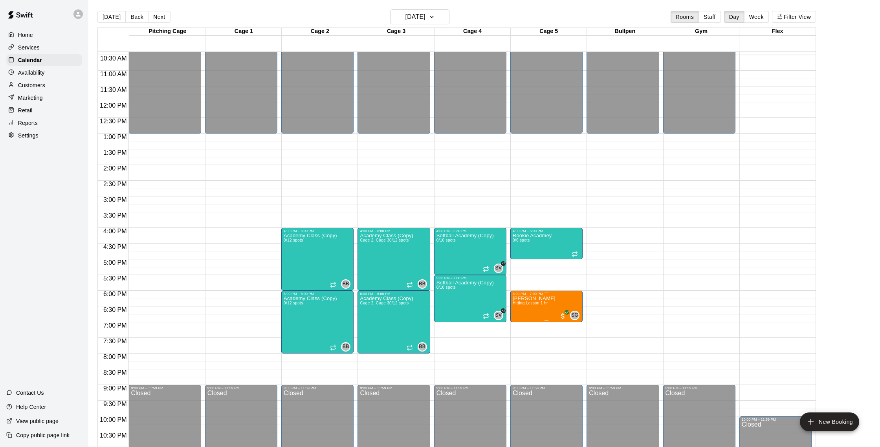
click at [522, 325] on img "edit" at bounding box center [520, 323] width 9 height 9
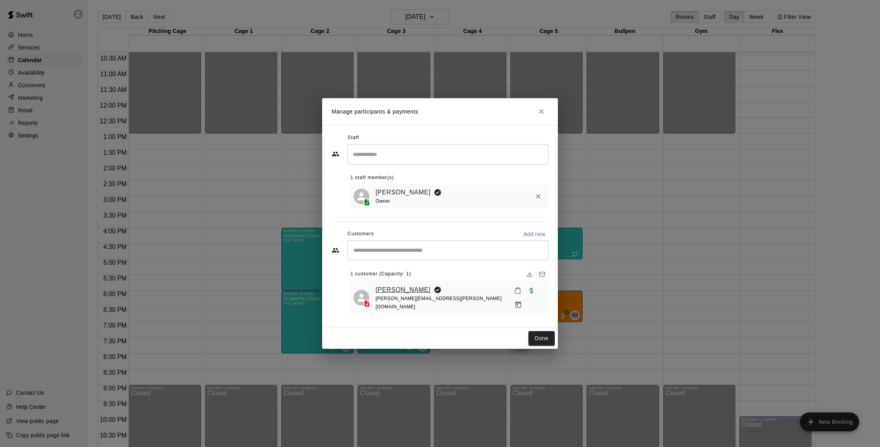
click at [395, 290] on link "[PERSON_NAME]" at bounding box center [402, 290] width 55 height 10
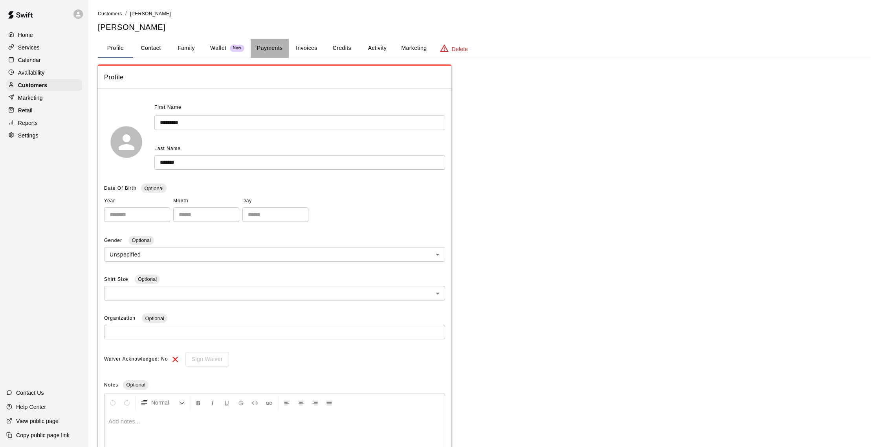
click at [279, 54] on button "Payments" at bounding box center [270, 48] width 38 height 19
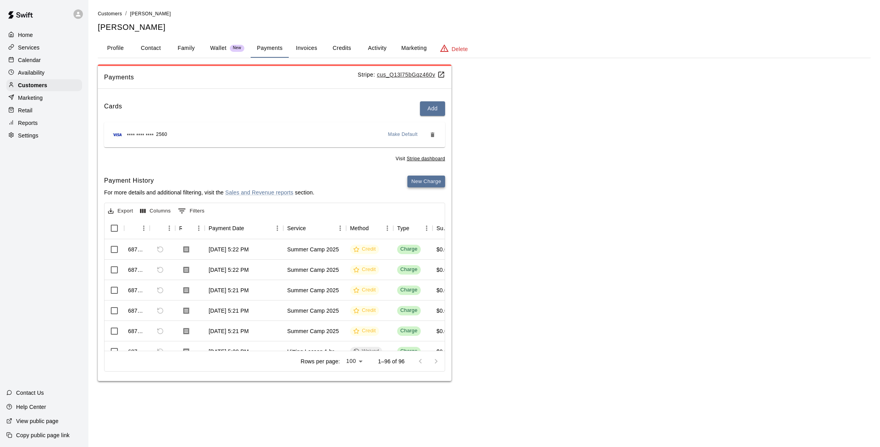
click at [424, 177] on button "New Charge" at bounding box center [426, 182] width 38 height 12
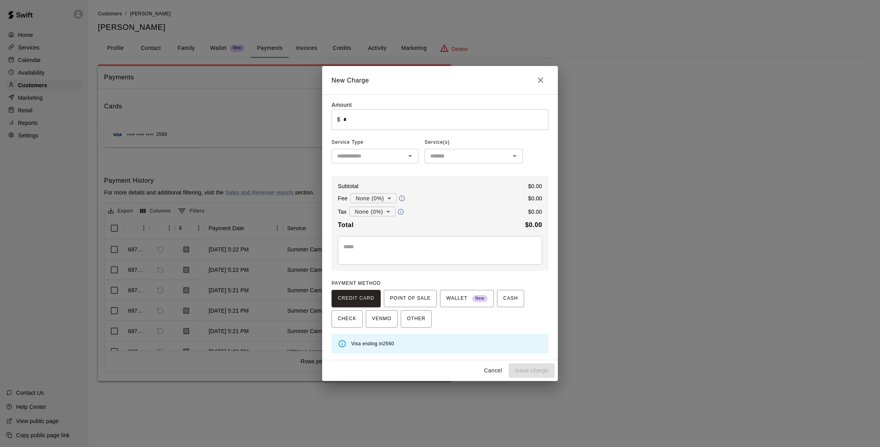
click at [356, 118] on input "*" at bounding box center [445, 119] width 205 height 21
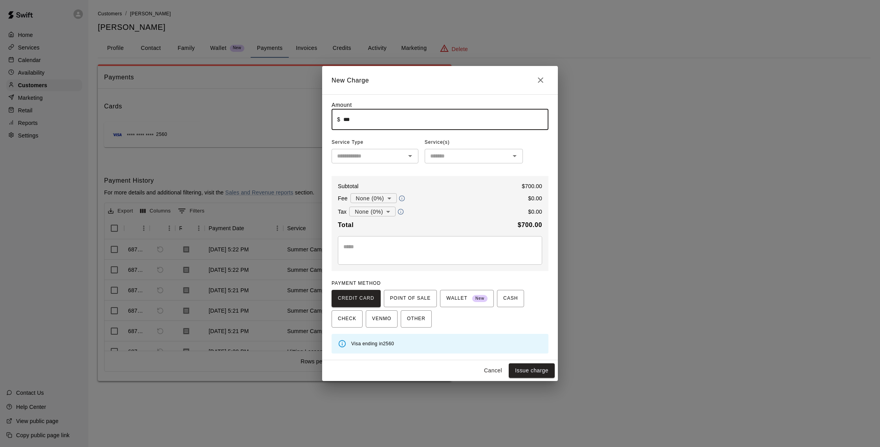
type input "******"
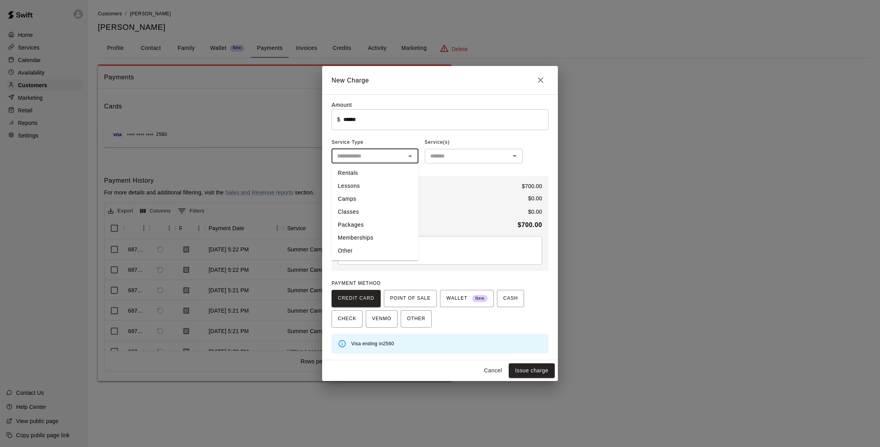
click at [368, 159] on input "text" at bounding box center [368, 156] width 69 height 10
click at [357, 225] on li "Packages" at bounding box center [374, 224] width 87 height 13
type input "********"
click at [442, 149] on div "​" at bounding box center [474, 156] width 98 height 15
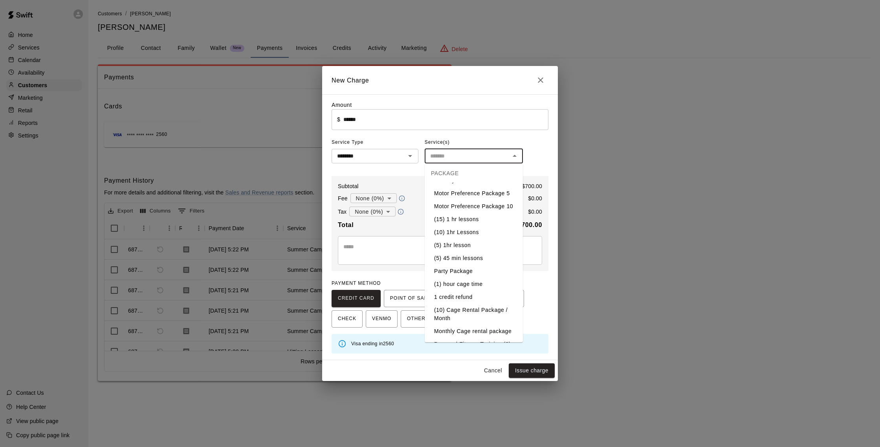
scroll to position [118, 0]
click at [467, 233] on li "(10) 1hr Lessons" at bounding box center [474, 231] width 98 height 13
type input "**********"
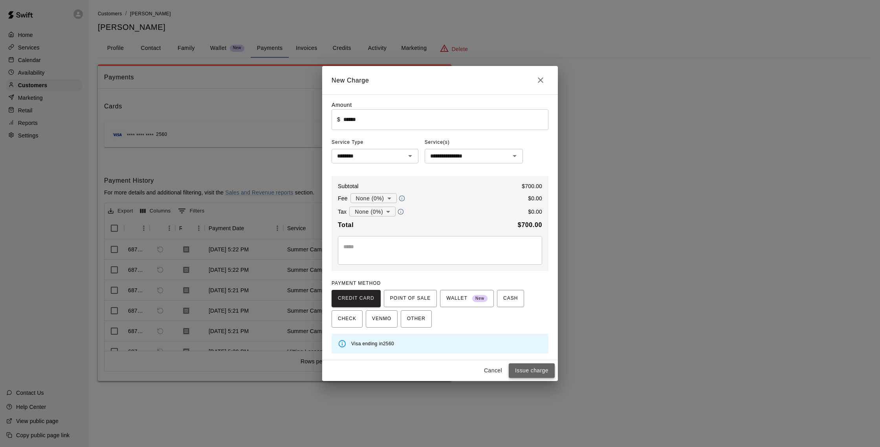
click at [525, 368] on button "Issue charge" at bounding box center [532, 370] width 46 height 15
type input "*"
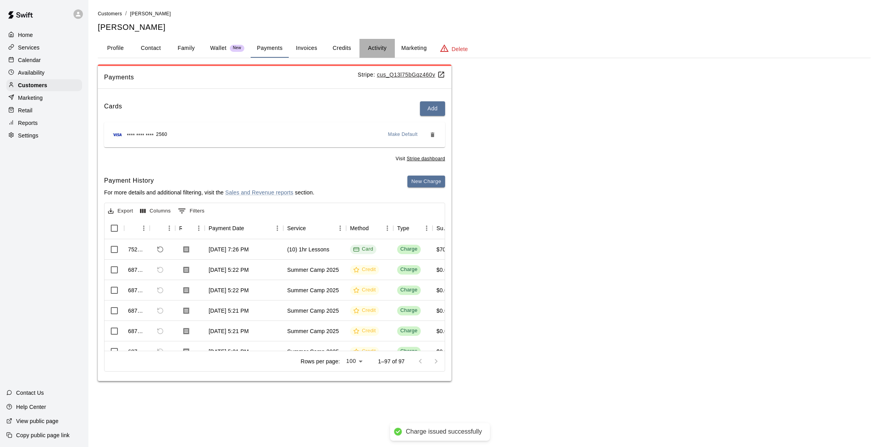
click at [372, 47] on button "Activity" at bounding box center [376, 48] width 35 height 19
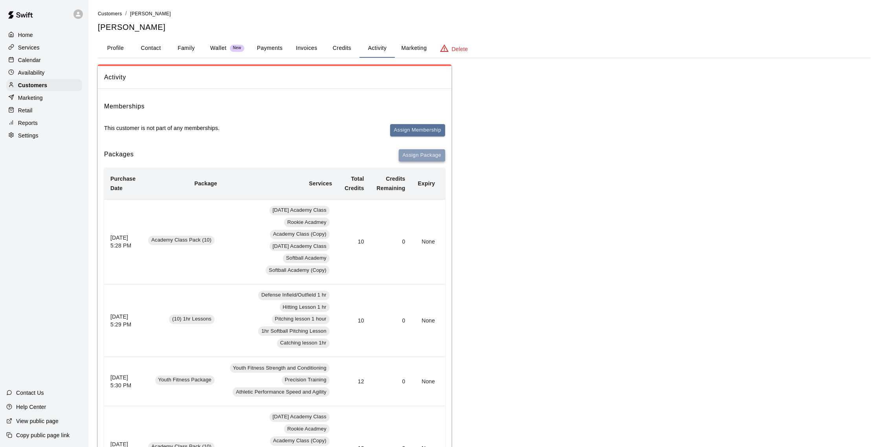
click at [413, 154] on button "Assign Package" at bounding box center [422, 155] width 46 height 12
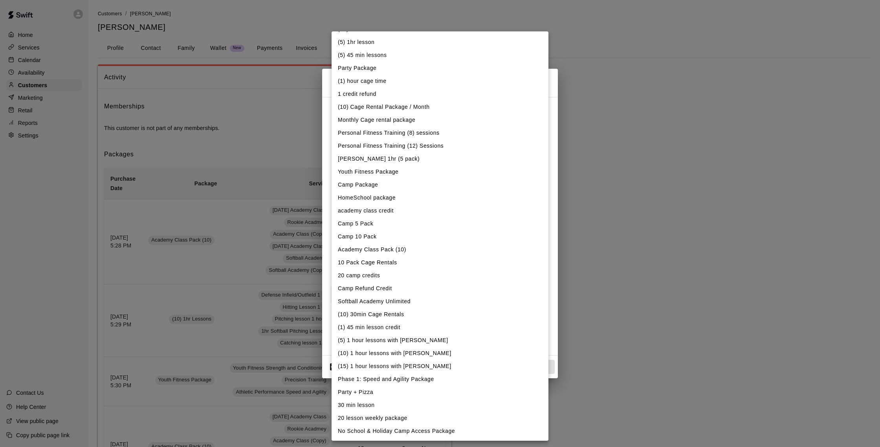
scroll to position [0, 0]
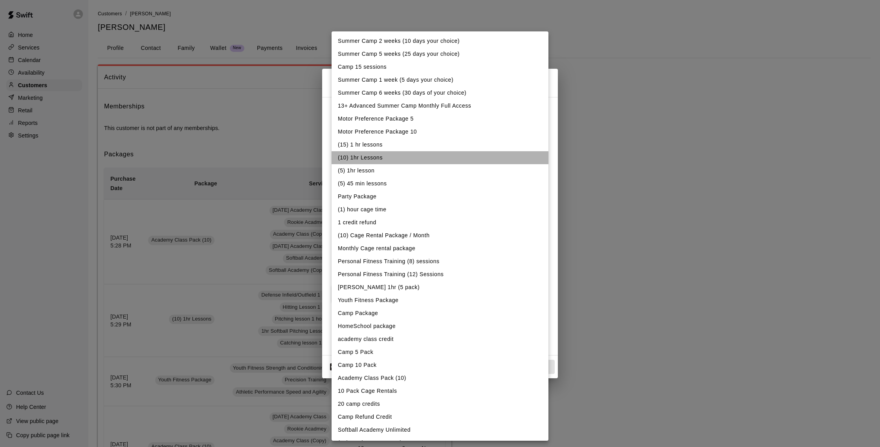
click at [358, 157] on li "(10) 1hr Lessons" at bounding box center [439, 157] width 217 height 13
type input "**********"
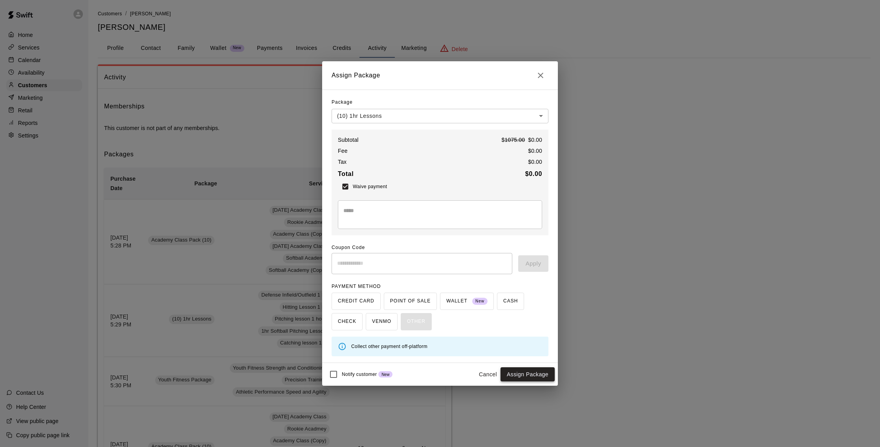
click at [524, 375] on button "Assign Package" at bounding box center [527, 374] width 54 height 15
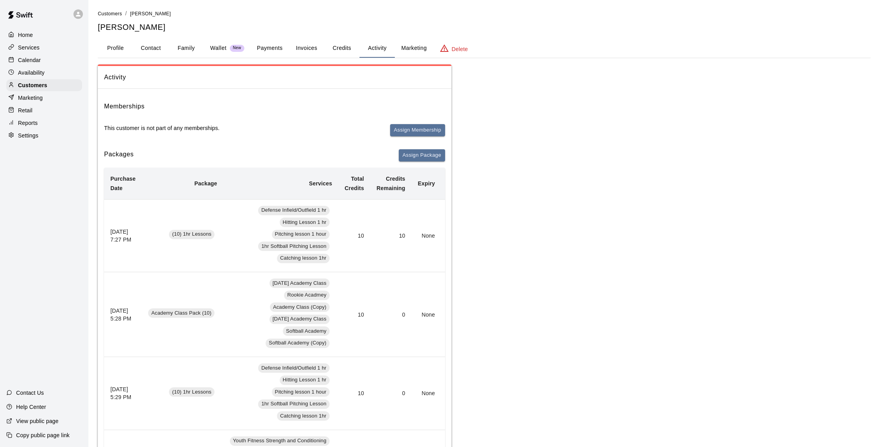
click at [26, 59] on p "Calendar" at bounding box center [29, 60] width 23 height 8
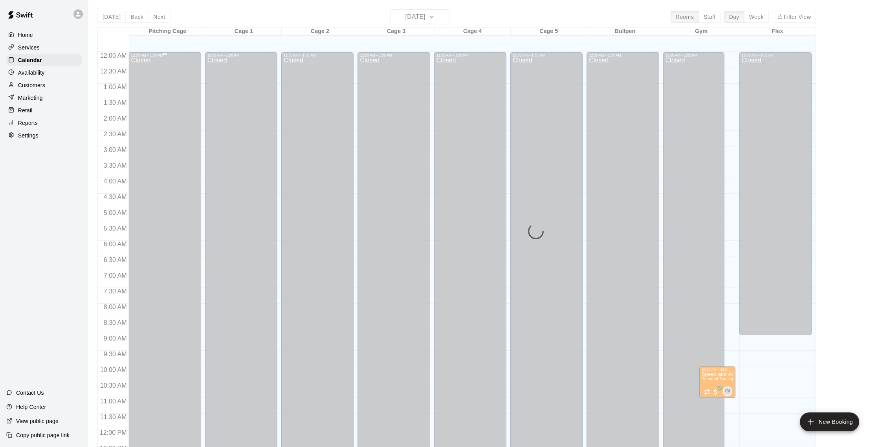
scroll to position [327, 0]
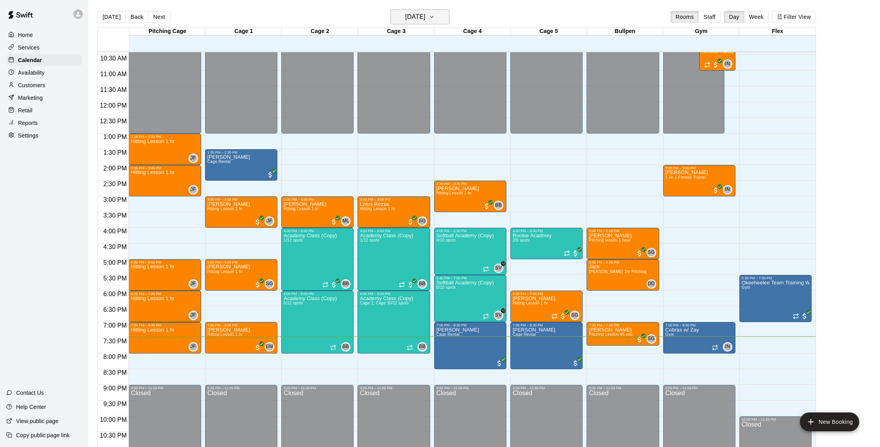
click at [439, 20] on button "[DATE]" at bounding box center [419, 16] width 59 height 15
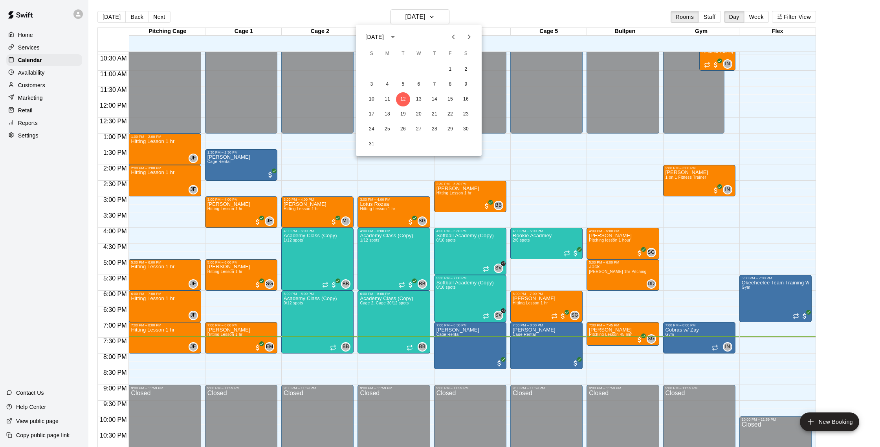
click at [472, 42] on button "Next month" at bounding box center [469, 37] width 16 height 16
click at [452, 40] on icon "Previous month" at bounding box center [453, 36] width 9 height 9
click at [406, 116] on button "23" at bounding box center [403, 114] width 14 height 14
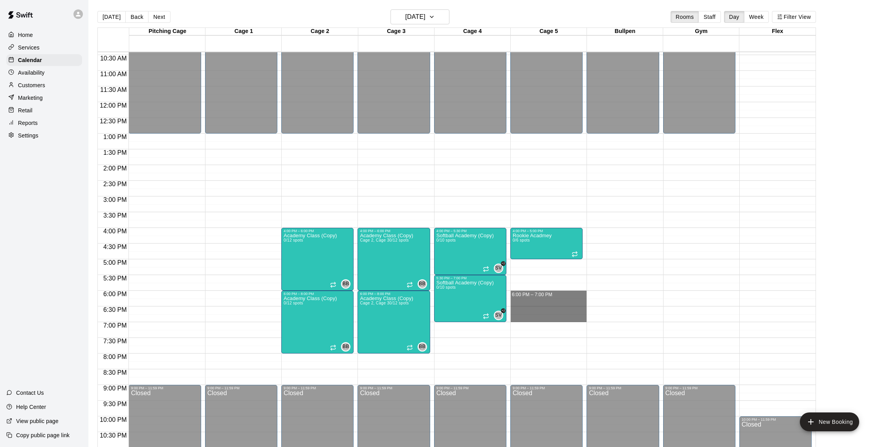
drag, startPoint x: 520, startPoint y: 292, endPoint x: 521, endPoint y: 320, distance: 28.3
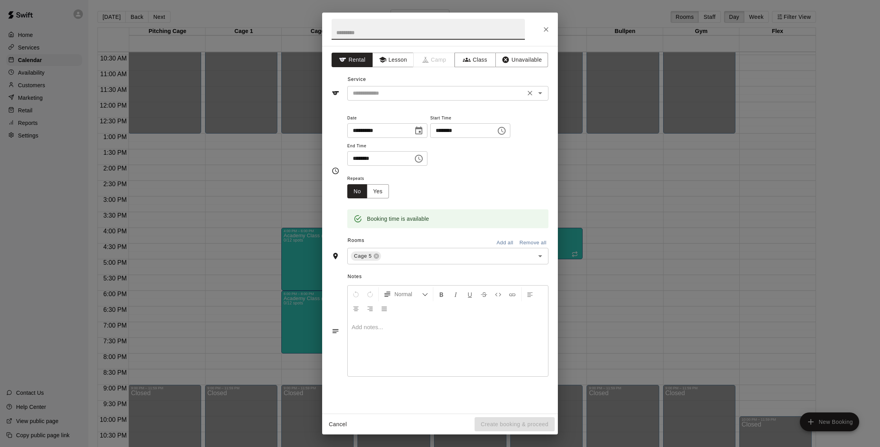
click at [408, 95] on input "text" at bounding box center [436, 93] width 173 height 10
click at [395, 59] on button "Lesson" at bounding box center [392, 60] width 41 height 15
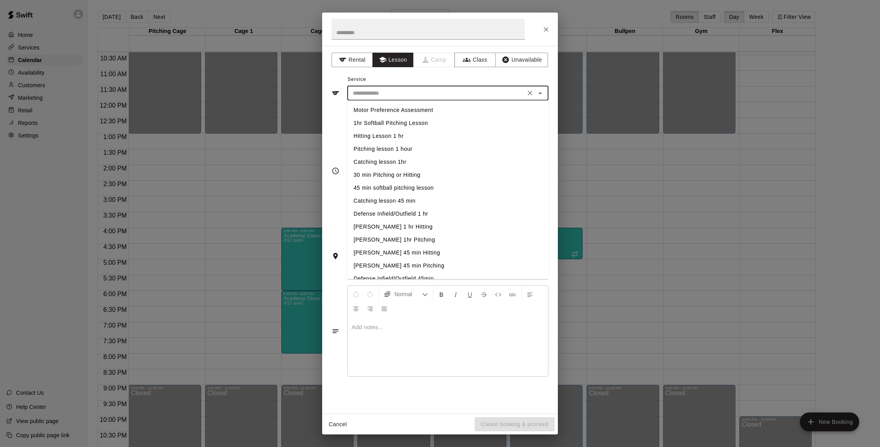
click at [409, 93] on input "text" at bounding box center [436, 93] width 173 height 10
click at [402, 135] on li "Hitting Lesson 1 hr" at bounding box center [447, 136] width 201 height 13
type input "**********"
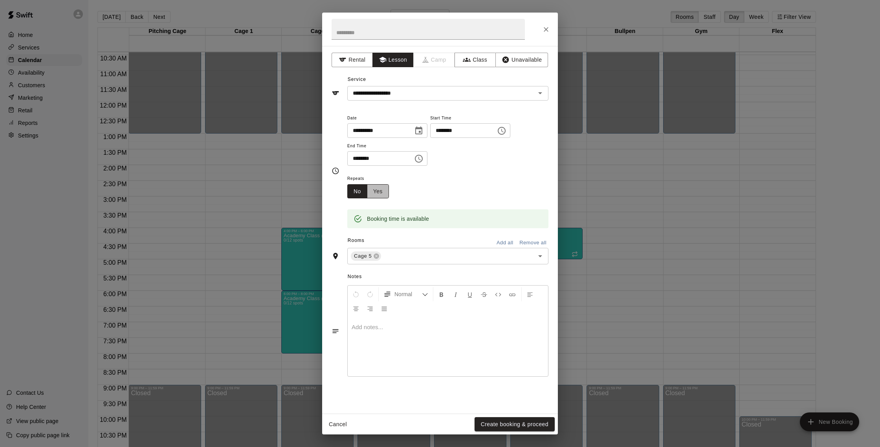
click at [383, 193] on button "Yes" at bounding box center [378, 191] width 22 height 15
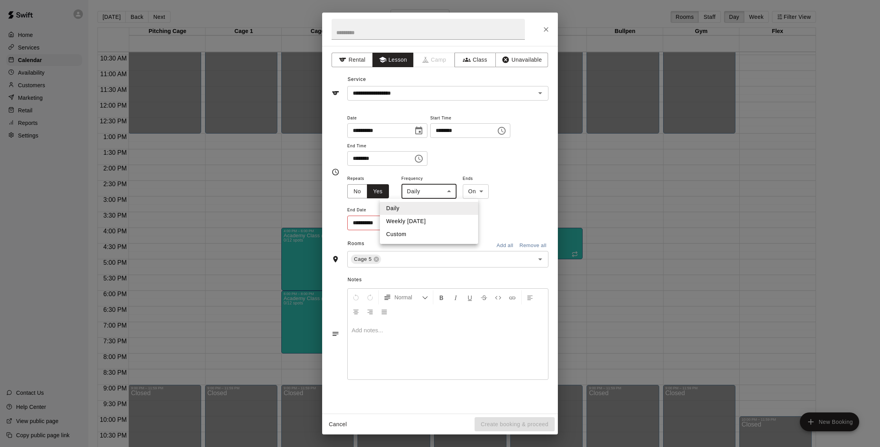
click at [421, 194] on body "Home Services Calendar Availability Customers Marketing Retail Reports Settings…" at bounding box center [440, 230] width 880 height 460
click at [428, 222] on li "Weekly on Tuesday" at bounding box center [429, 221] width 98 height 13
type input "******"
click at [490, 192] on body "Home Services Calendar Availability Customers Marketing Retail Reports Settings…" at bounding box center [440, 230] width 880 height 460
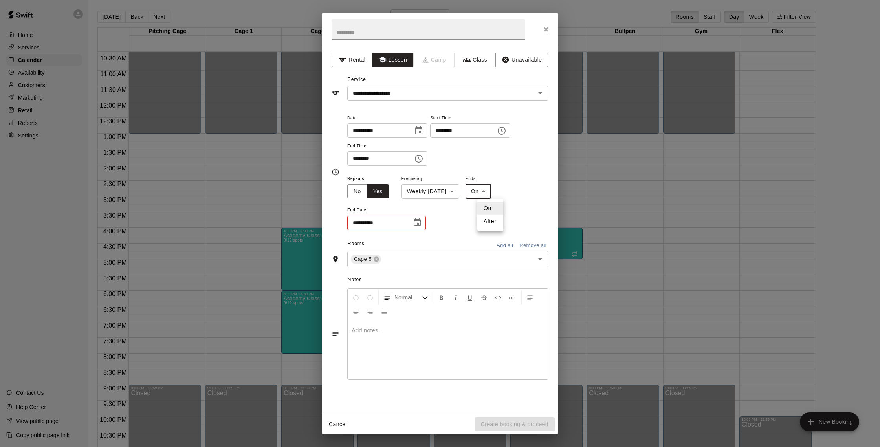
click at [443, 214] on div at bounding box center [440, 223] width 880 height 447
click at [414, 223] on icon "Choose date" at bounding box center [416, 222] width 9 height 9
click at [459, 243] on icon "Next month" at bounding box center [460, 242] width 9 height 9
click at [463, 239] on icon "Next month" at bounding box center [460, 242] width 9 height 9
click at [396, 304] on button "11" at bounding box center [394, 305] width 14 height 14
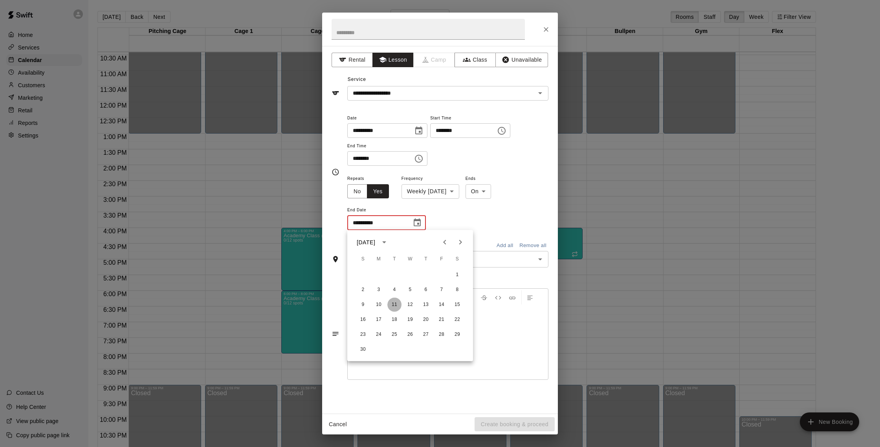
type input "**********"
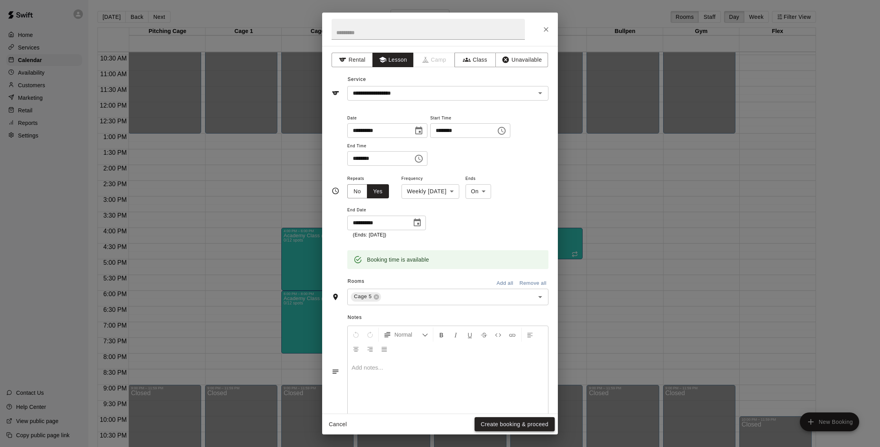
click at [520, 421] on button "Create booking & proceed" at bounding box center [514, 424] width 80 height 15
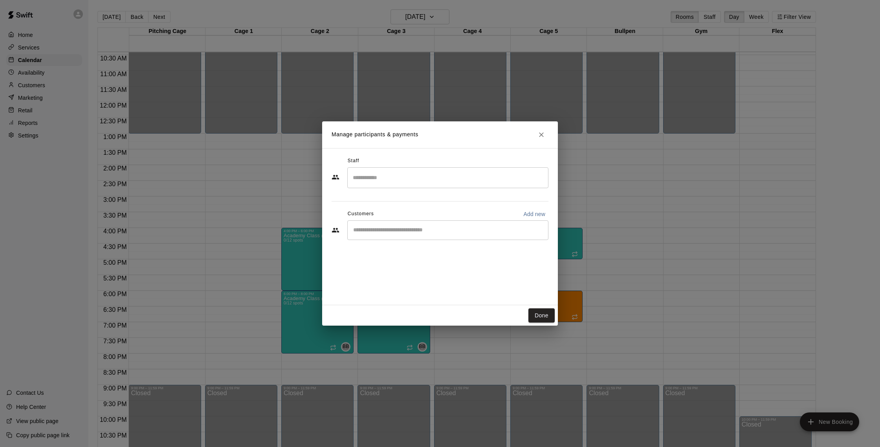
click at [416, 182] on input "Search staff" at bounding box center [448, 178] width 194 height 14
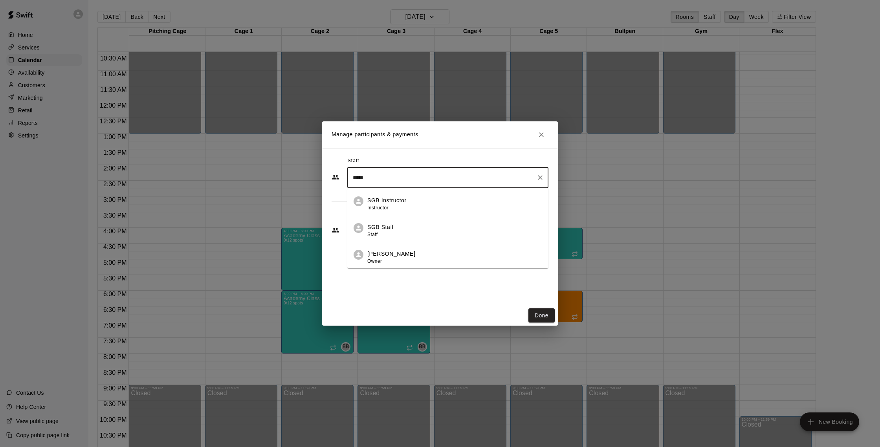
click at [397, 254] on p "[PERSON_NAME]" at bounding box center [391, 254] width 48 height 8
type input "*****"
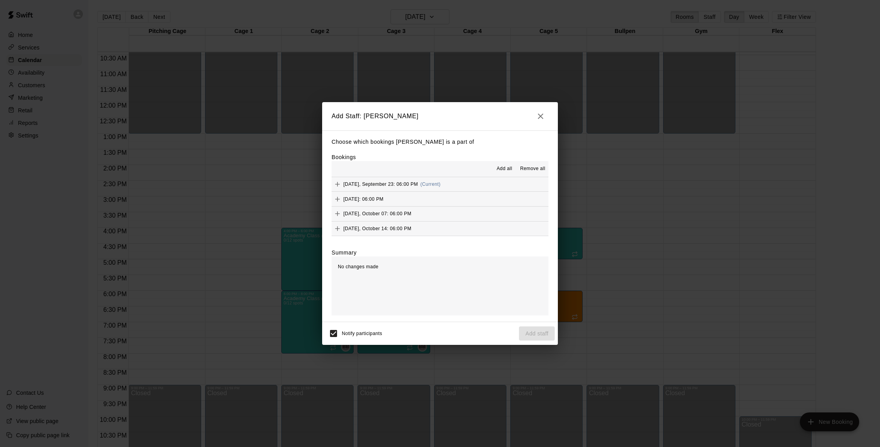
click at [454, 183] on button "Tuesday, September 23: 06:00 PM (Current)" at bounding box center [439, 184] width 217 height 15
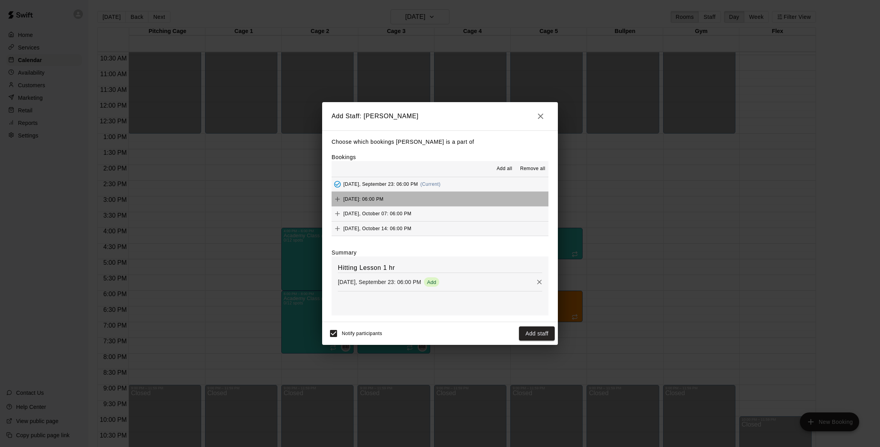
click at [435, 199] on button "Tuesday, September 30: 06:00 PM" at bounding box center [439, 199] width 217 height 15
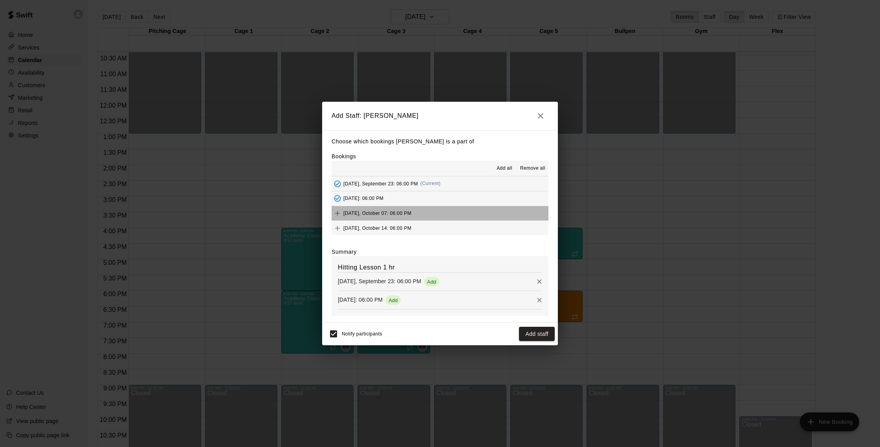
click at [431, 209] on button "Tuesday, October 07: 06:00 PM" at bounding box center [439, 213] width 217 height 15
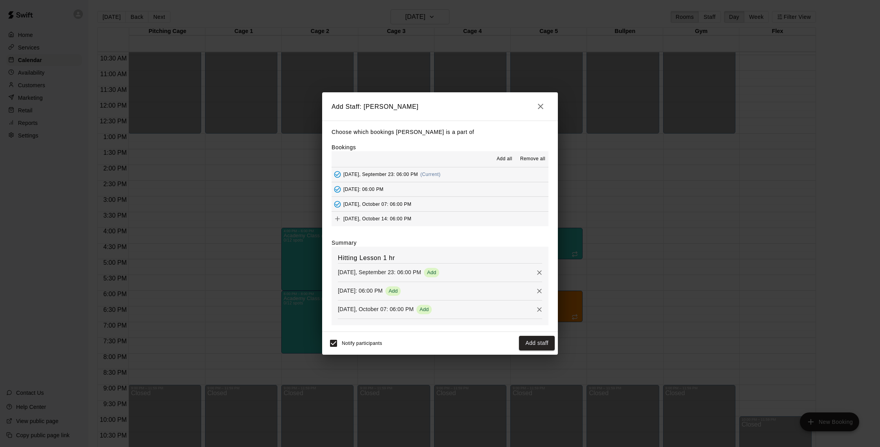
click at [431, 221] on button "Tuesday, October 14: 06:00 PM" at bounding box center [439, 219] width 217 height 15
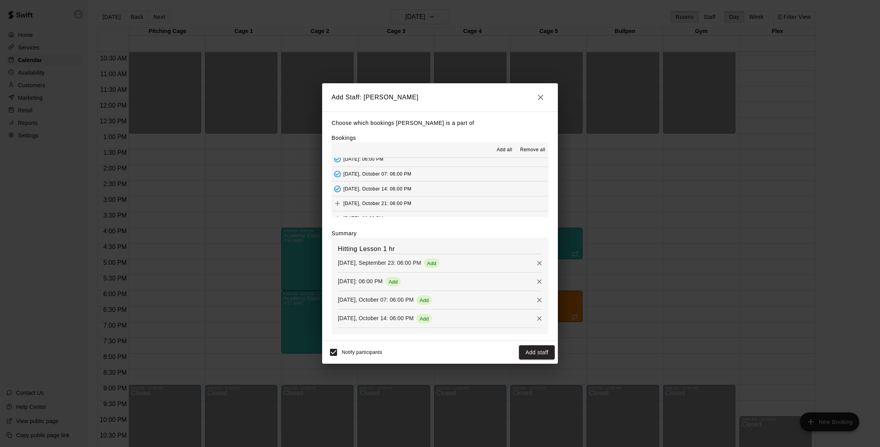
scroll to position [20, 0]
click at [434, 205] on button "Tuesday, October 21: 06:00 PM" at bounding box center [439, 204] width 217 height 15
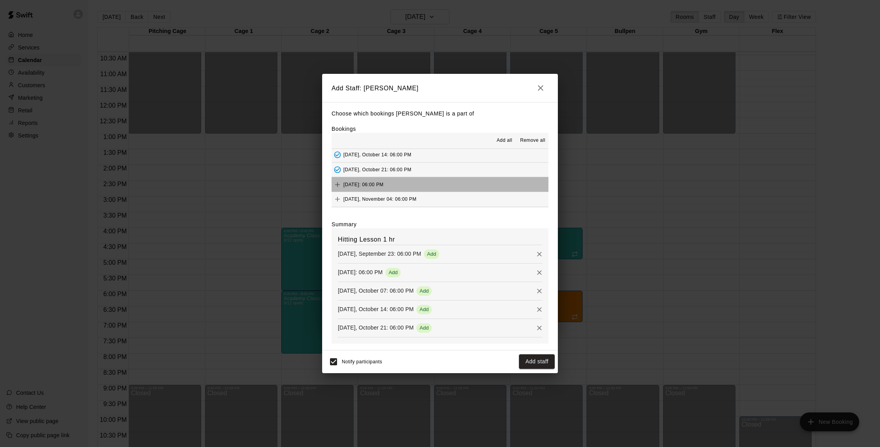
click at [428, 182] on button "Tuesday, October 28: 06:00 PM" at bounding box center [439, 184] width 217 height 15
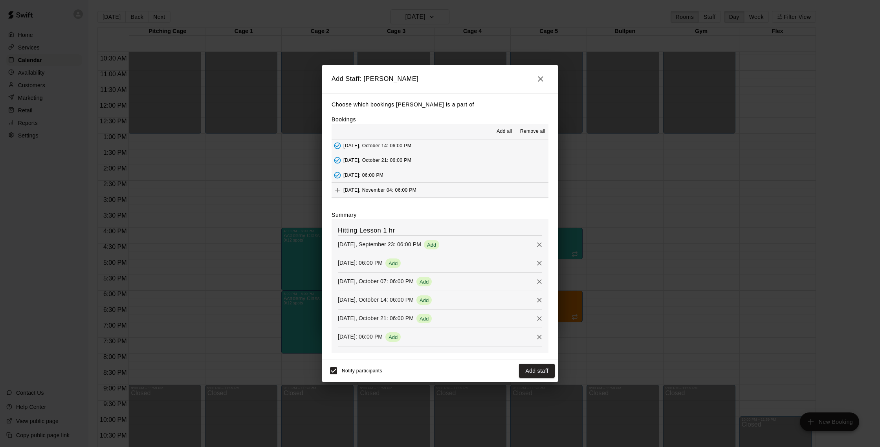
scroll to position [56, 0]
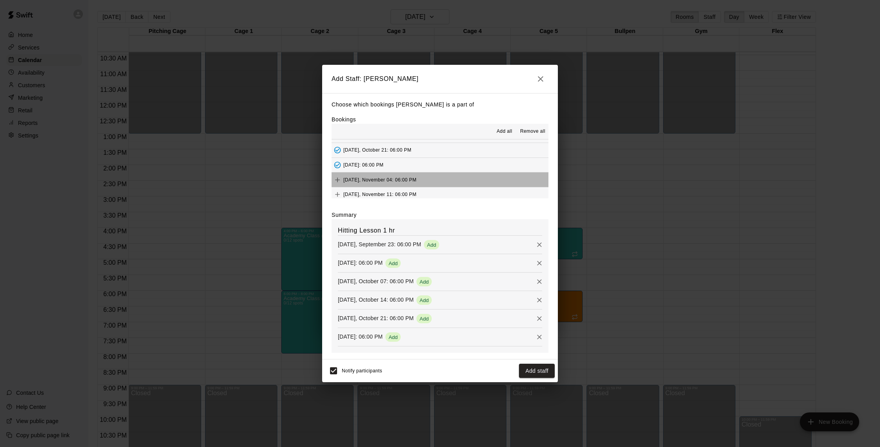
click at [429, 180] on button "Tuesday, November 04: 06:00 PM" at bounding box center [439, 179] width 217 height 15
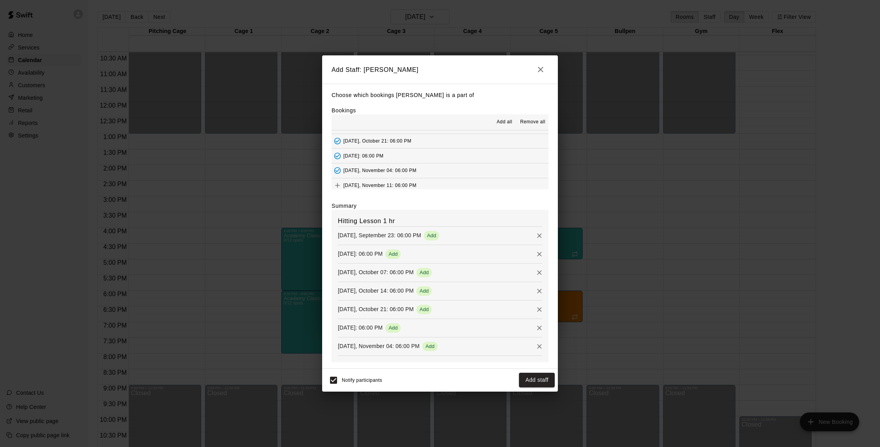
scroll to position [59, 0]
click at [430, 180] on button "Tuesday, November 11: 06:00 PM" at bounding box center [439, 182] width 217 height 15
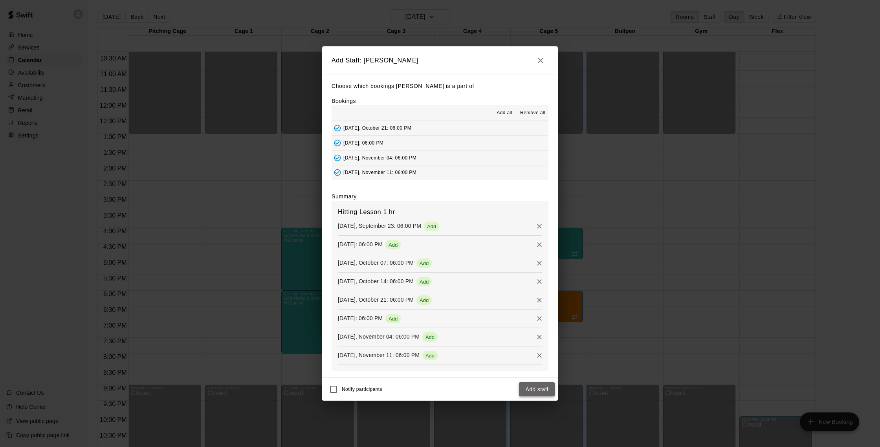
click at [543, 393] on button "Add staff" at bounding box center [537, 389] width 36 height 15
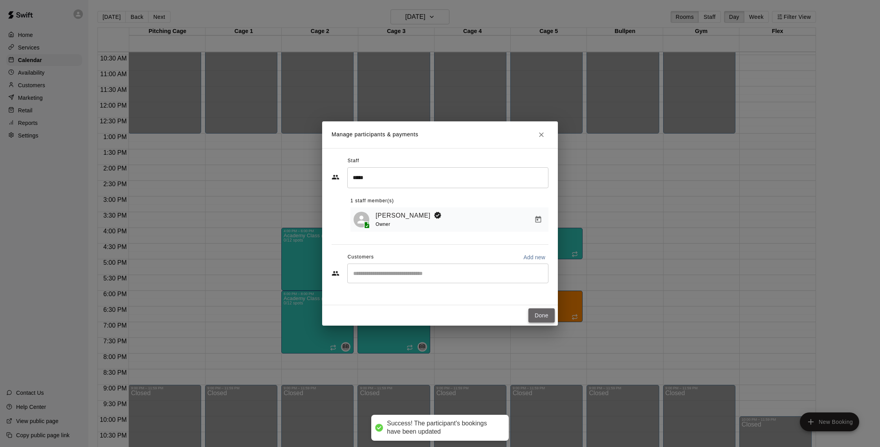
click at [538, 314] on button "Done" at bounding box center [541, 315] width 26 height 15
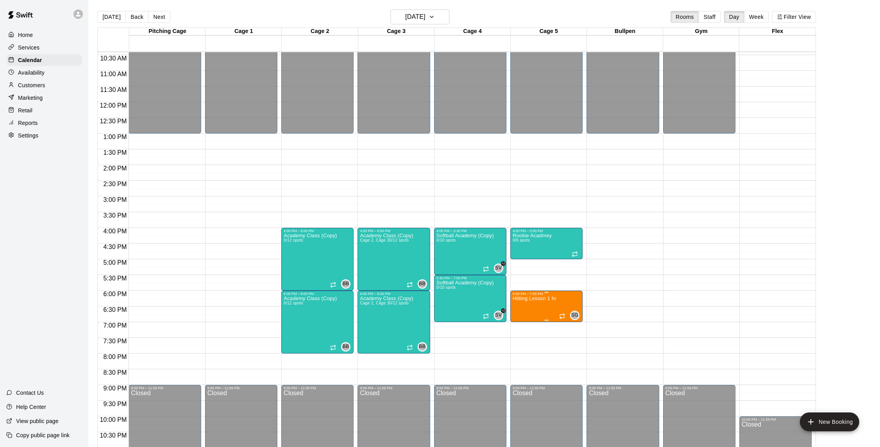
click at [521, 324] on img "edit" at bounding box center [520, 323] width 9 height 9
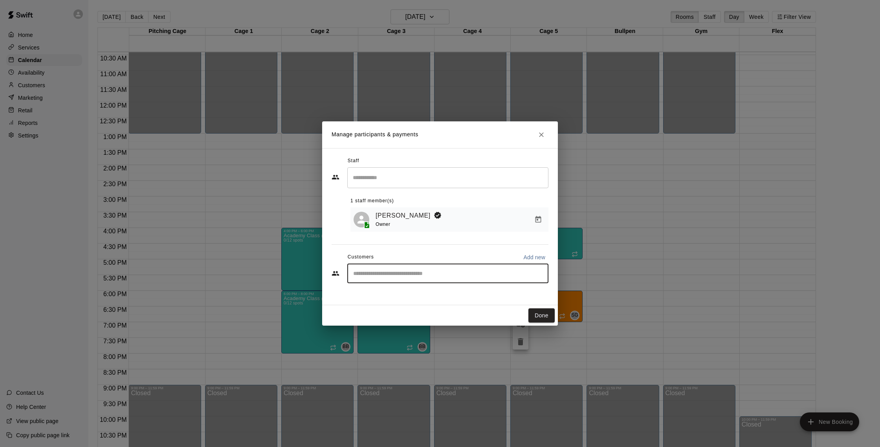
click at [366, 271] on input "Start typing to search customers..." at bounding box center [448, 273] width 194 height 8
type input "****"
click at [409, 296] on div "Valentyna Spooner valentyna.spooner@gmail.com" at bounding box center [452, 296] width 166 height 17
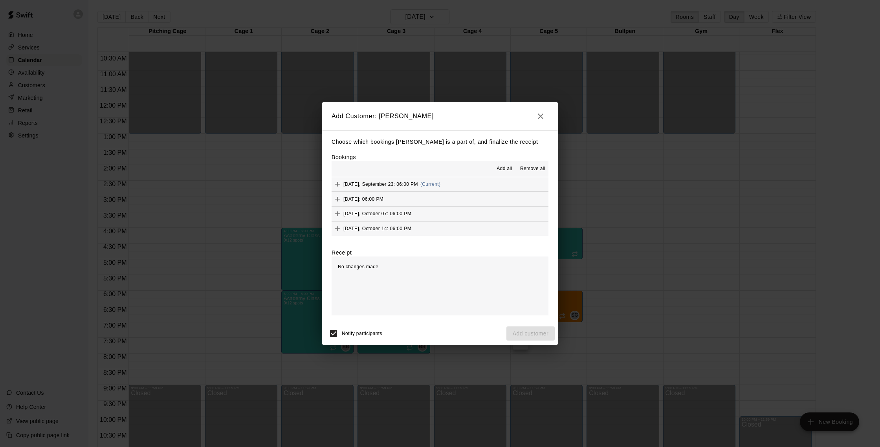
click at [454, 182] on button "Tuesday, September 23: 06:00 PM (Current)" at bounding box center [439, 184] width 217 height 15
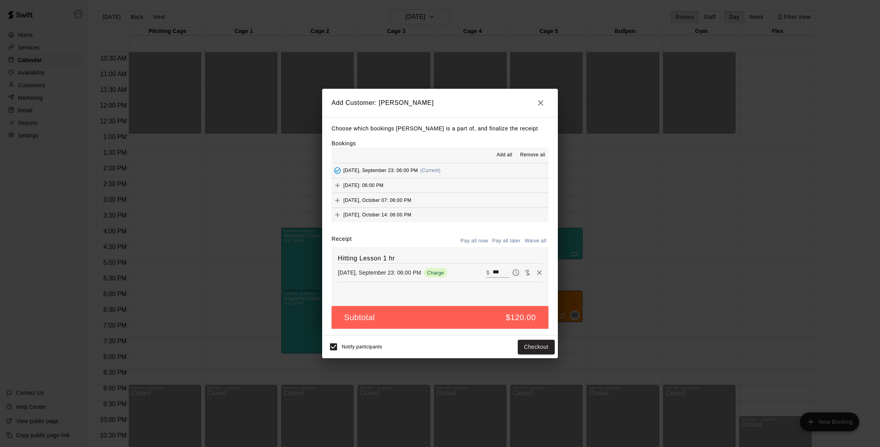
click at [501, 152] on span "Add all" at bounding box center [504, 155] width 16 height 8
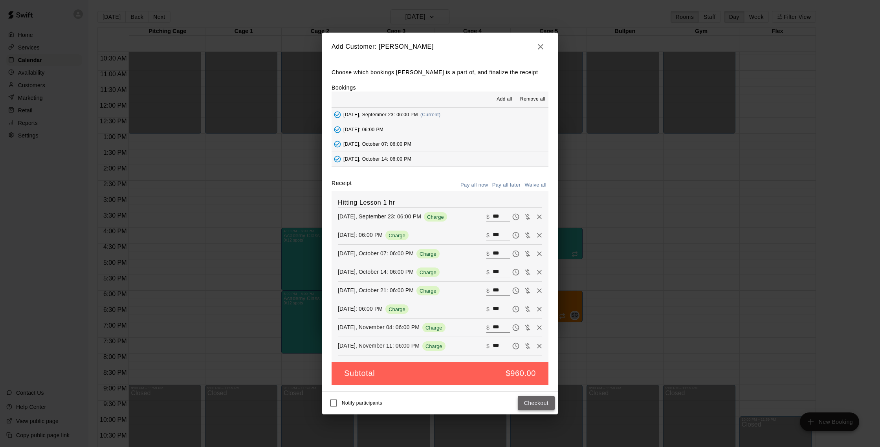
click at [536, 403] on button "Checkout" at bounding box center [536, 403] width 37 height 15
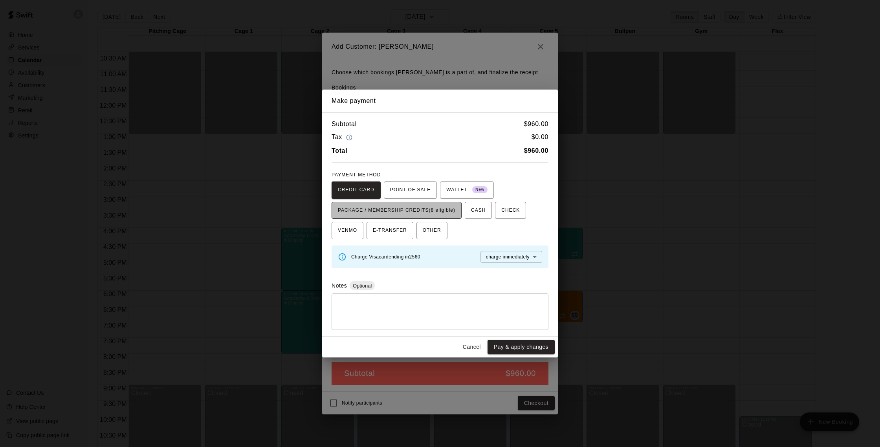
click at [411, 209] on span "PACKAGE / MEMBERSHIP CREDITS (8 eligible)" at bounding box center [396, 210] width 117 height 13
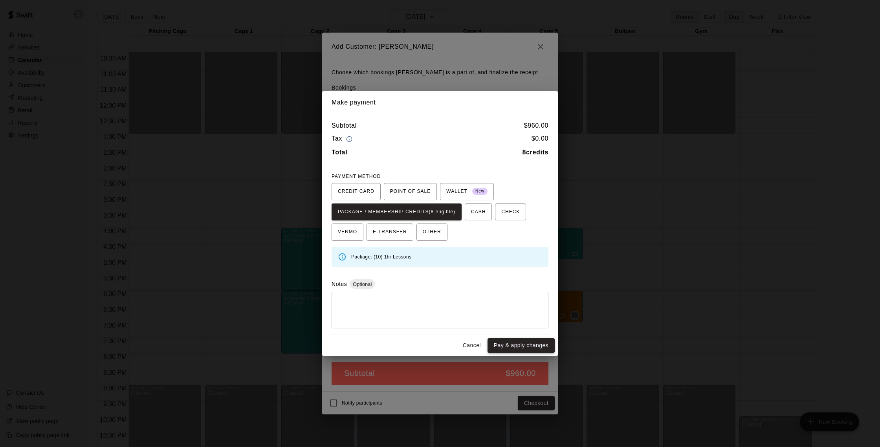
click at [521, 348] on button "Pay & apply changes" at bounding box center [520, 345] width 67 height 15
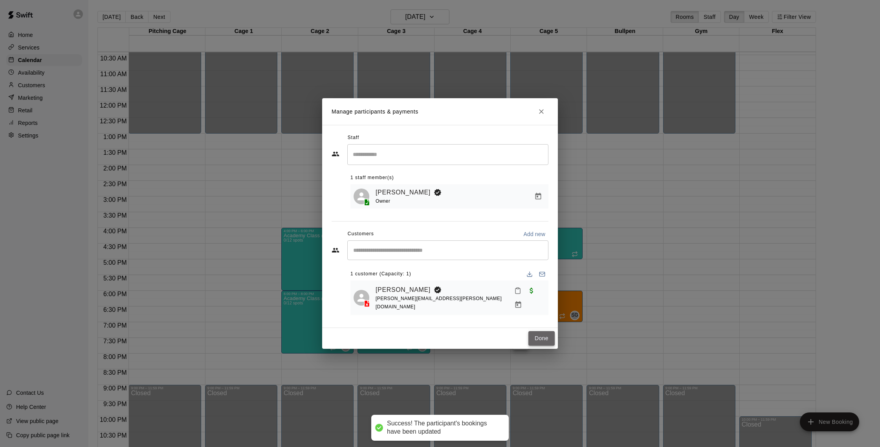
click at [542, 331] on button "Done" at bounding box center [541, 338] width 26 height 15
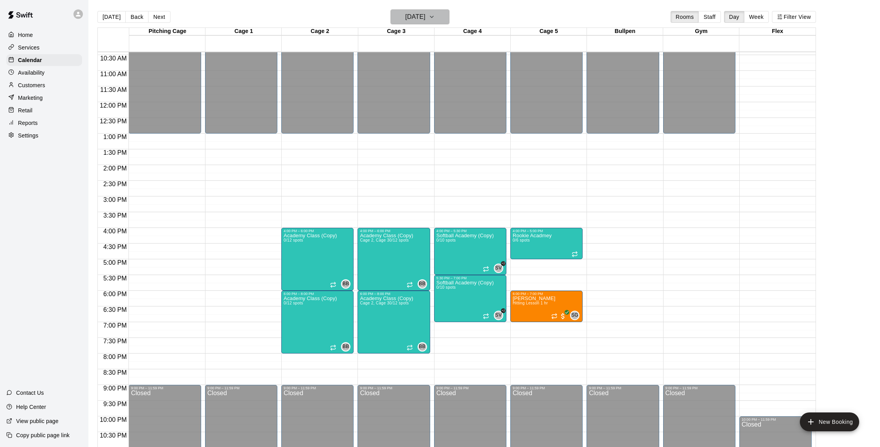
click at [439, 16] on button "Tuesday Sep 23" at bounding box center [419, 16] width 59 height 15
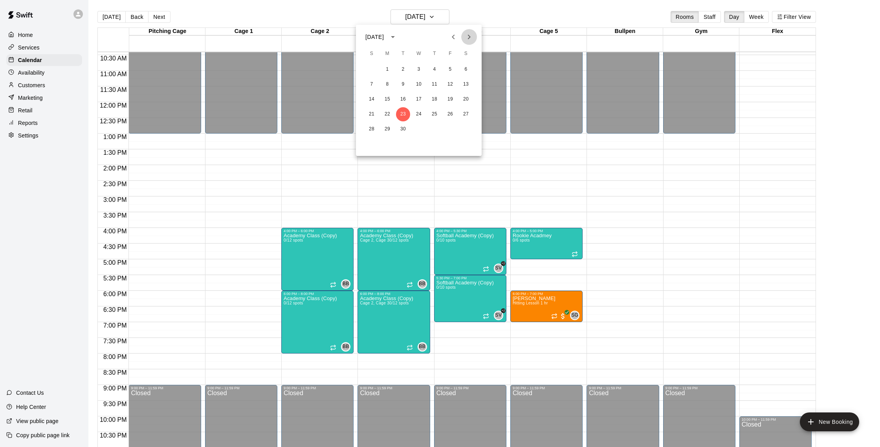
click at [467, 35] on icon "Next month" at bounding box center [468, 36] width 9 height 9
click at [404, 128] on button "25" at bounding box center [403, 129] width 14 height 14
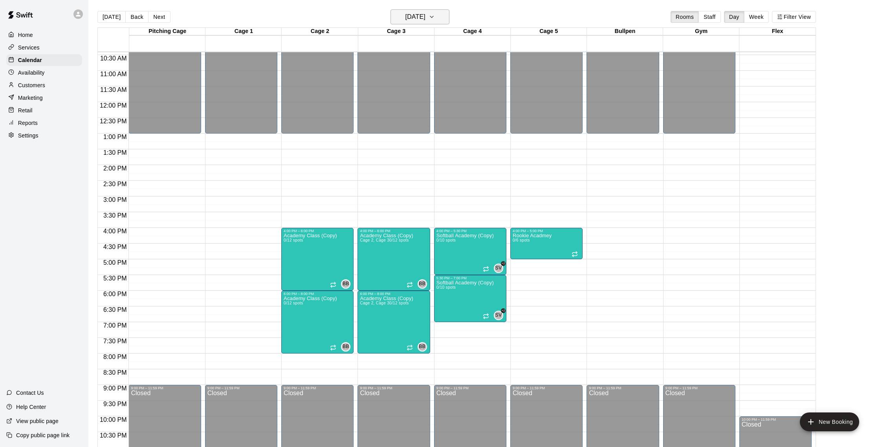
click at [424, 18] on h6 "Tuesday Nov 25" at bounding box center [415, 16] width 20 height 11
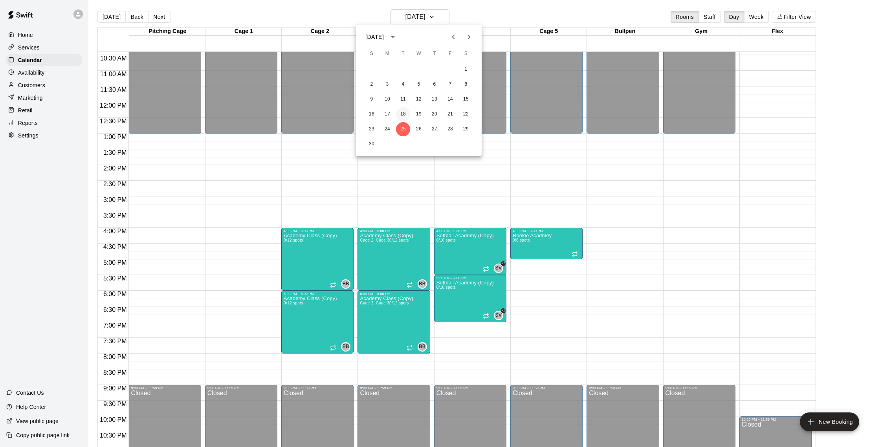
click at [405, 116] on button "18" at bounding box center [403, 114] width 14 height 14
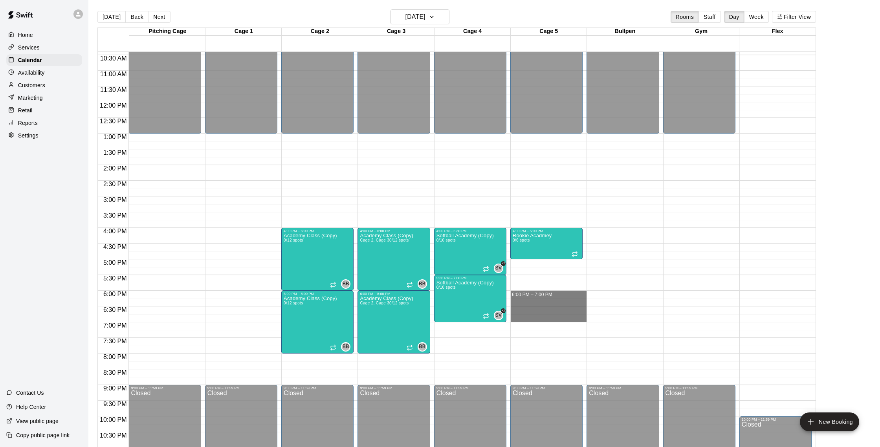
drag, startPoint x: 518, startPoint y: 293, endPoint x: 523, endPoint y: 317, distance: 24.5
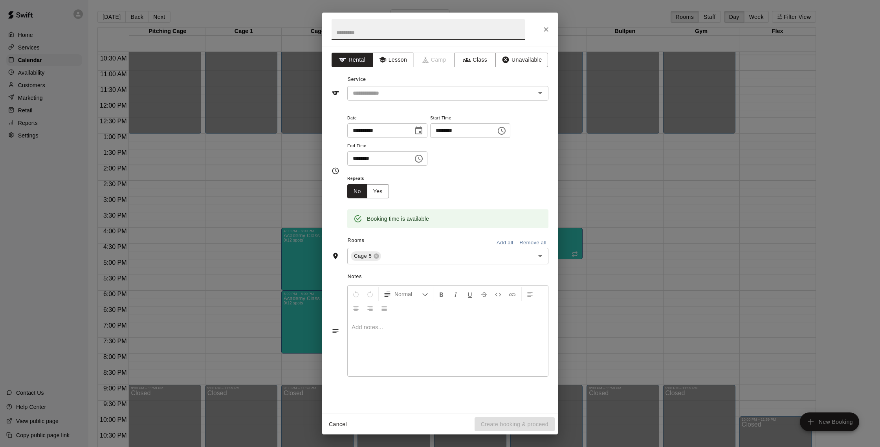
click at [396, 58] on button "Lesson" at bounding box center [392, 60] width 41 height 15
click at [404, 93] on input "text" at bounding box center [436, 93] width 173 height 10
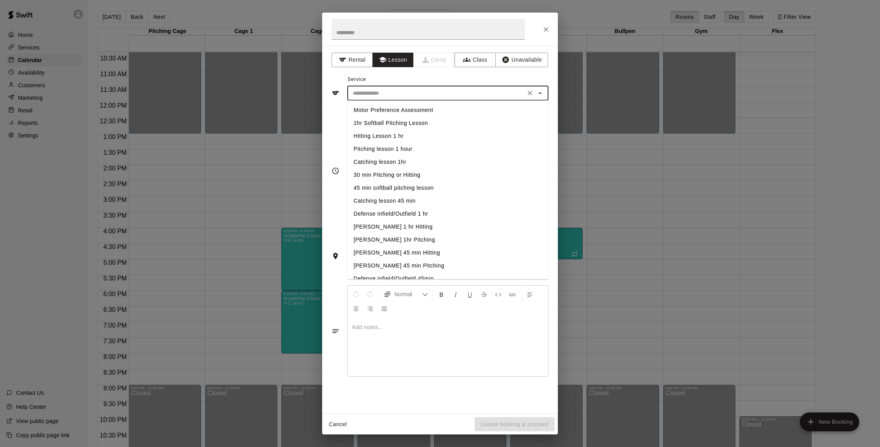
click at [389, 136] on li "Hitting Lesson 1 hr" at bounding box center [447, 136] width 201 height 13
type input "**********"
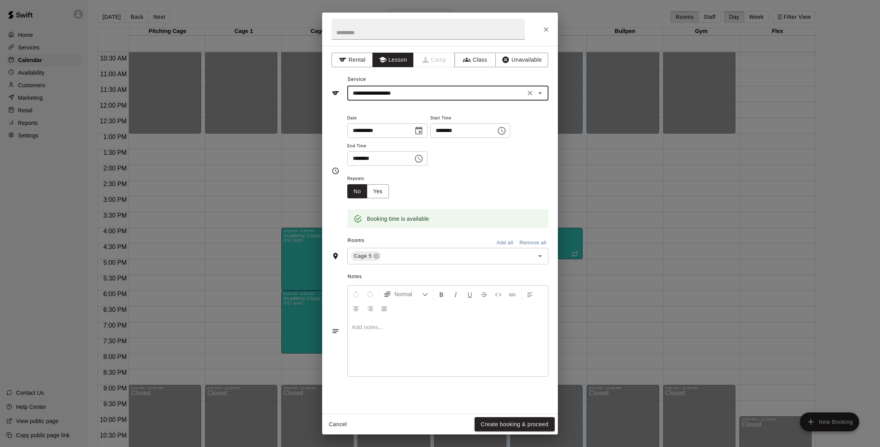
click at [546, 427] on button "Create booking & proceed" at bounding box center [514, 424] width 80 height 15
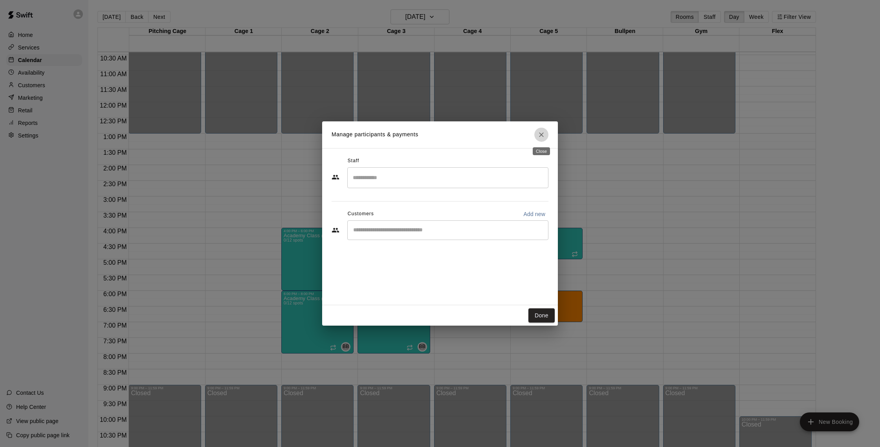
click at [540, 135] on icon "Close" at bounding box center [541, 134] width 5 height 5
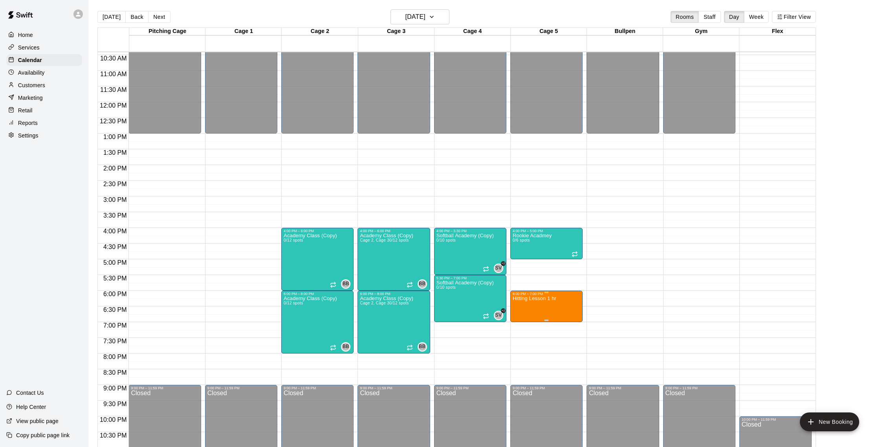
click at [523, 338] on icon "delete" at bounding box center [520, 341] width 9 height 9
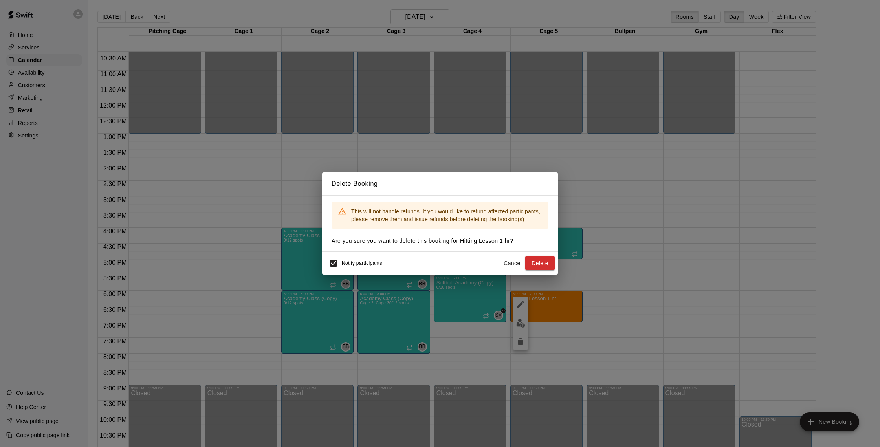
click at [533, 262] on button "Delete" at bounding box center [539, 263] width 29 height 15
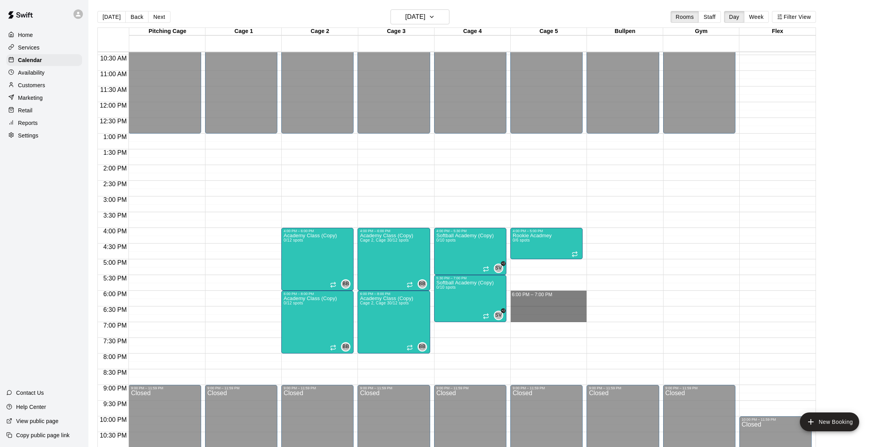
drag, startPoint x: 518, startPoint y: 294, endPoint x: 518, endPoint y: 315, distance: 21.6
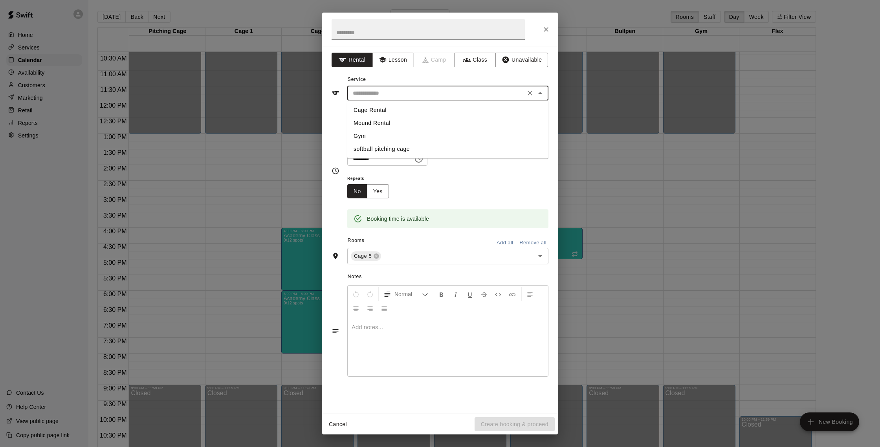
click at [389, 93] on input "text" at bounding box center [436, 93] width 173 height 10
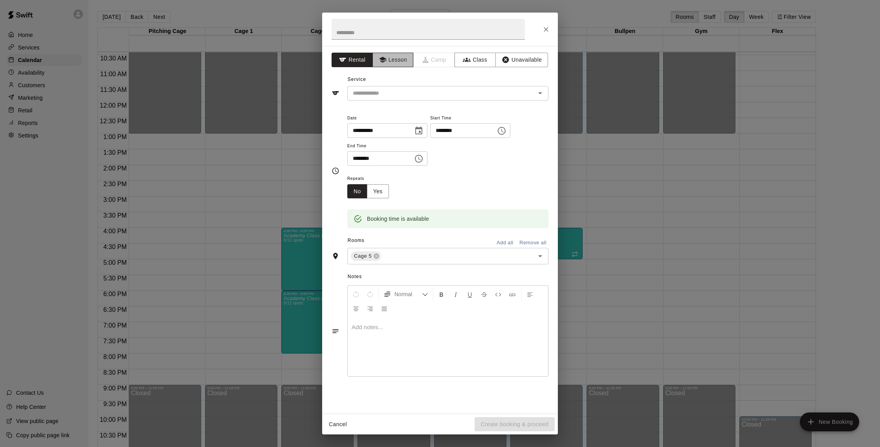
click at [409, 59] on button "Lesson" at bounding box center [392, 60] width 41 height 15
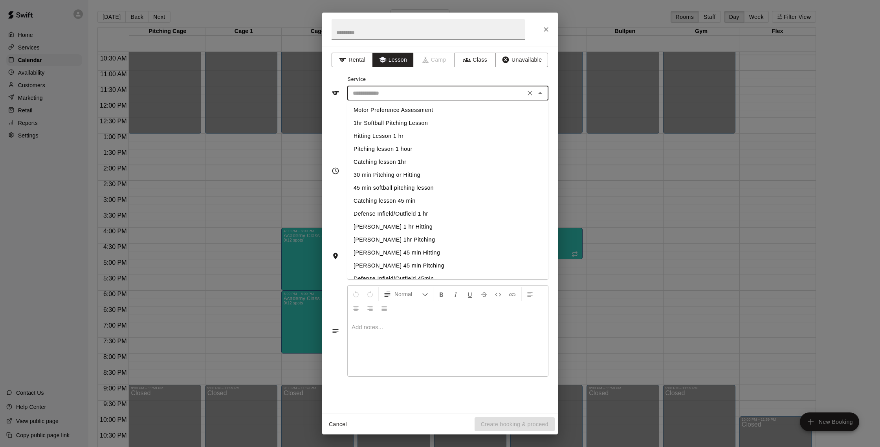
click at [398, 88] on input "text" at bounding box center [436, 93] width 173 height 10
click at [394, 136] on li "Hitting Lesson 1 hr" at bounding box center [447, 136] width 201 height 13
type input "**********"
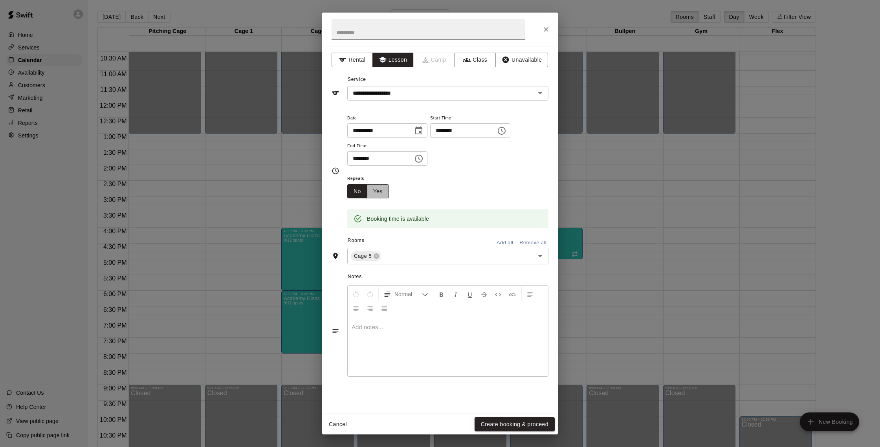
click at [382, 186] on button "Yes" at bounding box center [378, 191] width 22 height 15
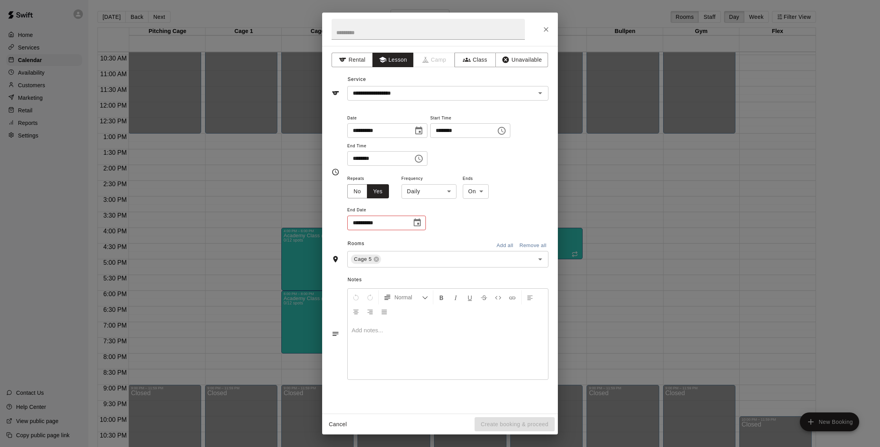
click at [432, 188] on body "Home Services Calendar Availability Customers Marketing Retail Reports Settings…" at bounding box center [440, 230] width 880 height 460
click at [423, 225] on li "Weekly on Tuesday" at bounding box center [429, 221] width 98 height 13
type input "******"
click at [419, 222] on icon "Choose date" at bounding box center [416, 222] width 9 height 9
click at [393, 334] on button "25" at bounding box center [394, 335] width 14 height 14
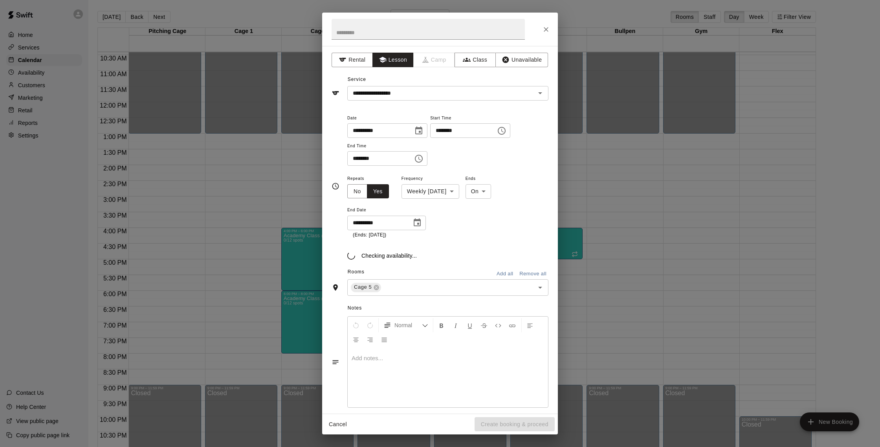
type input "**********"
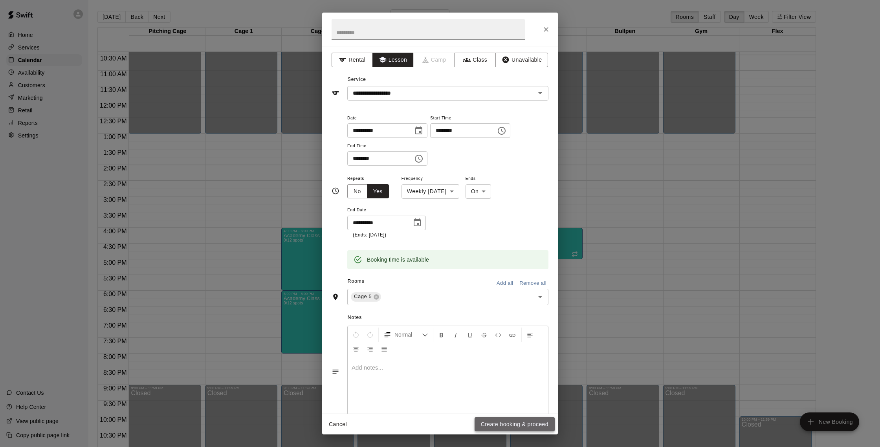
click at [507, 423] on button "Create booking & proceed" at bounding box center [514, 424] width 80 height 15
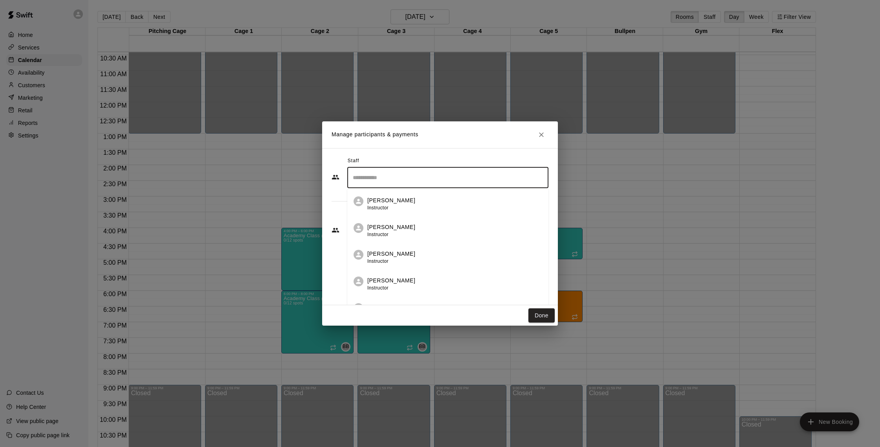
click at [405, 181] on input "Search staff" at bounding box center [448, 178] width 194 height 14
click at [398, 255] on p "[PERSON_NAME]" at bounding box center [391, 254] width 48 height 8
type input "*****"
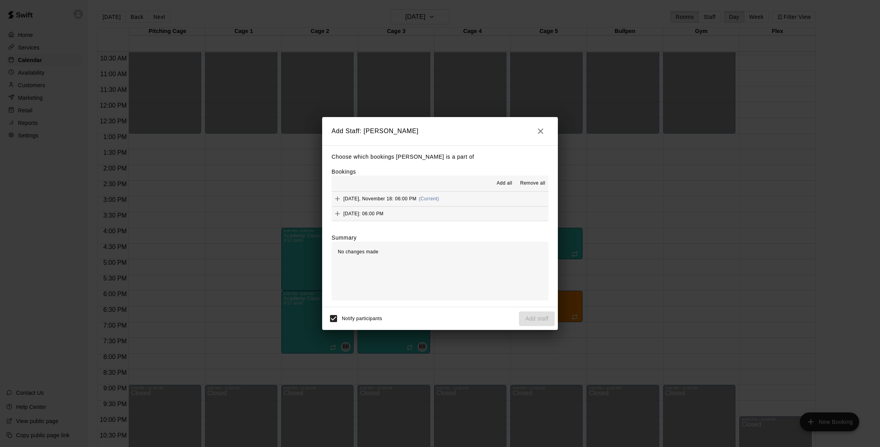
click at [450, 198] on button "Tuesday, November 18: 06:00 PM (Current)" at bounding box center [439, 199] width 217 height 15
click at [447, 207] on button "Tuesday, November 25: 06:00 PM" at bounding box center [439, 214] width 217 height 15
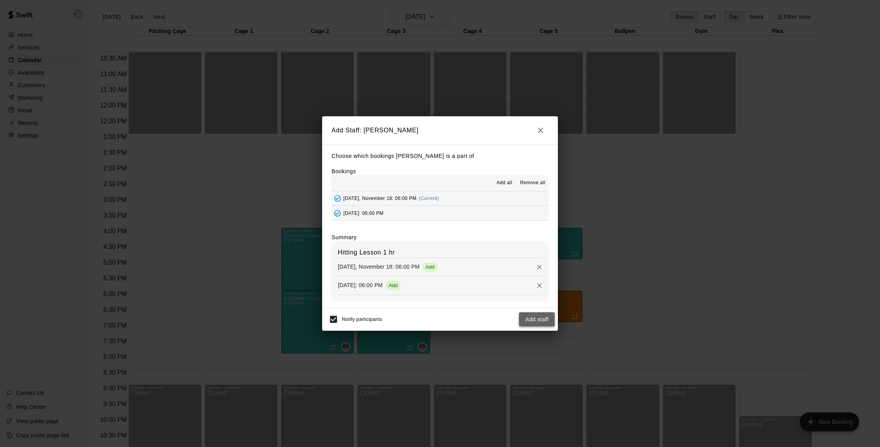
click at [531, 316] on button "Add staff" at bounding box center [537, 319] width 36 height 15
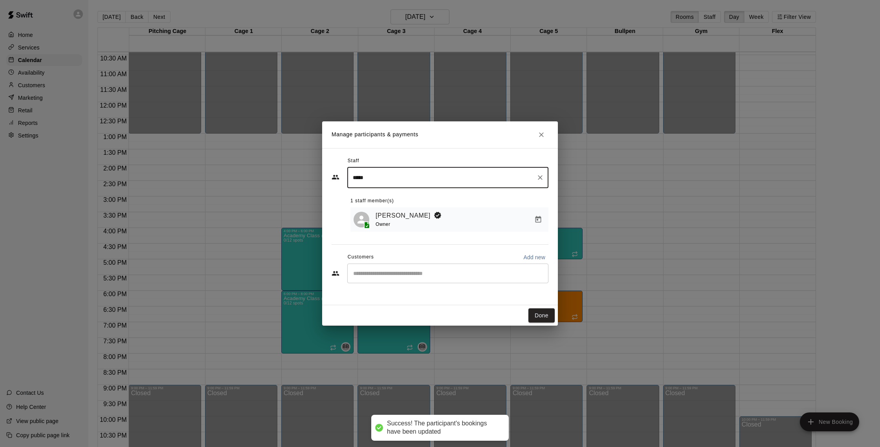
click at [439, 275] on input "Start typing to search customers..." at bounding box center [448, 273] width 194 height 8
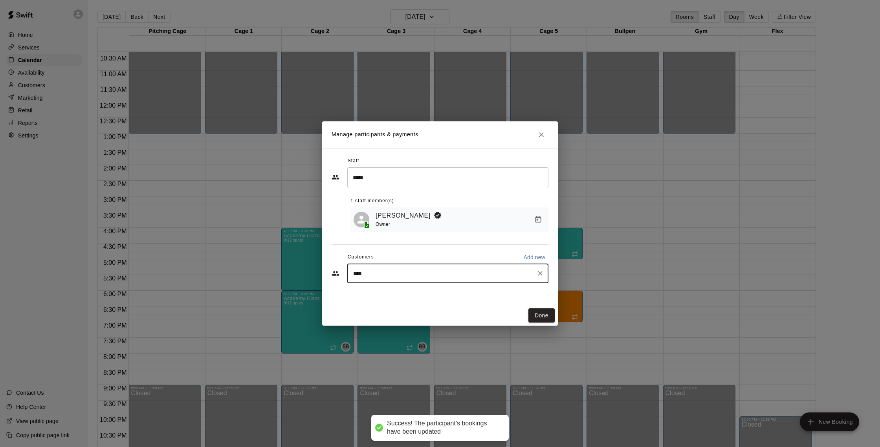
type input "*****"
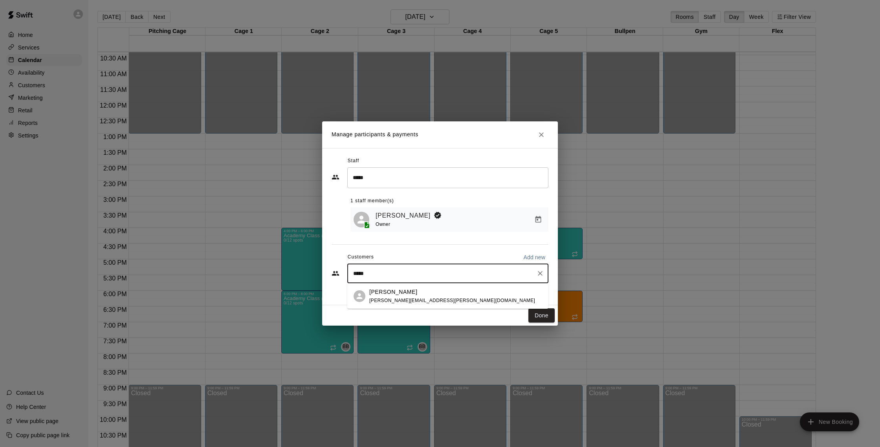
click at [414, 299] on span "valentyna.spooner@gmail.com" at bounding box center [452, 300] width 166 height 5
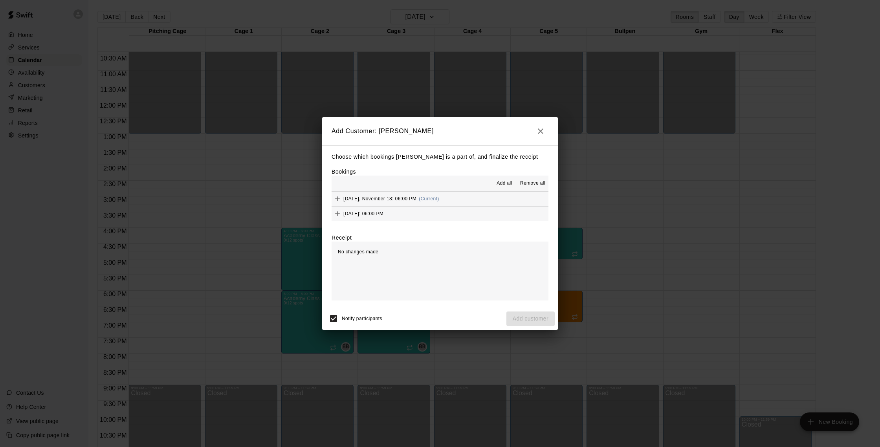
click at [464, 200] on button "Tuesday, November 18: 06:00 PM (Current)" at bounding box center [439, 199] width 217 height 15
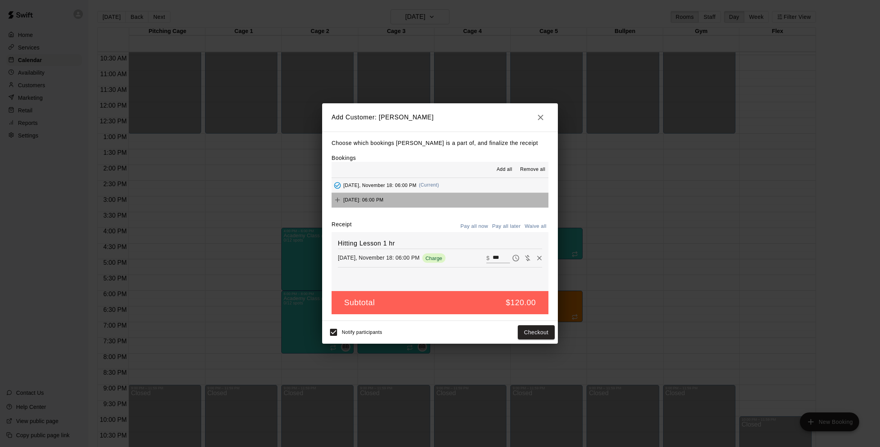
click at [458, 200] on button "Tuesday, November 25: 06:00 PM" at bounding box center [439, 200] width 217 height 15
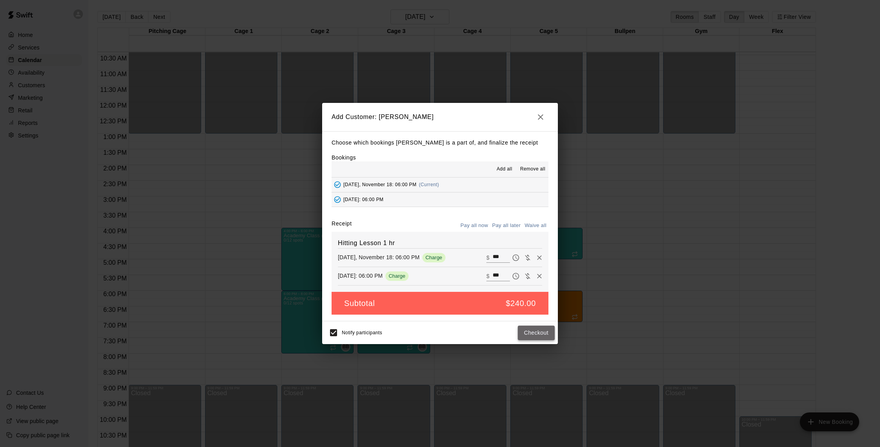
click at [534, 332] on button "Checkout" at bounding box center [536, 333] width 37 height 15
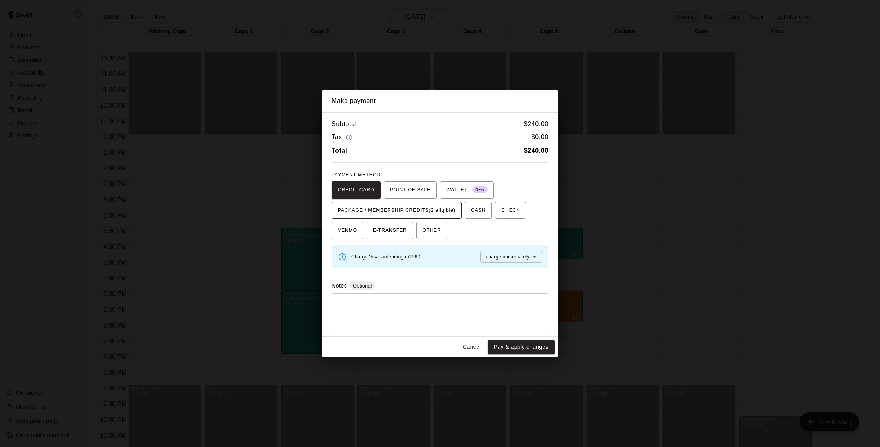
click at [424, 205] on span "PACKAGE / MEMBERSHIP CREDITS (2 eligible)" at bounding box center [396, 210] width 117 height 13
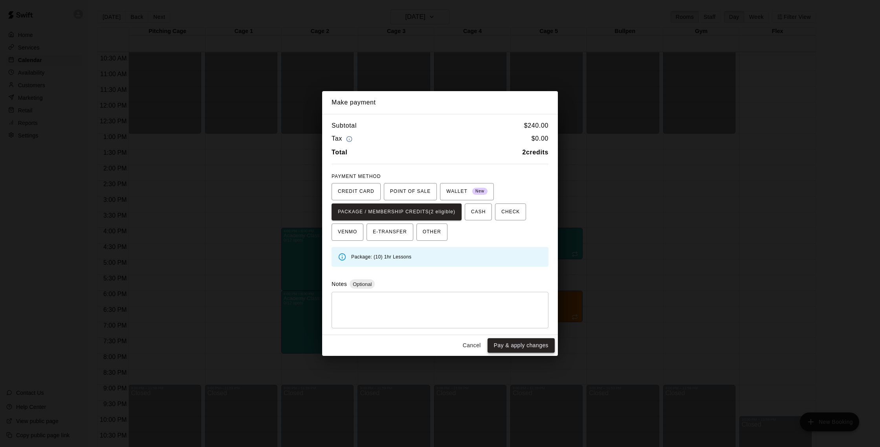
click at [527, 342] on button "Pay & apply changes" at bounding box center [520, 345] width 67 height 15
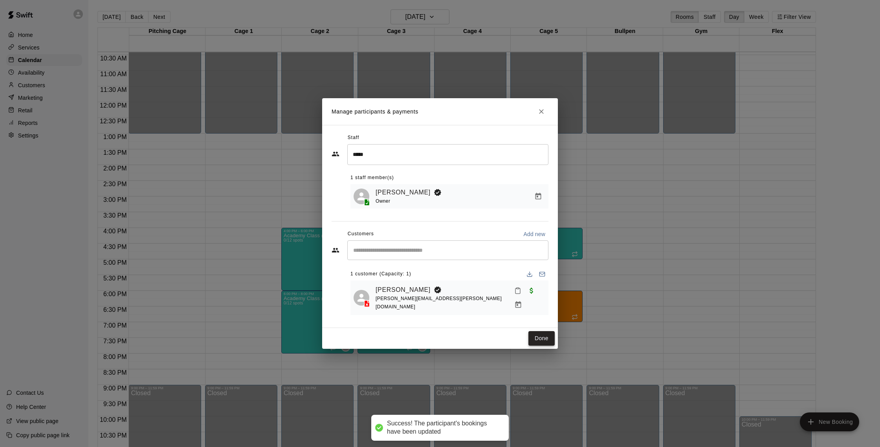
click at [540, 334] on button "Done" at bounding box center [541, 338] width 26 height 15
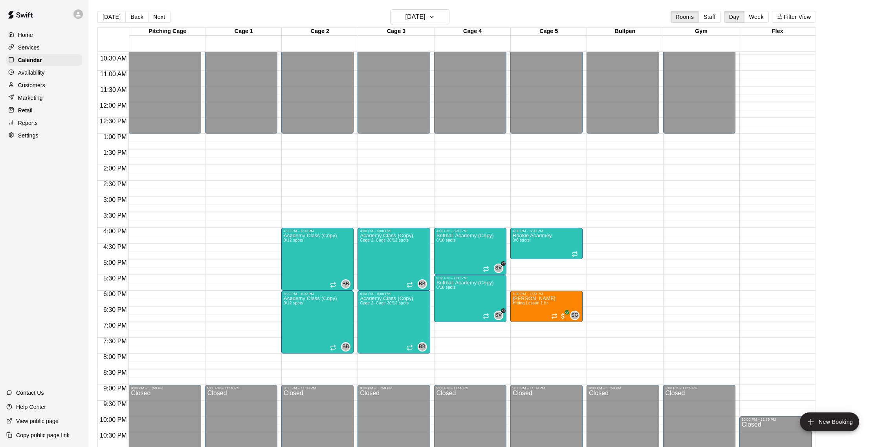
click at [31, 96] on p "Marketing" at bounding box center [30, 98] width 25 height 8
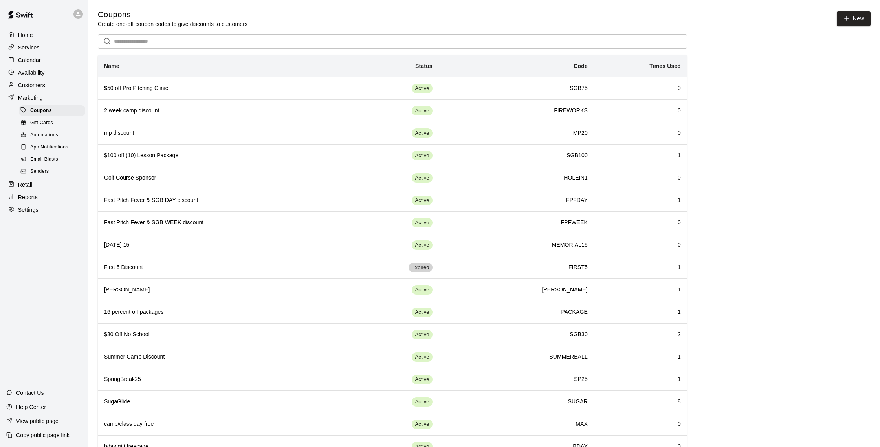
click at [33, 196] on p "Reports" at bounding box center [28, 197] width 20 height 8
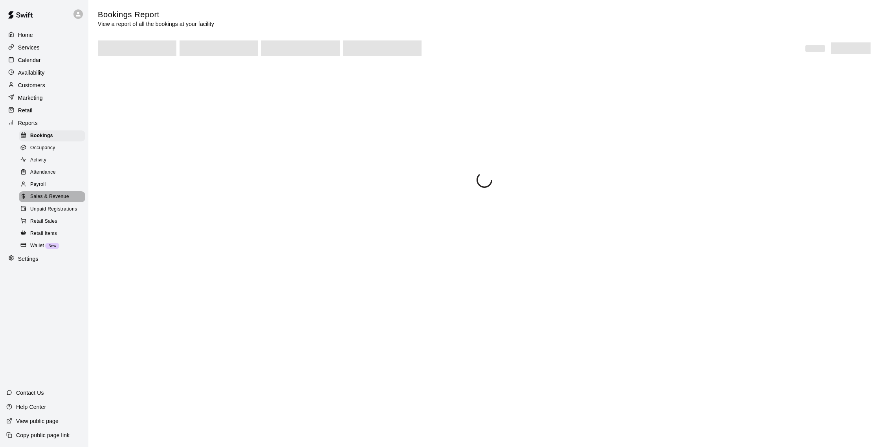
click at [52, 193] on span "Sales & Revenue" at bounding box center [49, 197] width 39 height 8
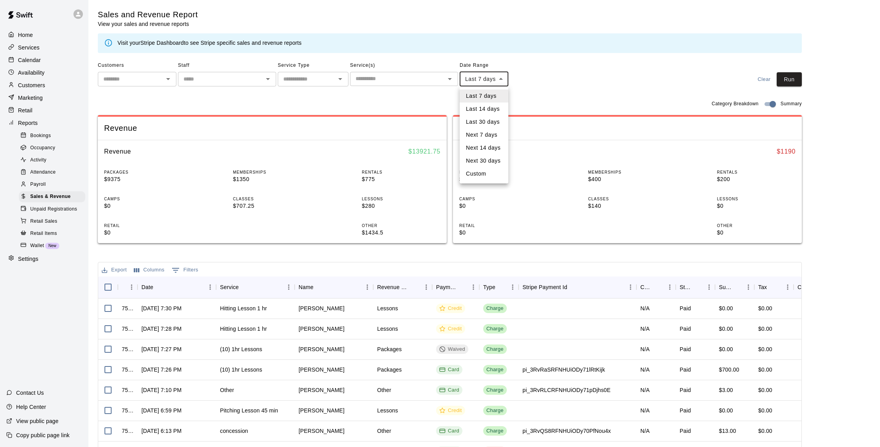
click at [491, 80] on body "Home Services Calendar Availability Customers Marketing Retail Reports Bookings…" at bounding box center [440, 270] width 880 height 540
click at [489, 172] on li "Custom" at bounding box center [484, 173] width 49 height 13
type input "******"
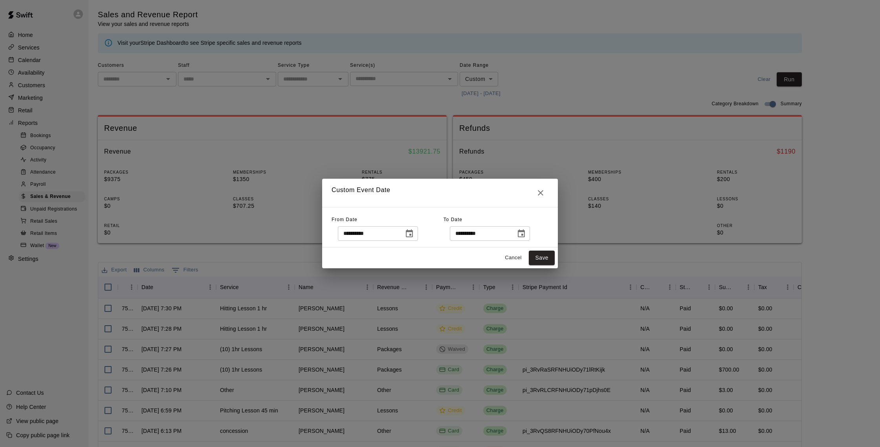
click at [414, 235] on icon "Choose date, selected date is Aug 5, 2025" at bounding box center [409, 233] width 9 height 9
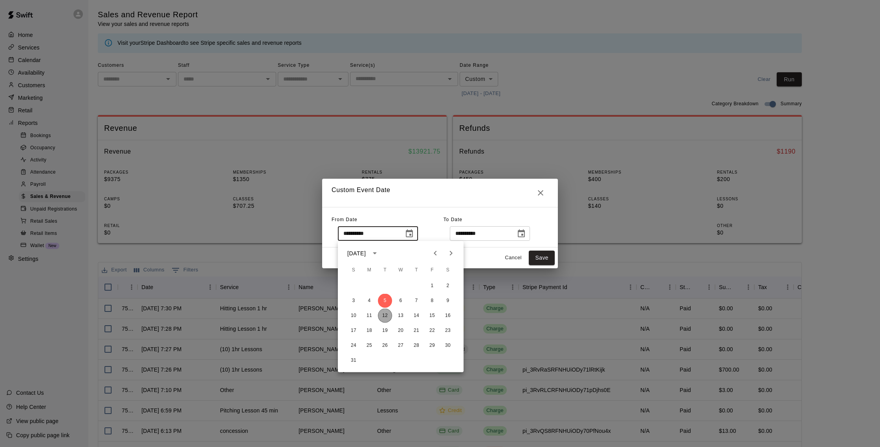
drag, startPoint x: 386, startPoint y: 315, endPoint x: 470, endPoint y: 273, distance: 93.6
click at [386, 315] on button "12" at bounding box center [385, 316] width 14 height 14
type input "**********"
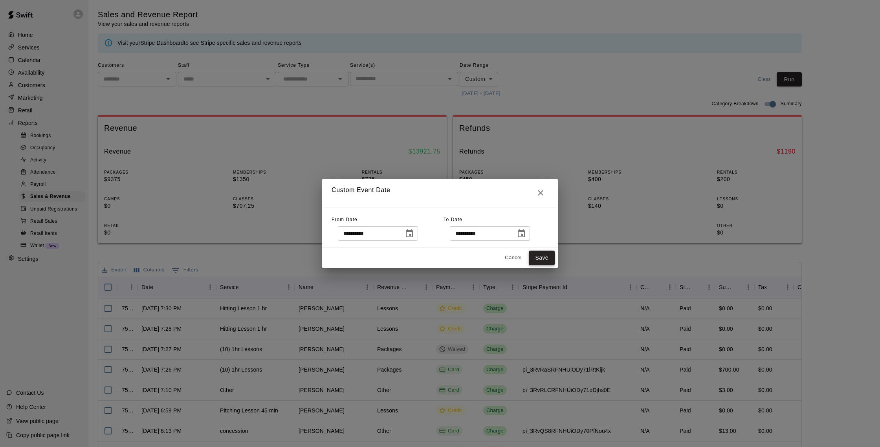
click at [531, 254] on button "Save" at bounding box center [542, 258] width 26 height 15
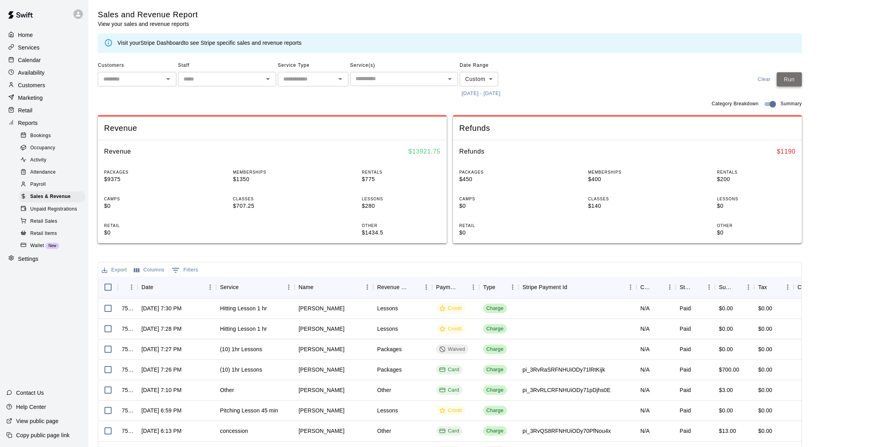
click at [786, 76] on button "Run" at bounding box center [788, 79] width 25 height 15
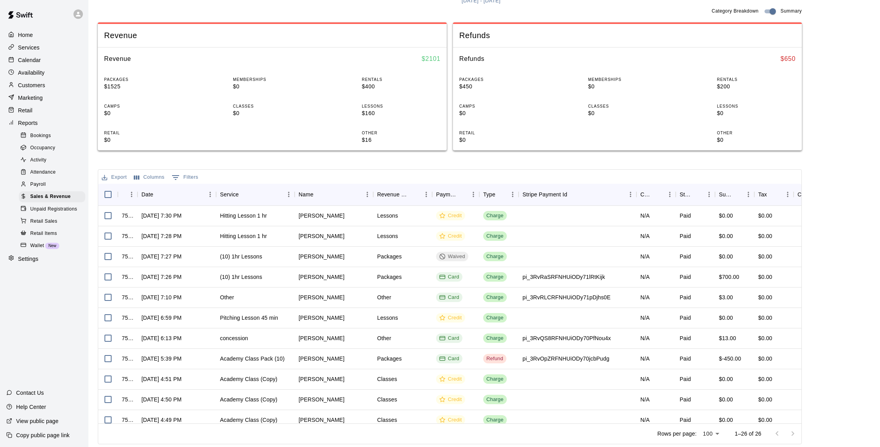
click at [31, 64] on div "Calendar" at bounding box center [44, 60] width 76 height 12
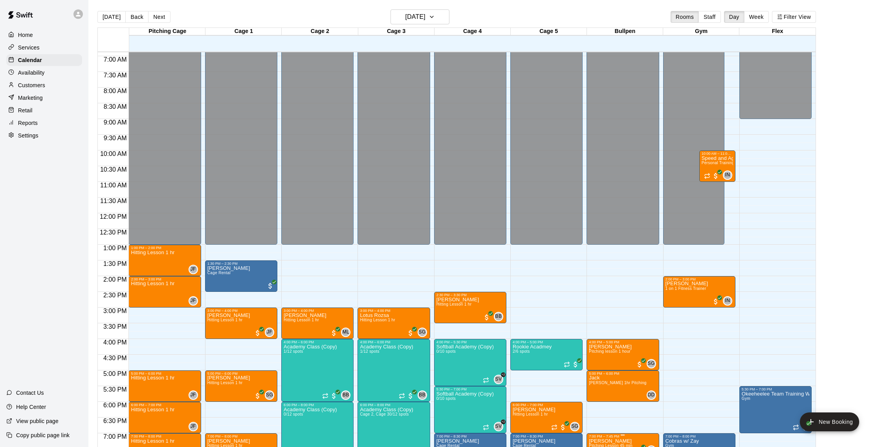
scroll to position [214, 0]
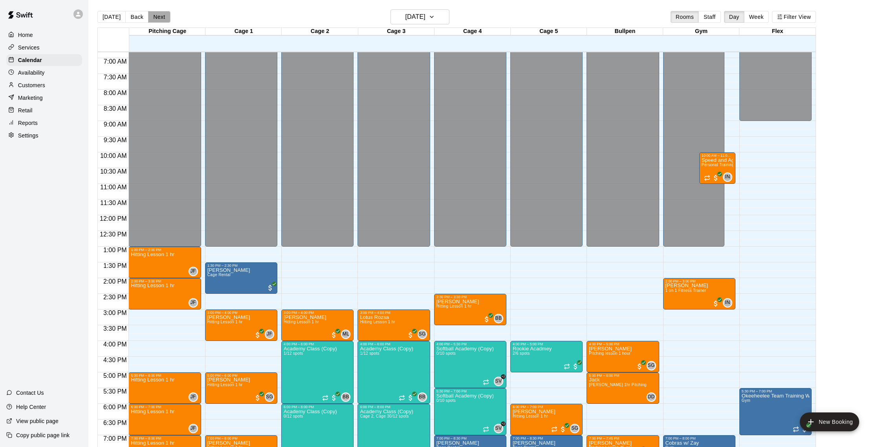
click at [152, 19] on button "Next" at bounding box center [159, 17] width 22 height 12
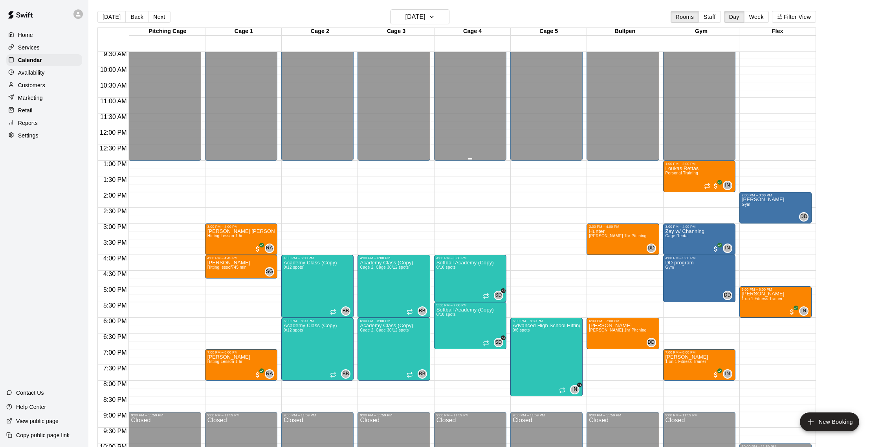
scroll to position [300, 0]
click at [163, 22] on button "Next" at bounding box center [159, 17] width 22 height 12
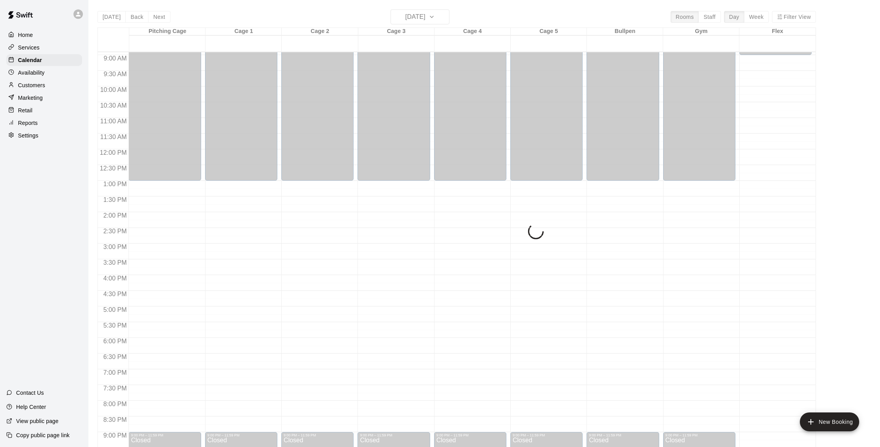
scroll to position [279, 0]
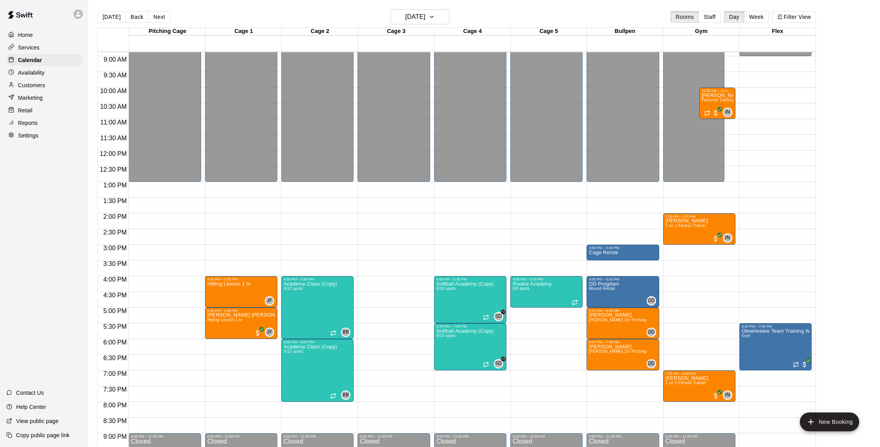
click at [240, 192] on div "12:00 AM – 1:00 PM Closed 4:00 PM – 5:00 PM Hitting Lesson 1 hr JF 0 5:00 PM – …" at bounding box center [241, 150] width 72 height 754
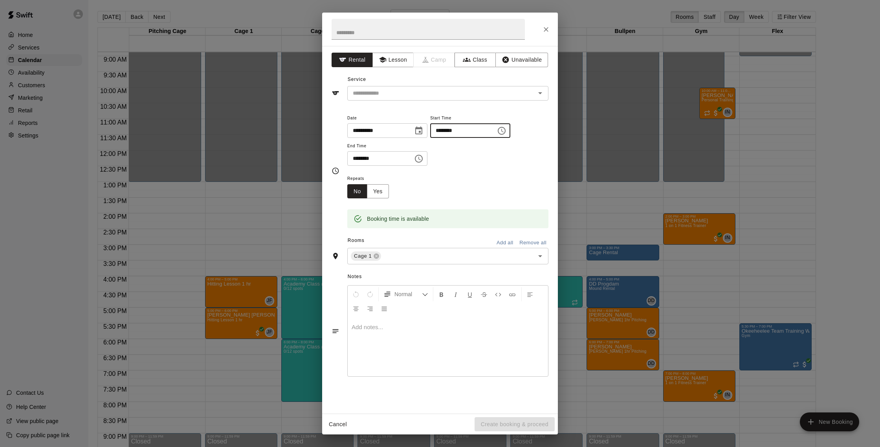
click at [454, 129] on input "********" at bounding box center [460, 130] width 60 height 15
click at [449, 131] on input "********" at bounding box center [460, 130] width 60 height 15
type input "********"
click at [388, 66] on button "Lesson" at bounding box center [392, 60] width 41 height 15
click at [355, 156] on input "********" at bounding box center [377, 158] width 60 height 15
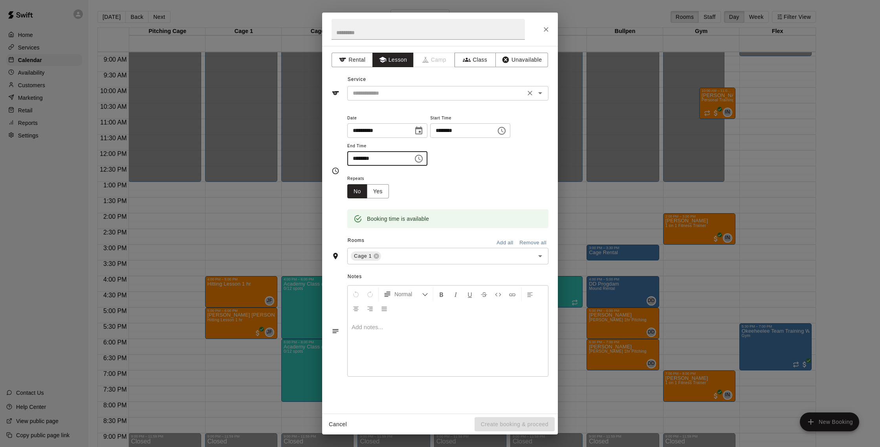
click at [537, 93] on icon "Open" at bounding box center [539, 92] width 9 height 9
type input "********"
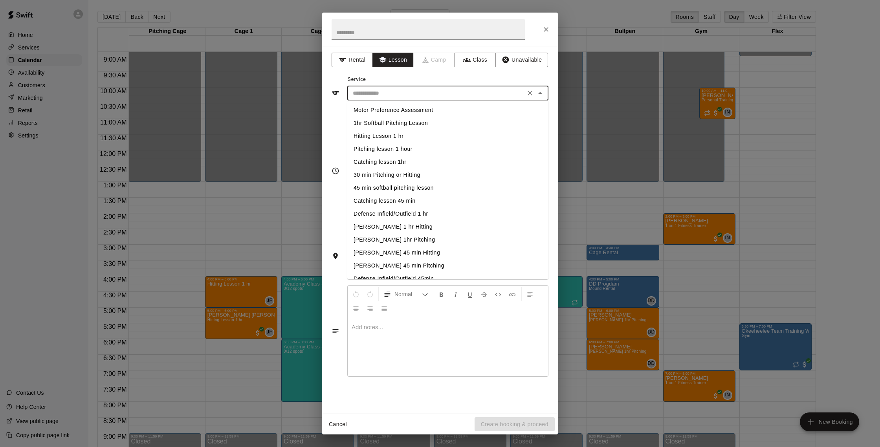
click at [387, 135] on li "Hitting Lesson 1 hr" at bounding box center [447, 136] width 201 height 13
type input "**********"
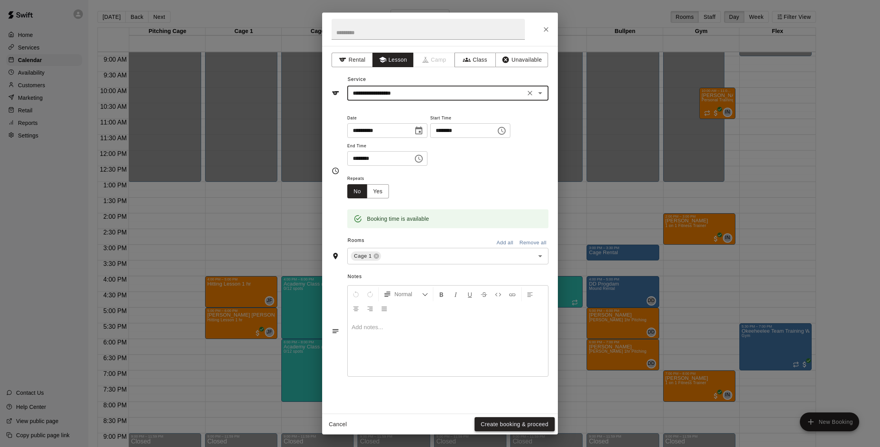
click at [502, 421] on button "Create booking & proceed" at bounding box center [514, 424] width 80 height 15
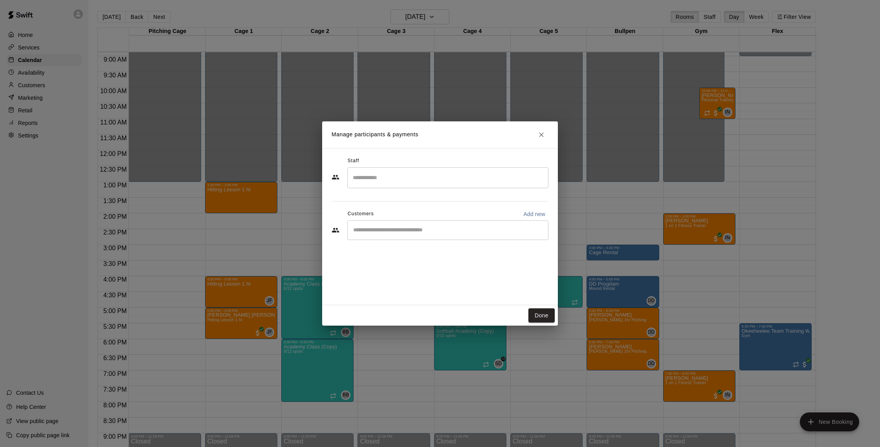
click at [415, 178] on input "Search staff" at bounding box center [448, 178] width 194 height 14
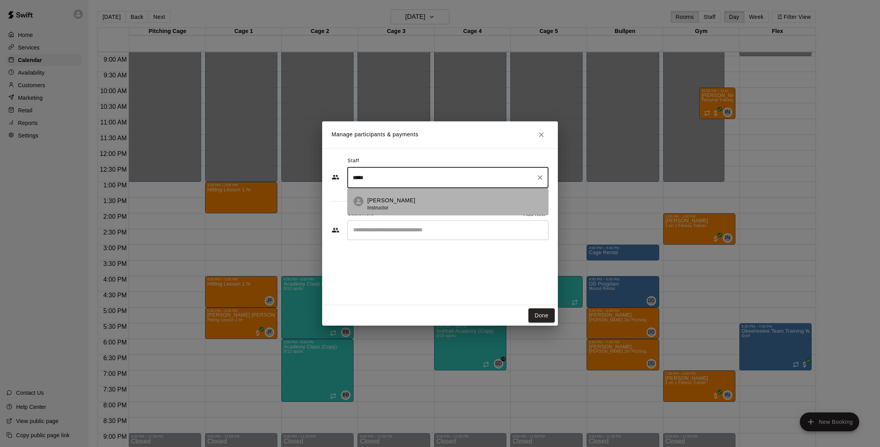
click at [397, 207] on div "Joe Ferro Instructor" at bounding box center [454, 203] width 175 height 15
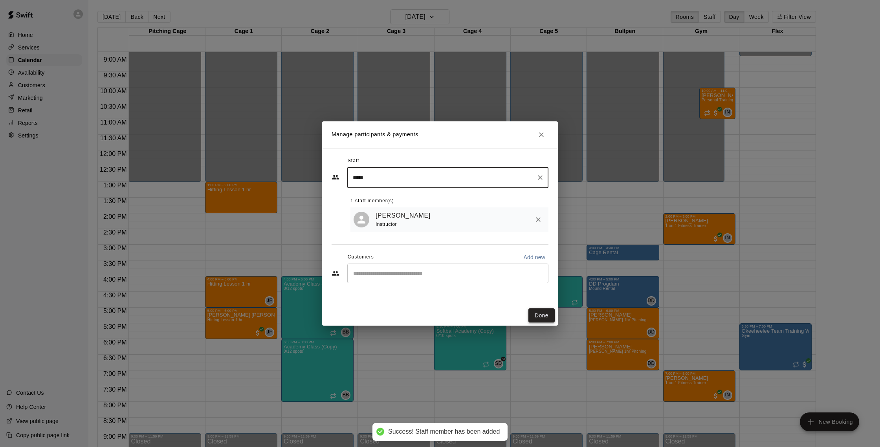
type input "*****"
click at [532, 313] on button "Done" at bounding box center [541, 315] width 26 height 15
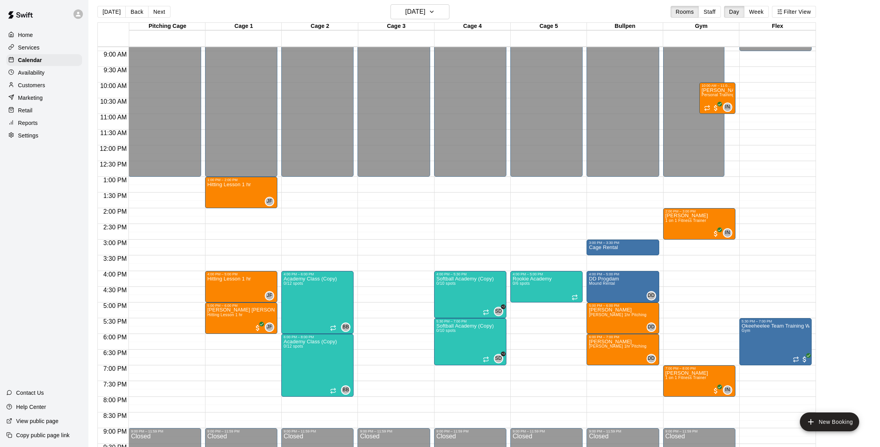
scroll to position [6, 0]
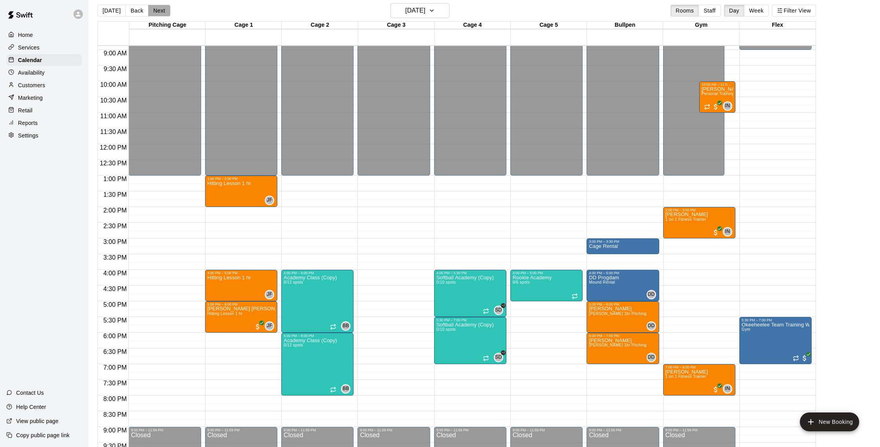
click at [165, 12] on button "Next" at bounding box center [159, 11] width 22 height 12
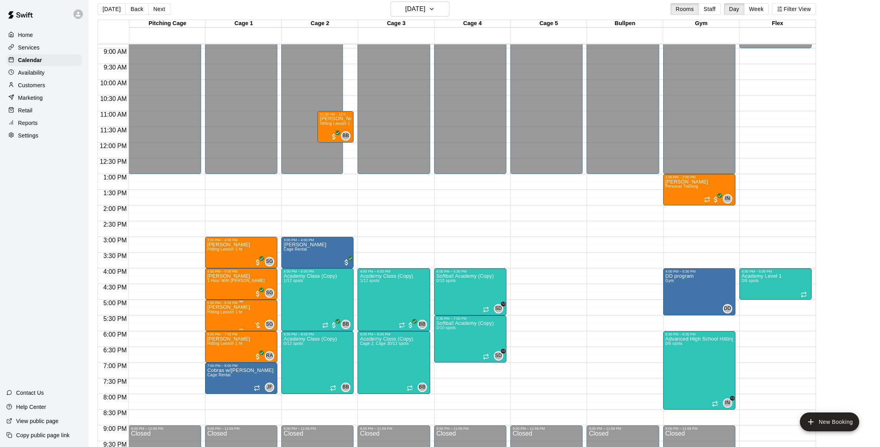
scroll to position [276, 0]
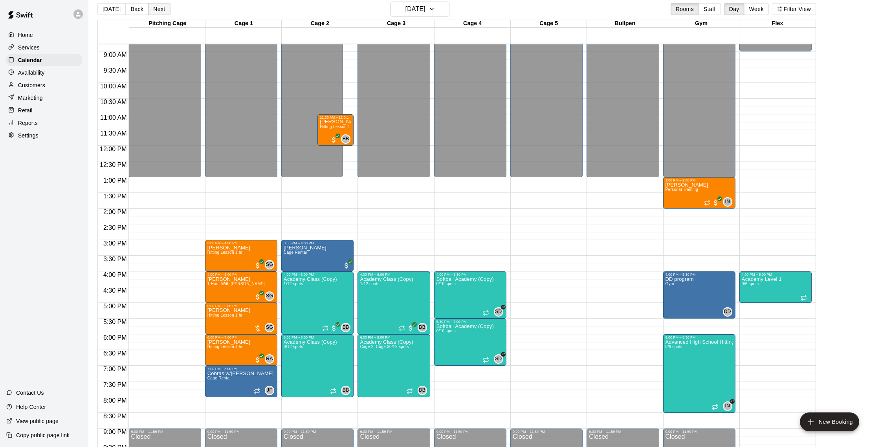
click at [151, 7] on button "Next" at bounding box center [159, 9] width 22 height 12
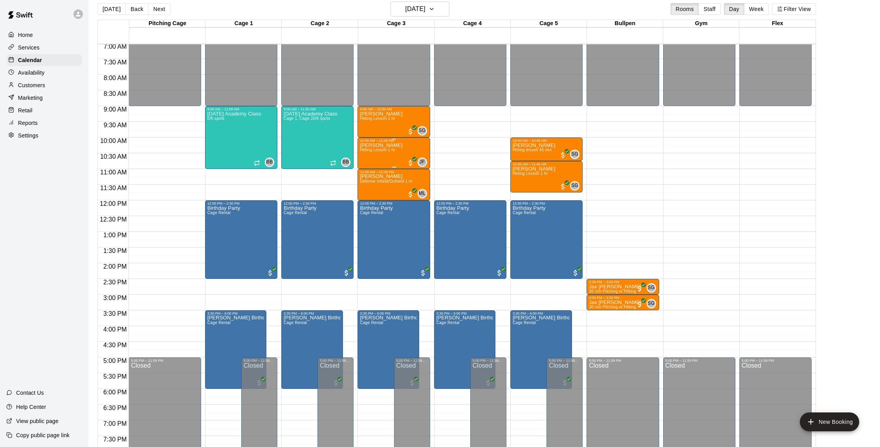
scroll to position [223, 0]
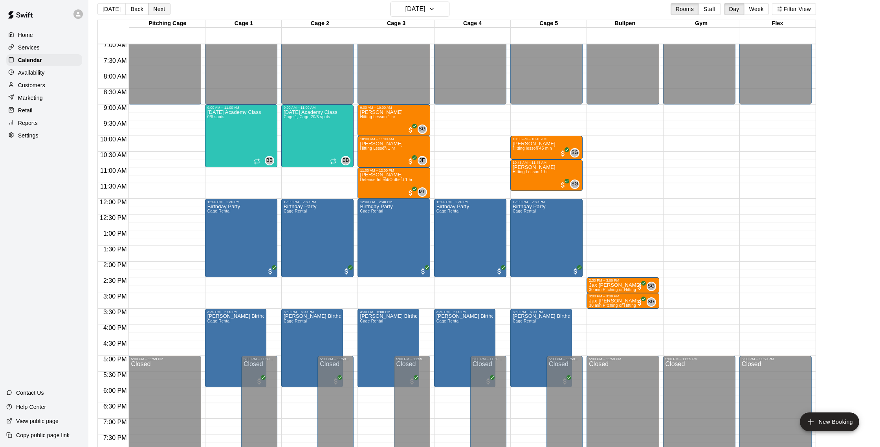
click at [164, 13] on button "Next" at bounding box center [159, 9] width 22 height 12
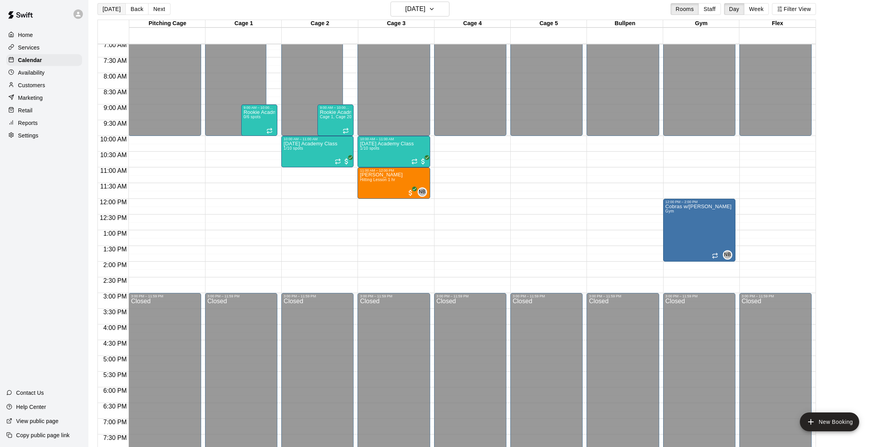
click at [117, 7] on button "[DATE]" at bounding box center [111, 9] width 28 height 12
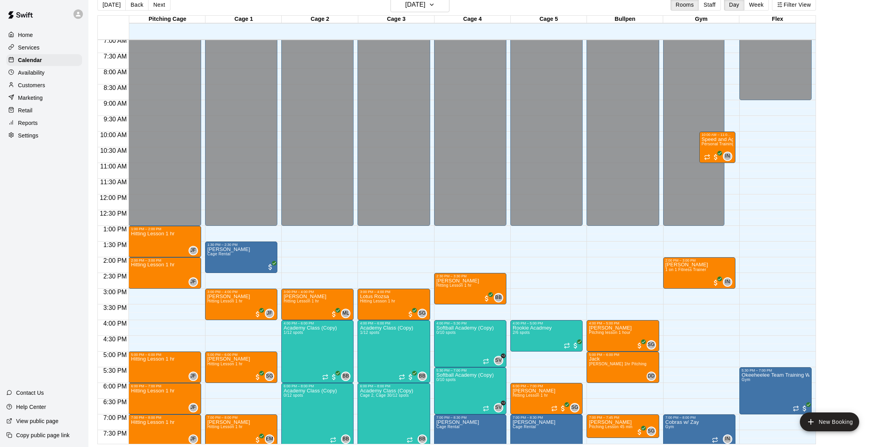
scroll to position [13, 0]
click at [165, 9] on button "Next" at bounding box center [159, 4] width 22 height 12
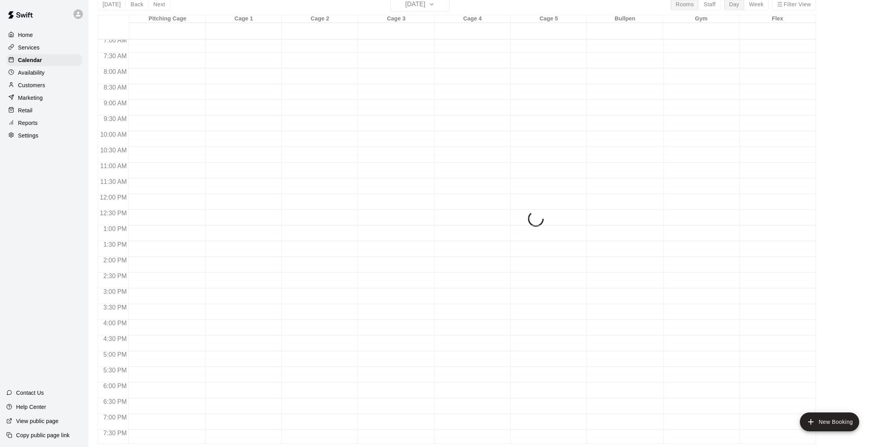
click at [165, 9] on div "Today Back Next Wednesday Aug 13 Rooms Staff Day Week Filter View Pitching Cage…" at bounding box center [456, 220] width 718 height 447
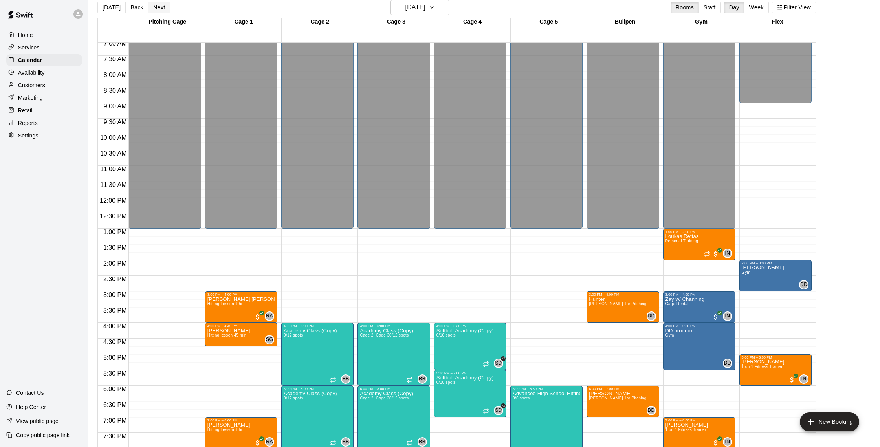
click at [161, 7] on button "Next" at bounding box center [159, 8] width 22 height 12
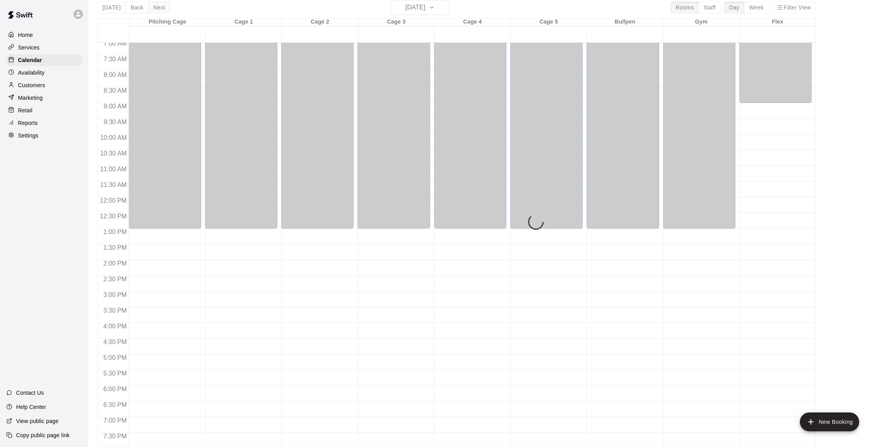
click at [161, 7] on div "Today Back Next Thursday Aug 14 Rooms Staff Day Week Filter View Pitching Cage …" at bounding box center [456, 223] width 718 height 447
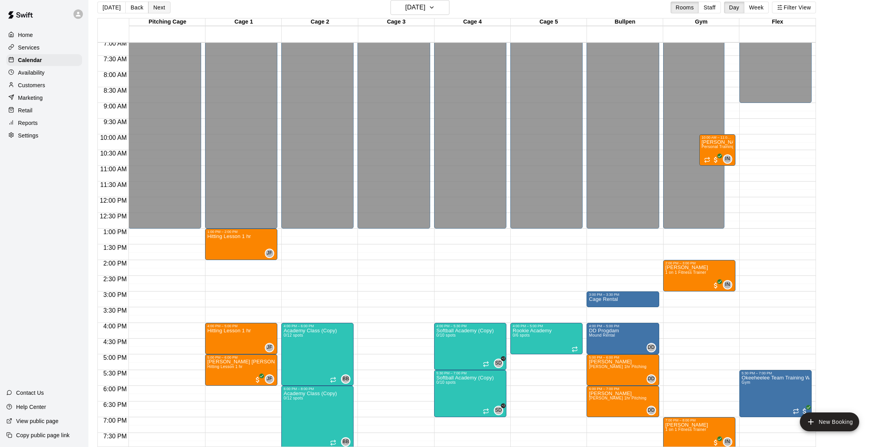
click at [161, 7] on button "Next" at bounding box center [159, 8] width 22 height 12
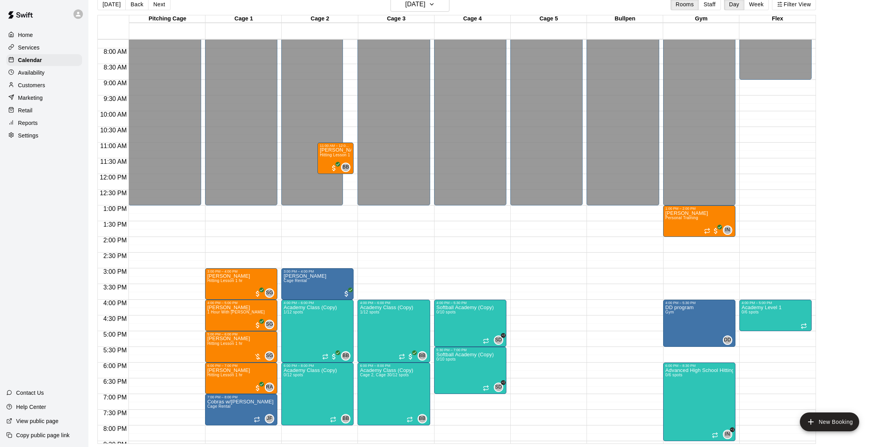
scroll to position [240, 0]
